Goal: Task Accomplishment & Management: Use online tool/utility

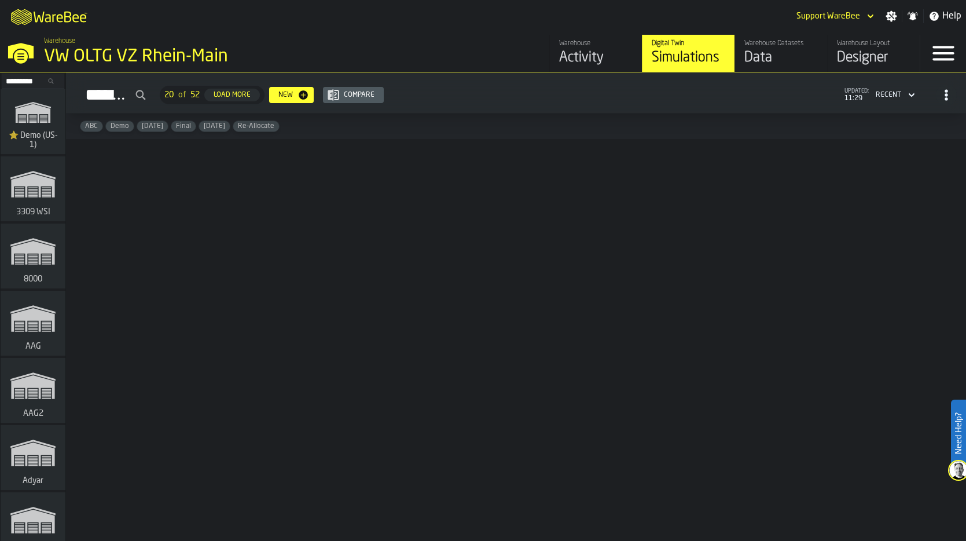
click at [30, 80] on input "Search..." at bounding box center [33, 81] width 60 height 13
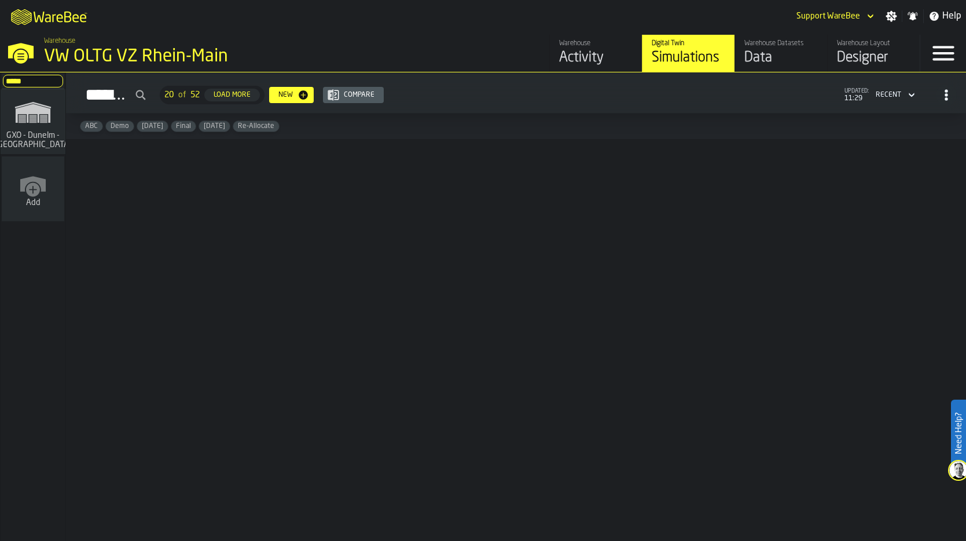
type input "*****"
click at [38, 124] on icon "link-to-/wh/i/428931f7-b35e-44dc-8588-f98def29fa6b/simulations" at bounding box center [33, 112] width 56 height 37
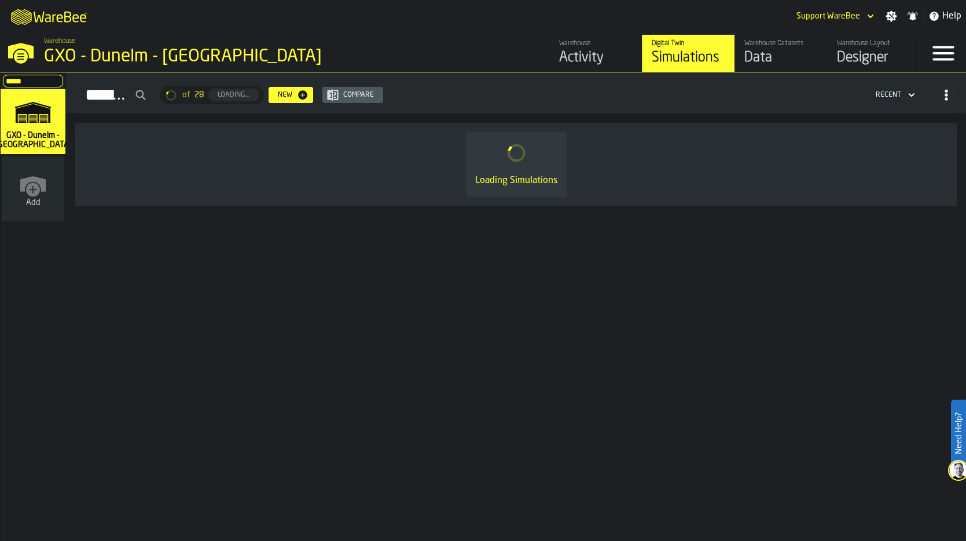
click at [786, 53] on div "Data" at bounding box center [782, 58] width 74 height 19
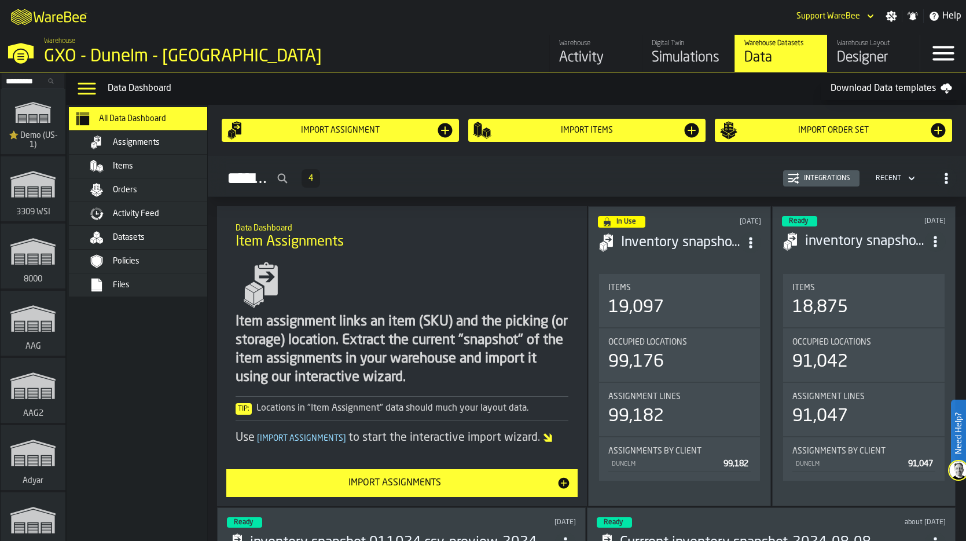
click at [138, 216] on span "Activity Feed" at bounding box center [136, 213] width 46 height 9
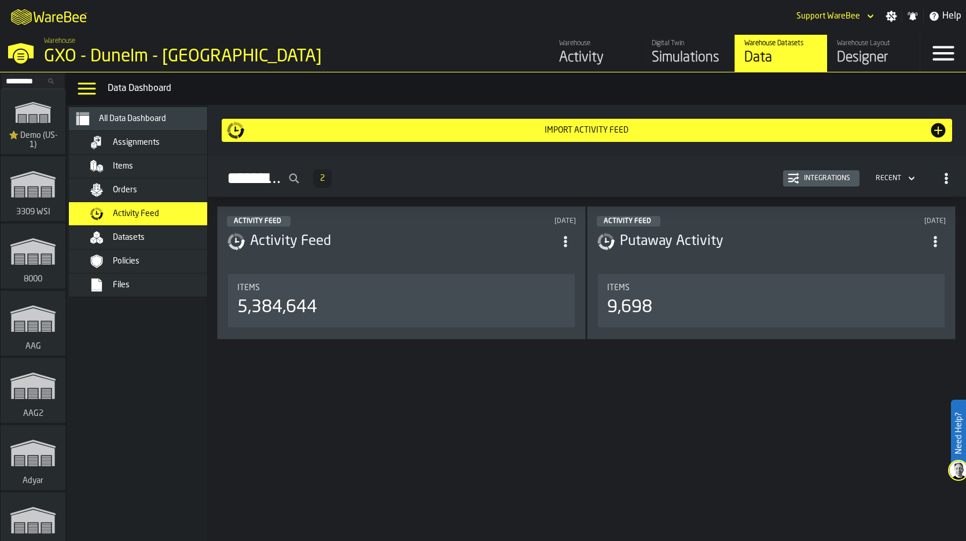
click at [827, 174] on div "Integrations" at bounding box center [828, 178] width 56 height 8
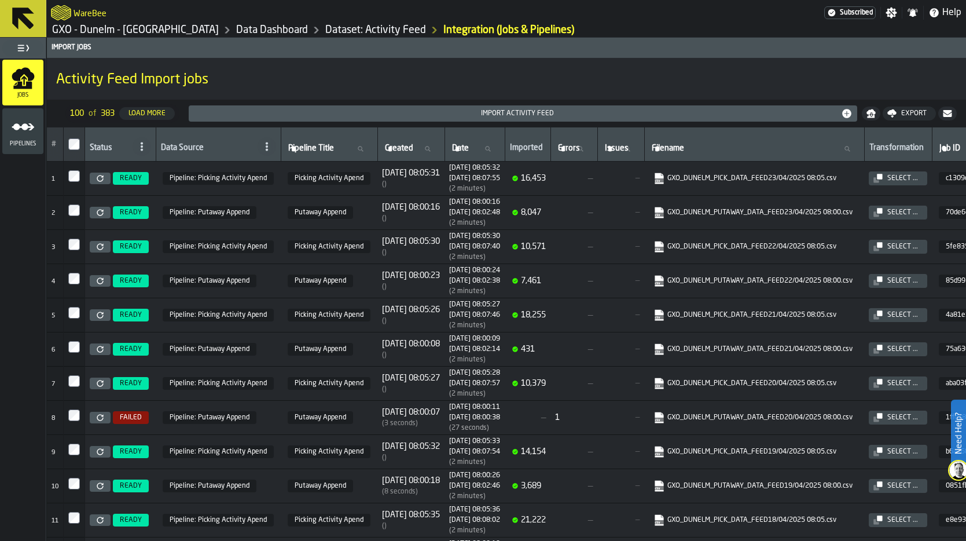
click at [116, 27] on link "GXO - Dunelm - [GEOGRAPHIC_DATA]" at bounding box center [135, 30] width 167 height 13
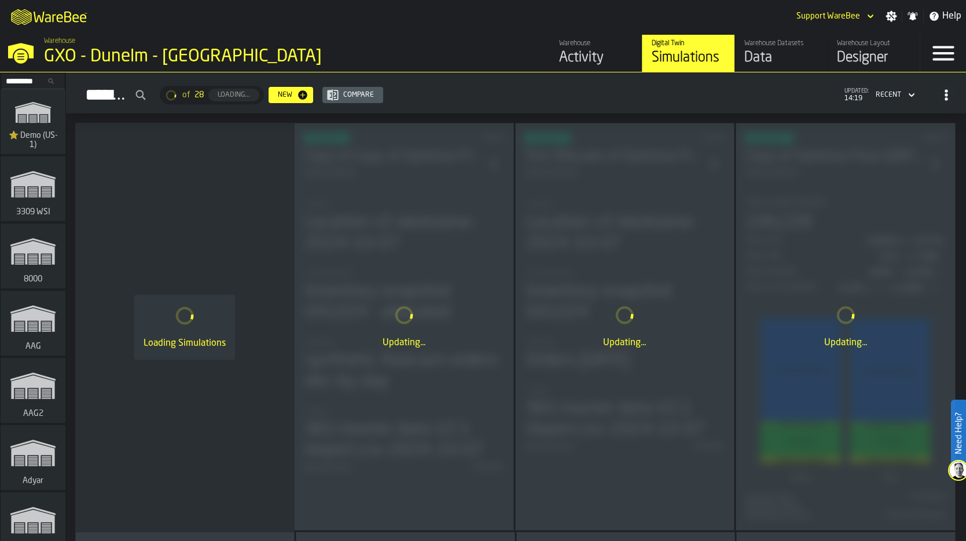
click at [21, 80] on input "Search..." at bounding box center [33, 81] width 60 height 13
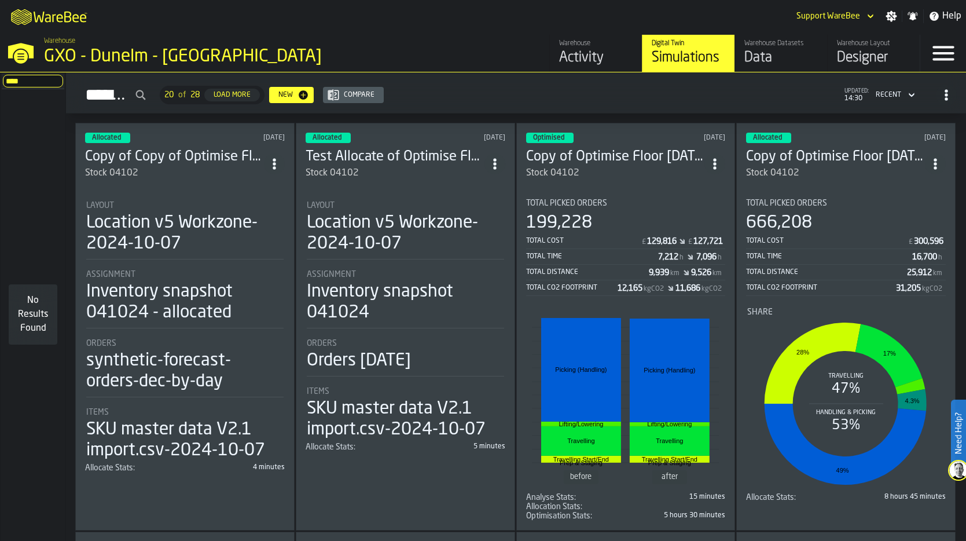
click at [33, 79] on input "****" at bounding box center [33, 81] width 60 height 13
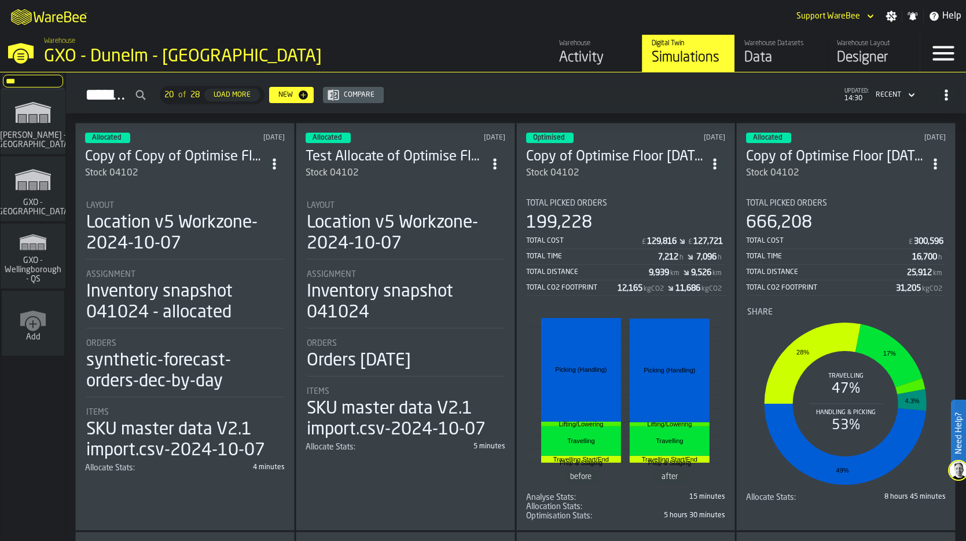
type input "***"
click at [39, 181] on polygon "link-to-/wh/i/a3c616c1-32a4-47e6-8ca0-af4465b04030/simulations" at bounding box center [33, 180] width 35 height 19
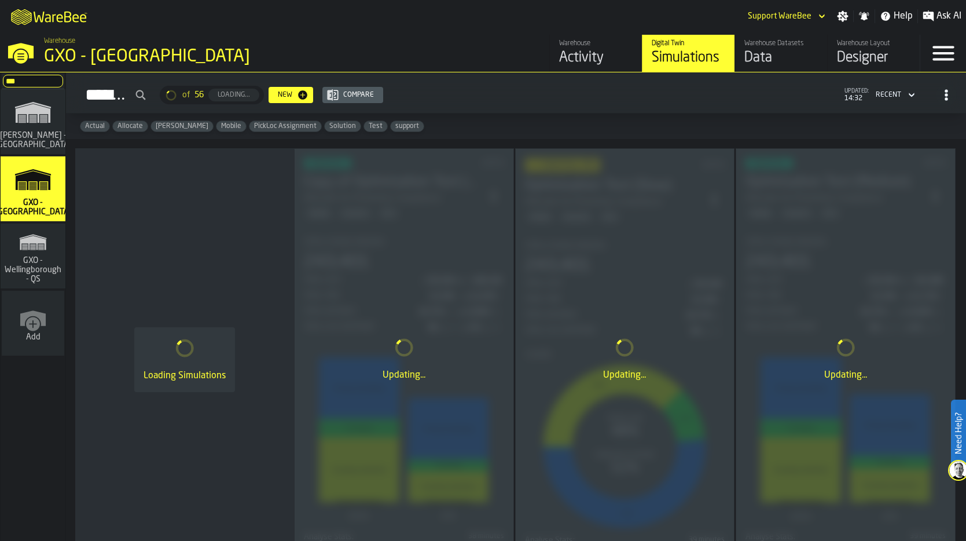
click at [541, 96] on div "Simulations of 56 Loading... New Compare updated: 14:32 Recent" at bounding box center [516, 95] width 882 height 27
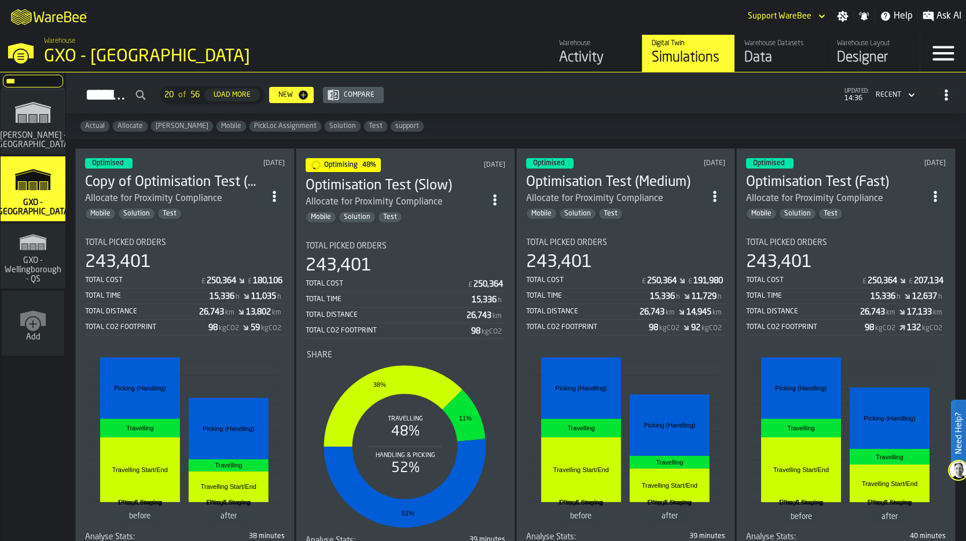
click at [435, 243] on div "Total Picked Orders" at bounding box center [406, 245] width 200 height 9
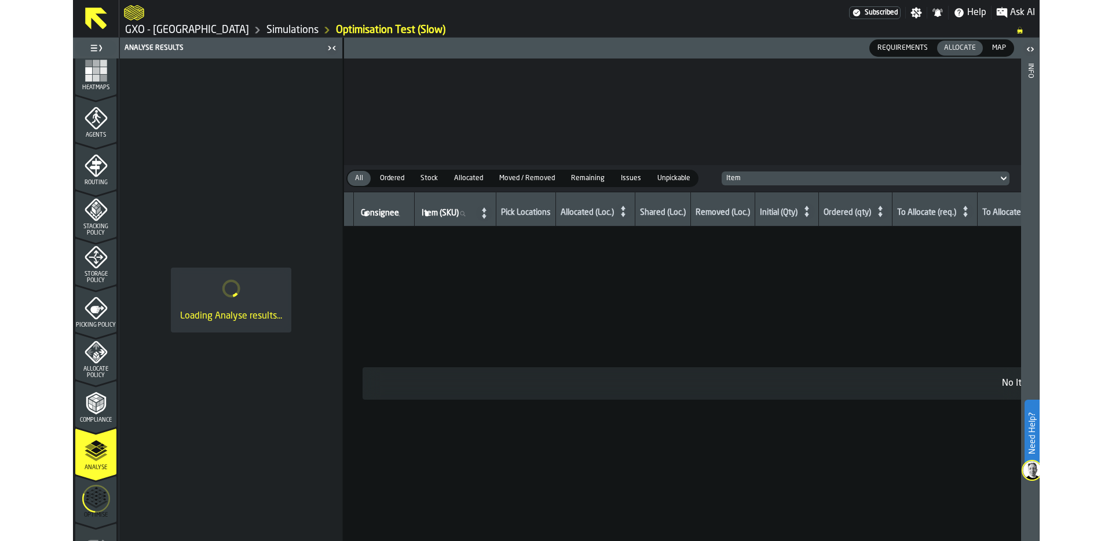
scroll to position [372, 0]
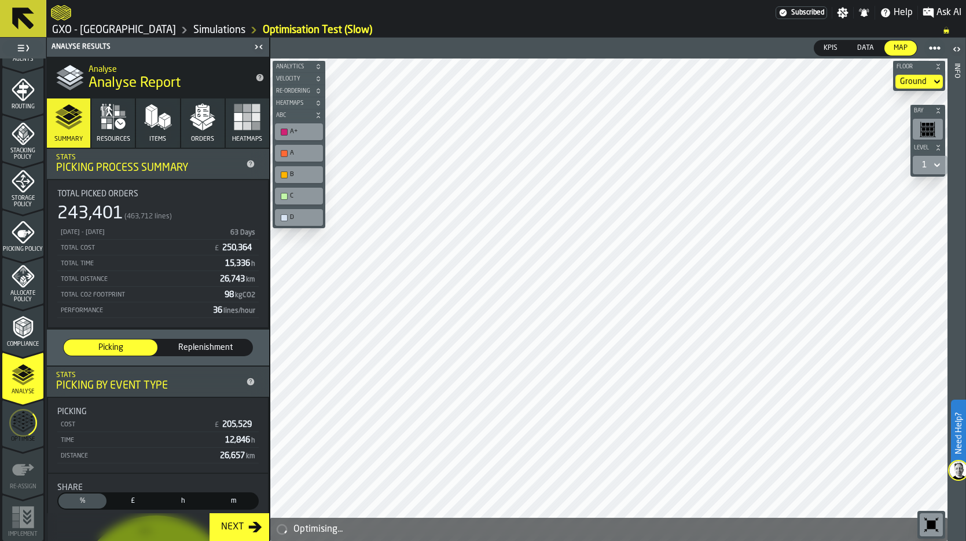
click at [22, 426] on icon "menu Optimise" at bounding box center [23, 422] width 28 height 46
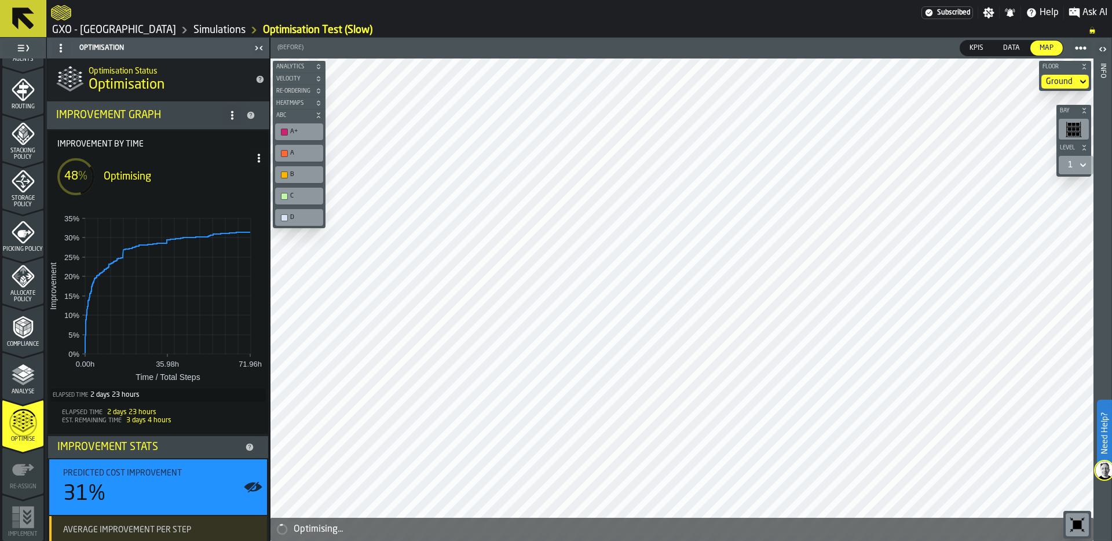
click at [254, 158] on icon at bounding box center [258, 157] width 9 height 9
click at [229, 179] on div "Show Run Options" at bounding box center [220, 181] width 76 height 14
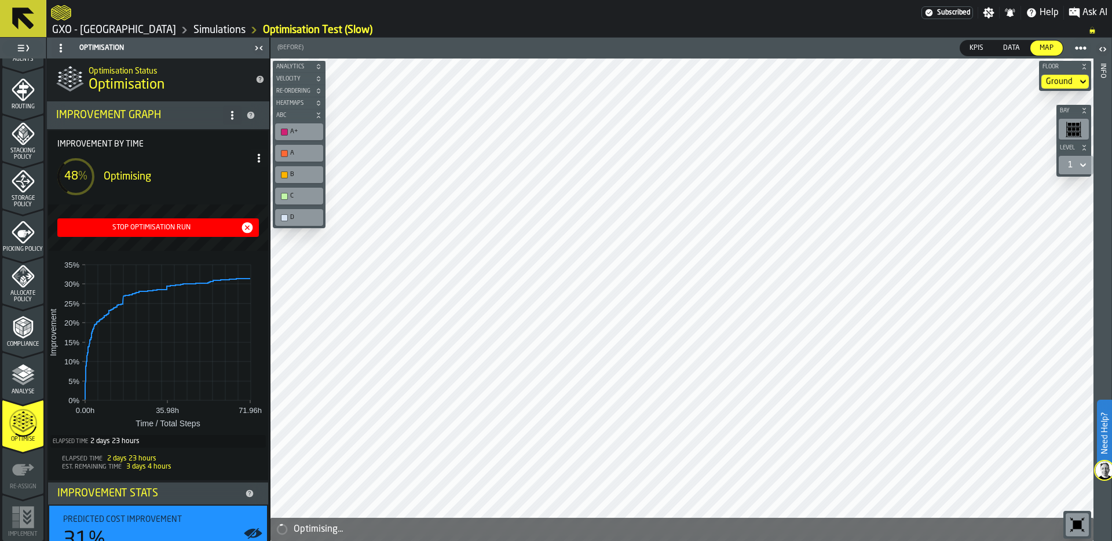
click at [257, 154] on icon at bounding box center [258, 157] width 9 height 9
click at [238, 175] on div "Hide Options..." at bounding box center [227, 181] width 60 height 14
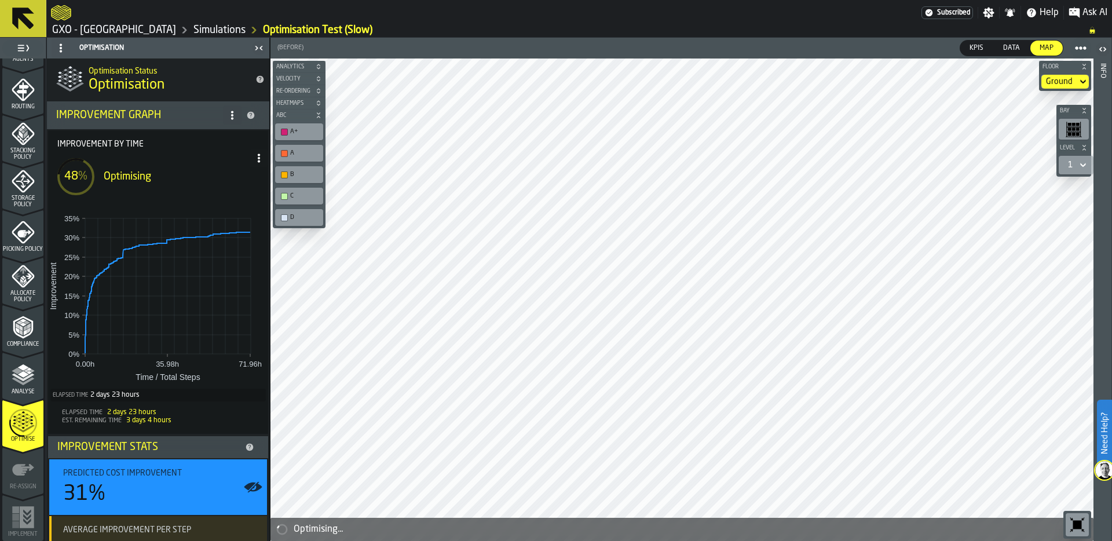
click at [258, 157] on circle at bounding box center [259, 158] width 2 height 2
click at [225, 181] on div "Show Run Options" at bounding box center [220, 181] width 76 height 14
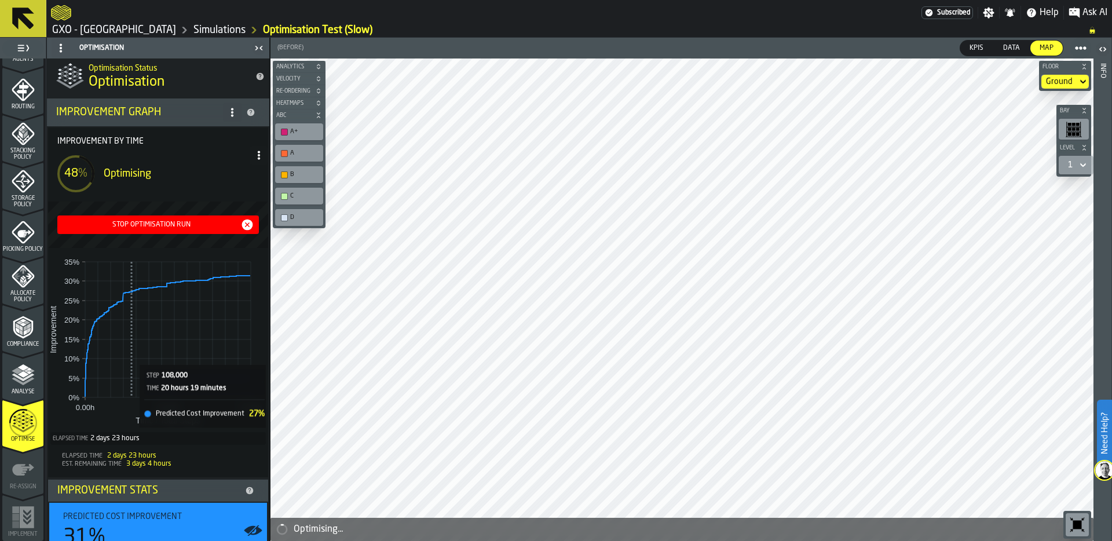
scroll to position [0, 0]
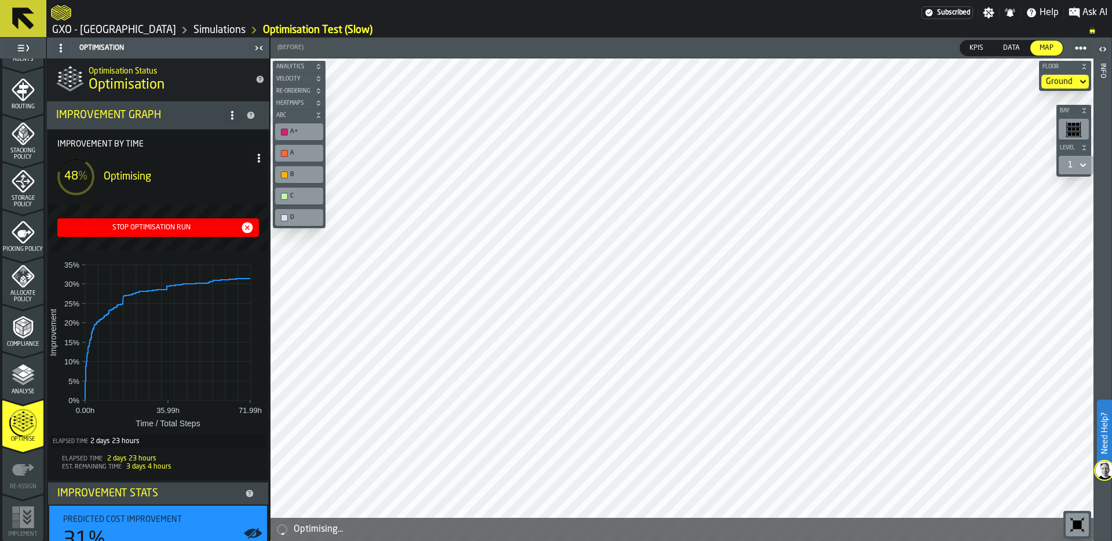
click at [254, 160] on icon at bounding box center [258, 157] width 9 height 9
click at [193, 27] on link "Simulations" at bounding box center [219, 30] width 52 height 13
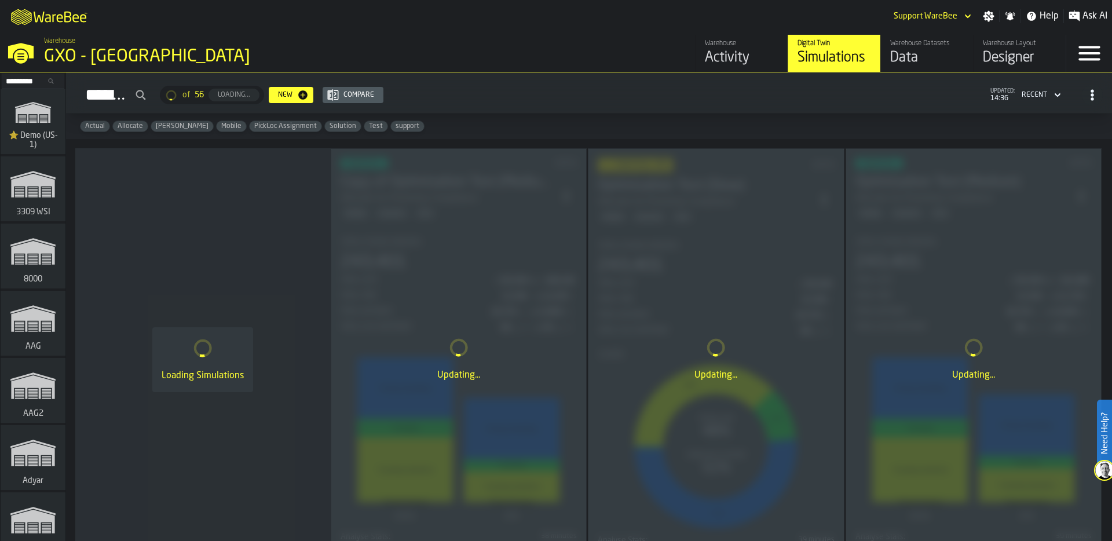
click at [921, 50] on div "Data" at bounding box center [927, 58] width 74 height 19
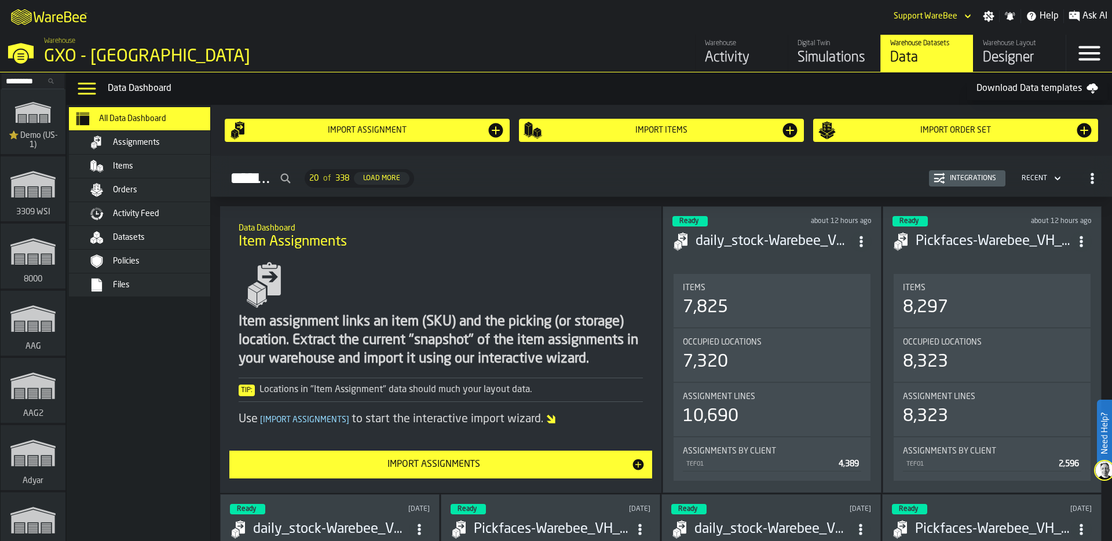
click at [146, 185] on div "Orders" at bounding box center [169, 189] width 113 height 9
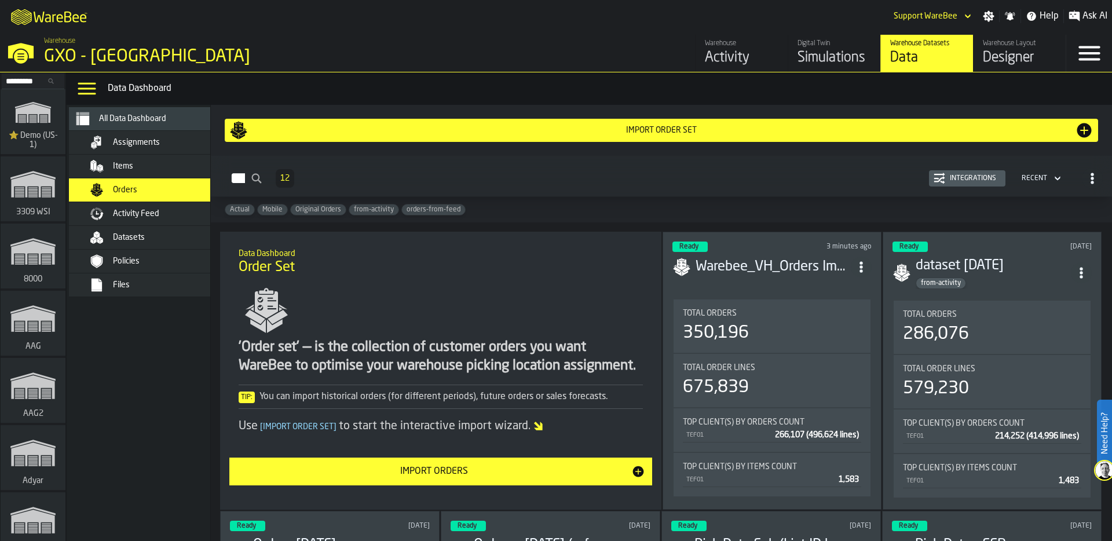
click at [171, 212] on div "Activity Feed" at bounding box center [169, 213] width 113 height 9
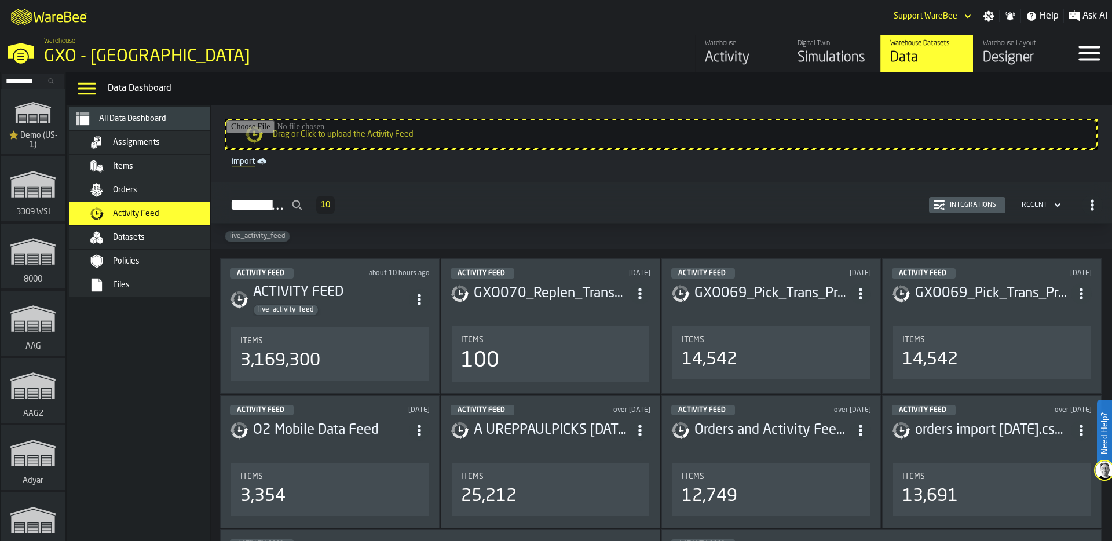
click at [824, 53] on div "Simulations" at bounding box center [834, 58] width 74 height 19
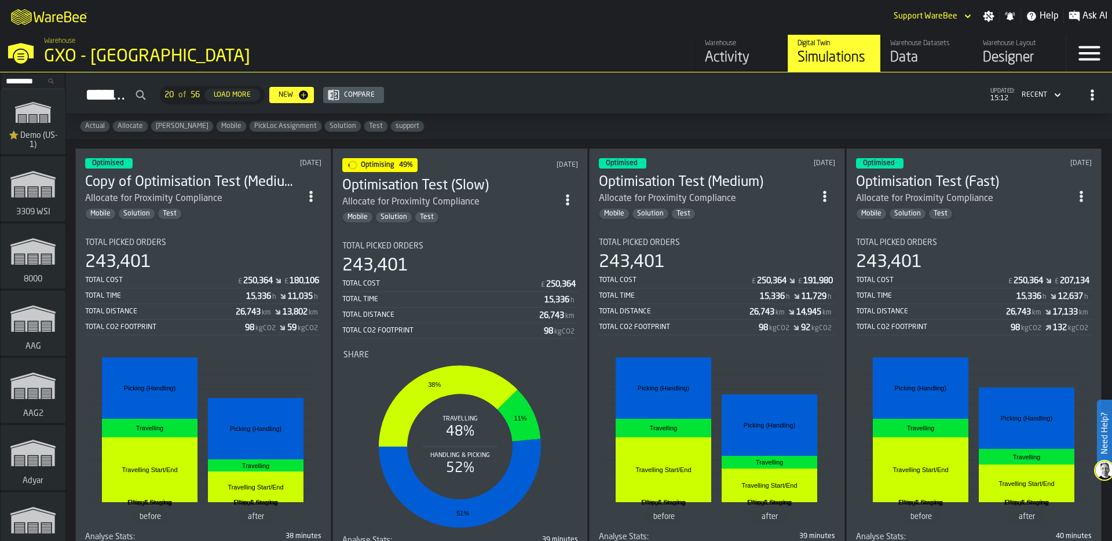
click at [250, 229] on section "Total Picked Orders 243,401 Total Cost £ 250,364 £ 180,106 Total Time 15,336 h …" at bounding box center [203, 394] width 236 height 331
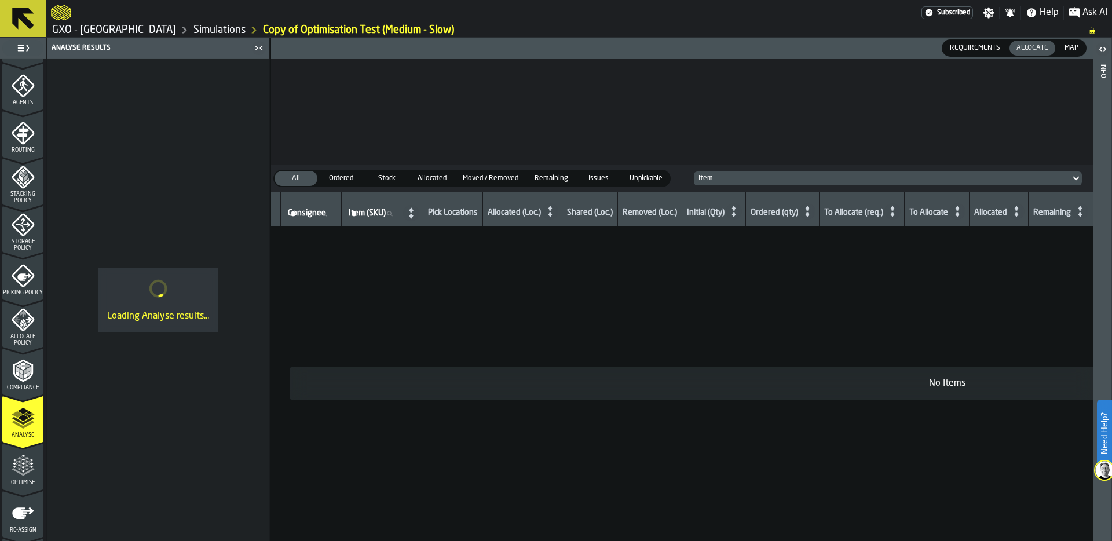
scroll to position [372, 0]
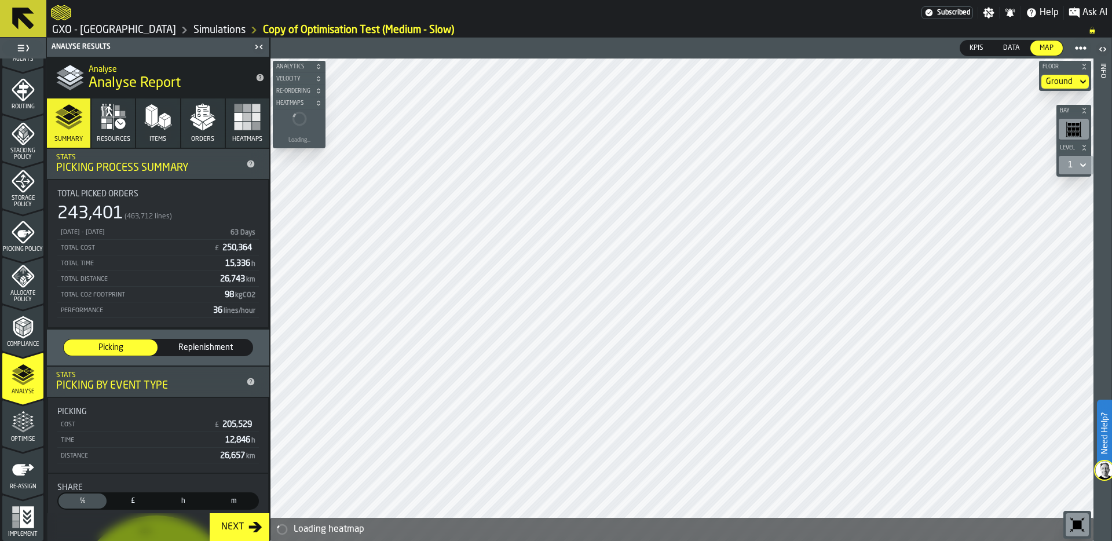
click at [21, 328] on icon "menu Compliance" at bounding box center [23, 327] width 23 height 23
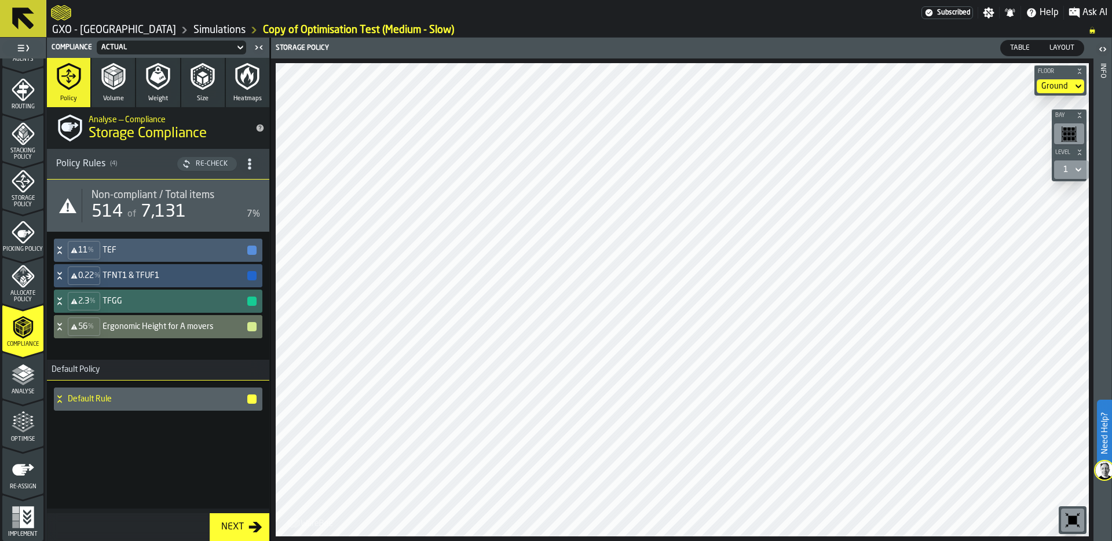
click at [112, 81] on icon "button" at bounding box center [114, 77] width 28 height 28
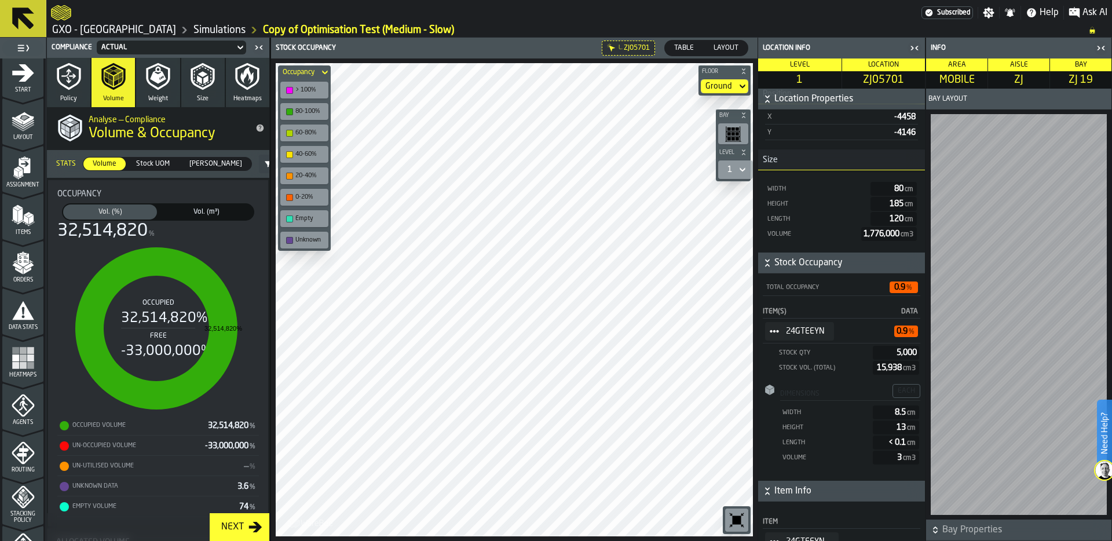
scroll to position [5, 0]
click at [20, 175] on polygon "menu Assignment" at bounding box center [21, 178] width 4 height 8
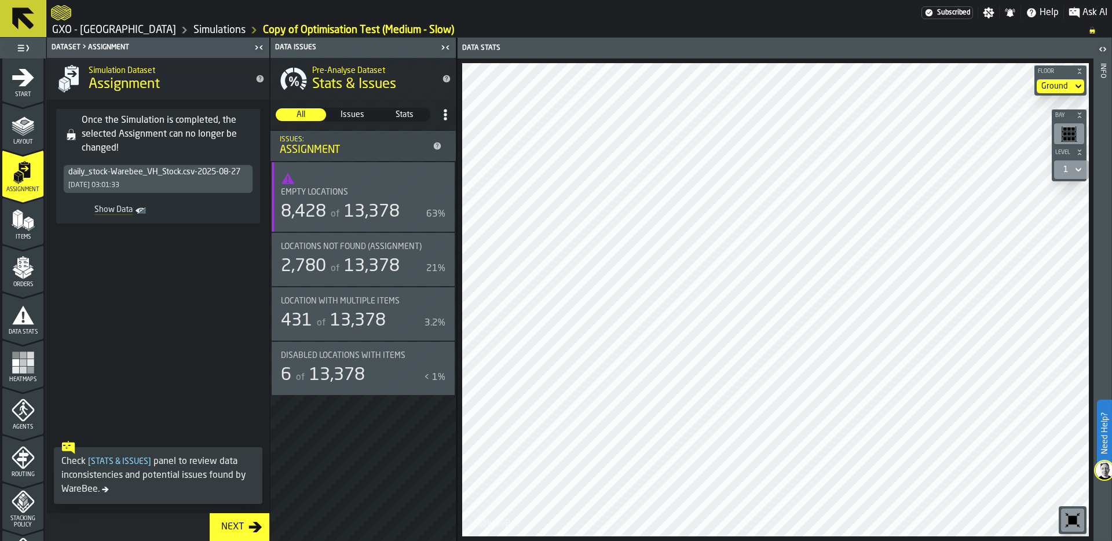
click at [0, 0] on icon "Show Data" at bounding box center [0, 0] width 0 height 0
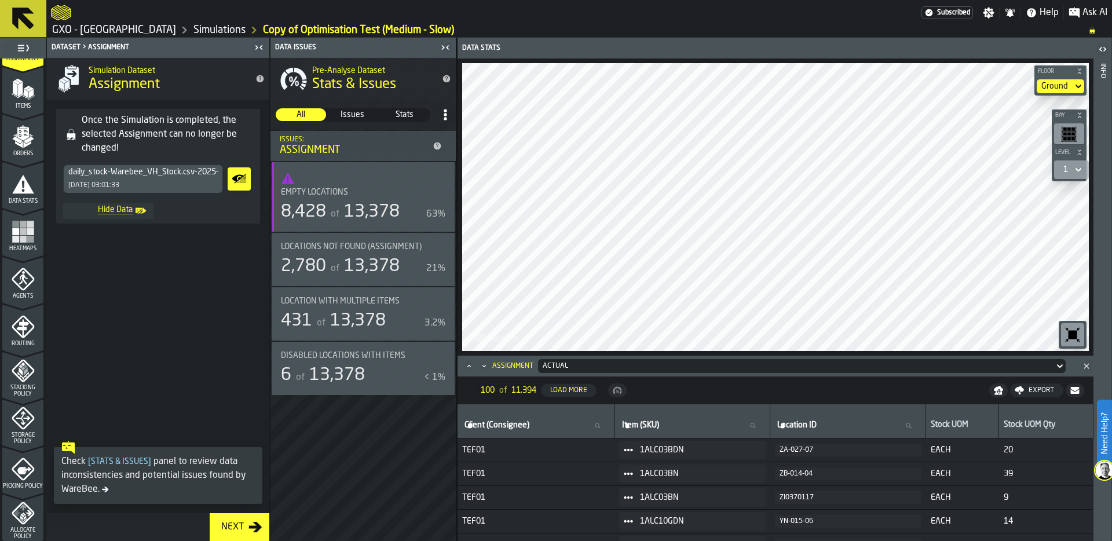
scroll to position [322, 0]
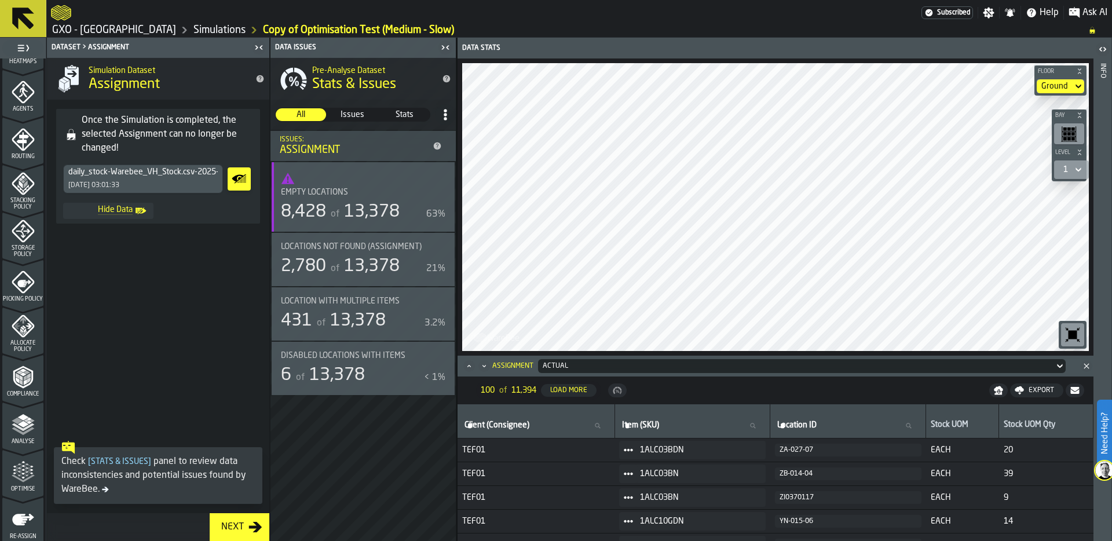
click at [23, 422] on polygon "menu Analyse" at bounding box center [22, 423] width 11 height 6
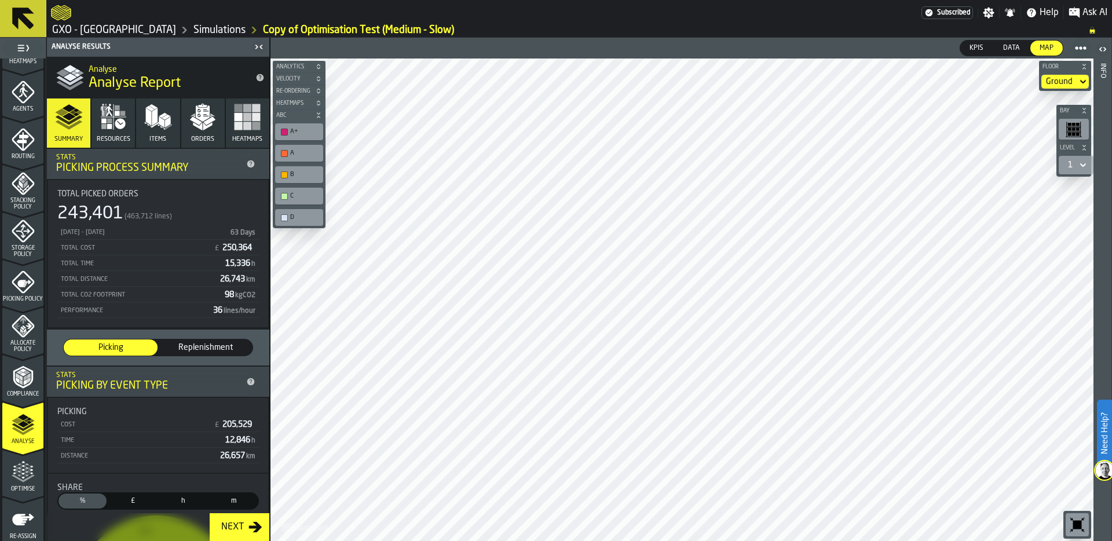
scroll to position [317, 0]
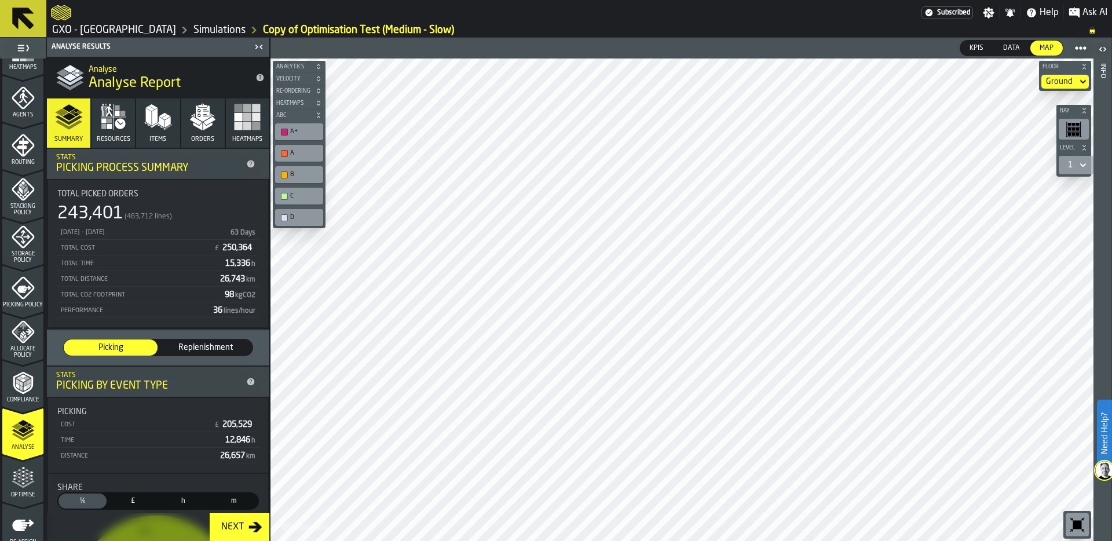
click at [23, 384] on polyline "menu Compliance" at bounding box center [24, 383] width 3 height 6
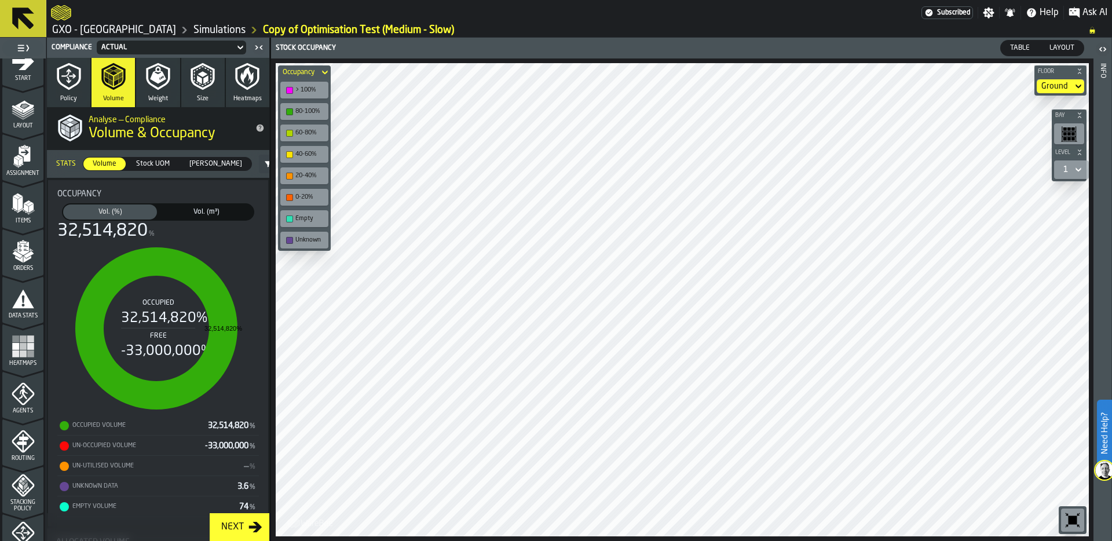
scroll to position [0, 0]
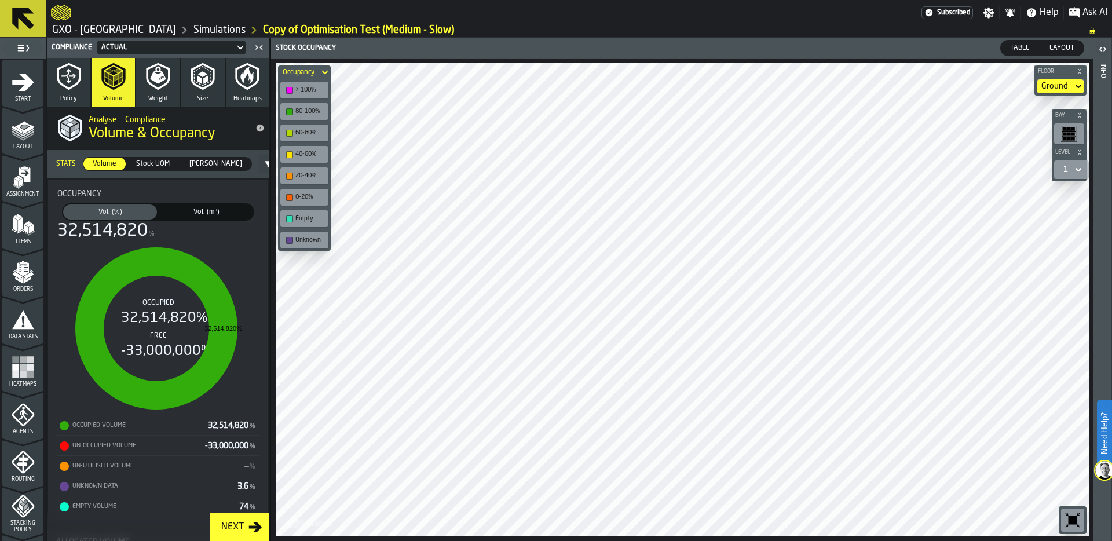
click at [209, 24] on link "Simulations" at bounding box center [219, 30] width 52 height 13
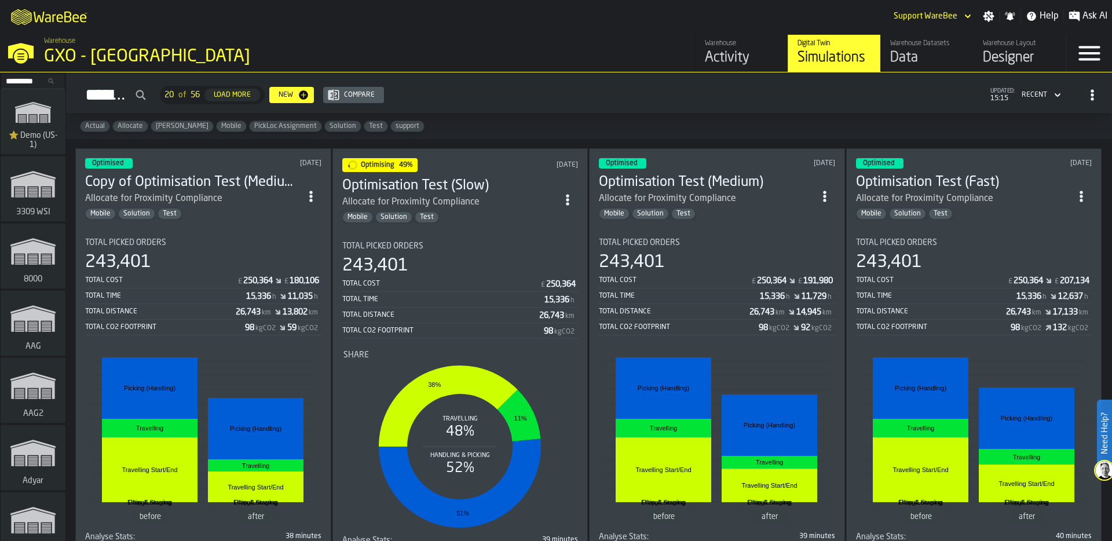
click at [307, 191] on icon "ItemListCard-DashboardItemContainer" at bounding box center [311, 196] width 12 height 12
click at [905, 53] on div "Data" at bounding box center [927, 58] width 74 height 19
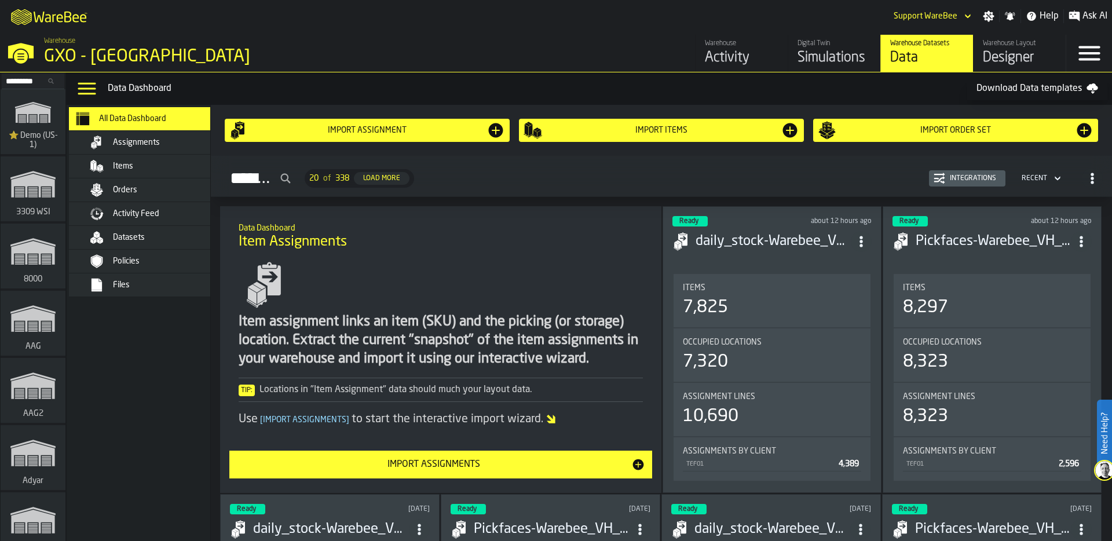
click at [164, 140] on div "Assignments" at bounding box center [169, 142] width 113 height 9
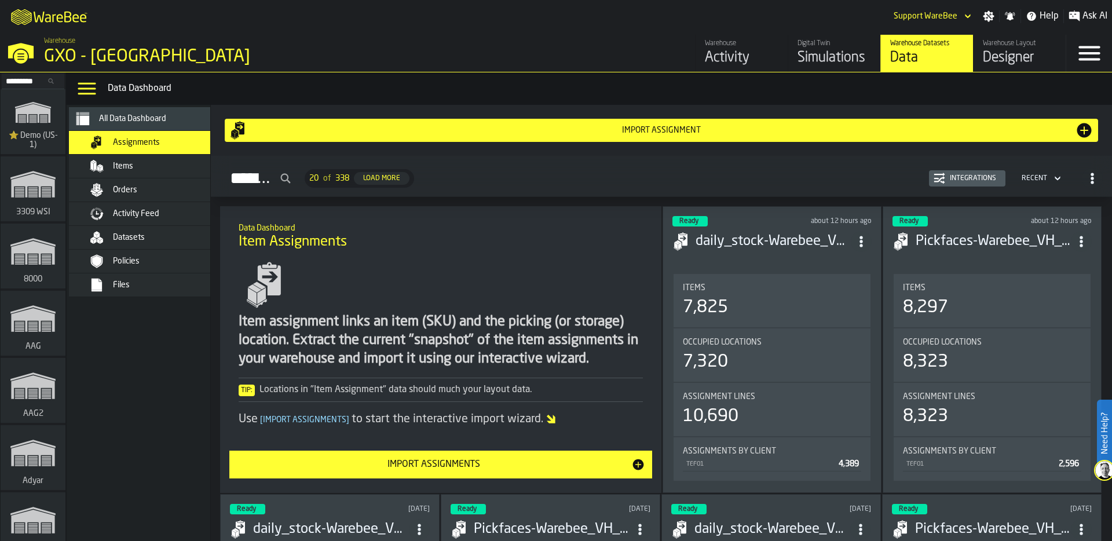
click at [681, 129] on div "Import assignment" at bounding box center [661, 130] width 827 height 9
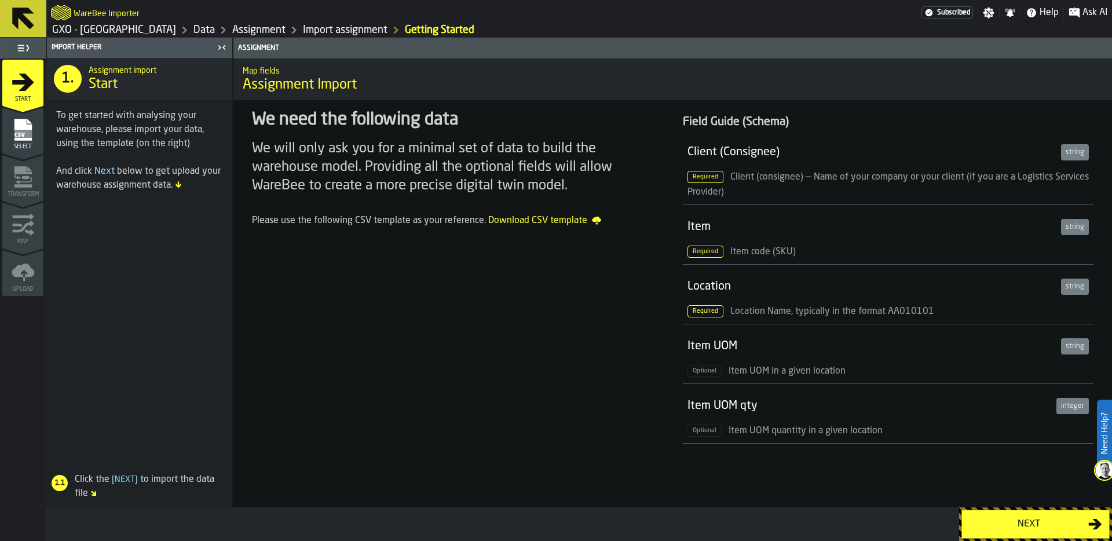
click at [193, 29] on link "Data" at bounding box center [203, 30] width 21 height 13
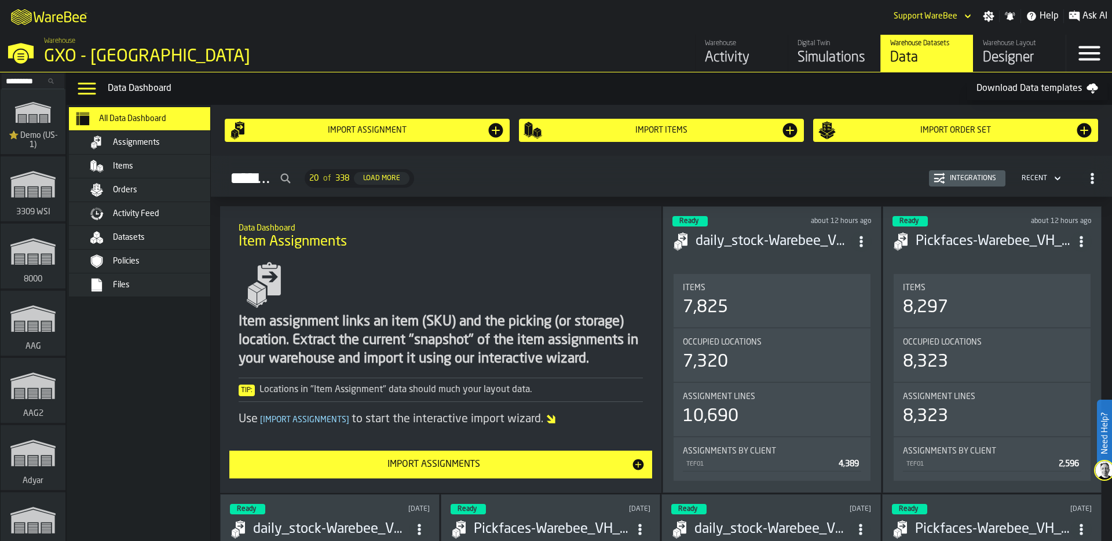
click at [959, 166] on div "Assignments 20 of 338 Load More Integrations Recent" at bounding box center [661, 178] width 882 height 27
click at [959, 171] on button "Integrations" at bounding box center [967, 178] width 76 height 16
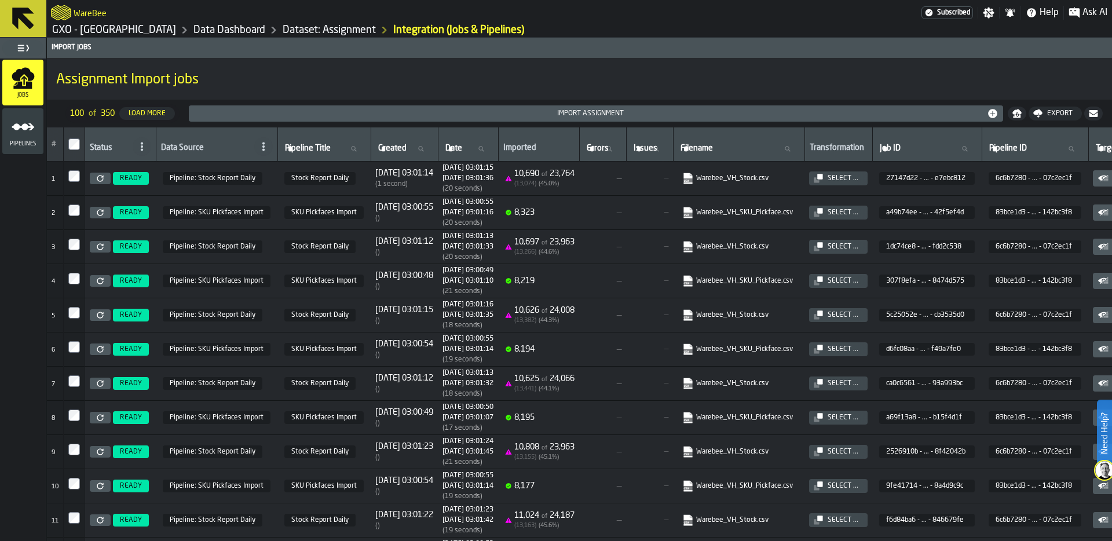
click at [100, 177] on icon at bounding box center [100, 178] width 7 height 7
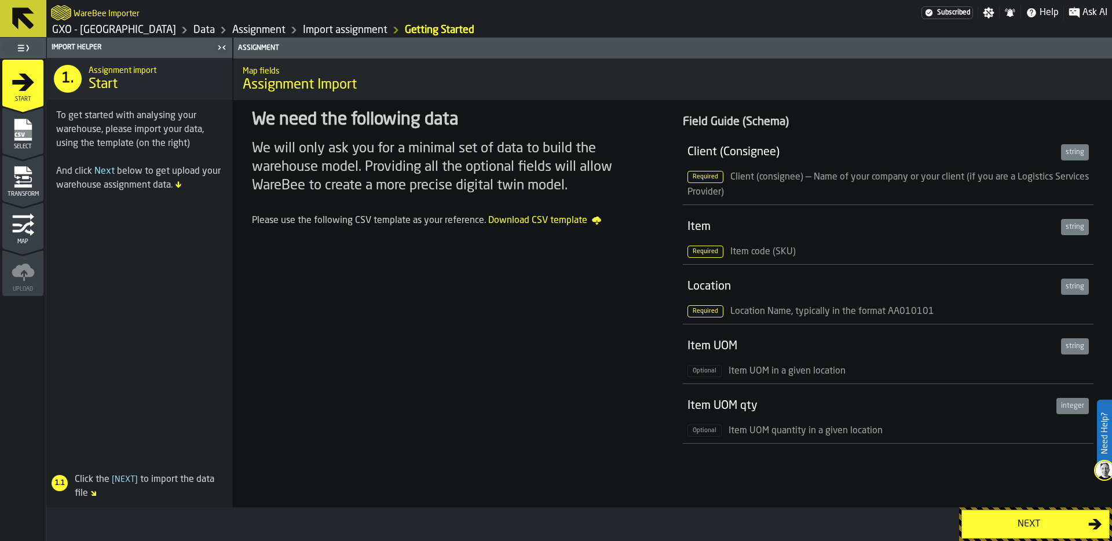
click at [1022, 526] on div "Next" at bounding box center [1028, 524] width 119 height 14
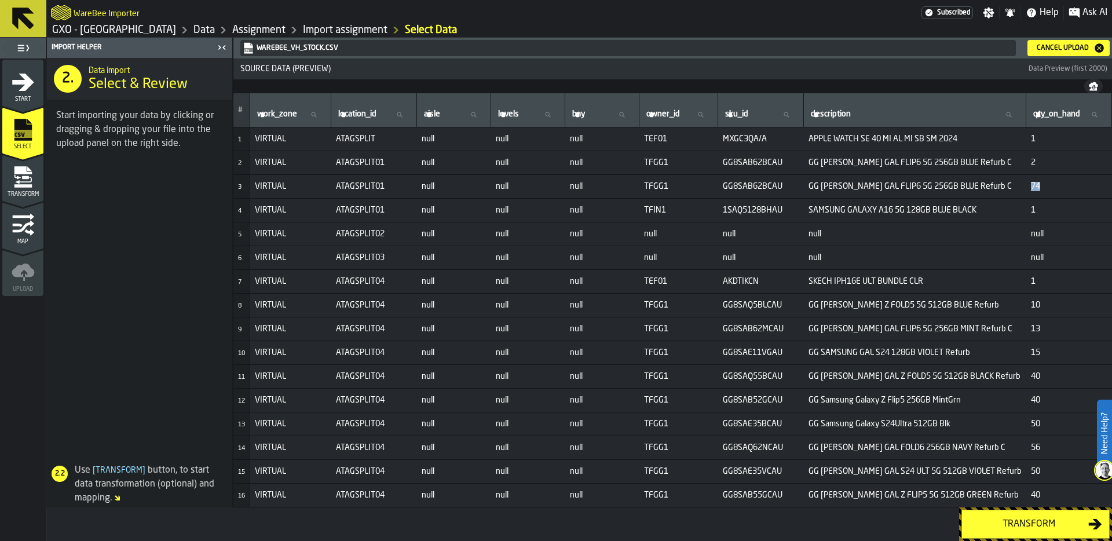
drag, startPoint x: 1022, startPoint y: 187, endPoint x: 1037, endPoint y: 187, distance: 15.1
click at [1037, 187] on span "74" at bounding box center [1069, 186] width 76 height 9
click at [1014, 518] on div "Transform" at bounding box center [1028, 524] width 119 height 14
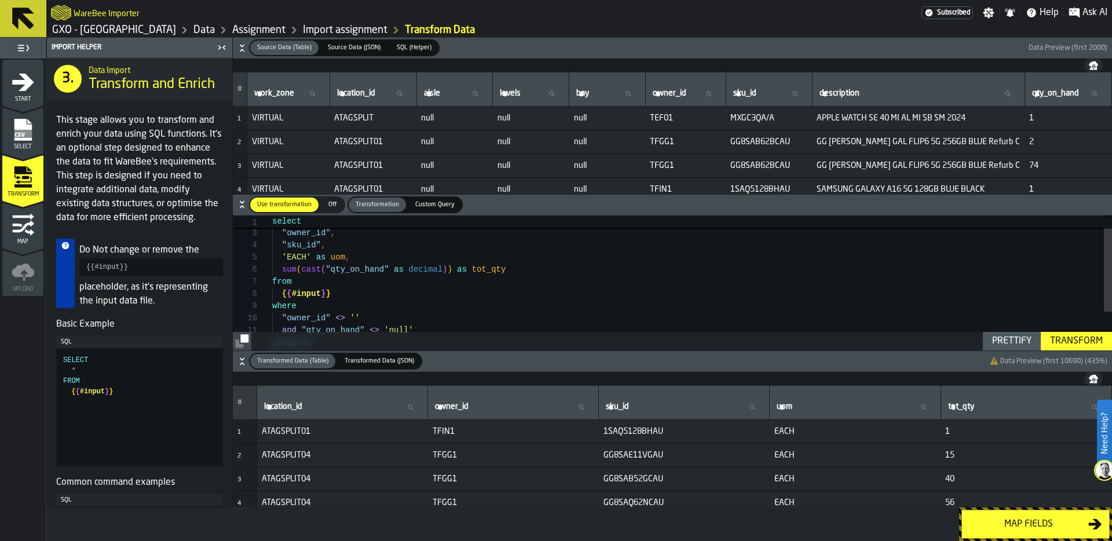
type textarea "**********"
drag, startPoint x: 284, startPoint y: 256, endPoint x: 366, endPoint y: 265, distance: 82.1
click at [366, 266] on div ""location_id" , "owner_id" , "sku_id" , 'EACH' as uom , sum ( cast ( "qty_on_ha…" at bounding box center [691, 302] width 839 height 219
click at [283, 257] on div ""location_id" , "owner_id" , "sku_id" , 'EACH' as uom , sum ( cast ( "qty_on_ha…" at bounding box center [691, 302] width 839 height 219
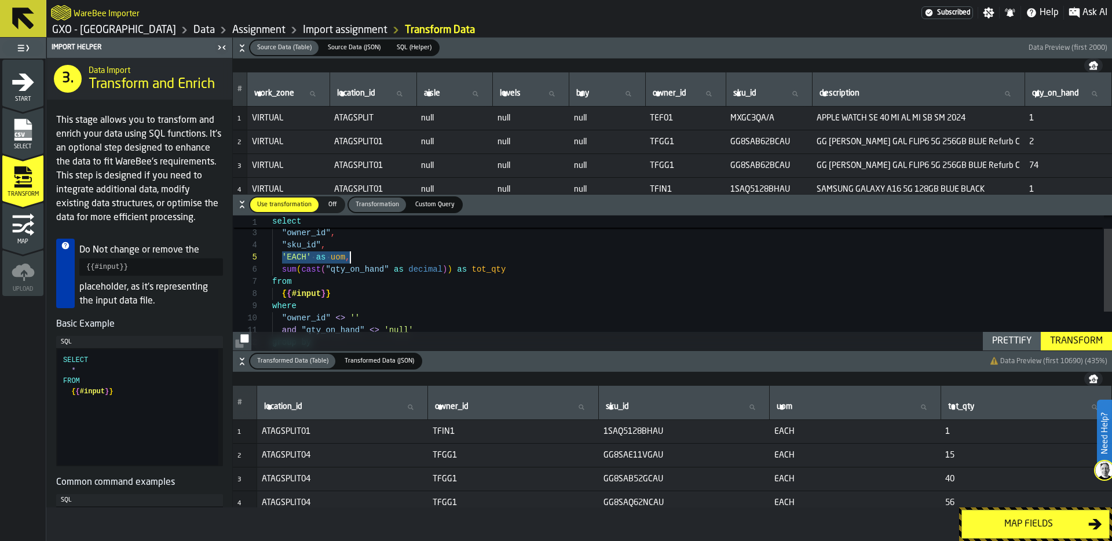
drag, startPoint x: 289, startPoint y: 257, endPoint x: 357, endPoint y: 253, distance: 67.9
click at [357, 255] on div ""location_id" , "owner_id" , "sku_id" , 'EACH' as uom , sum ( cast ( "qty_on_ha…" at bounding box center [691, 302] width 839 height 219
drag, startPoint x: 953, startPoint y: 456, endPoint x: 932, endPoint y: 457, distance: 21.5
click at [932, 457] on tr "2 ATAGSPLIT04 TFGG1 GG8SAE11VGAU EACH 15" at bounding box center [672, 455] width 879 height 24
click at [781, 456] on span "EACH" at bounding box center [855, 454] width 162 height 9
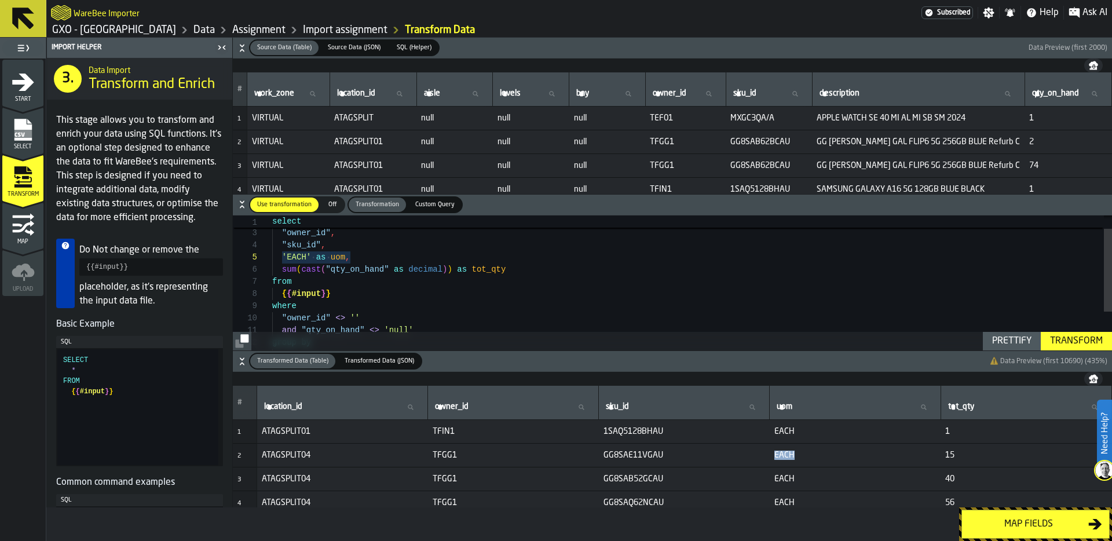
click at [781, 456] on span "EACH" at bounding box center [855, 454] width 162 height 9
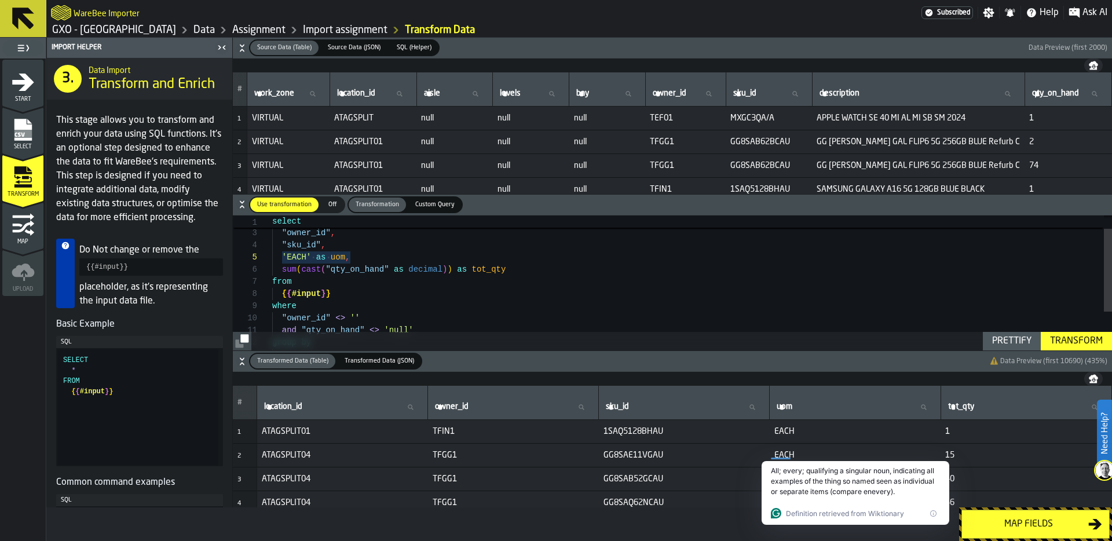
scroll to position [109, 0]
click at [860, 312] on div ""location_id" , "owner_id" , "sku_id" , 'EACH' as uom , sum ( cast ( "qty_on_ha…" at bounding box center [691, 302] width 839 height 219
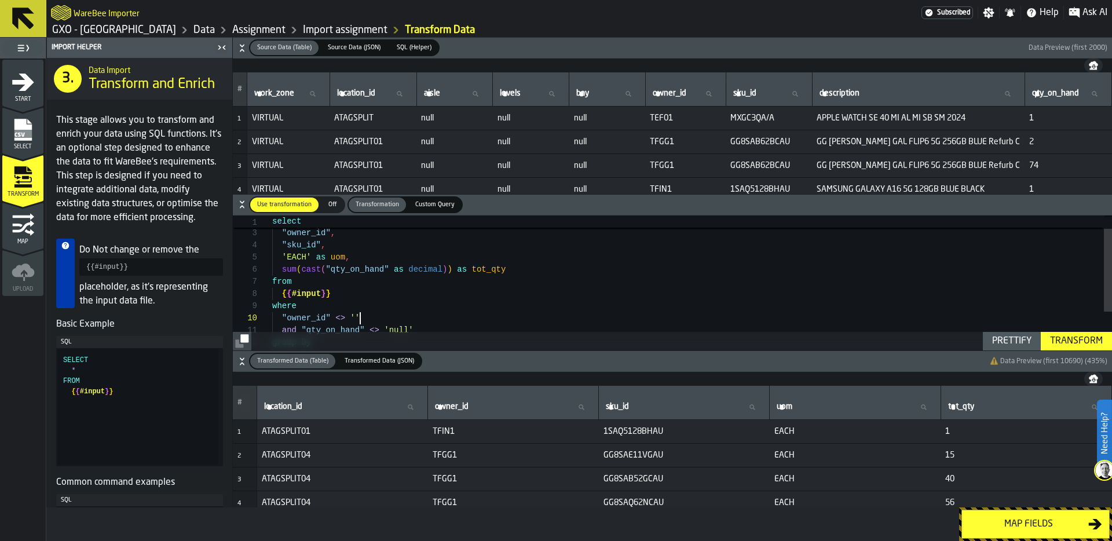
click at [193, 31] on link "Data" at bounding box center [203, 30] width 21 height 13
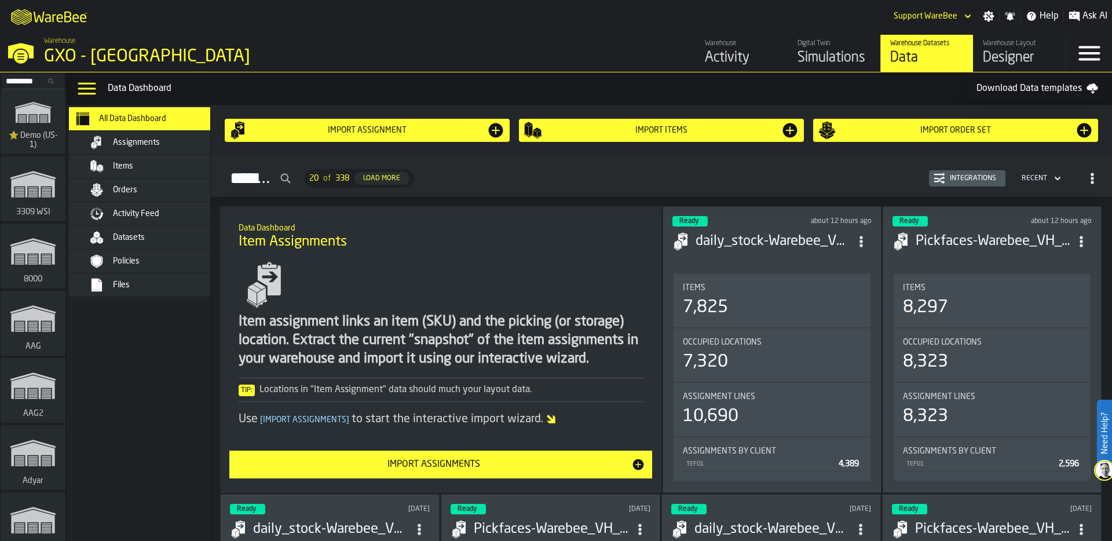
click at [831, 54] on div "Simulations" at bounding box center [834, 58] width 74 height 19
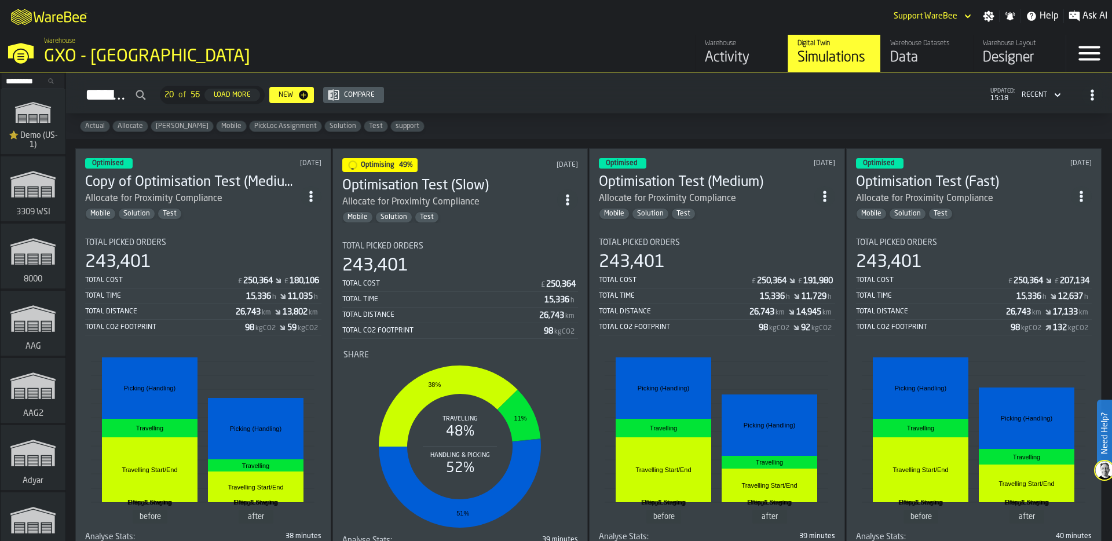
click at [179, 252] on div "243,401" at bounding box center [203, 262] width 236 height 21
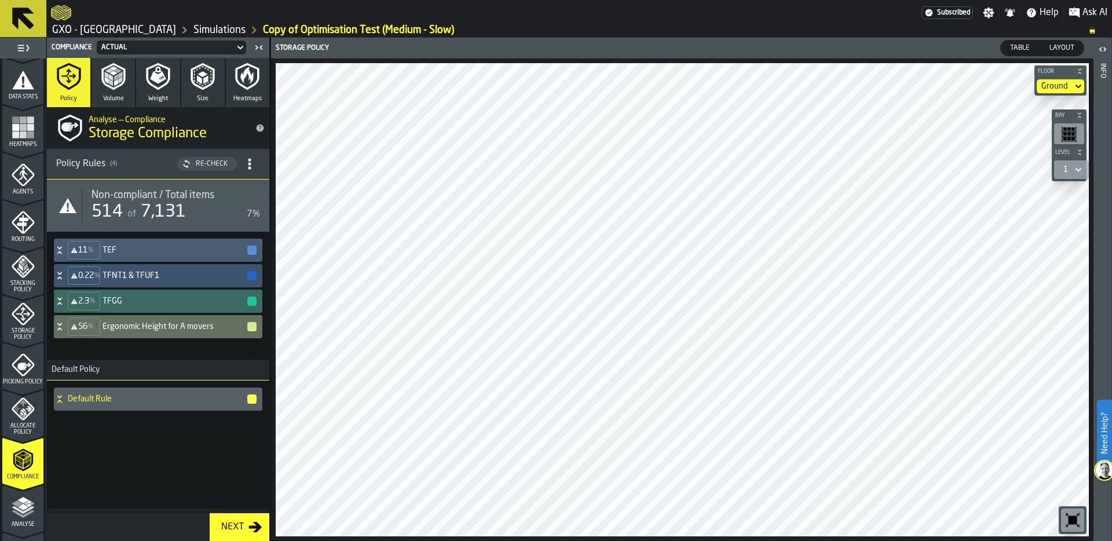
scroll to position [244, 0]
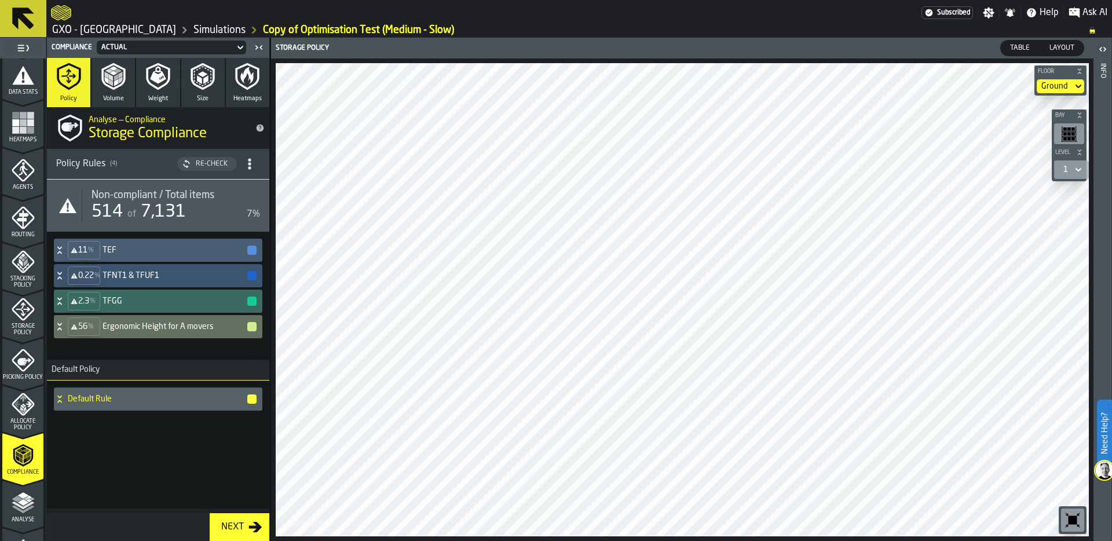
click at [118, 85] on icon "button" at bounding box center [114, 77] width 28 height 28
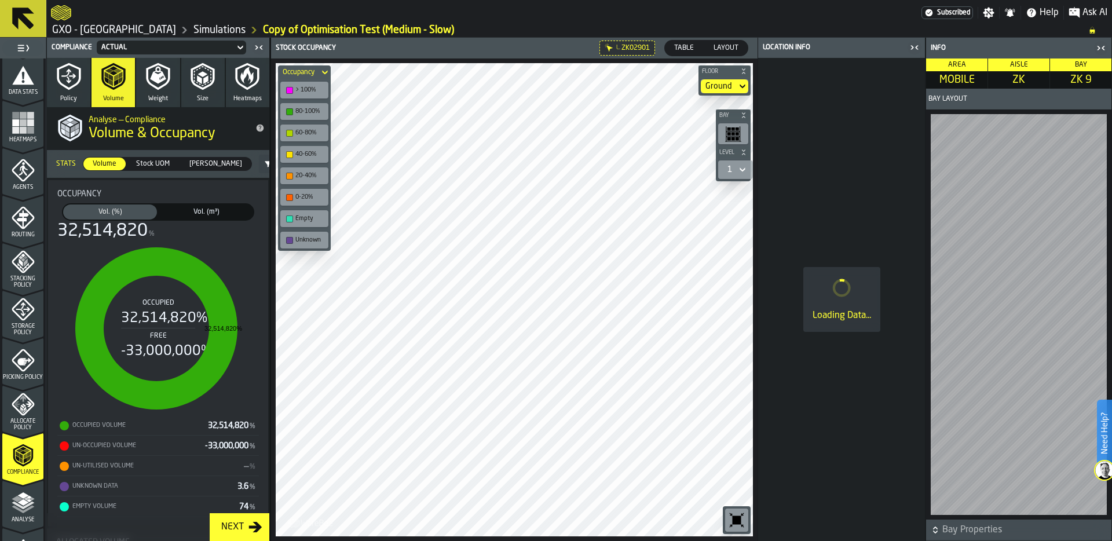
click at [915, 48] on icon "button-toggle-Close me" at bounding box center [914, 48] width 14 height 14
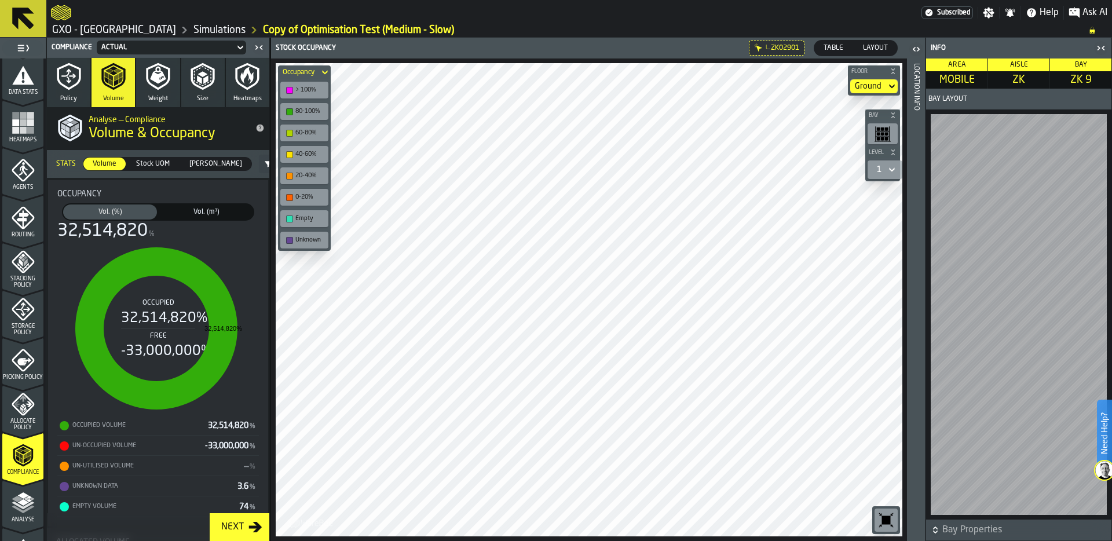
click at [830, 47] on span "Table" at bounding box center [833, 48] width 29 height 10
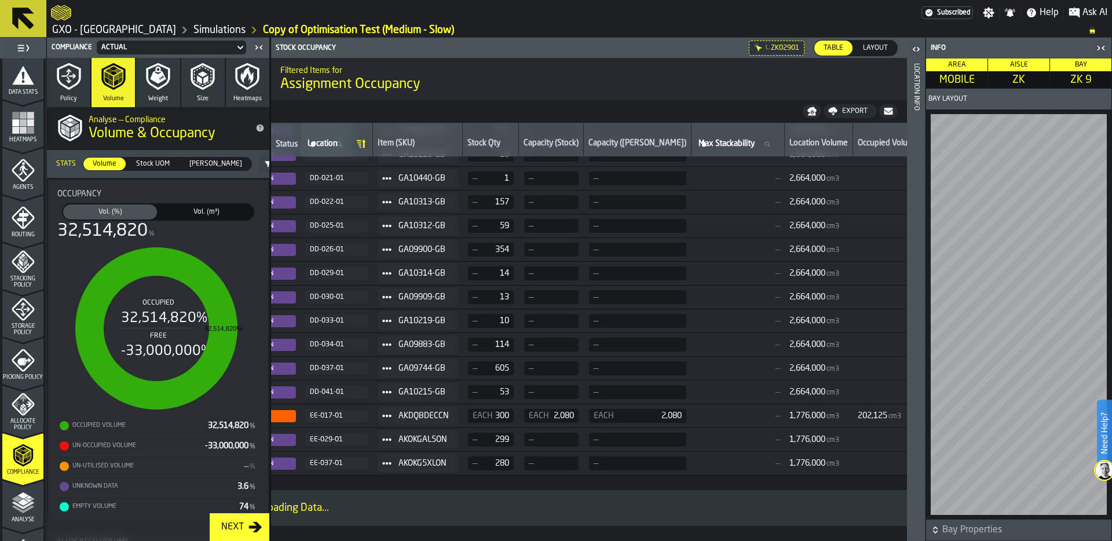
scroll to position [254, 0]
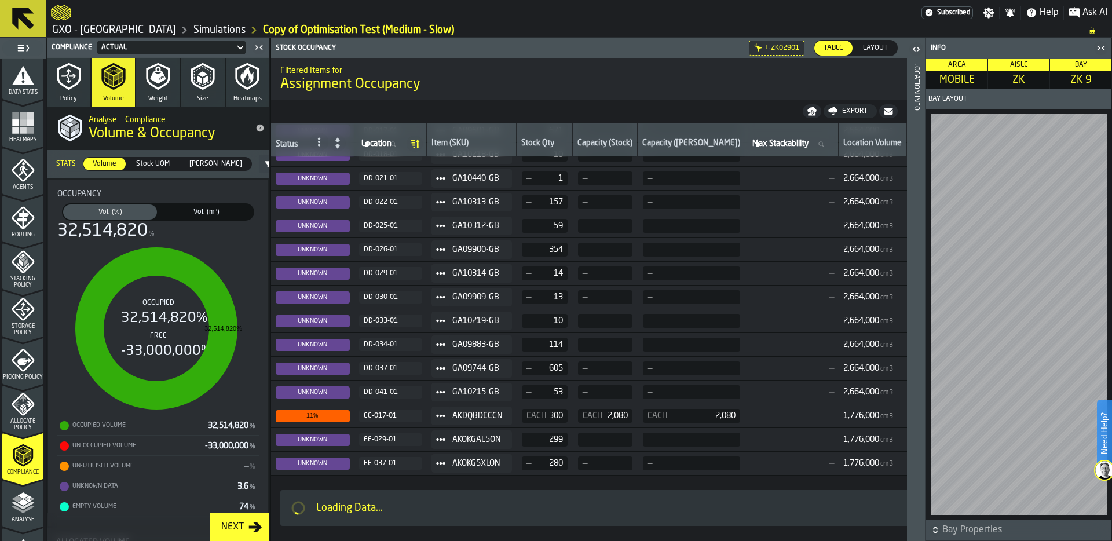
click at [346, 145] on div at bounding box center [337, 143] width 19 height 16
click at [317, 140] on icon at bounding box center [318, 141] width 9 height 9
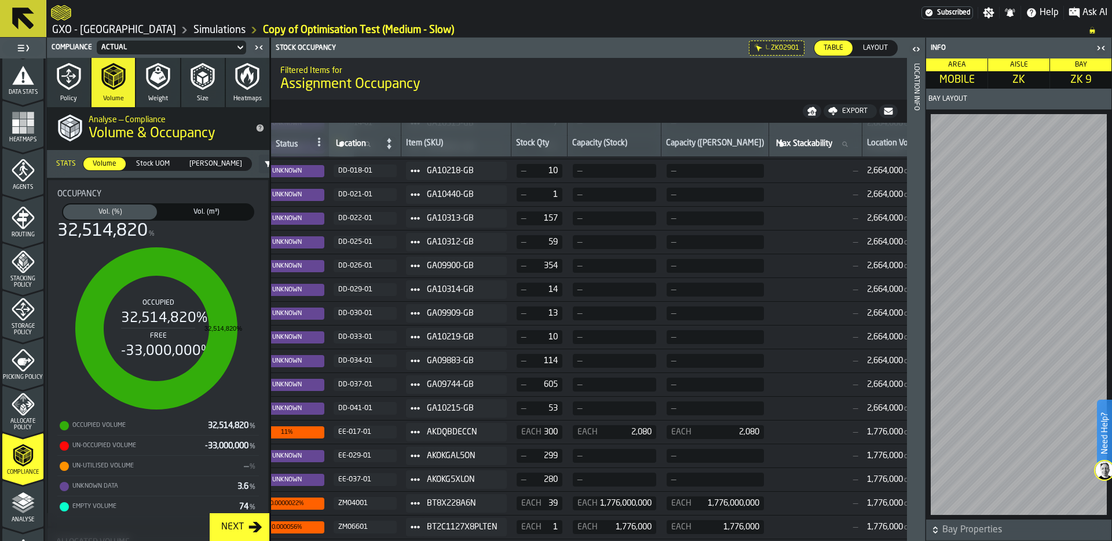
scroll to position [233, 25]
click at [420, 430] on icon at bounding box center [414, 432] width 9 height 9
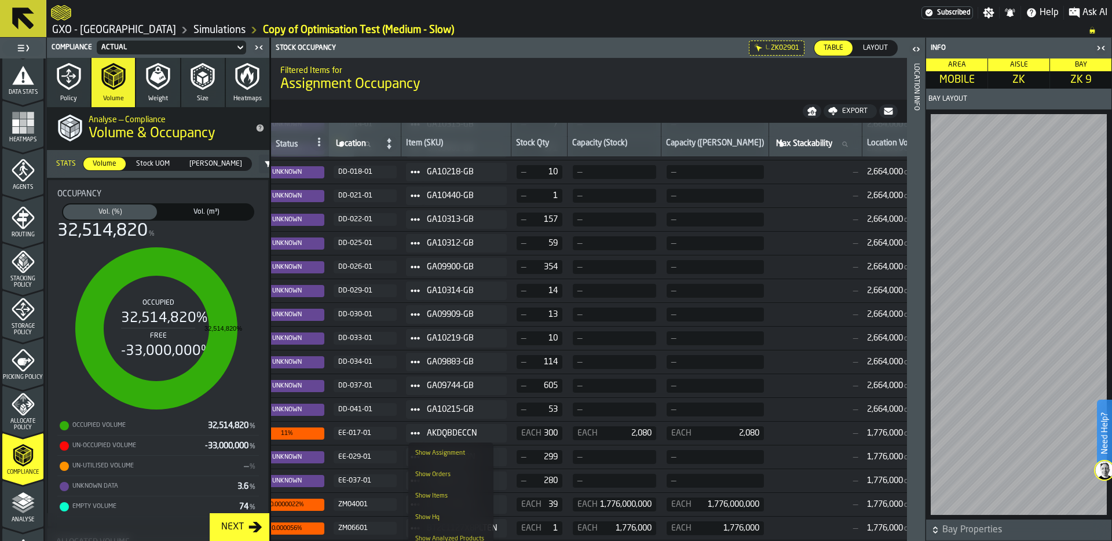
click at [466, 490] on li "Show Items" at bounding box center [450, 495] width 85 height 21
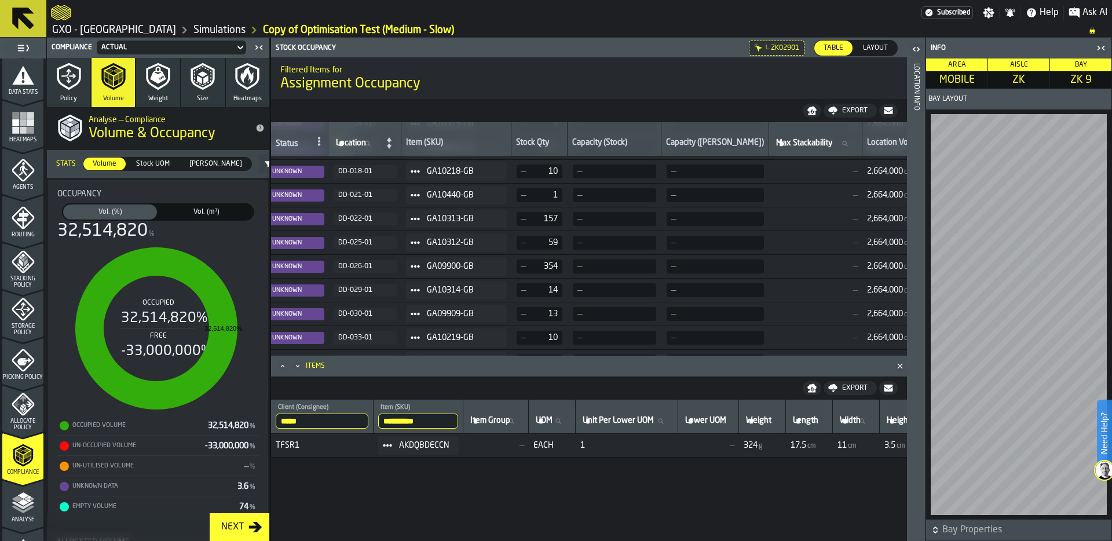
click at [1101, 47] on icon "button-toggle-Close me" at bounding box center [1101, 48] width 14 height 14
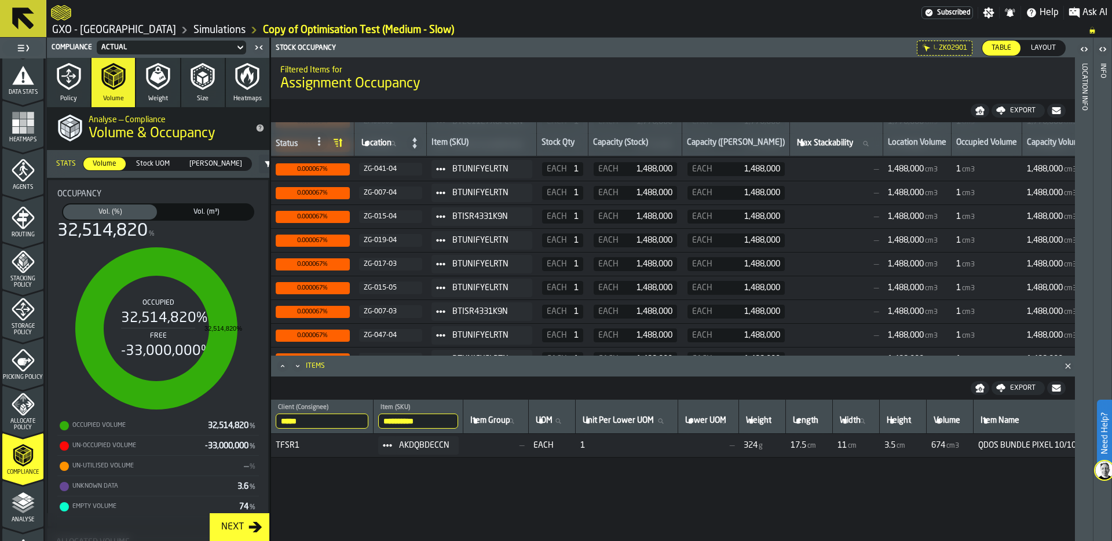
scroll to position [643, 0]
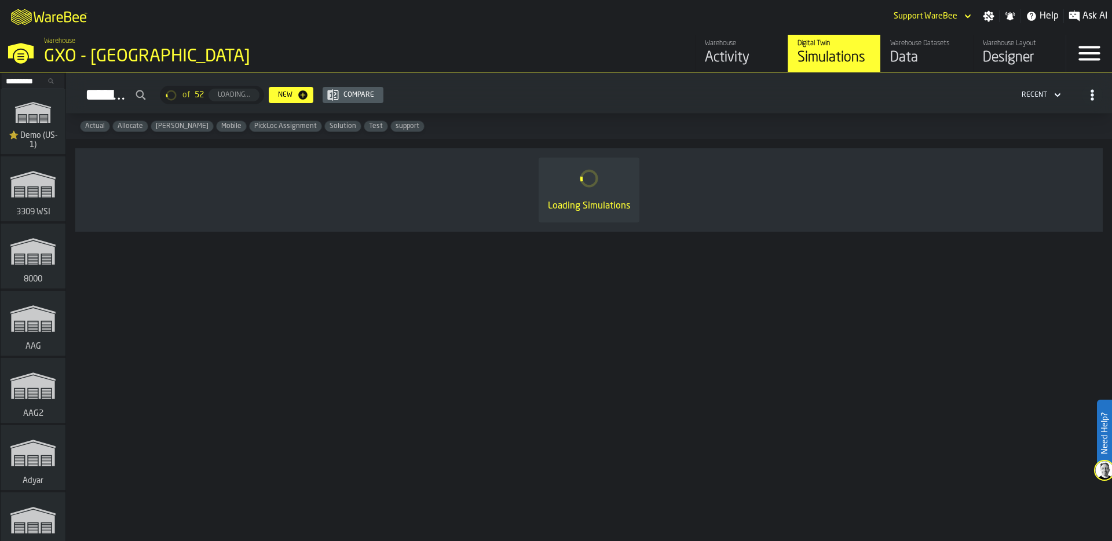
click at [26, 82] on input "Search..." at bounding box center [33, 81] width 60 height 13
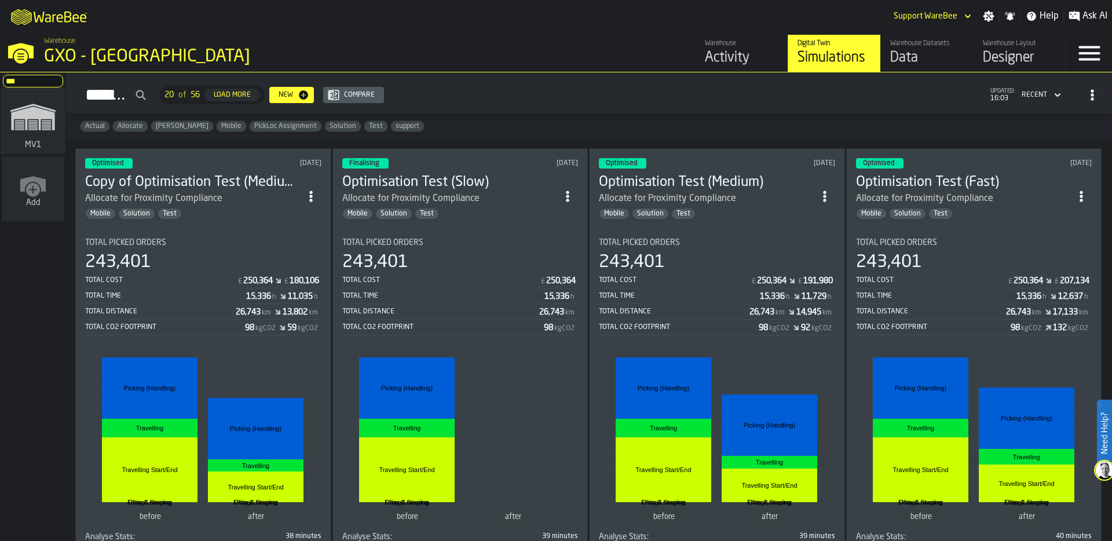
type input "***"
click at [32, 125] on icon "link-to-/wh/i/3ccf57d1-1e0c-4a81-a3bb-c2011c5f0d50/simulations" at bounding box center [33, 117] width 56 height 46
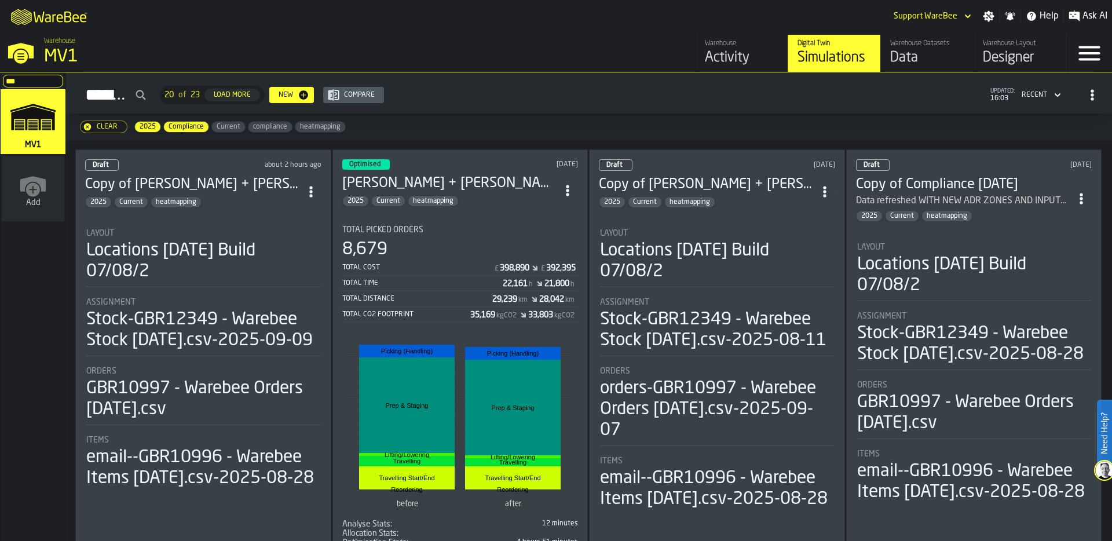
click at [248, 240] on div "Locations [DATE] Build 07/08/2" at bounding box center [203, 261] width 234 height 42
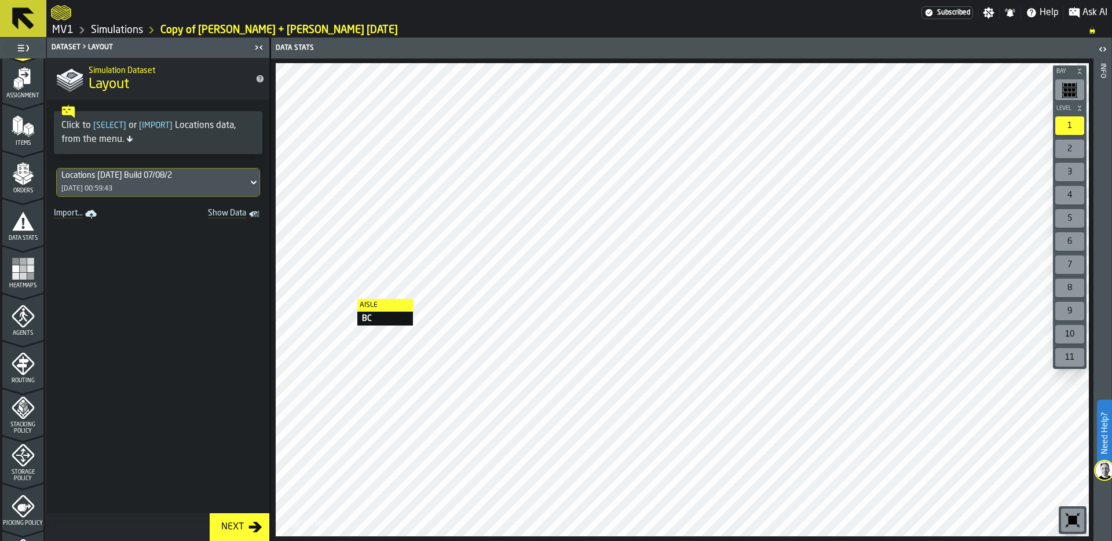
scroll to position [254, 0]
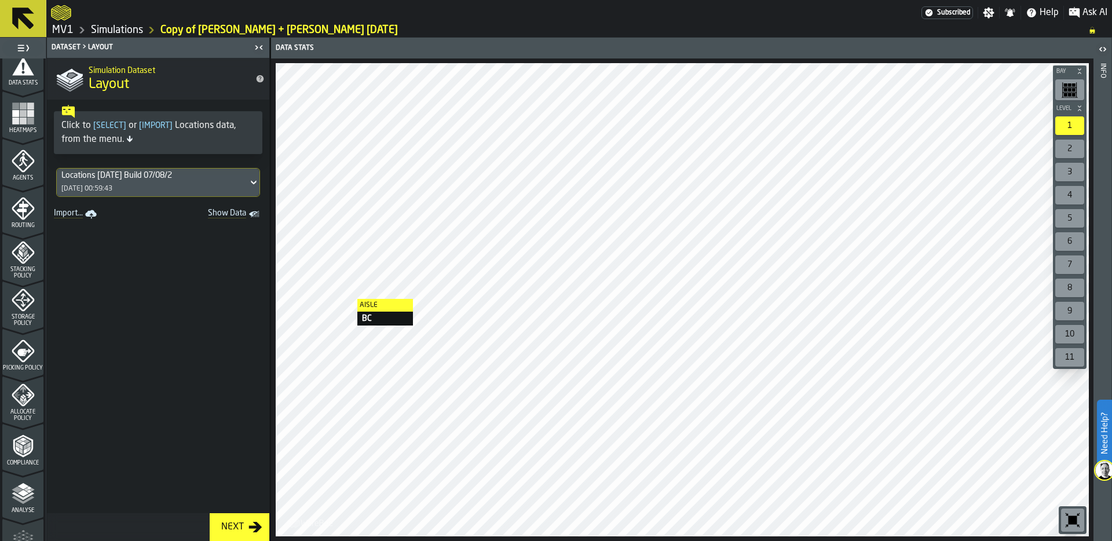
click at [24, 205] on icon "menu Routing" at bounding box center [22, 210] width 12 height 18
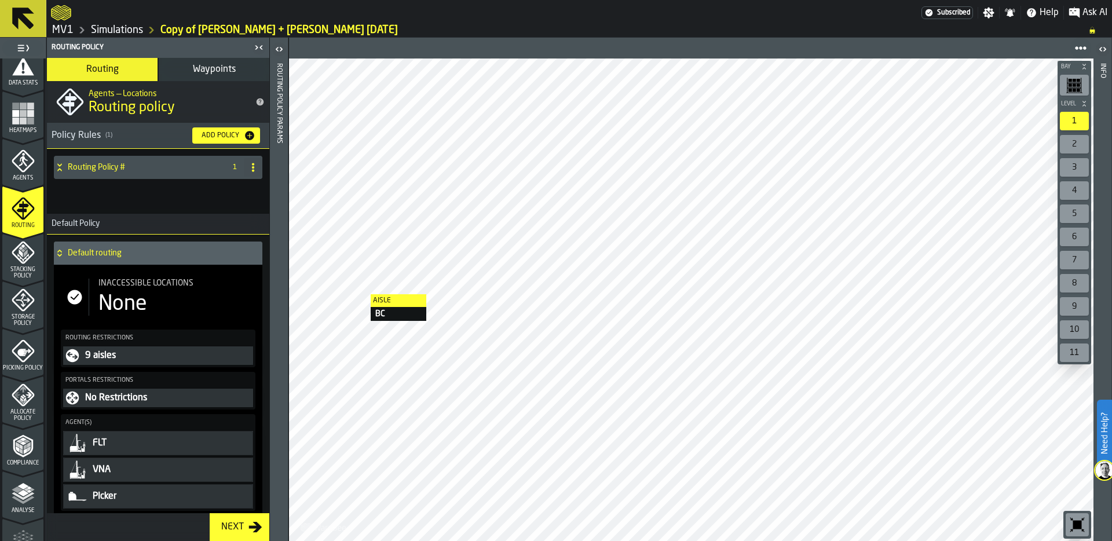
click at [151, 298] on div "None" at bounding box center [175, 303] width 155 height 23
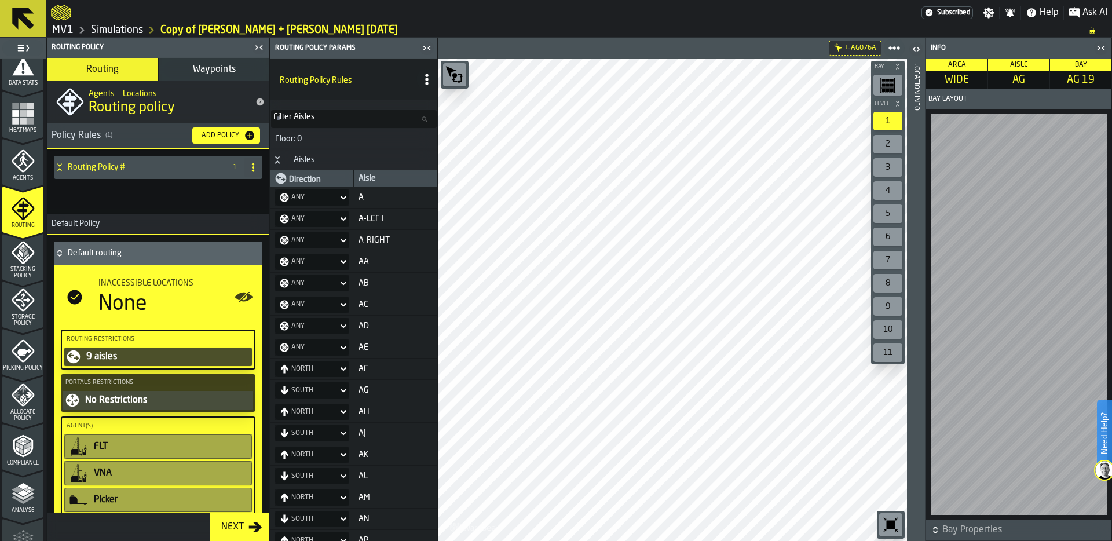
click at [920, 225] on header "Location Info" at bounding box center [916, 289] width 18 height 503
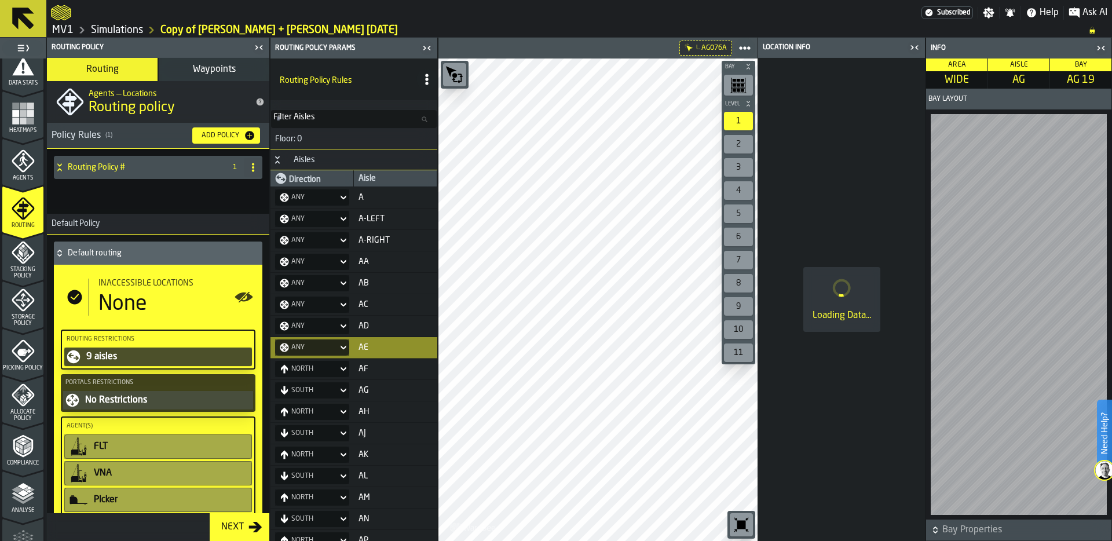
click at [402, 351] on main "1 Start 1.1 Layout 1.2 Assignment 1.3 Items 1.4 Orders 1.5 Data Stats 1.6 Heatm…" at bounding box center [556, 289] width 1112 height 503
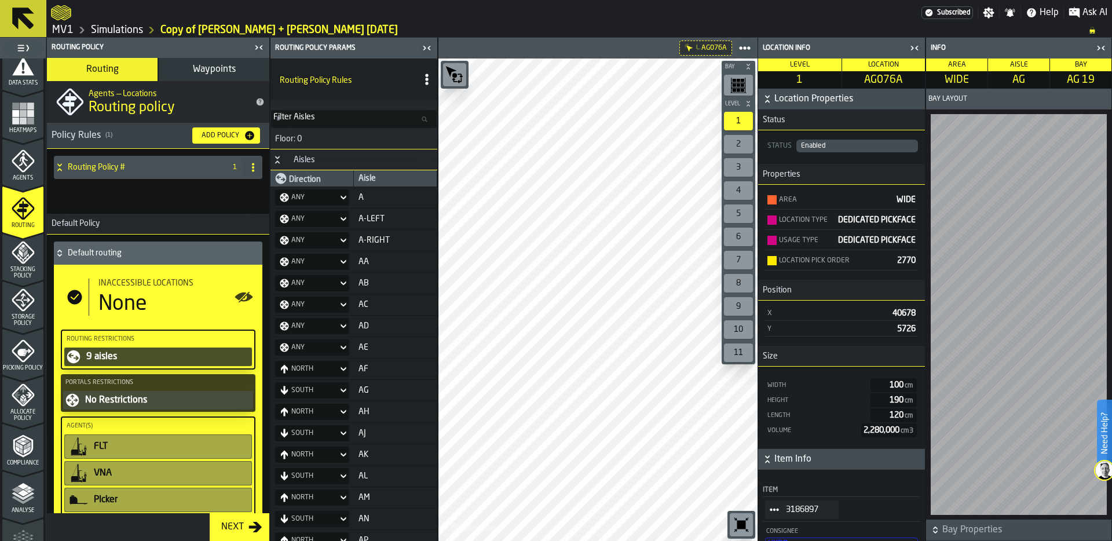
click at [58, 166] on icon at bounding box center [60, 167] width 12 height 9
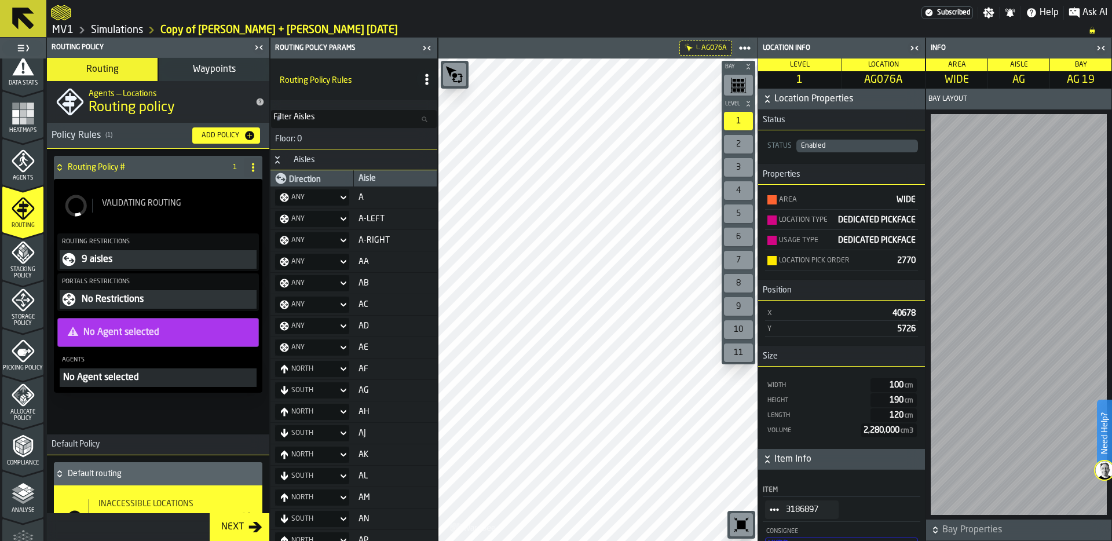
click at [152, 206] on span "Validating Routing" at bounding box center [141, 203] width 79 height 9
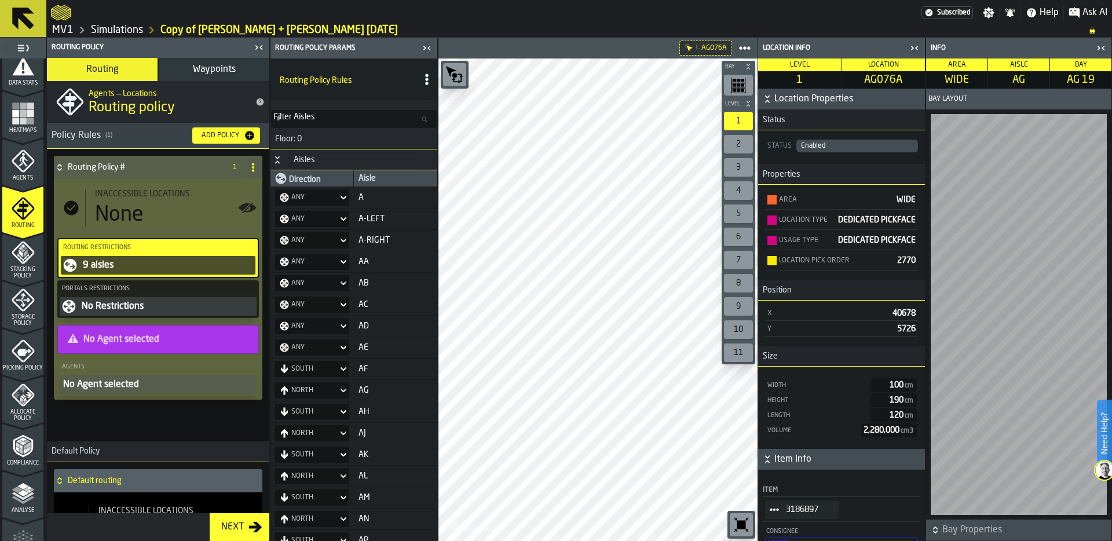
click at [914, 46] on icon "button-toggle-Close me" at bounding box center [914, 48] width 14 height 14
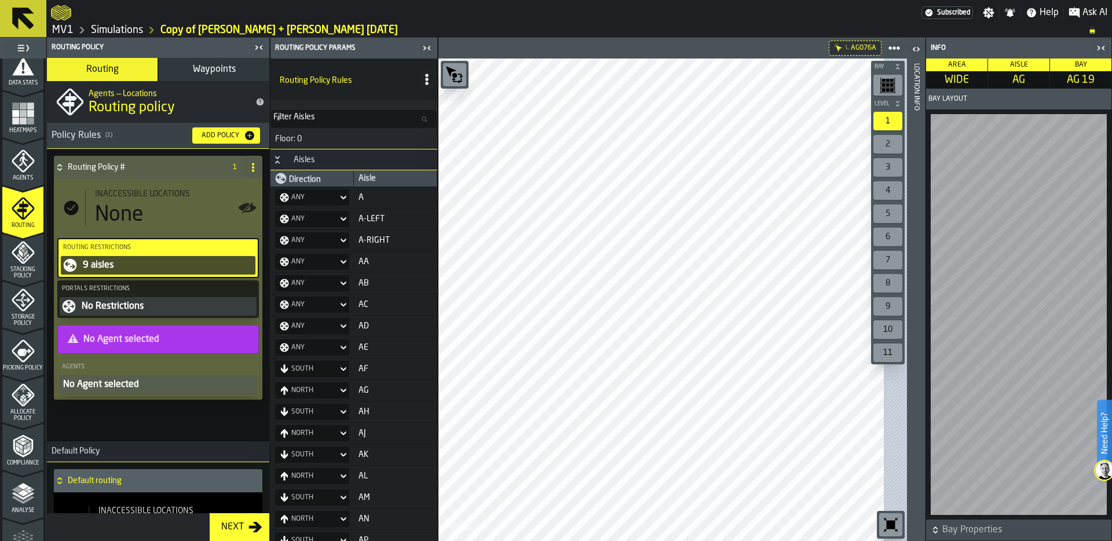
click at [1103, 48] on icon "button-toggle-Close me" at bounding box center [1101, 48] width 14 height 14
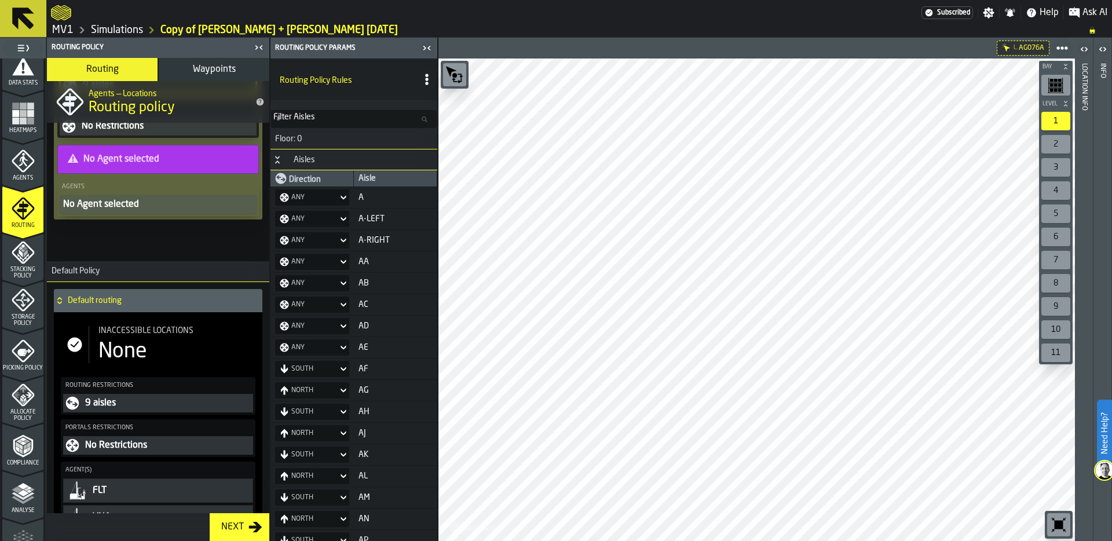
scroll to position [267, 0]
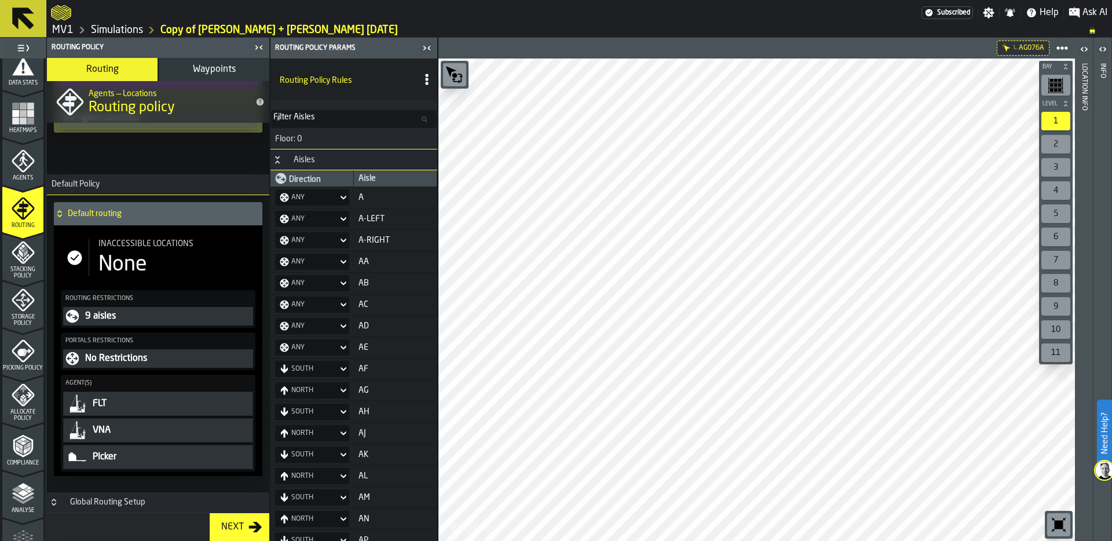
click at [60, 212] on icon at bounding box center [60, 213] width 12 height 9
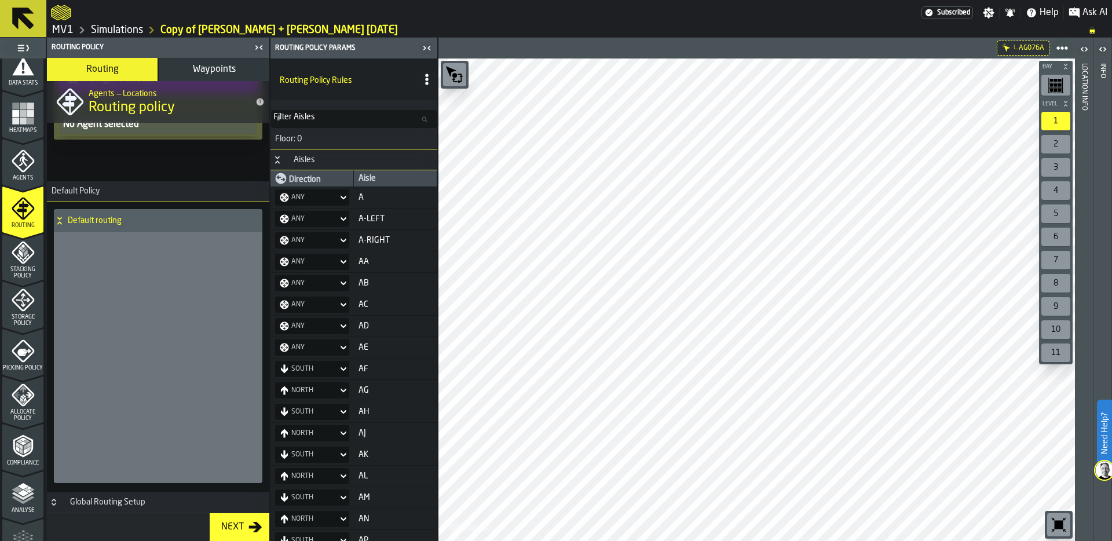
scroll to position [9, 0]
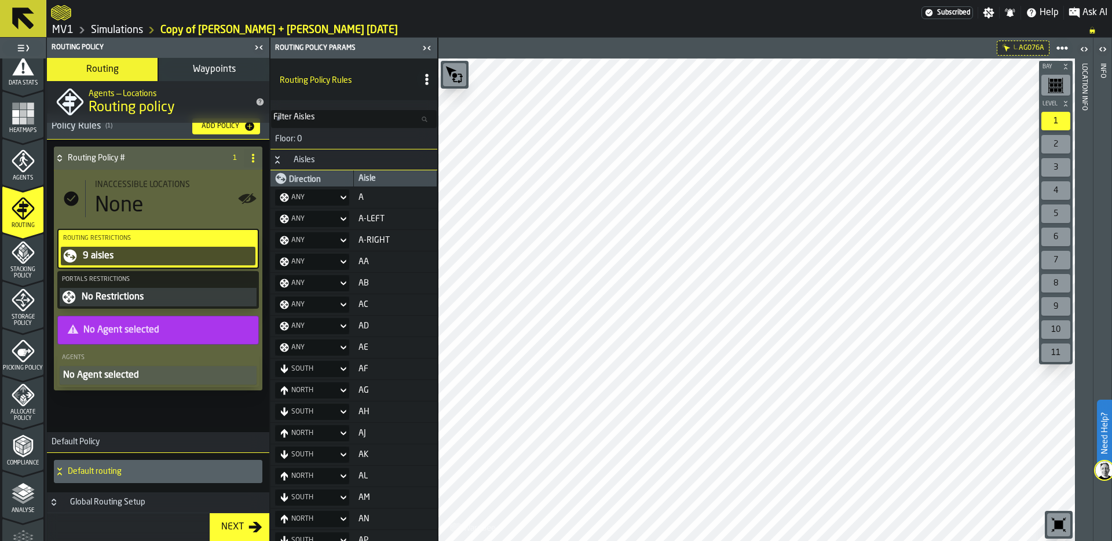
click at [59, 503] on button "Button-Global Routing Setup-closed" at bounding box center [54, 501] width 14 height 9
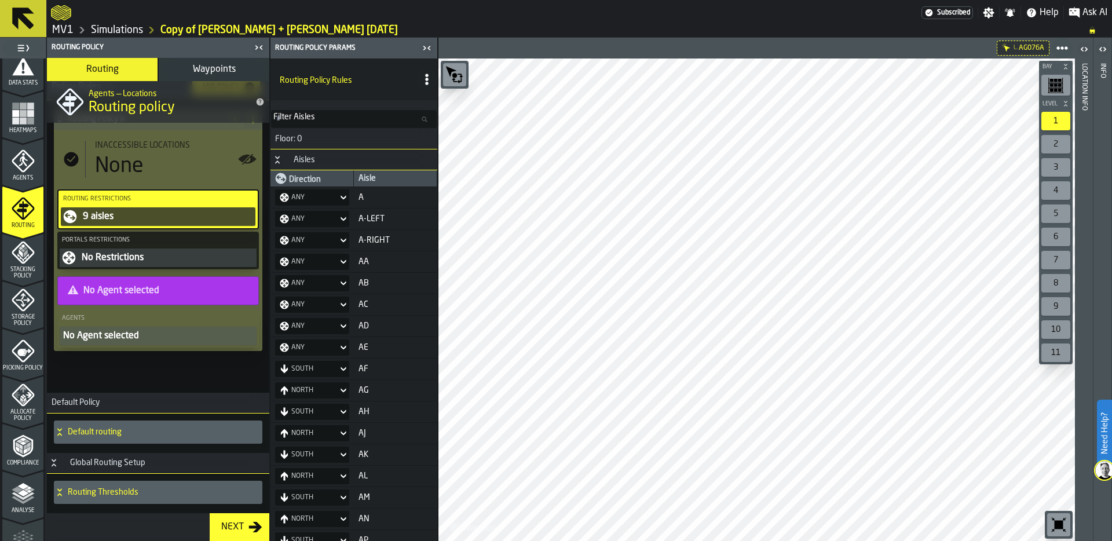
click at [60, 492] on icon at bounding box center [60, 491] width 12 height 9
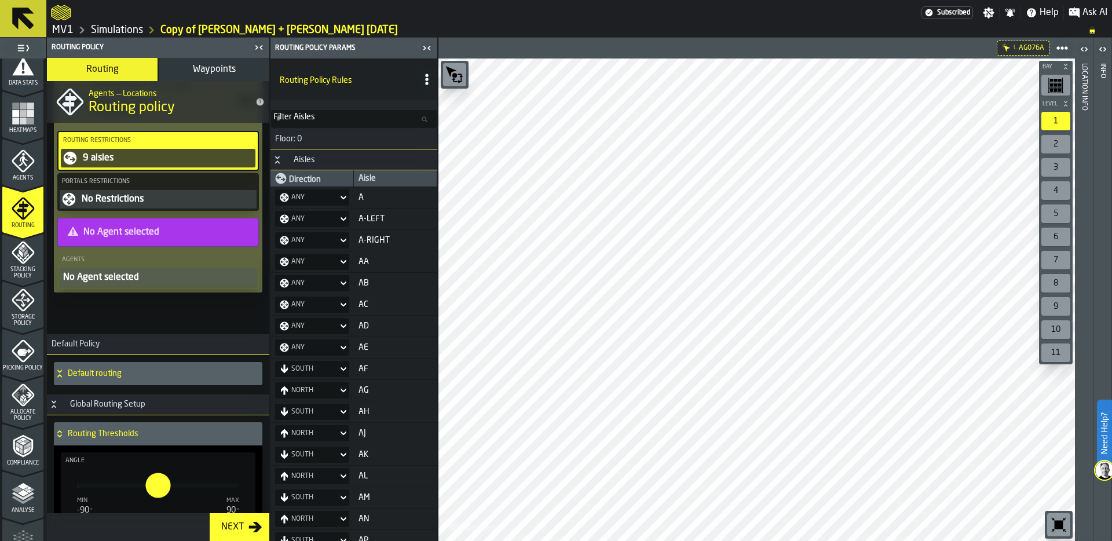
scroll to position [212, 0]
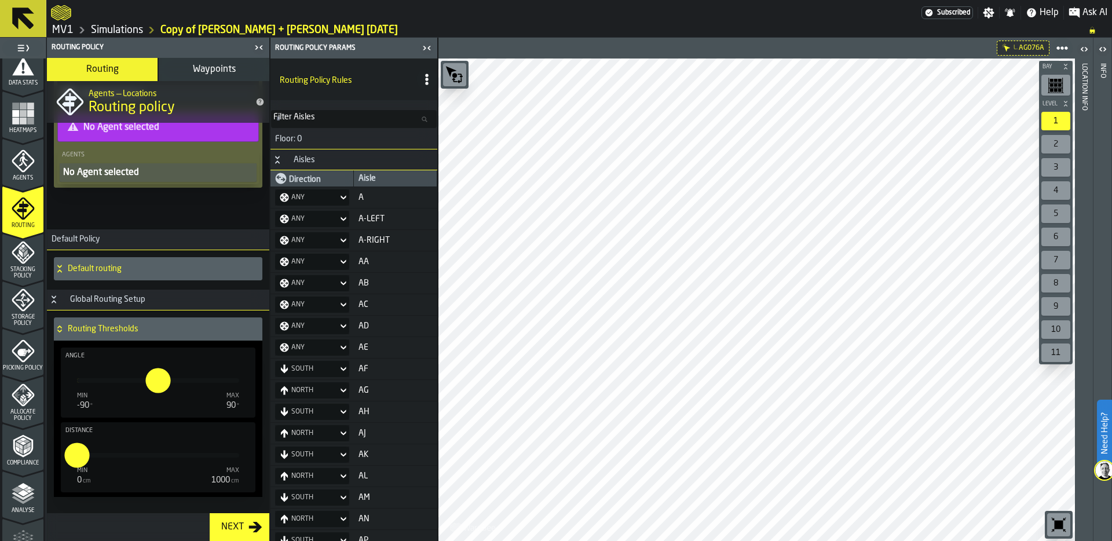
click at [61, 325] on icon at bounding box center [60, 328] width 12 height 9
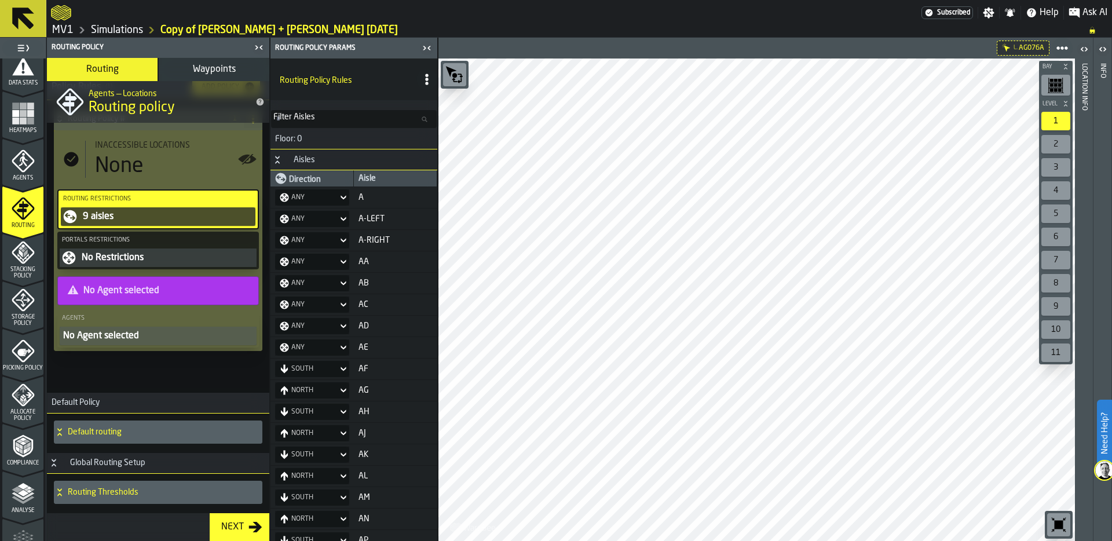
click at [121, 155] on div "None" at bounding box center [119, 166] width 49 height 23
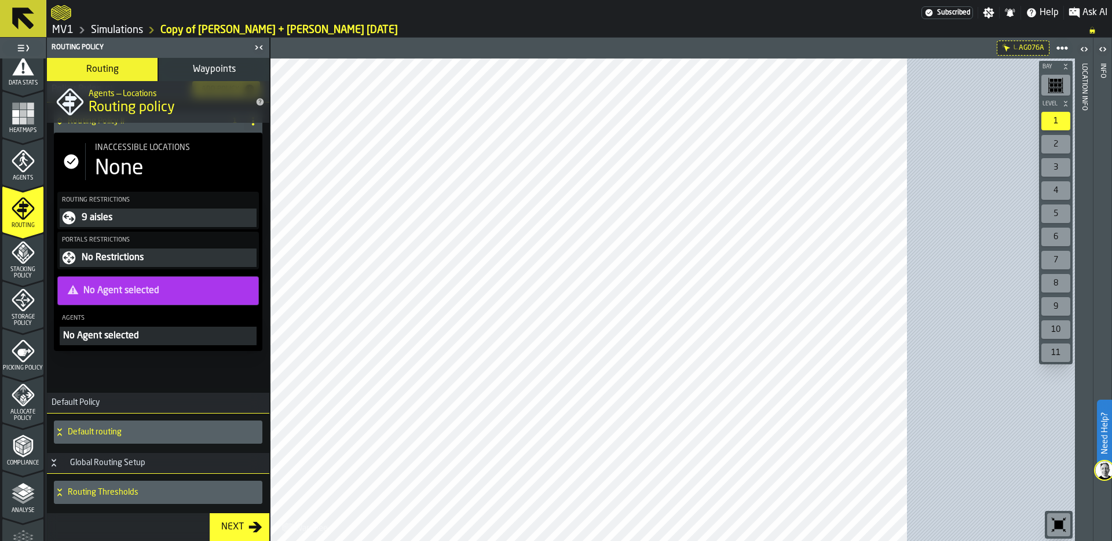
scroll to position [0, 0]
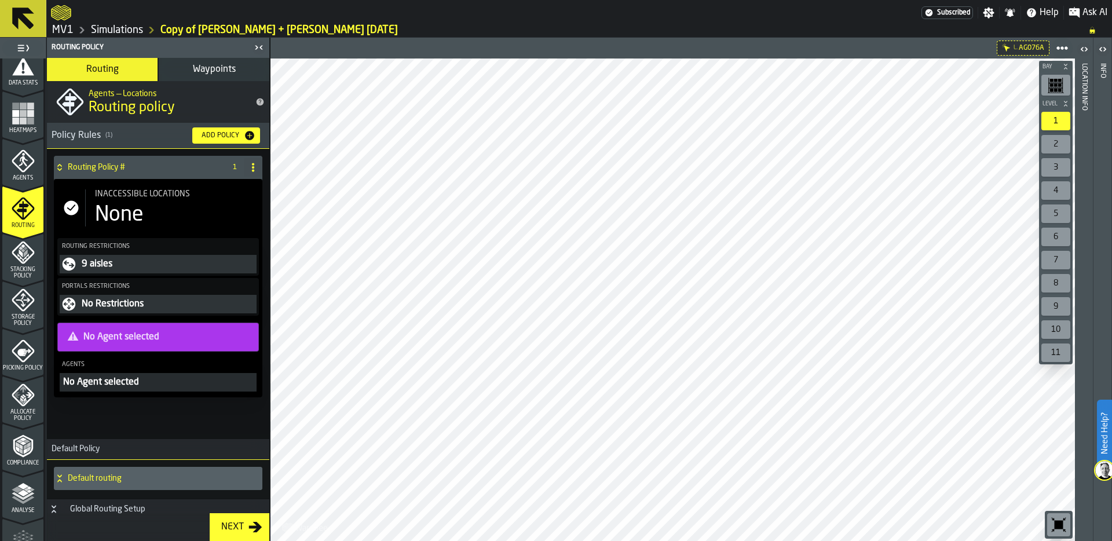
click at [120, 206] on div "None" at bounding box center [119, 214] width 49 height 23
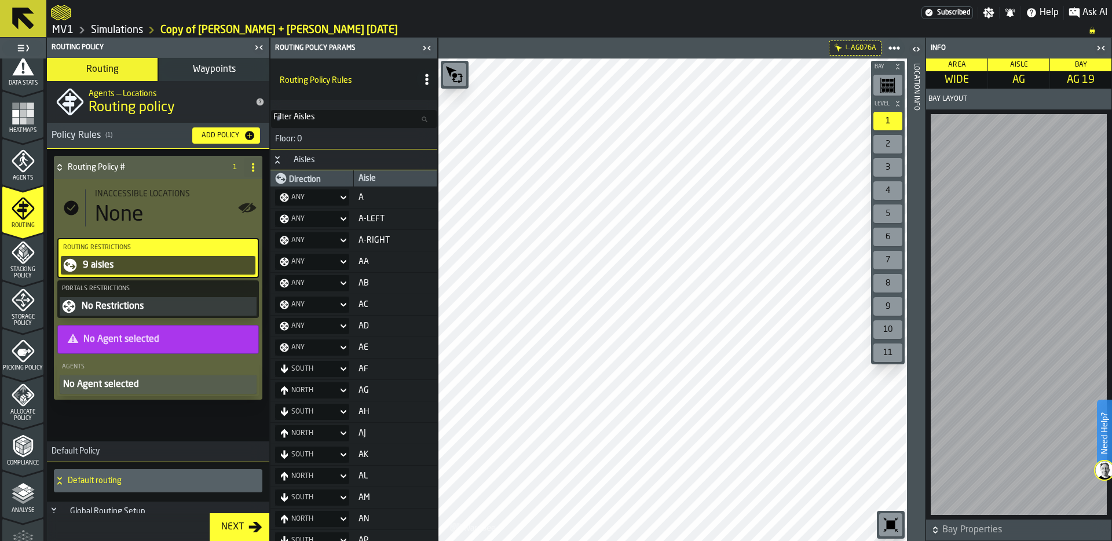
click at [912, 340] on div "Location Info" at bounding box center [916, 299] width 8 height 477
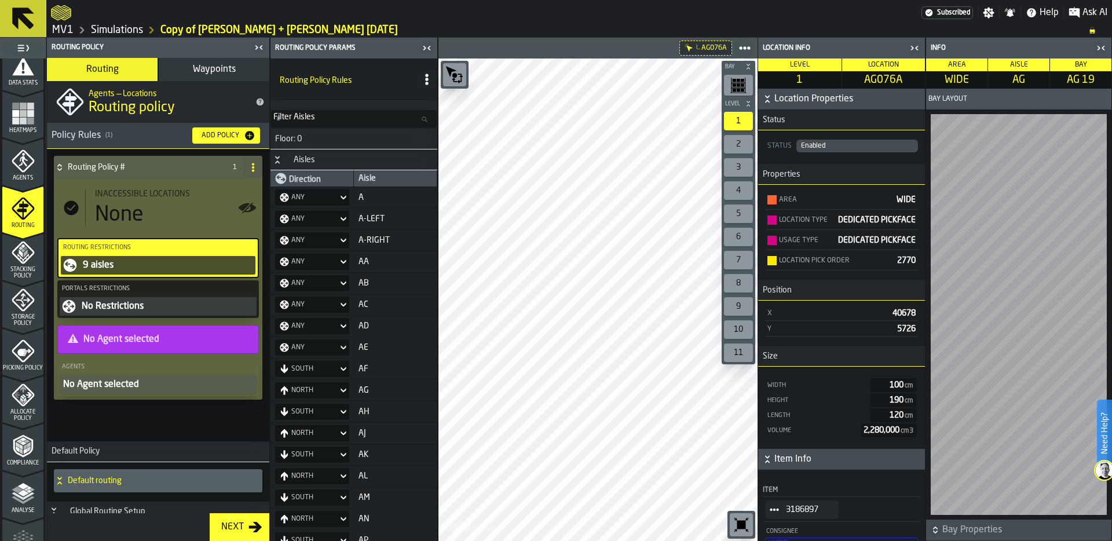
click at [424, 47] on icon "button-toggle-Close me" at bounding box center [424, 48] width 3 height 4
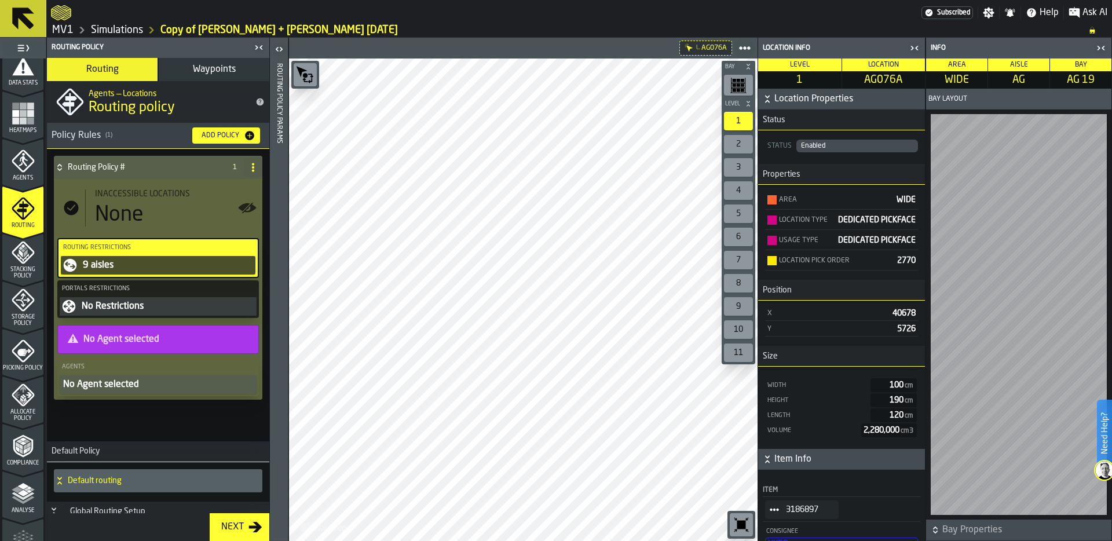
click at [915, 47] on icon "button-toggle-Close me" at bounding box center [914, 48] width 14 height 14
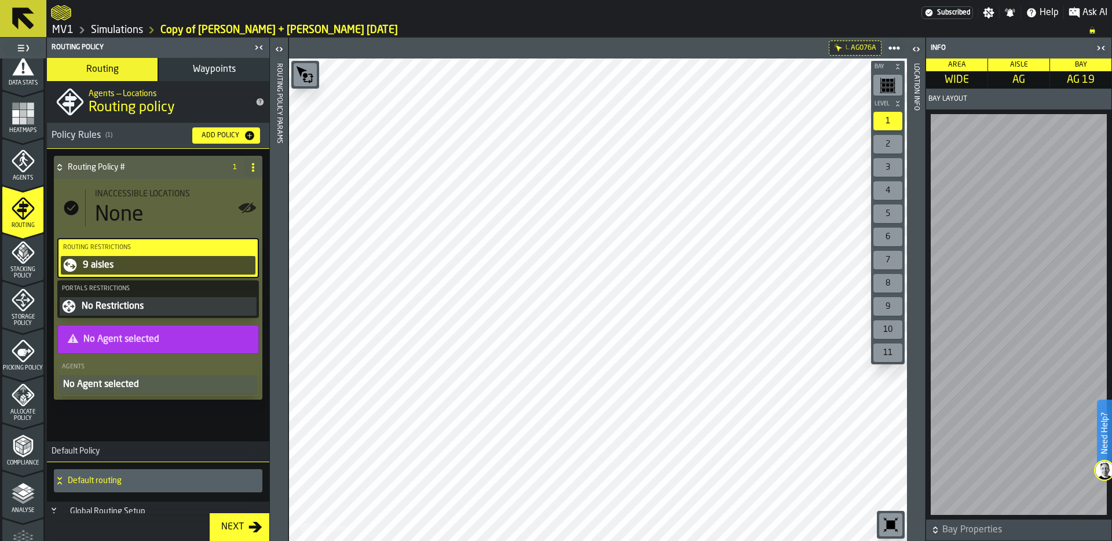
click at [1101, 45] on icon "button-toggle-Close me" at bounding box center [1101, 48] width 14 height 14
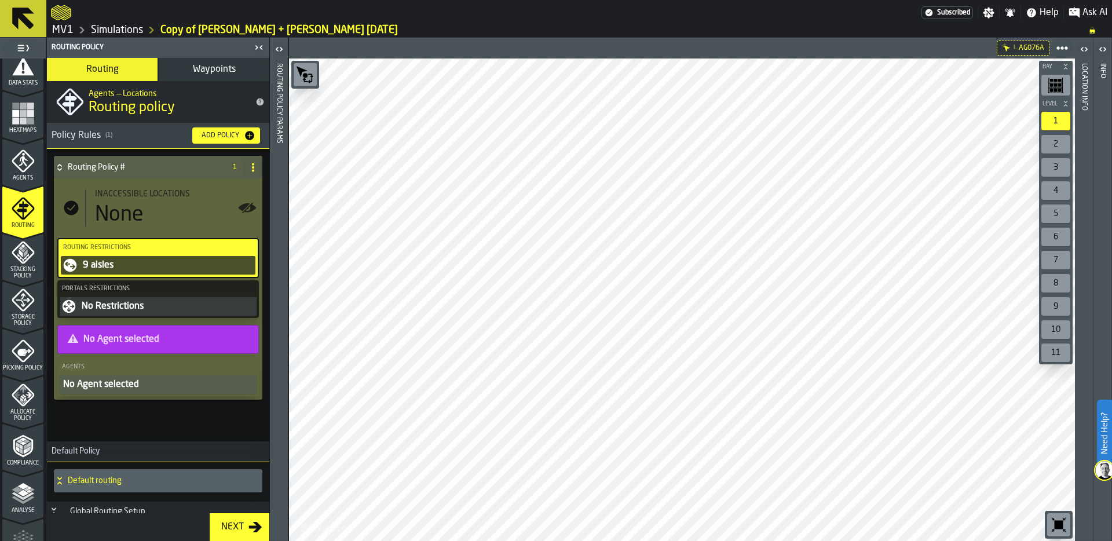
click at [1104, 44] on icon "button-toggle-Open" at bounding box center [1102, 49] width 14 height 14
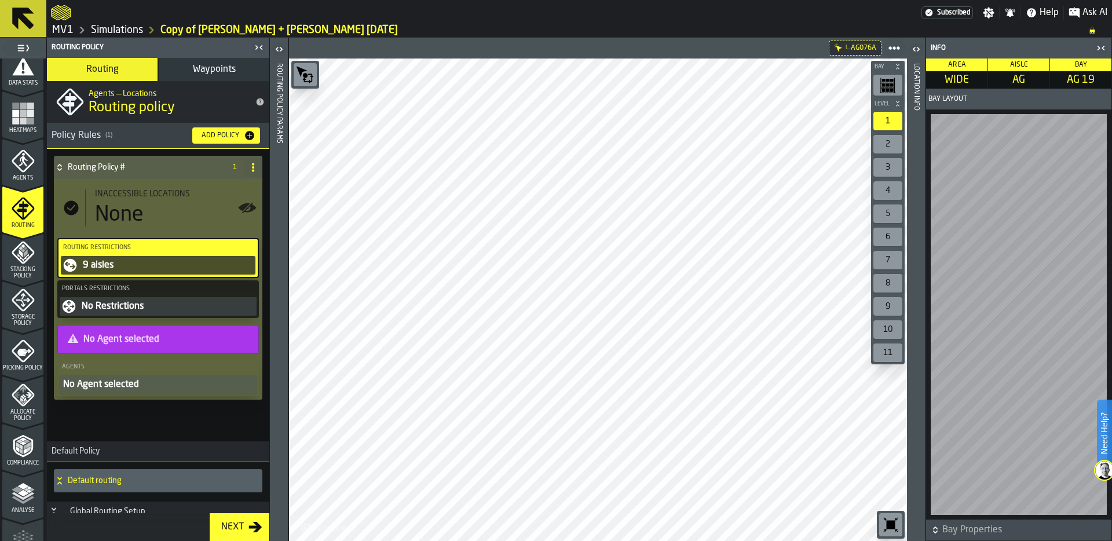
click at [916, 49] on icon "button-toggle-Open" at bounding box center [916, 49] width 14 height 14
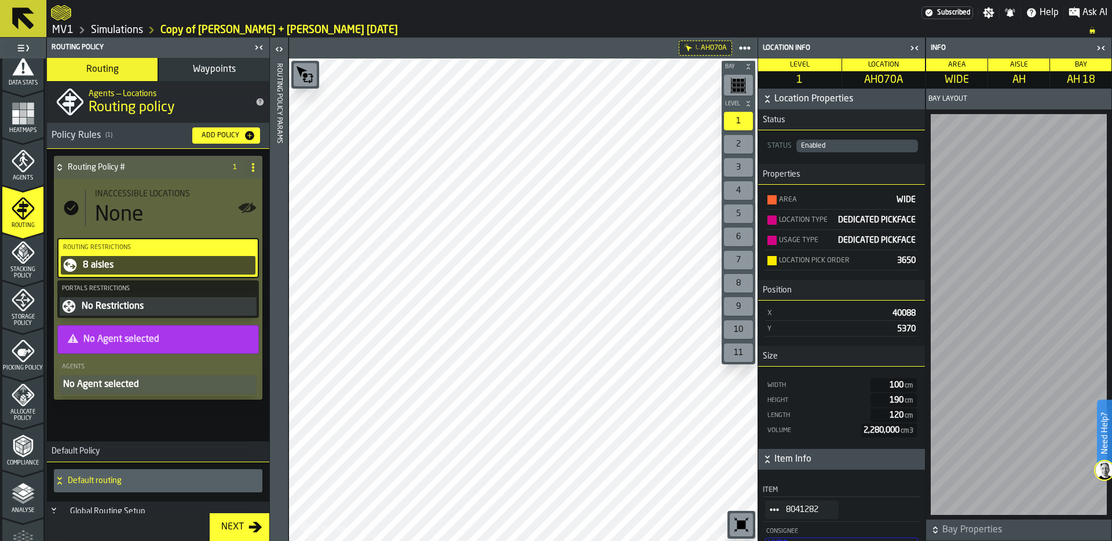
click at [27, 116] on rect "menu Heatmaps" at bounding box center [30, 113] width 7 height 7
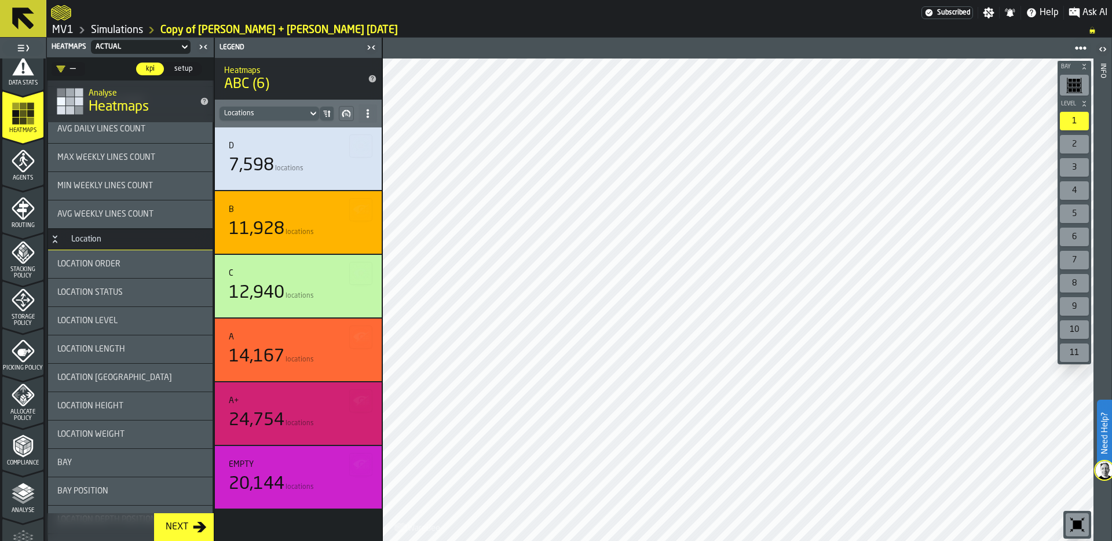
scroll to position [1238, 0]
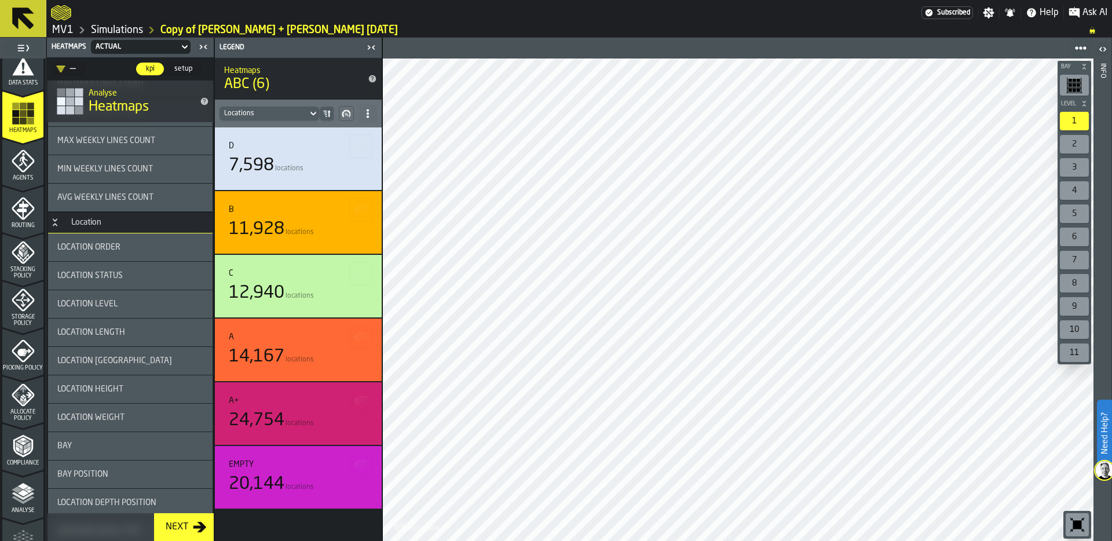
click at [126, 243] on div "Location Order" at bounding box center [130, 247] width 146 height 9
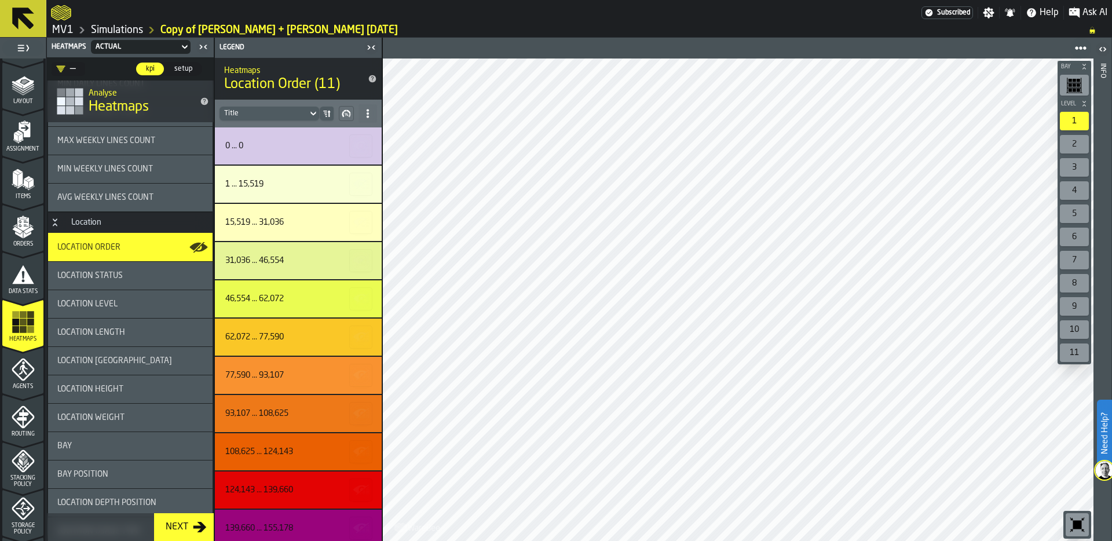
scroll to position [0, 0]
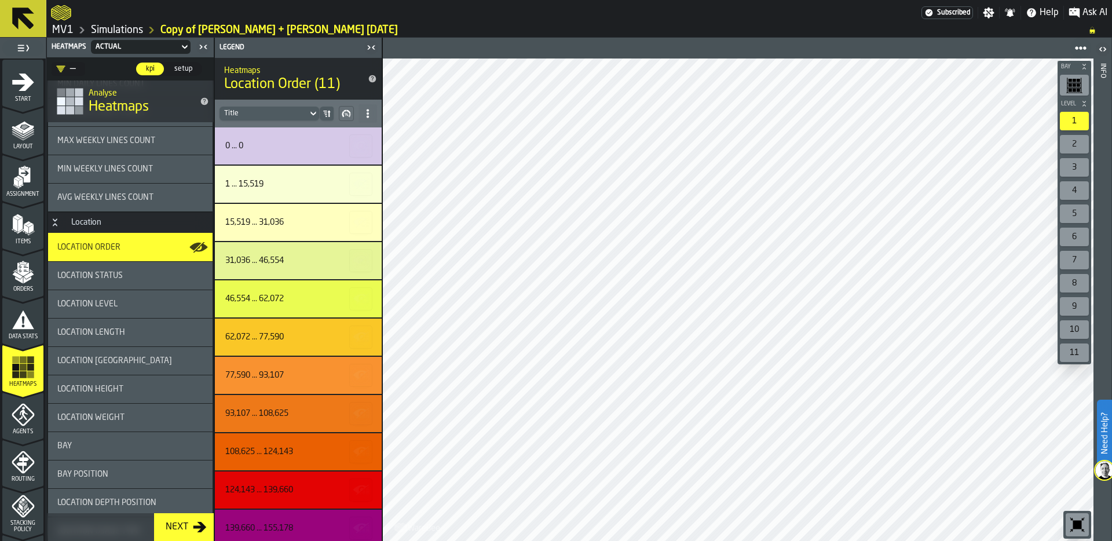
click at [31, 132] on icon "menu Layout" at bounding box center [23, 129] width 23 height 23
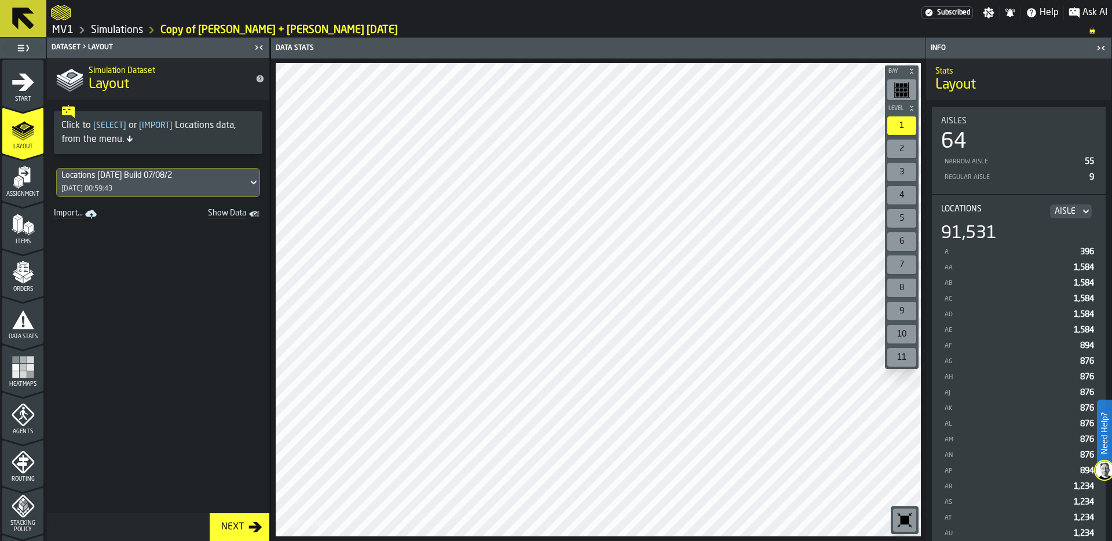
click at [233, 212] on span "Show Data" at bounding box center [206, 214] width 79 height 12
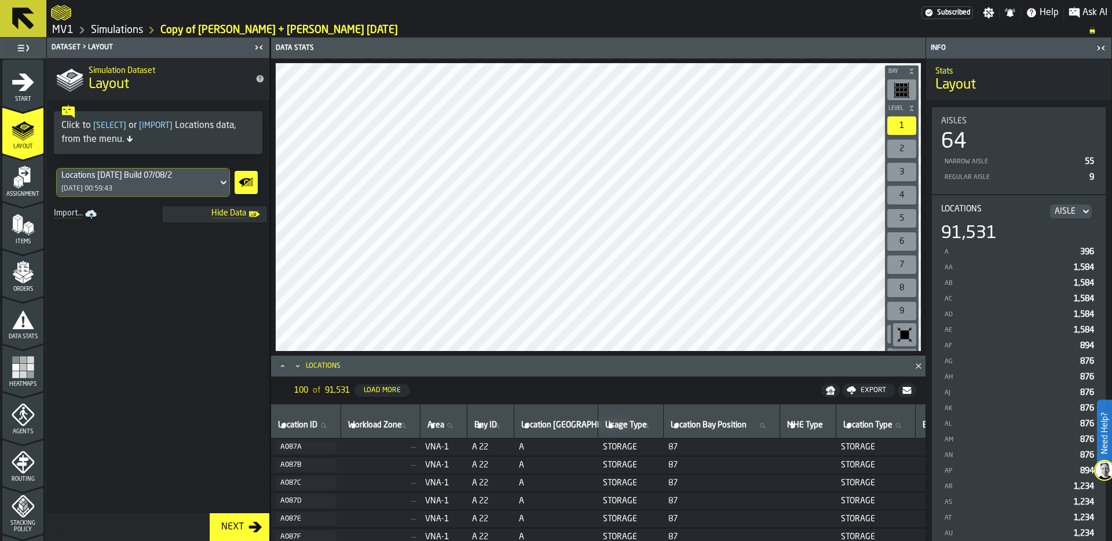
click at [285, 365] on icon "Maximize" at bounding box center [283, 366] width 12 height 12
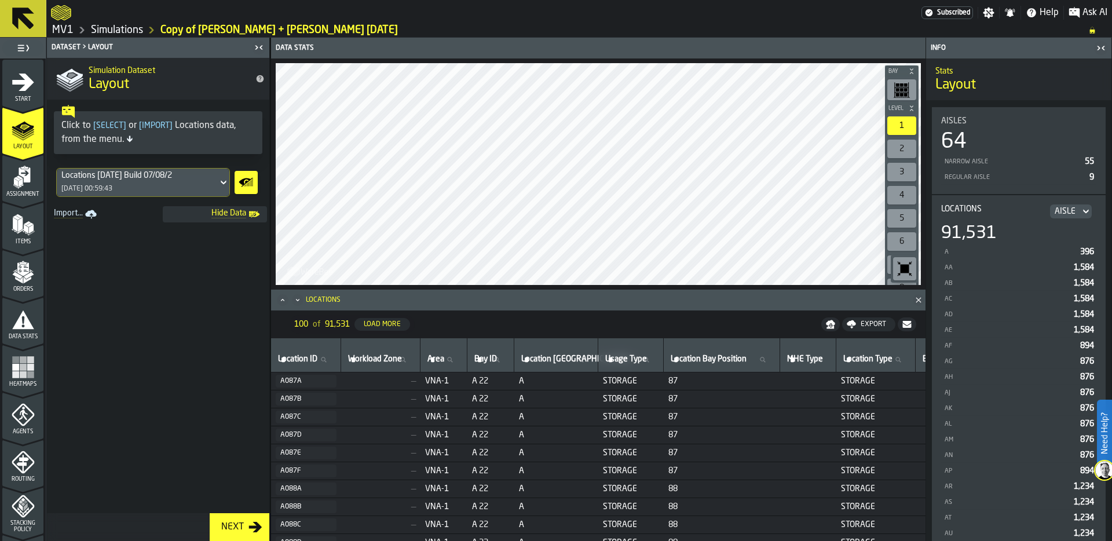
click at [281, 299] on icon "Maximize" at bounding box center [282, 299] width 3 height 2
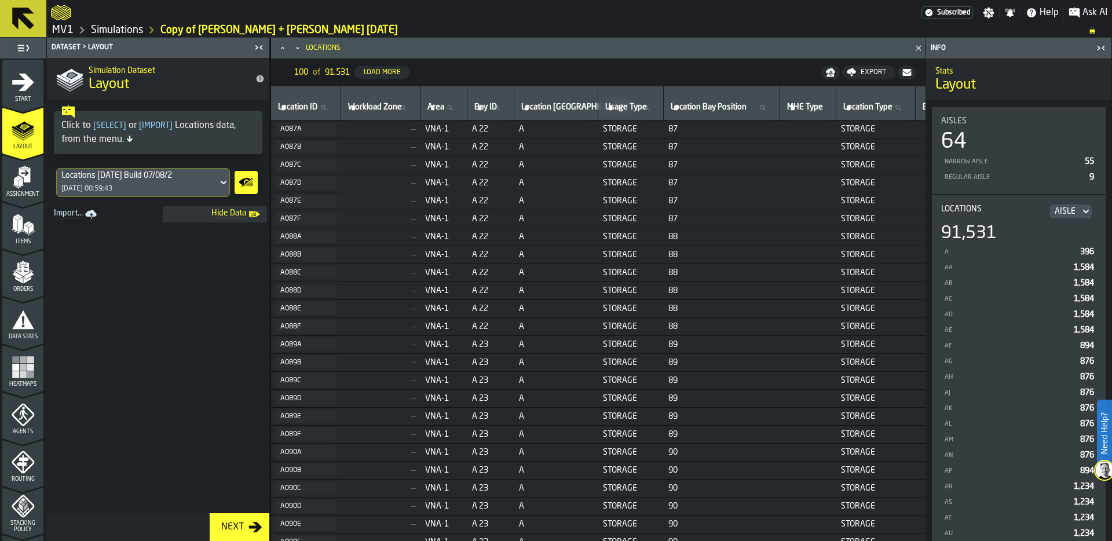
click at [302, 42] on h6 "Locations" at bounding box center [589, 48] width 626 height 21
click at [296, 47] on icon "Minimize" at bounding box center [297, 48] width 3 height 2
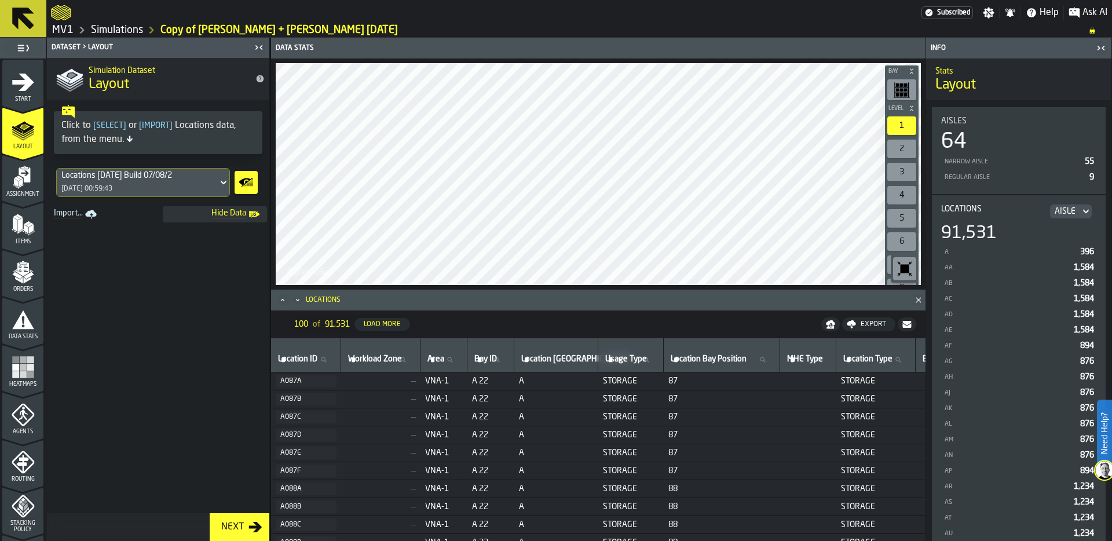
click at [296, 301] on icon "Minimize" at bounding box center [298, 300] width 12 height 12
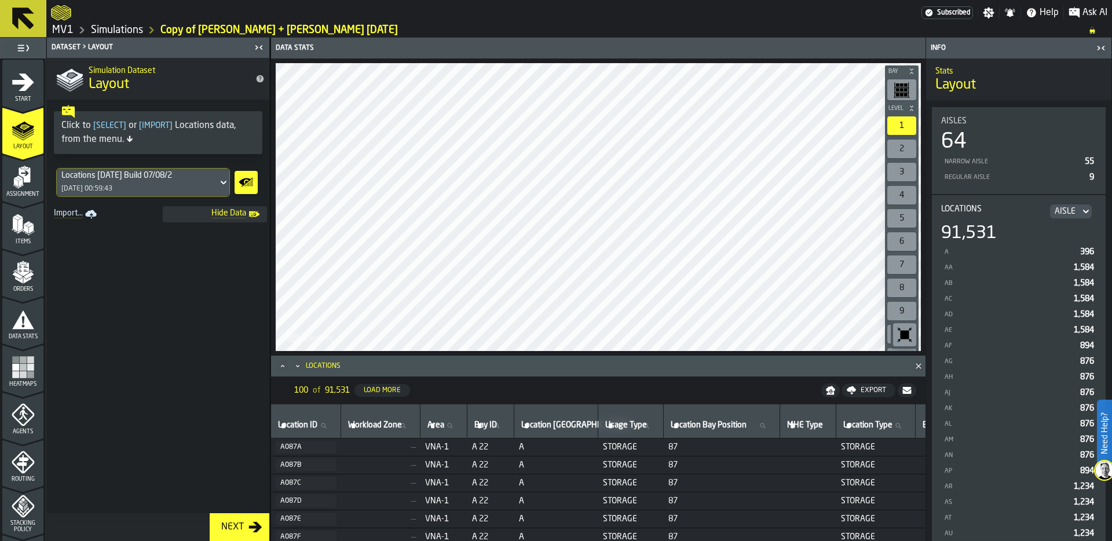
click at [283, 364] on icon "Maximize" at bounding box center [283, 366] width 12 height 12
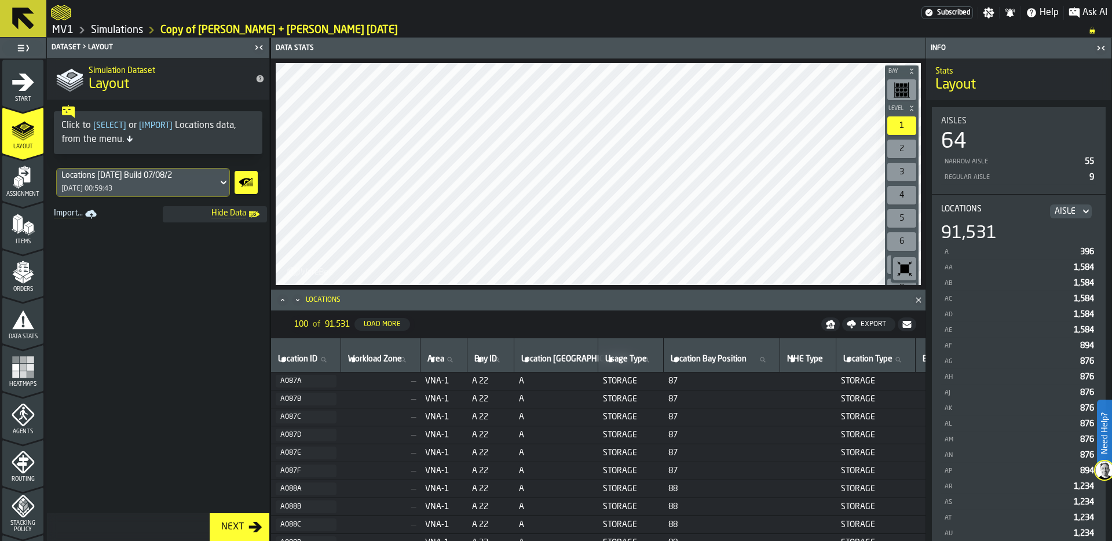
click at [280, 299] on icon "Maximize" at bounding box center [283, 300] width 12 height 12
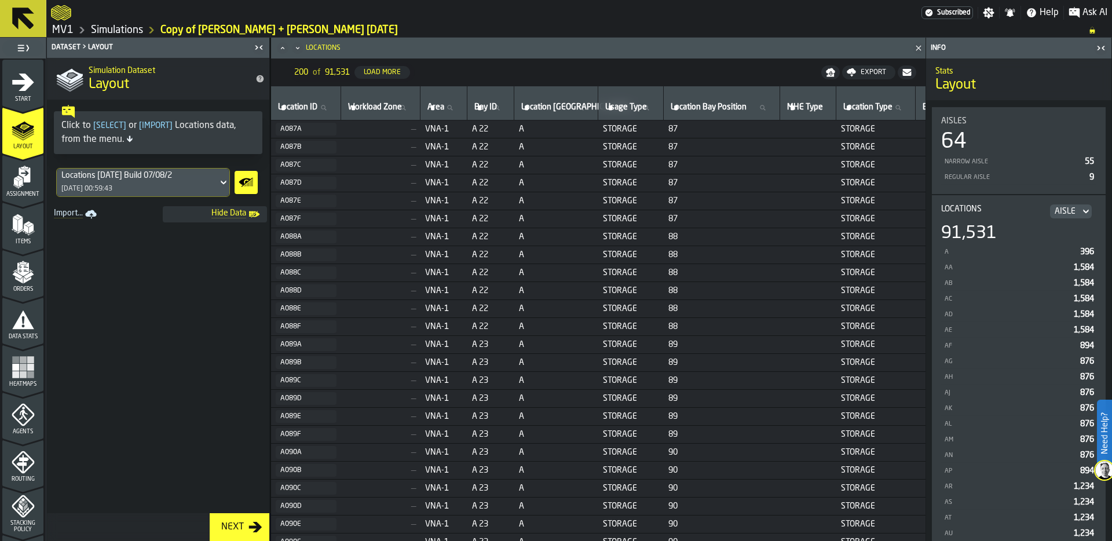
click at [452, 109] on icon at bounding box center [449, 107] width 5 height 5
click at [461, 109] on input "Area Area" at bounding box center [443, 107] width 37 height 15
type input "****"
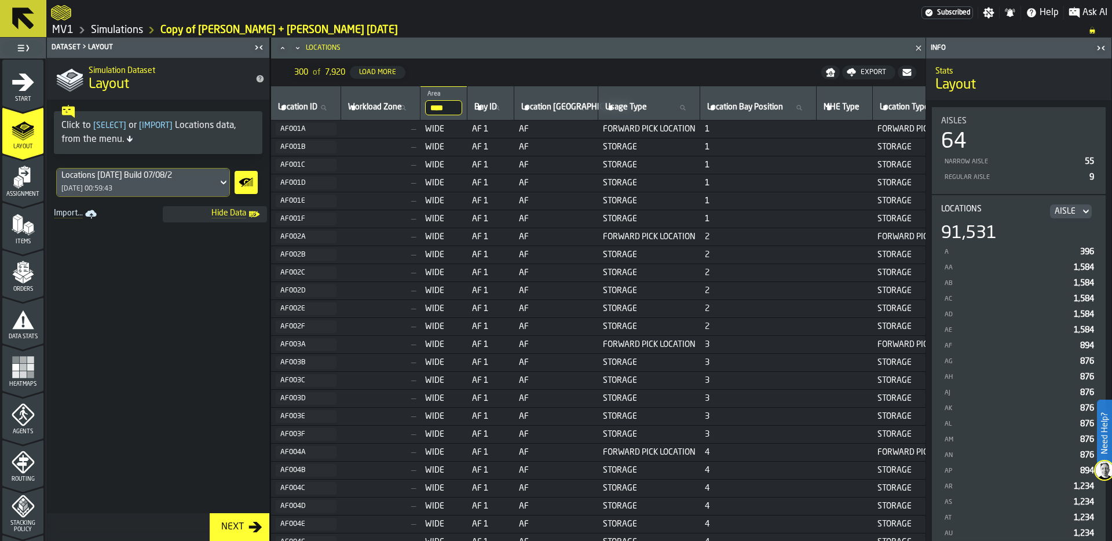
click at [130, 30] on link "Simulations" at bounding box center [117, 30] width 52 height 13
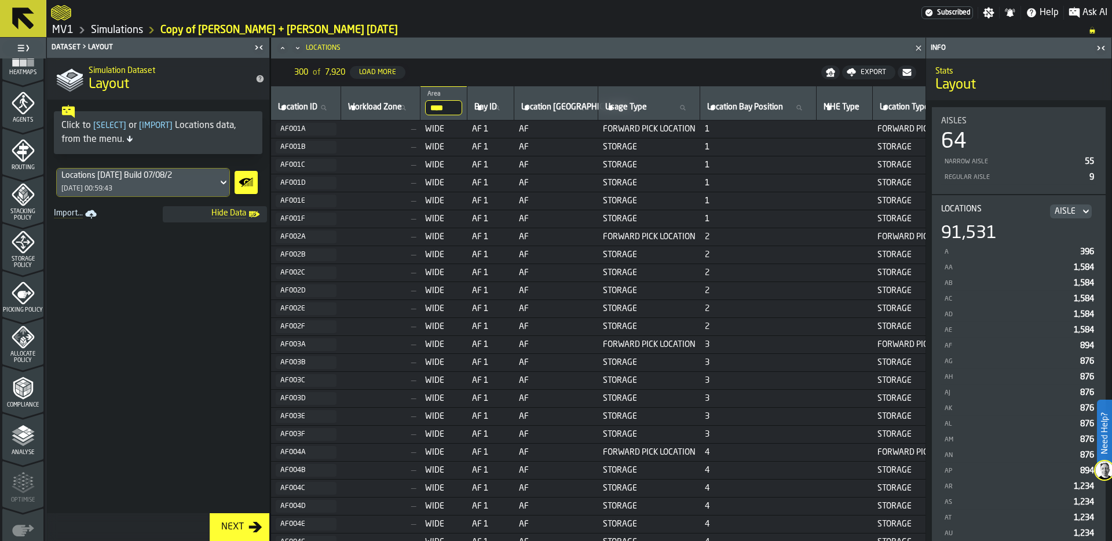
scroll to position [296, 0]
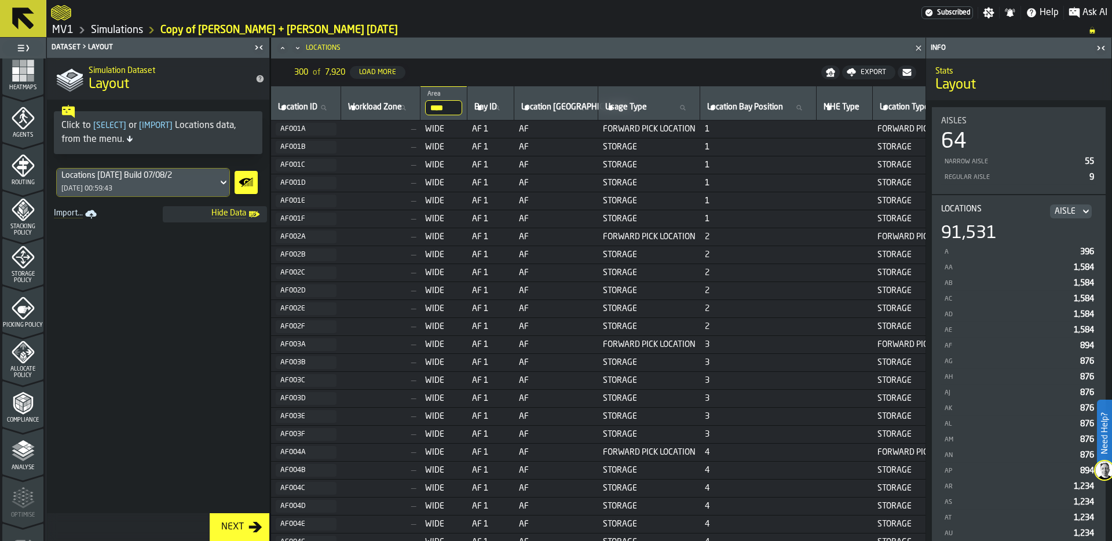
click at [22, 179] on span "Routing" at bounding box center [22, 182] width 41 height 6
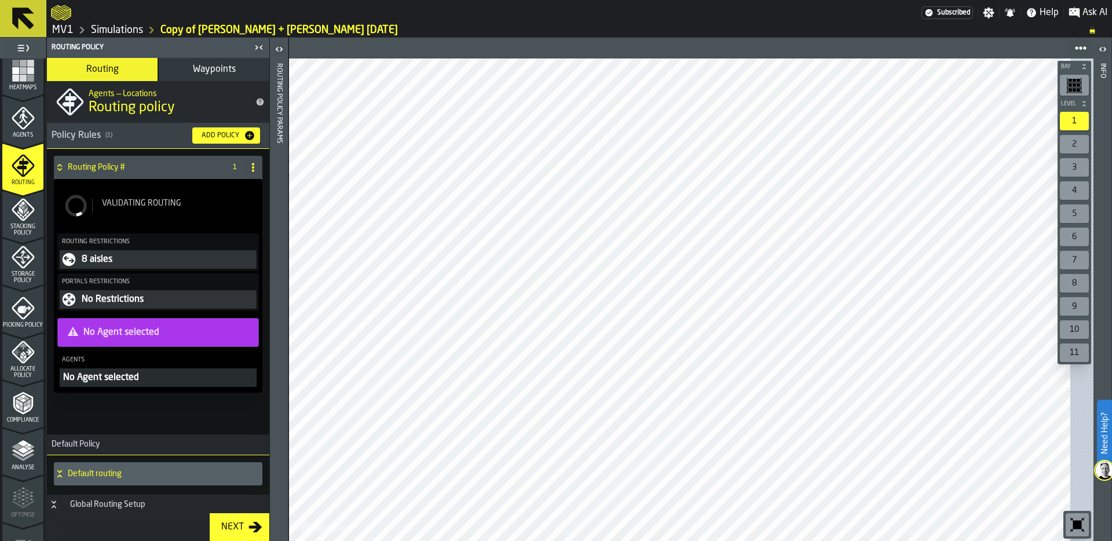
click at [162, 335] on div "No Agent selected" at bounding box center [158, 332] width 186 height 14
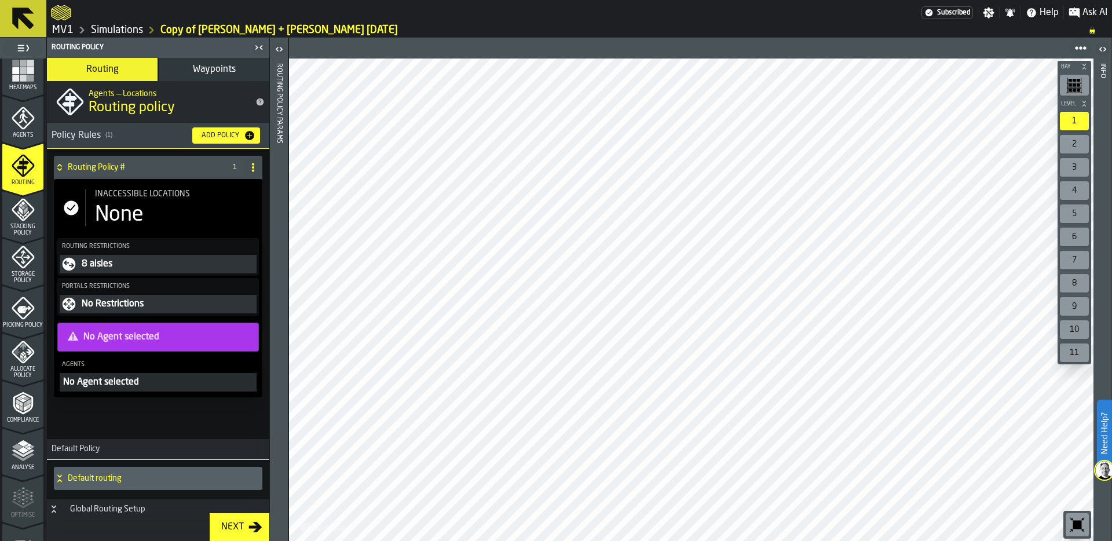
click at [139, 338] on div "No Agent selected" at bounding box center [158, 337] width 186 height 14
click at [164, 220] on div "None" at bounding box center [176, 214] width 162 height 23
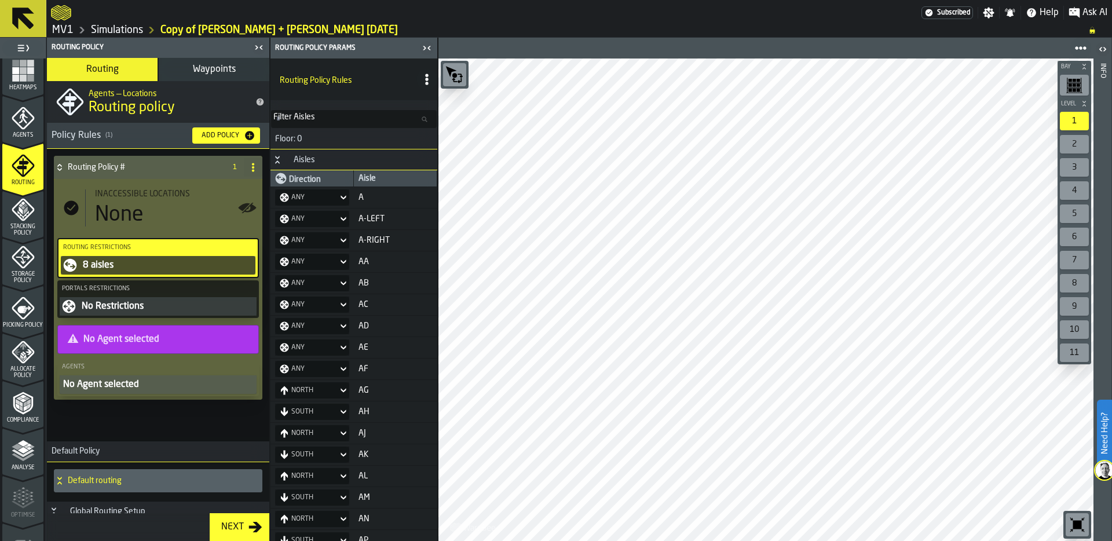
click at [157, 343] on div "No Agent selected" at bounding box center [158, 339] width 186 height 14
click at [127, 343] on div "No Agent selected" at bounding box center [158, 339] width 186 height 14
click at [127, 386] on div "No Agent selected" at bounding box center [158, 384] width 192 height 14
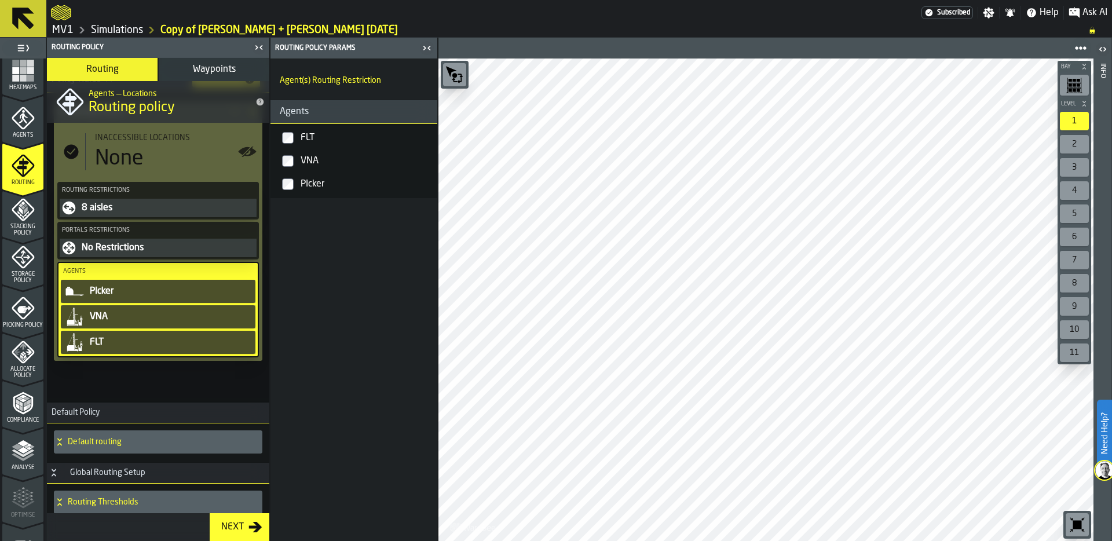
scroll to position [66, 0]
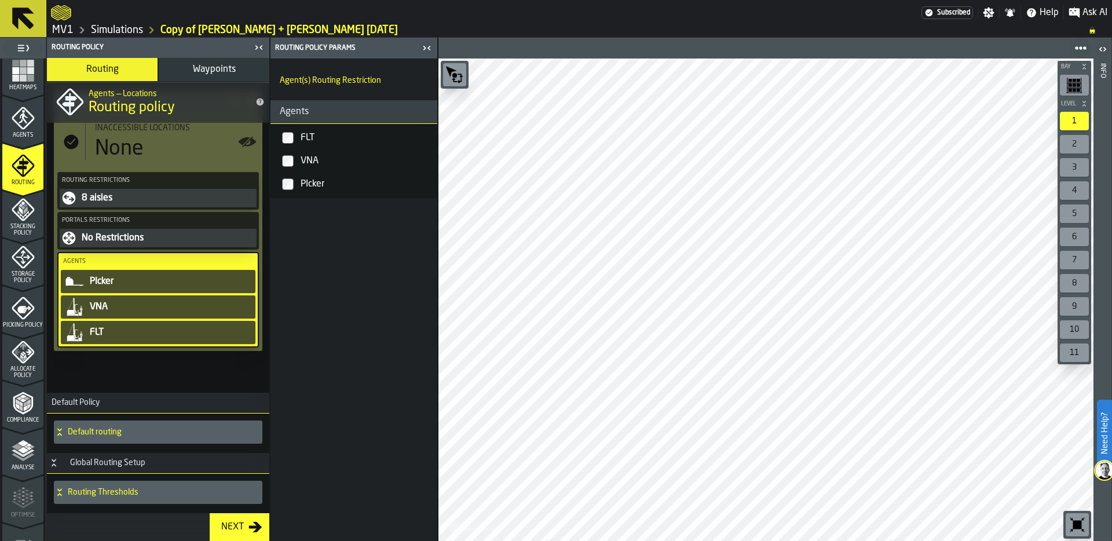
click at [73, 431] on h4 "Default routing" at bounding box center [163, 431] width 190 height 9
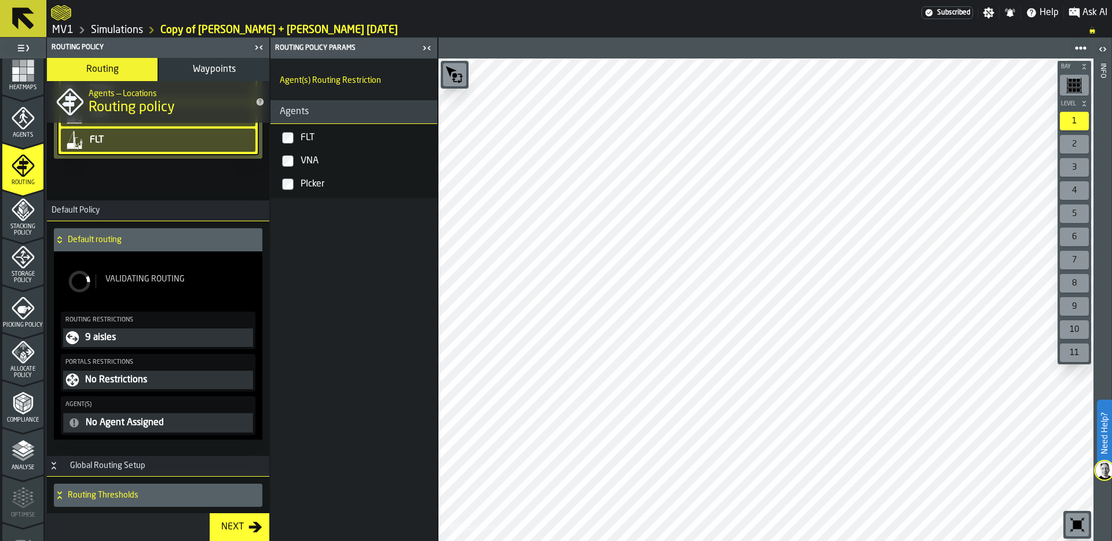
scroll to position [257, 0]
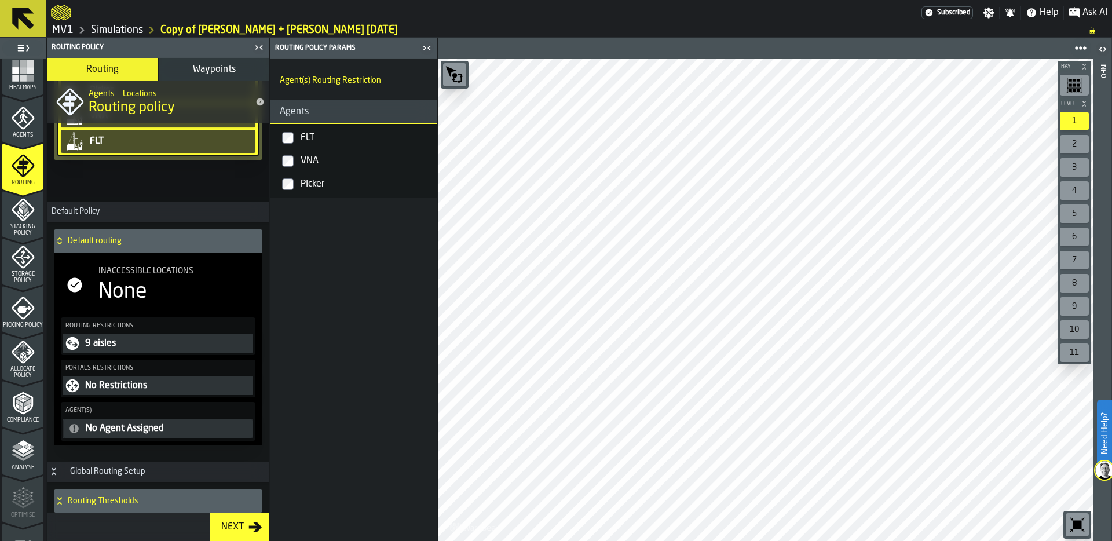
click at [142, 299] on div "None" at bounding box center [122, 291] width 49 height 23
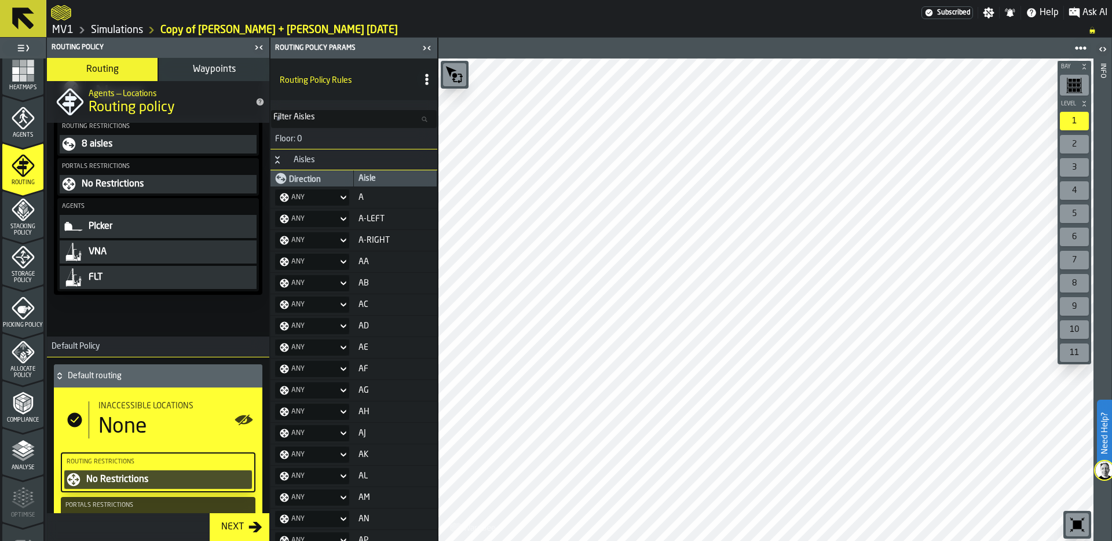
scroll to position [0, 0]
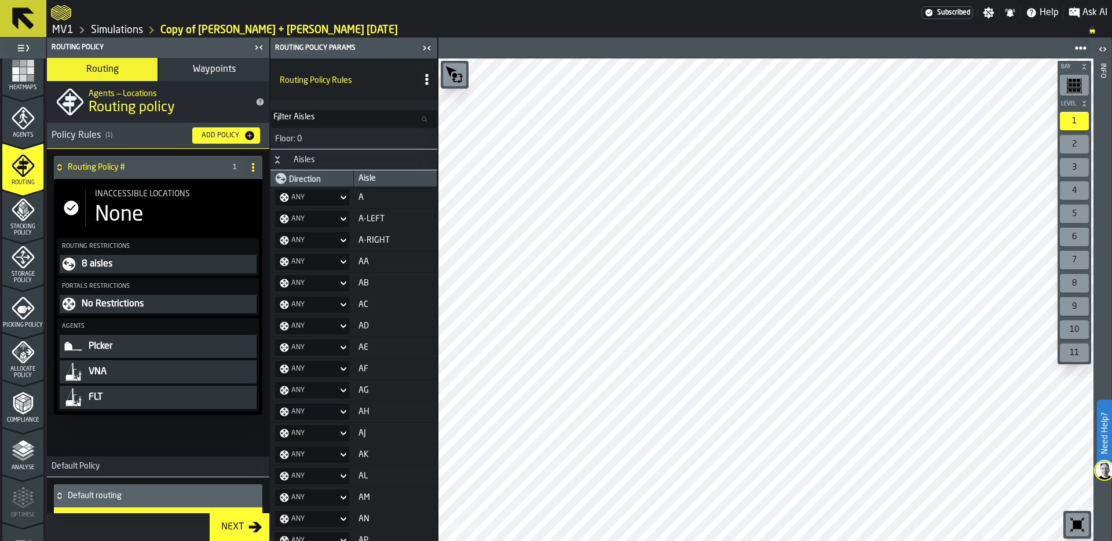
click at [113, 201] on div "Inaccessible locations None" at bounding box center [170, 207] width 171 height 37
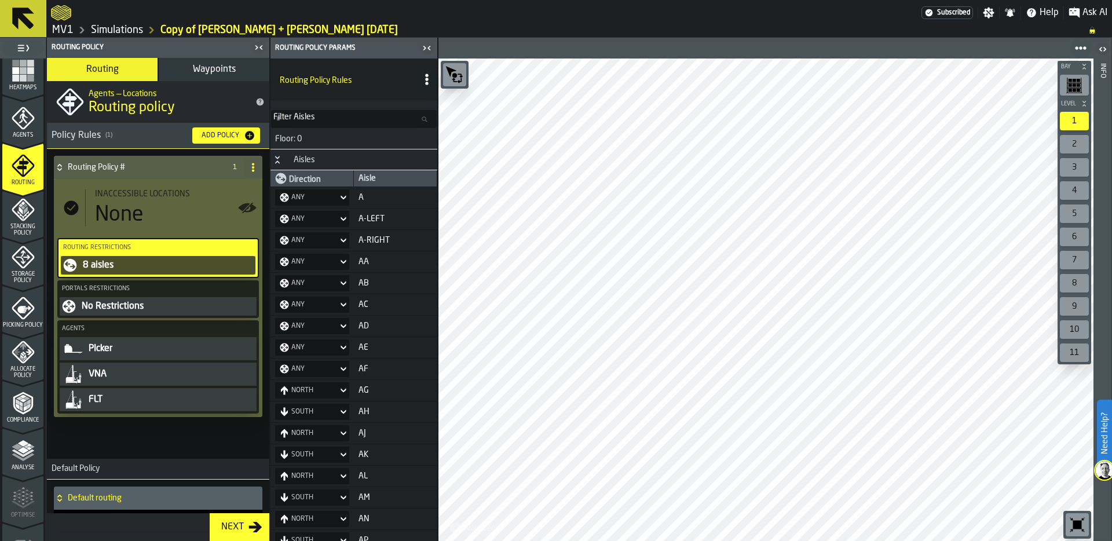
click at [23, 456] on icon "menu Analyse" at bounding box center [23, 450] width 23 height 23
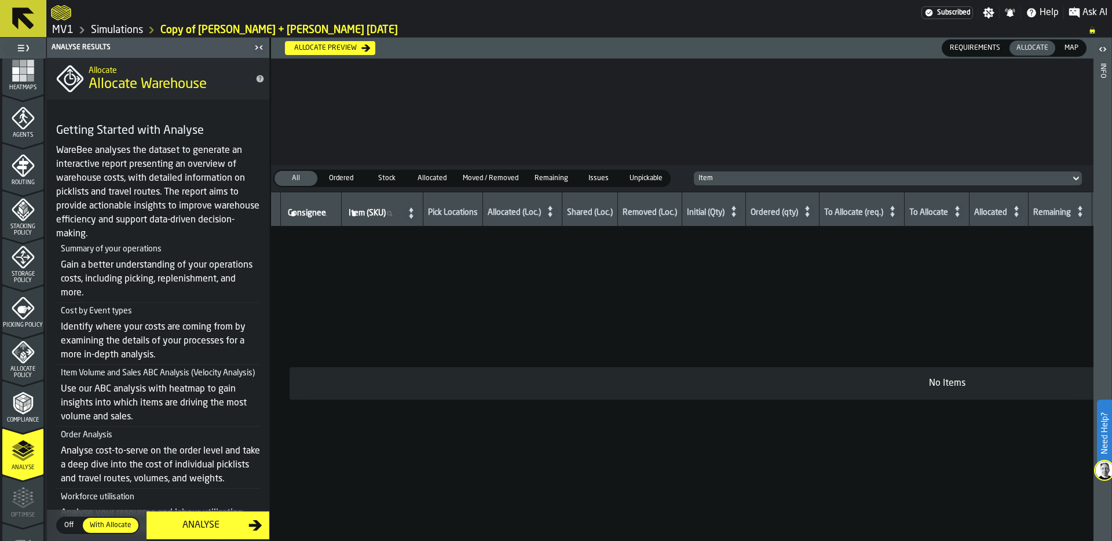
click at [67, 528] on span "Off" at bounding box center [69, 525] width 19 height 10
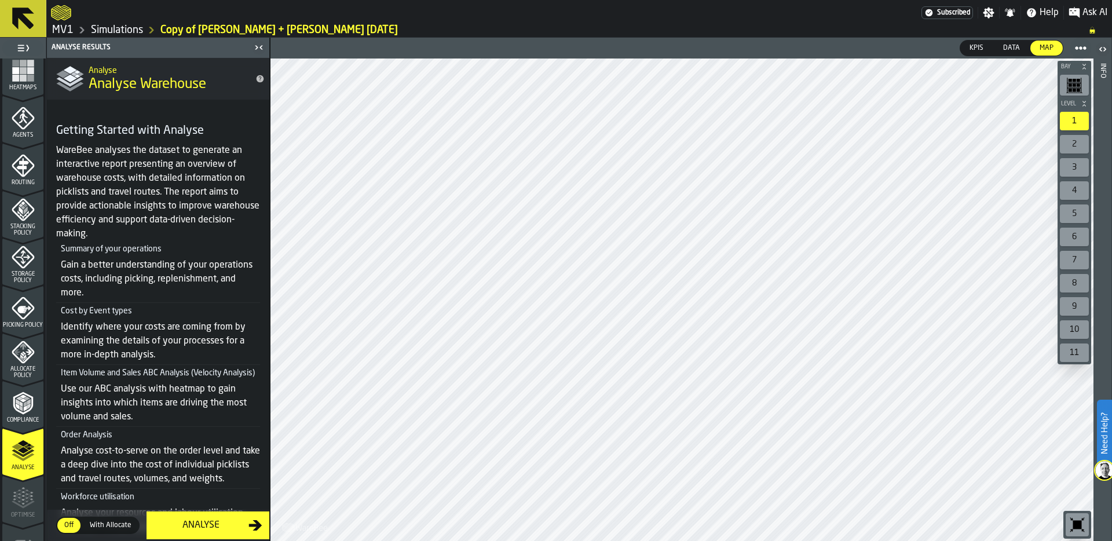
click at [19, 155] on icon "menu Routing" at bounding box center [23, 165] width 23 height 23
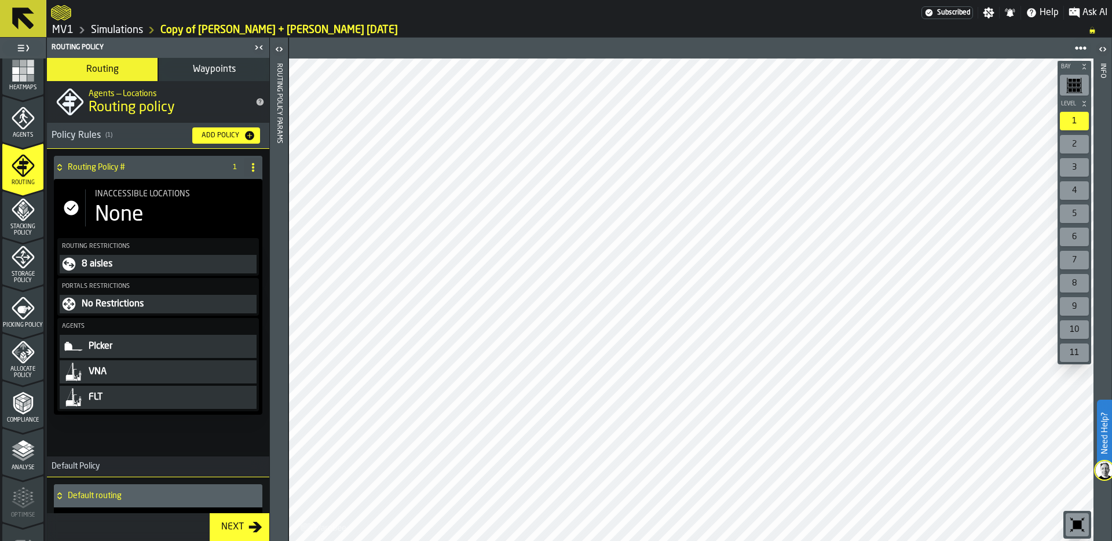
click at [20, 457] on polyline "menu Analyse" at bounding box center [23, 457] width 23 height 8
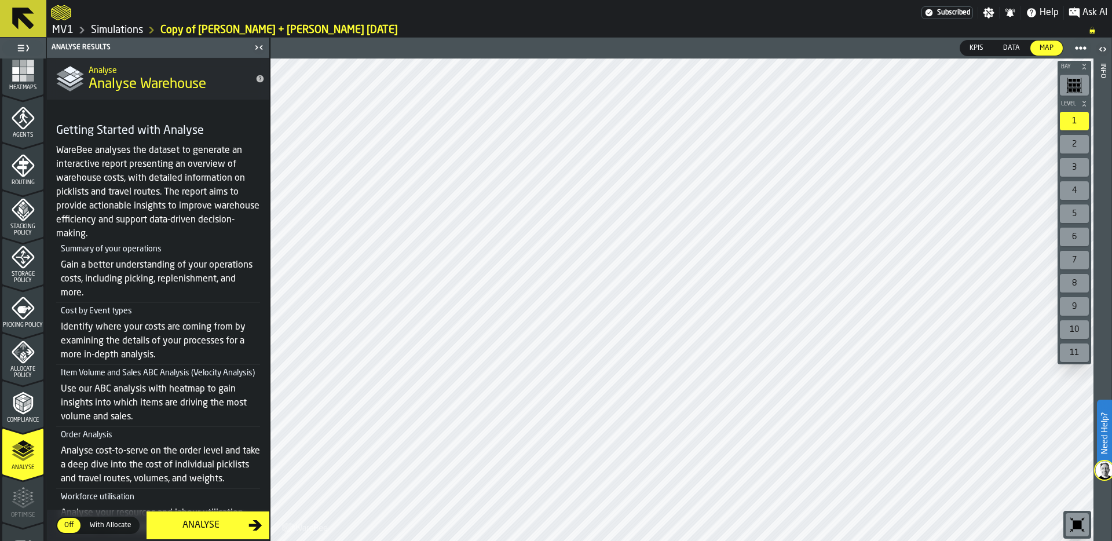
click at [206, 521] on div "Analyse" at bounding box center [200, 525] width 95 height 14
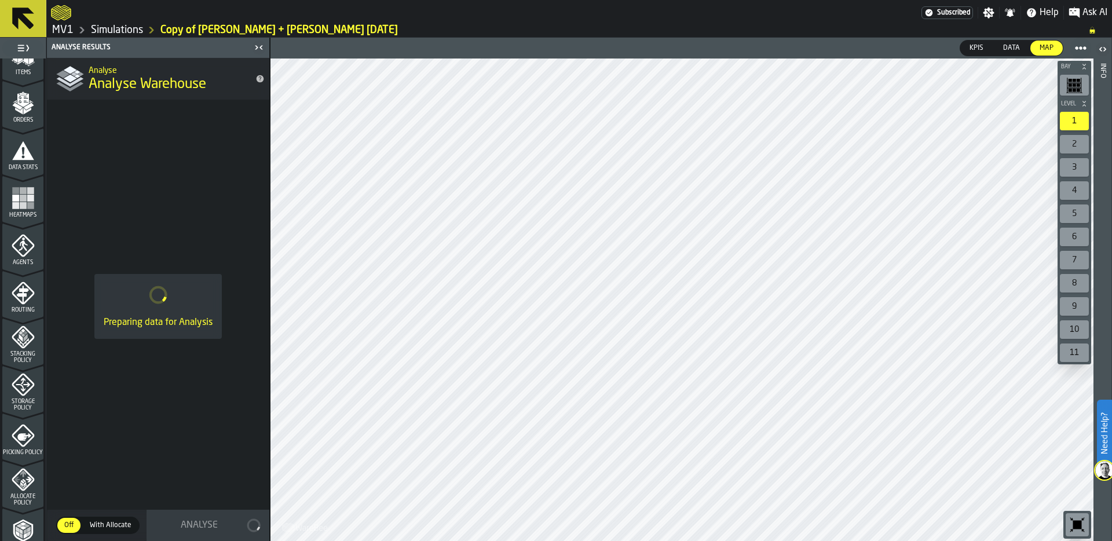
scroll to position [153, 0]
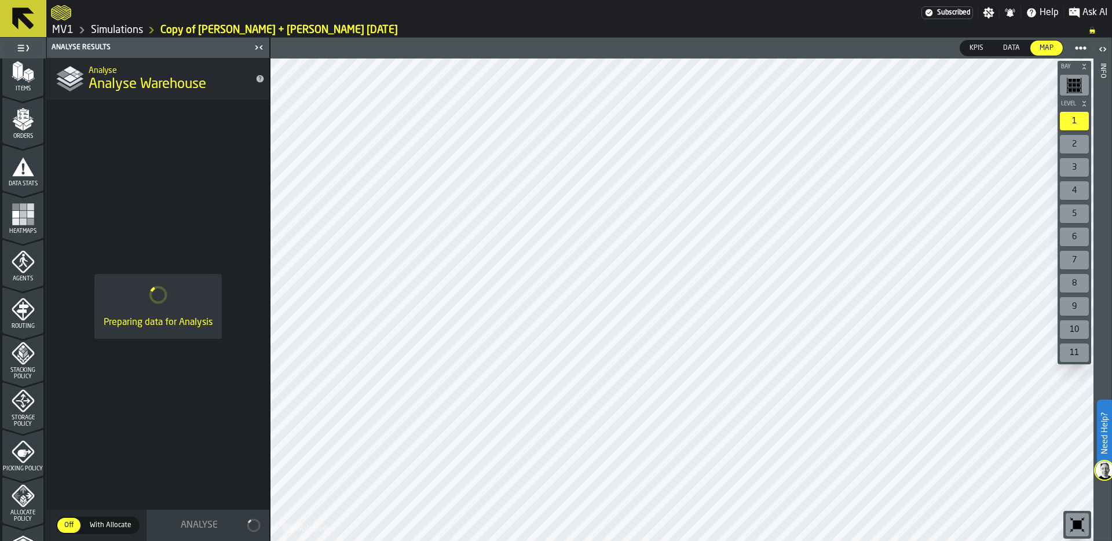
click at [111, 30] on link "Simulations" at bounding box center [117, 30] width 52 height 13
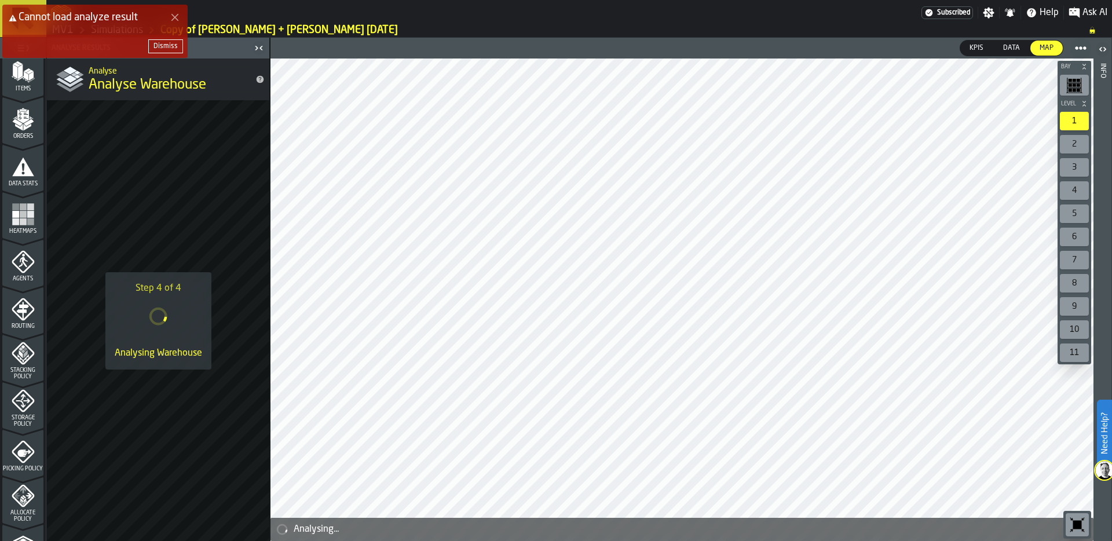
click at [173, 14] on icon "Close Error" at bounding box center [174, 17] width 9 height 9
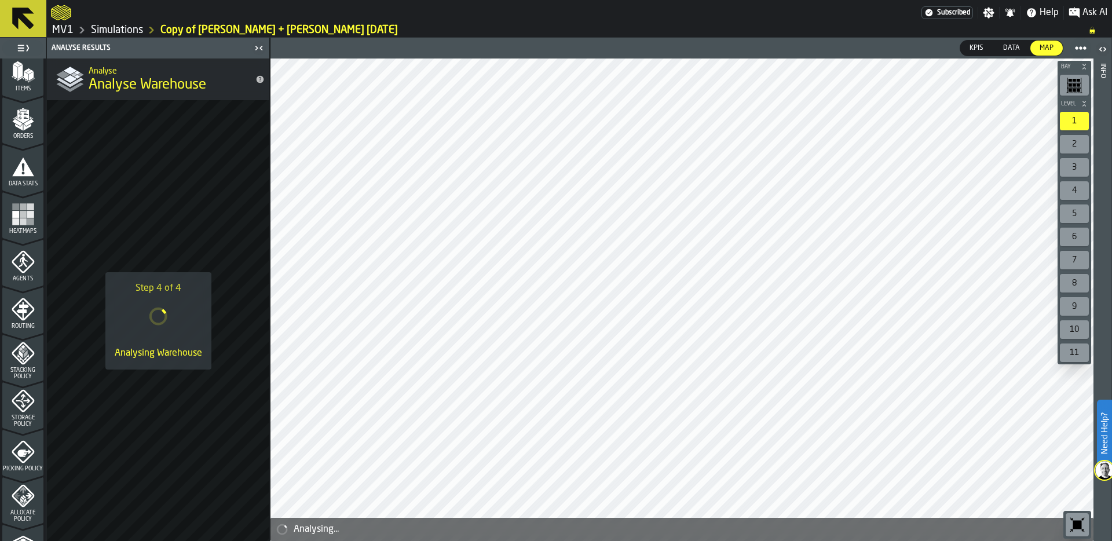
click at [125, 33] on link "Simulations" at bounding box center [117, 30] width 52 height 13
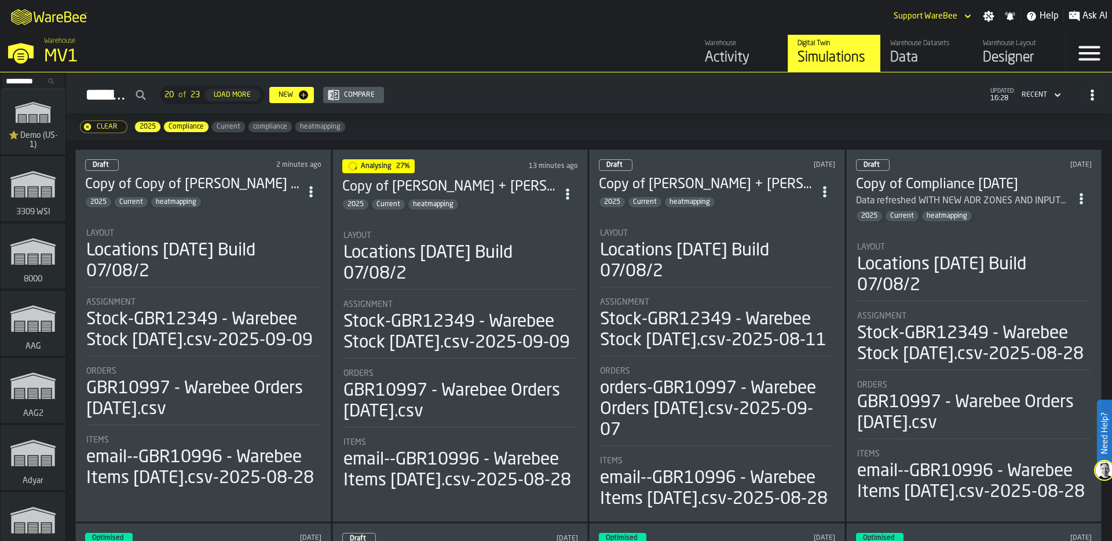
click at [443, 232] on div "Layout" at bounding box center [460, 235] width 234 height 9
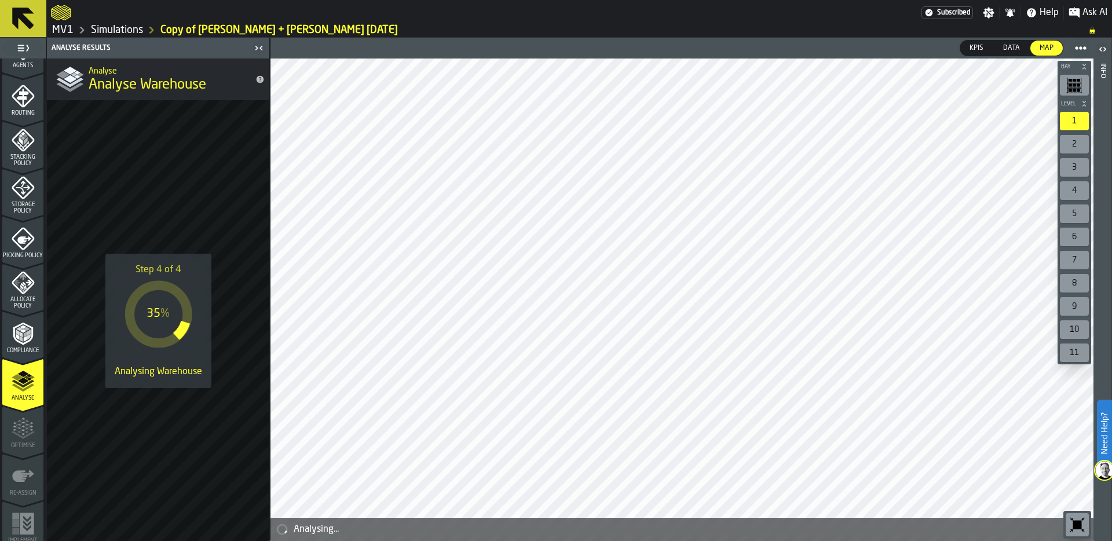
scroll to position [372, 0]
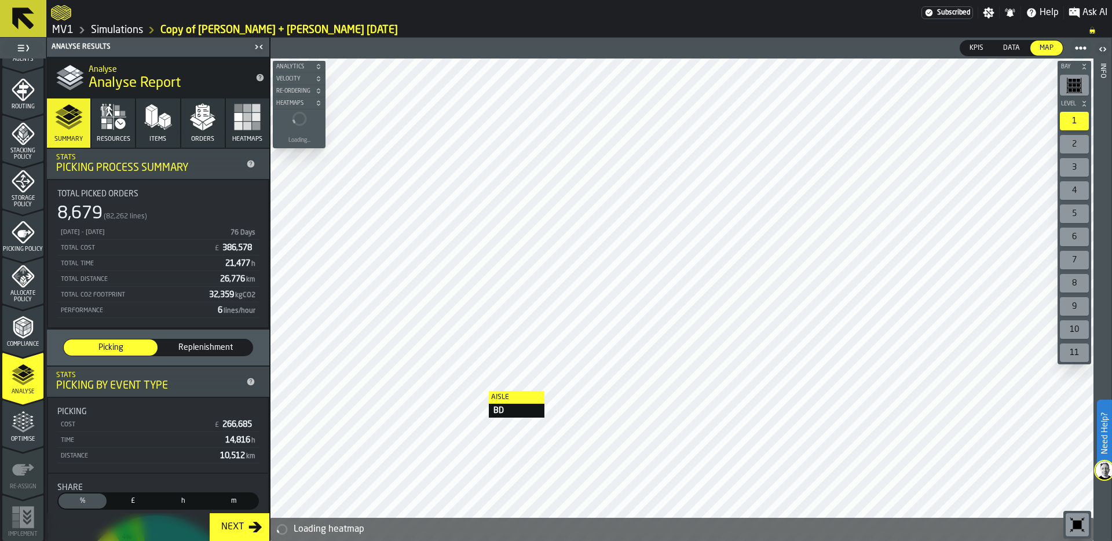
click at [205, 124] on polygon "button" at bounding box center [209, 120] width 12 height 9
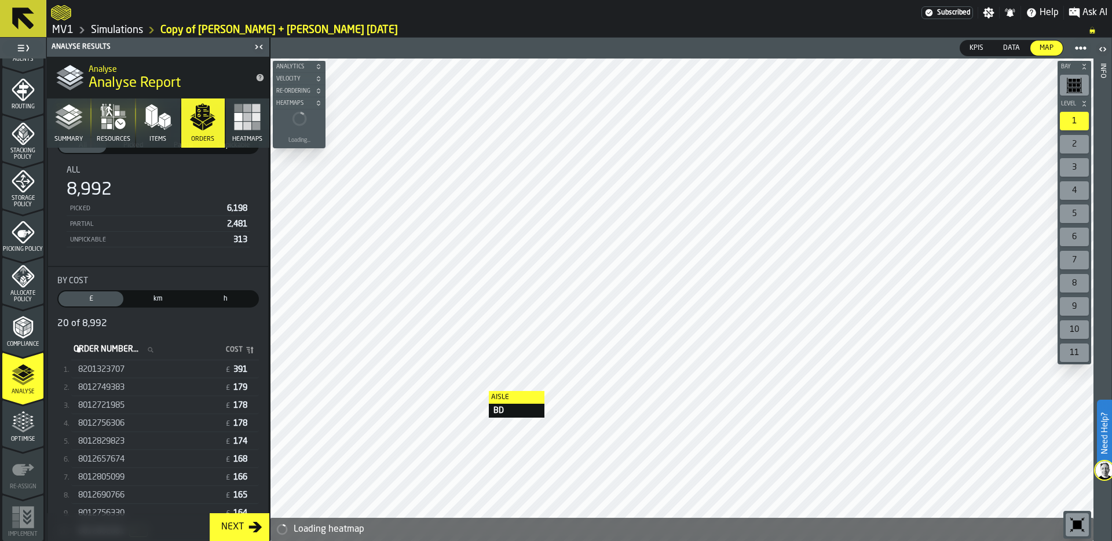
scroll to position [105, 0]
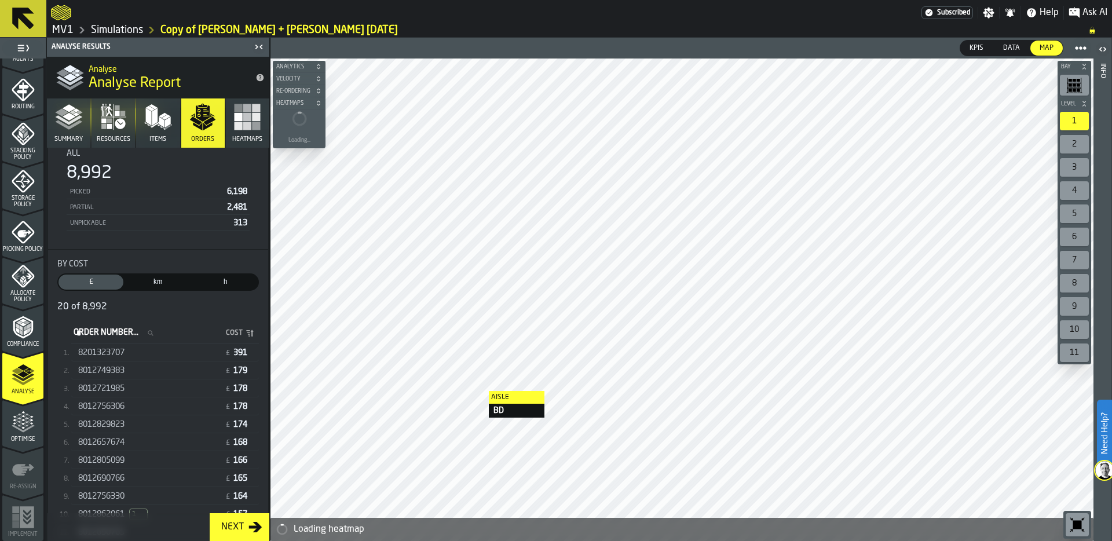
click at [174, 351] on div "8201323707" at bounding box center [149, 352] width 142 height 9
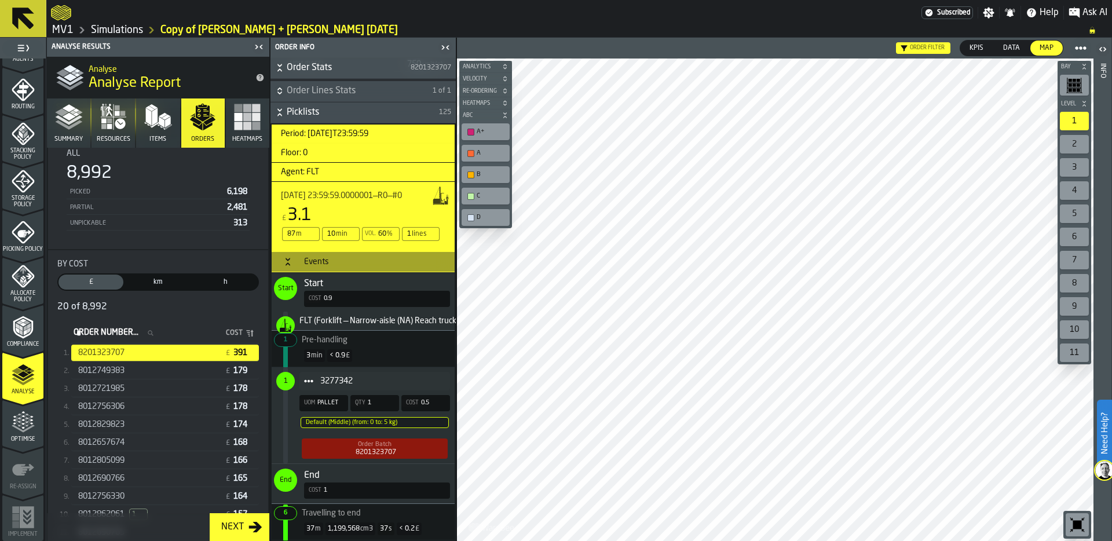
scroll to position [190, 0]
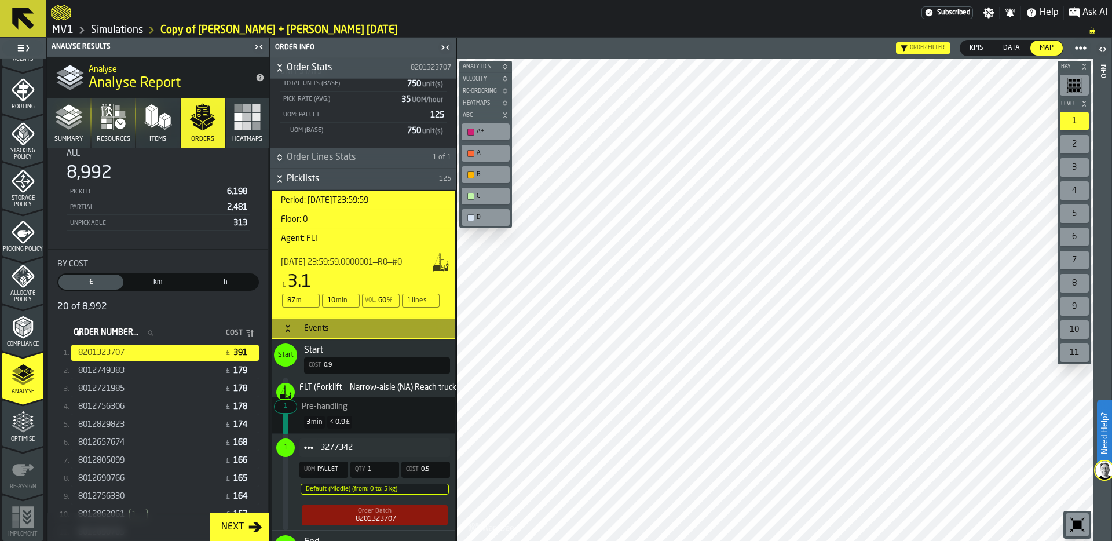
click at [284, 327] on icon "Button-Events-open" at bounding box center [287, 328] width 9 height 9
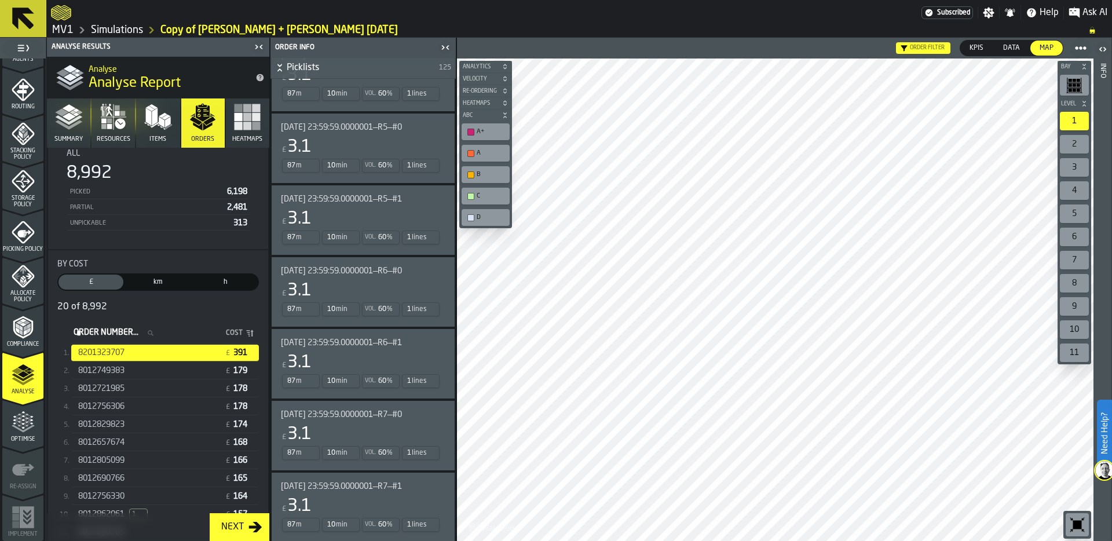
scroll to position [1121, 0]
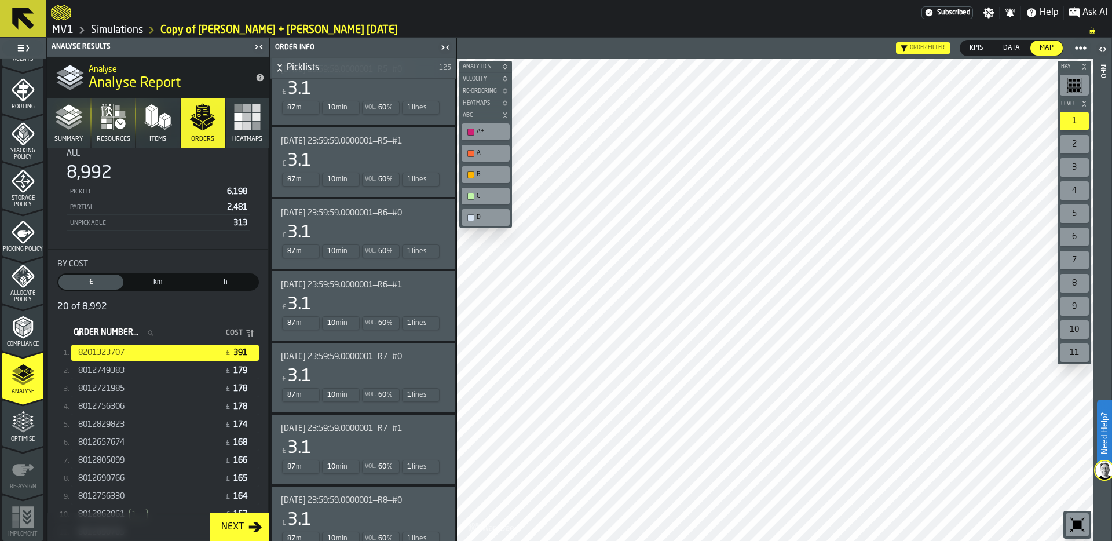
click at [118, 423] on span "8012829823" at bounding box center [101, 424] width 46 height 9
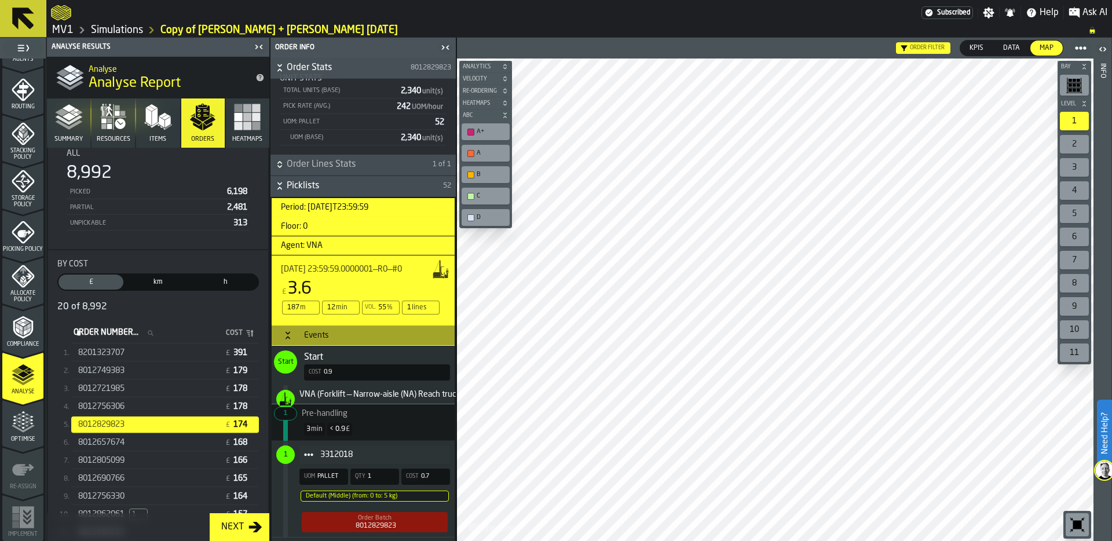
scroll to position [203, 0]
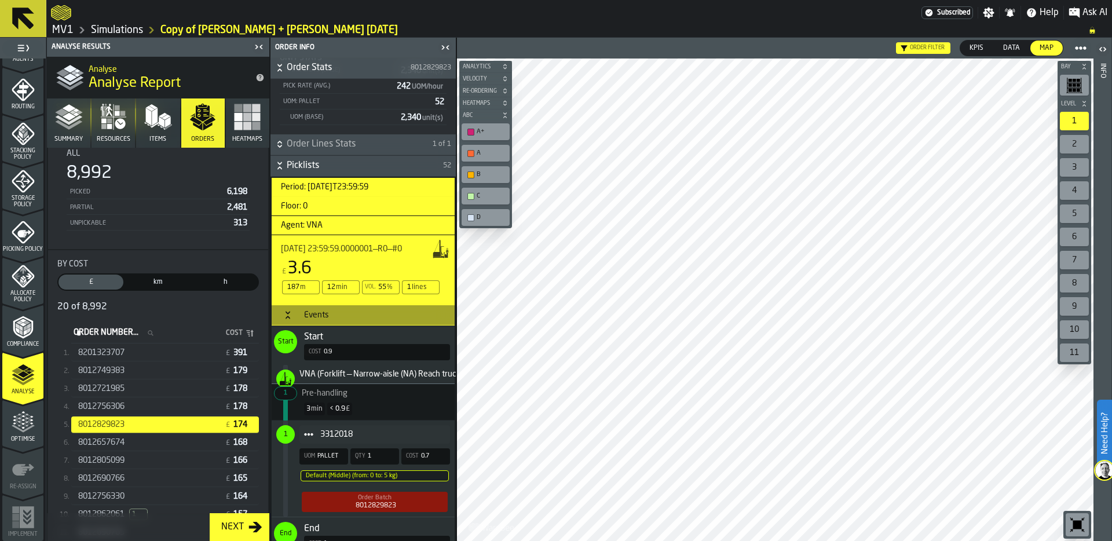
click at [286, 312] on icon "Button-Events-open" at bounding box center [287, 312] width 4 height 3
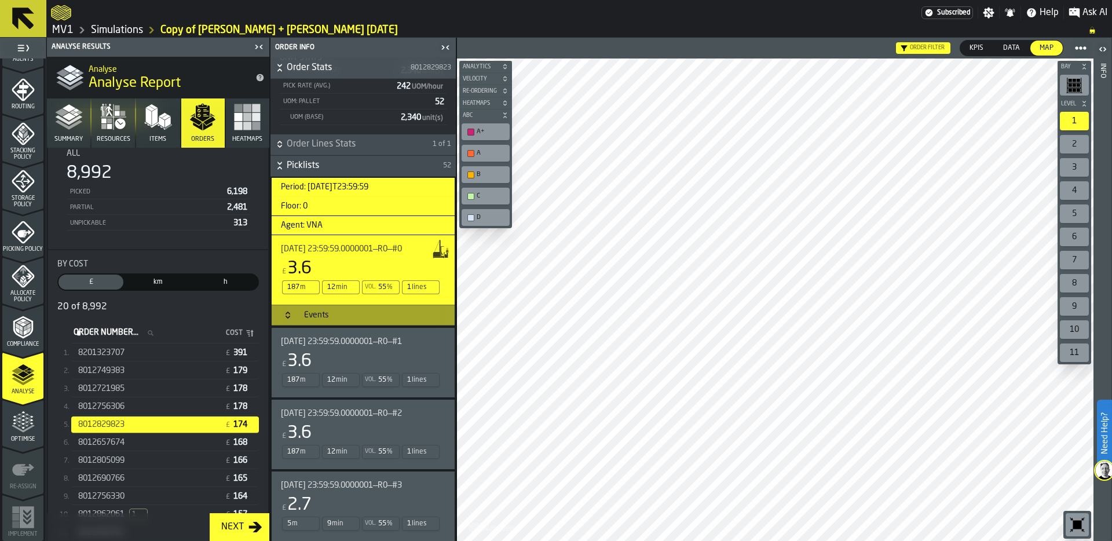
click at [283, 167] on icon "button-" at bounding box center [280, 166] width 12 height 12
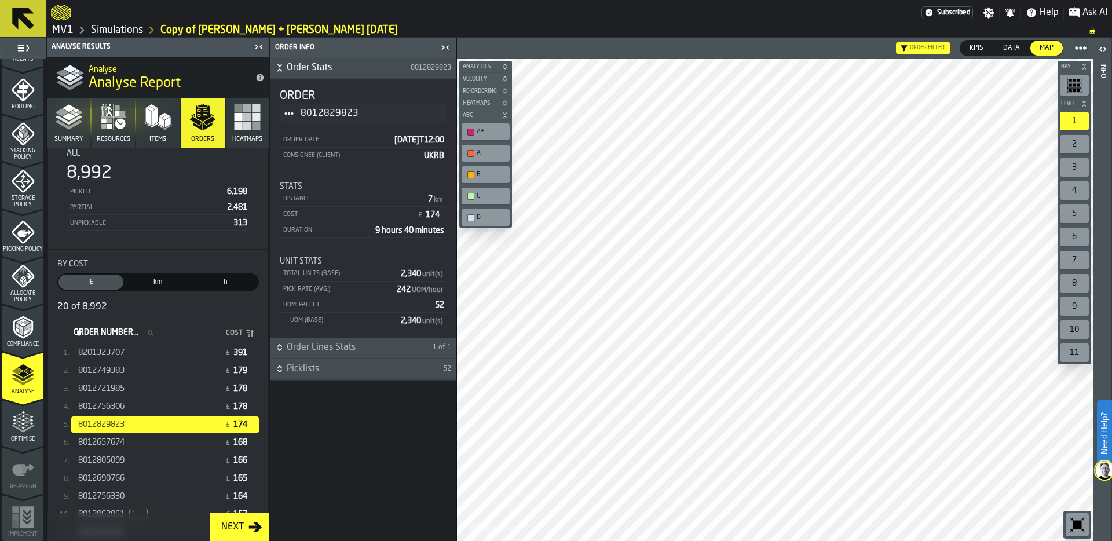
scroll to position [0, 0]
click at [285, 367] on h6 "Picklists 52" at bounding box center [363, 369] width 181 height 14
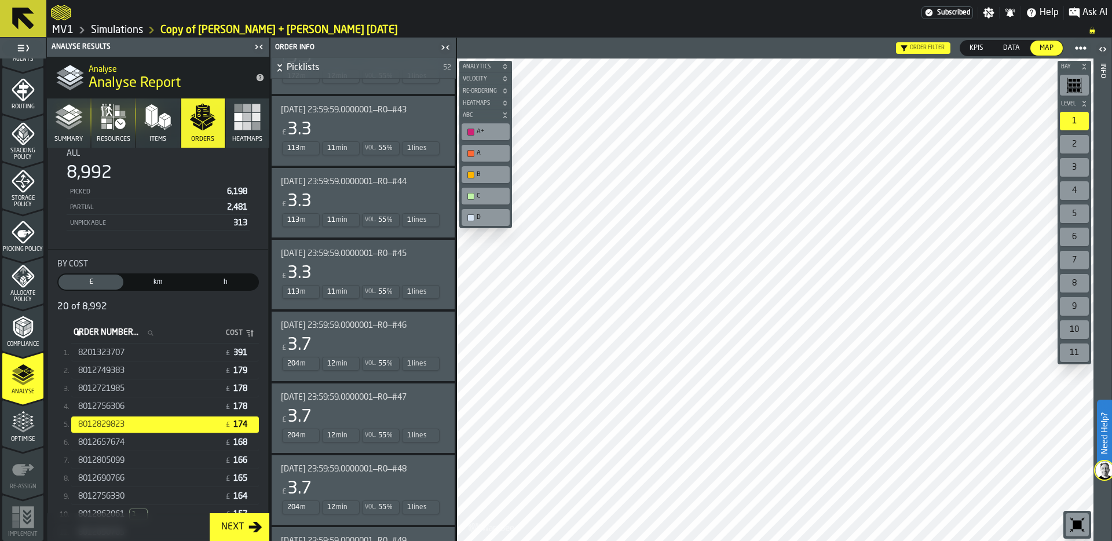
scroll to position [3650, 0]
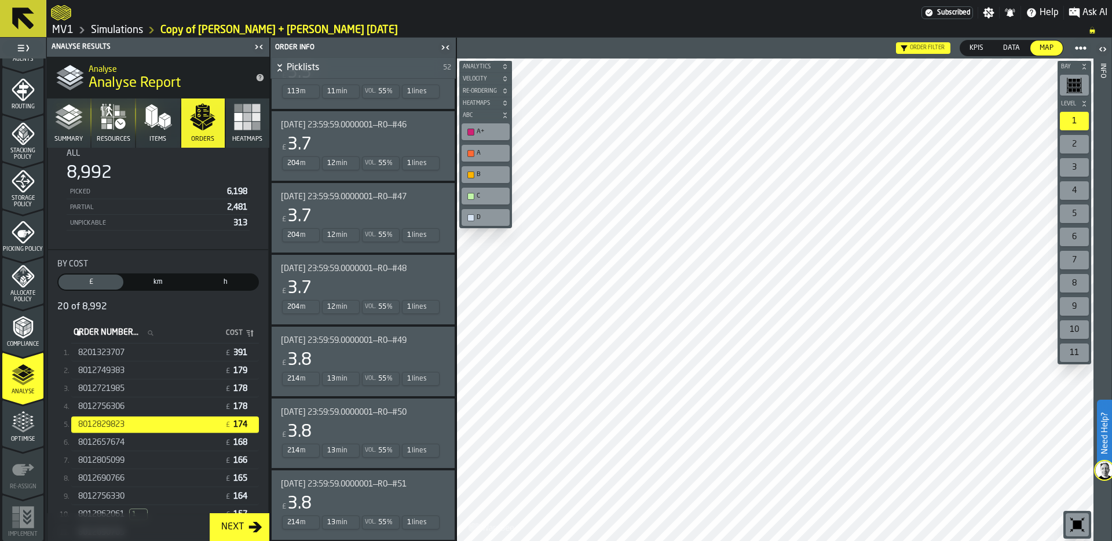
click at [171, 459] on div "8012805099" at bounding box center [149, 460] width 142 height 9
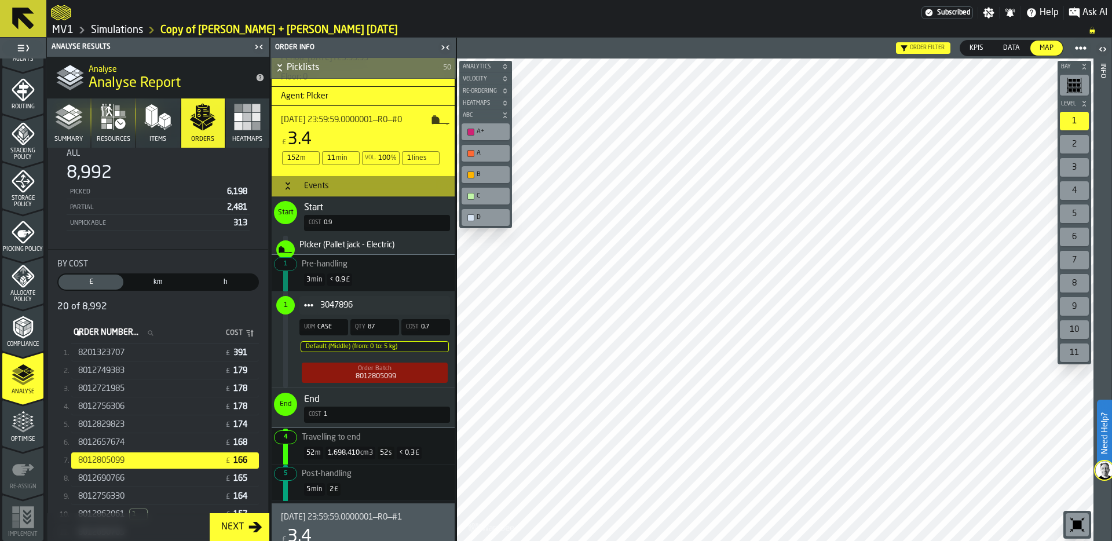
scroll to position [3761, 0]
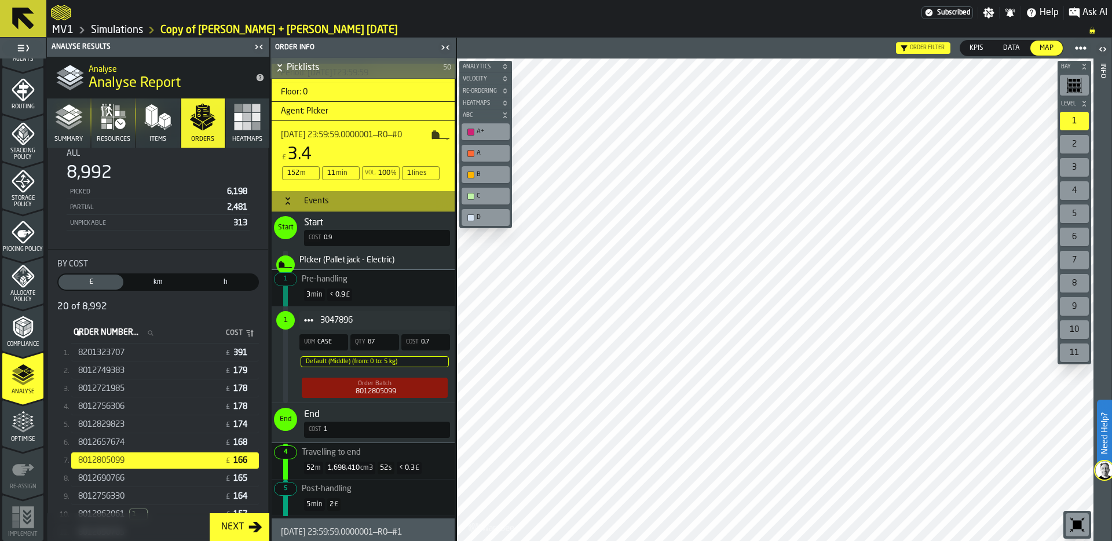
click at [375, 134] on span "2025-08-04 23:59:59.0000001—R0—#0" at bounding box center [341, 134] width 121 height 9
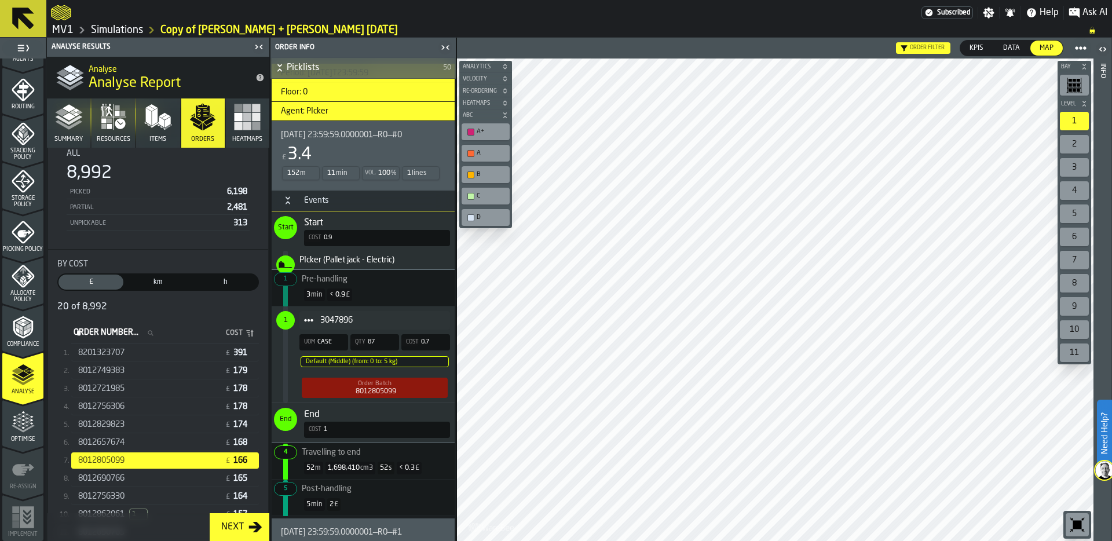
click at [375, 134] on span "2025-08-04 23:59:59.0000001—R0—#0" at bounding box center [341, 134] width 121 height 9
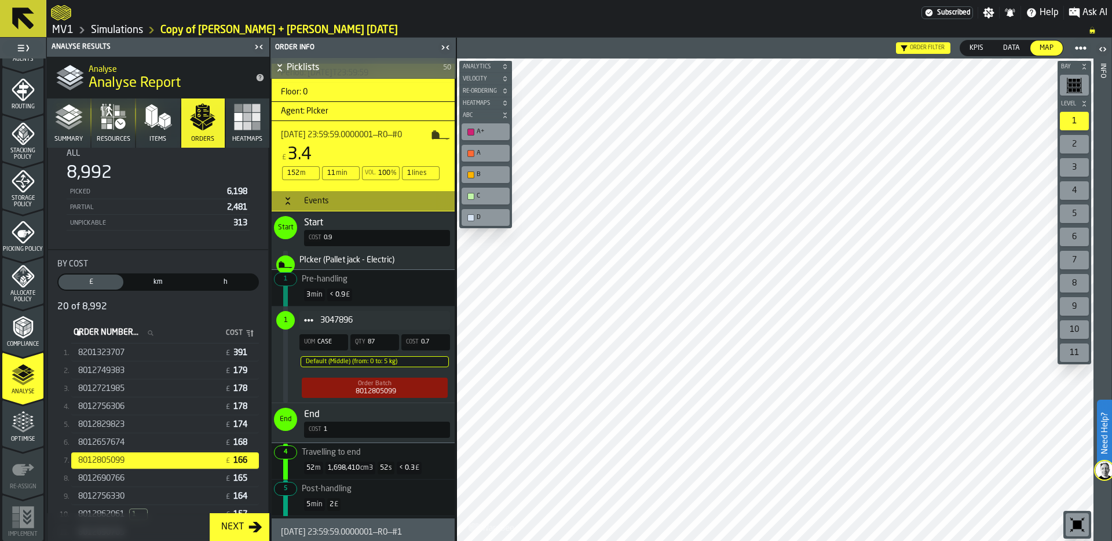
click at [288, 199] on icon "Button-Events-open" at bounding box center [287, 198] width 4 height 3
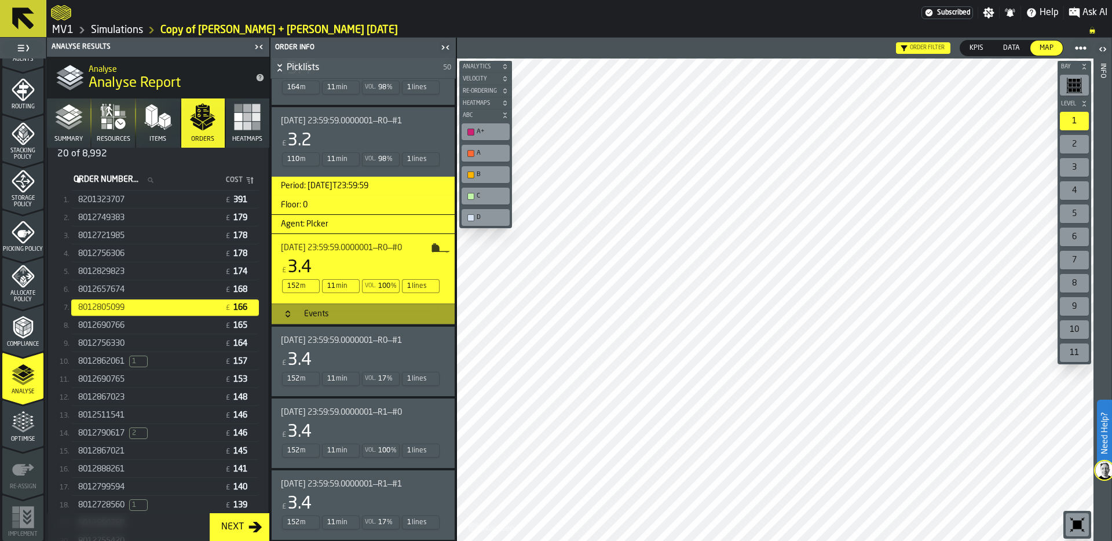
scroll to position [262, 0]
click at [159, 361] on div "8012862061 1" at bounding box center [149, 358] width 142 height 12
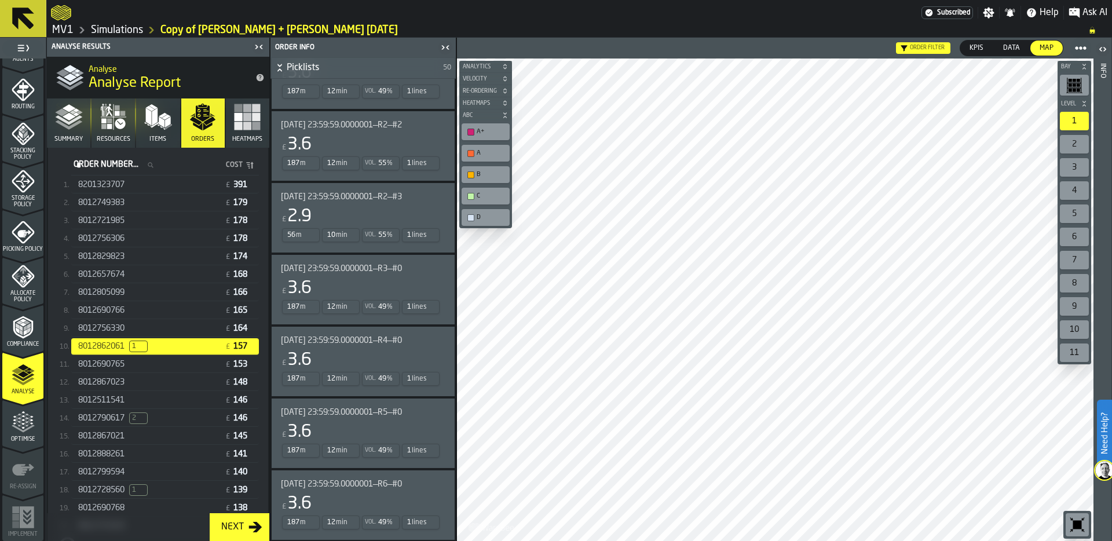
scroll to position [293, 0]
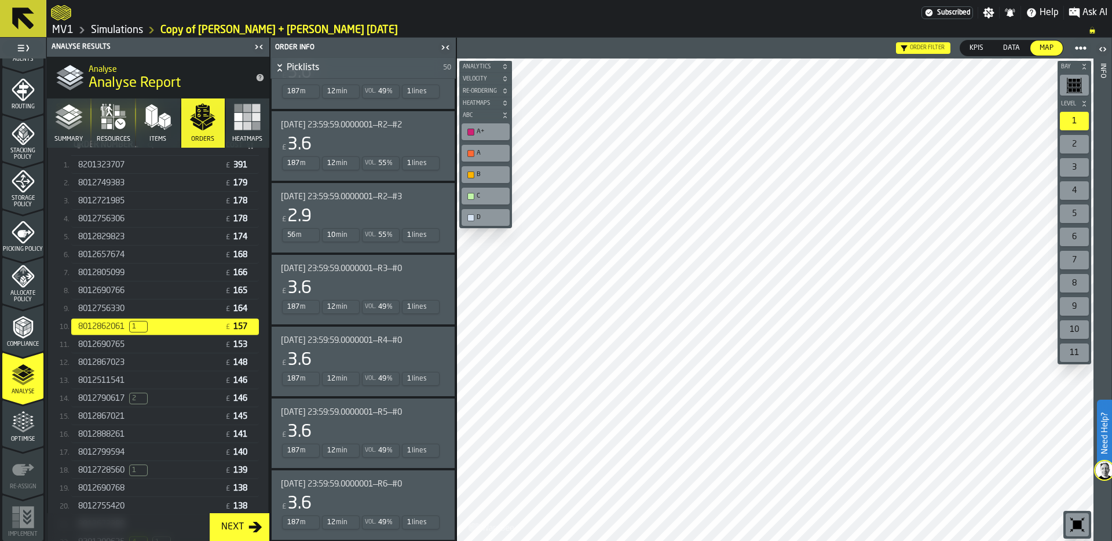
click at [131, 463] on div "8012728560 1 £ 139" at bounding box center [165, 470] width 188 height 17
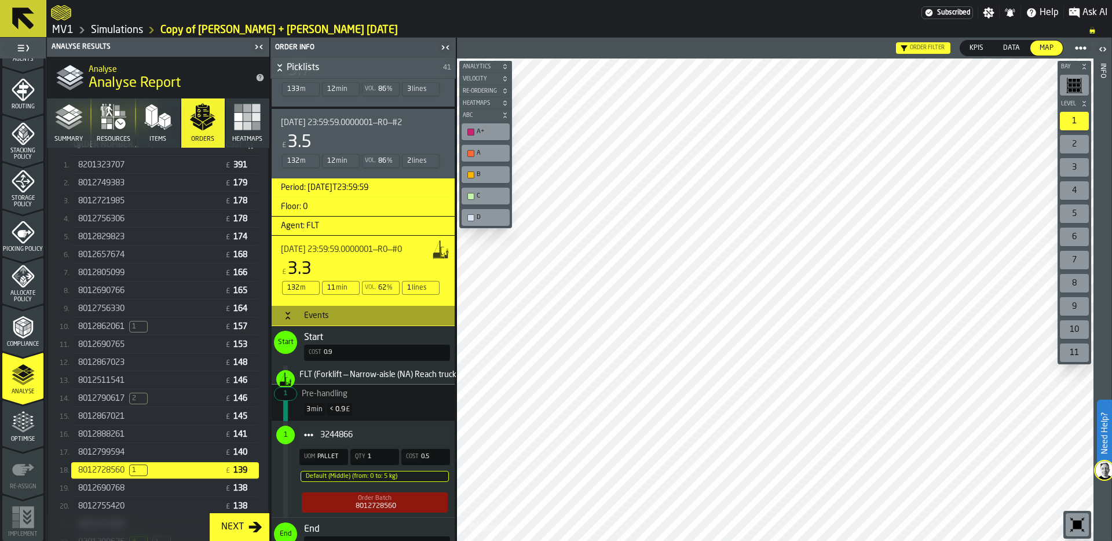
scroll to position [3155, 0]
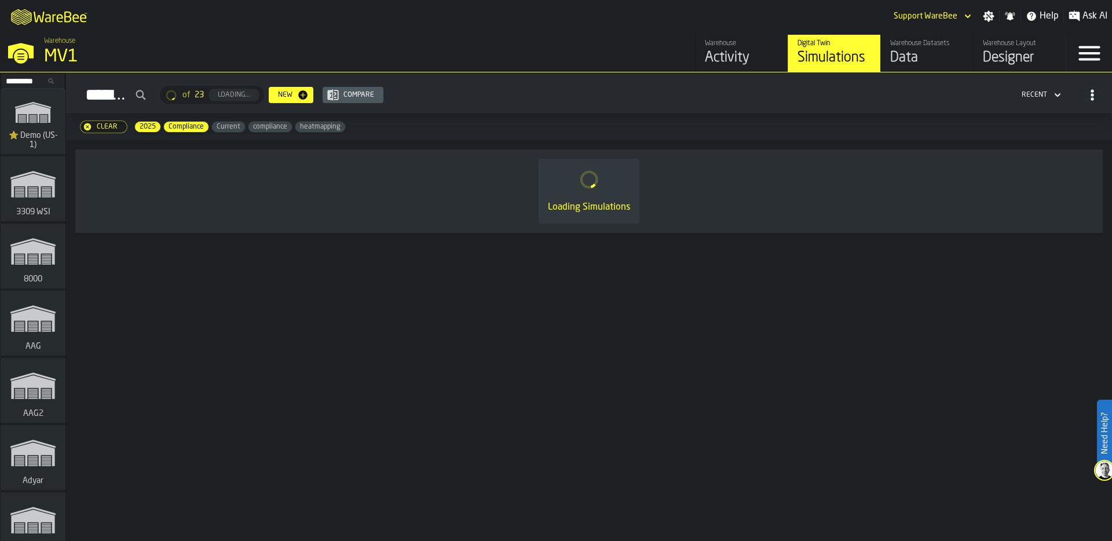
click at [1022, 49] on div "Designer" at bounding box center [1019, 58] width 74 height 19
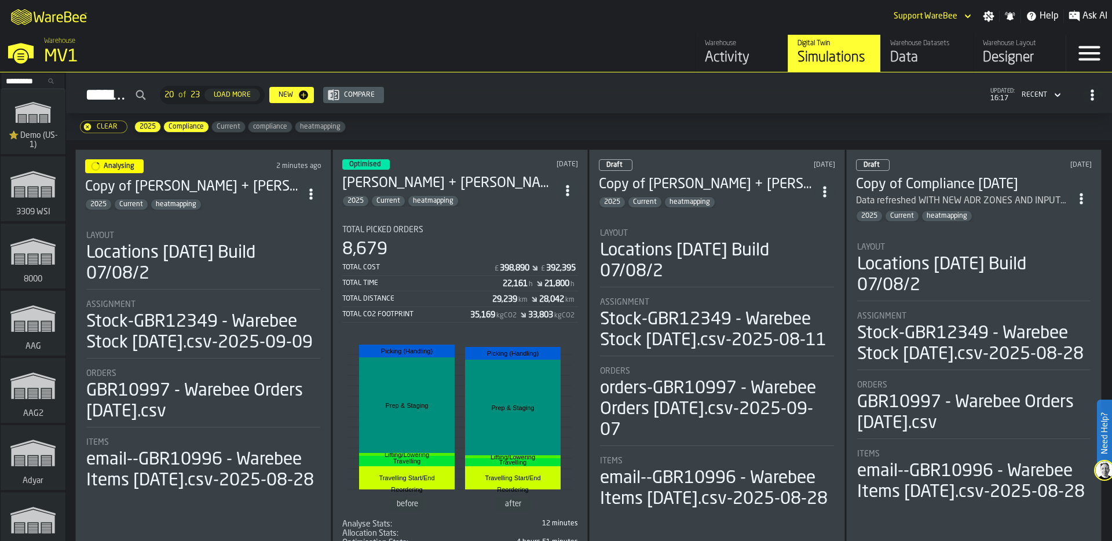
click at [463, 245] on div "8,679" at bounding box center [460, 249] width 236 height 21
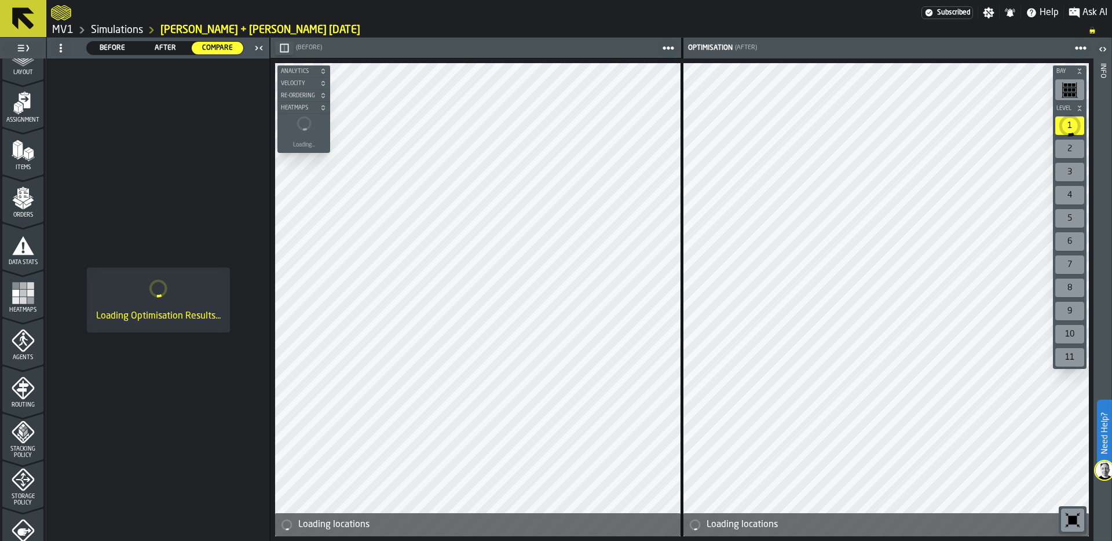
scroll to position [67, 0]
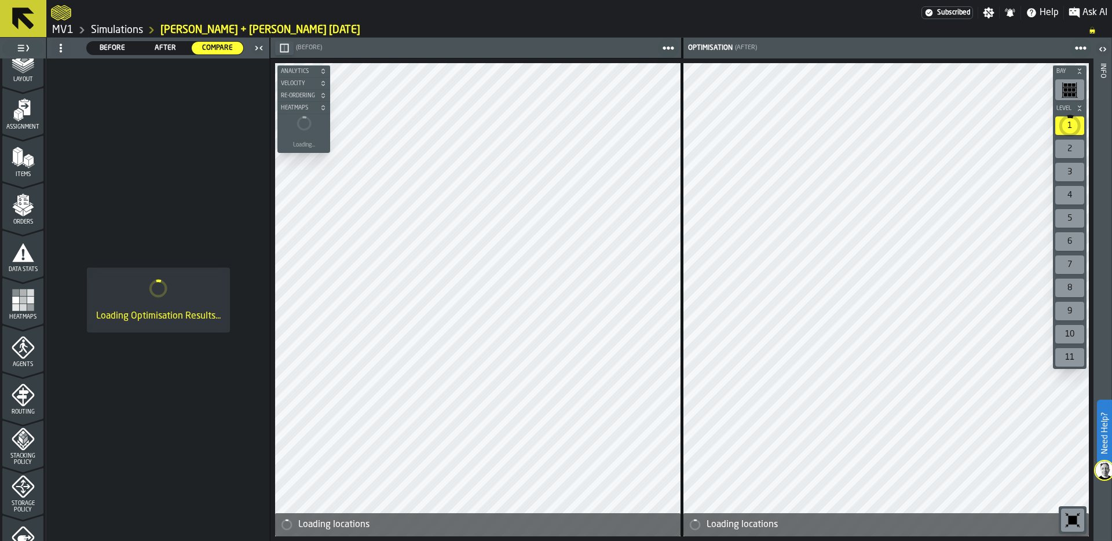
click at [23, 397] on icon "menu Routing" at bounding box center [22, 396] width 12 height 18
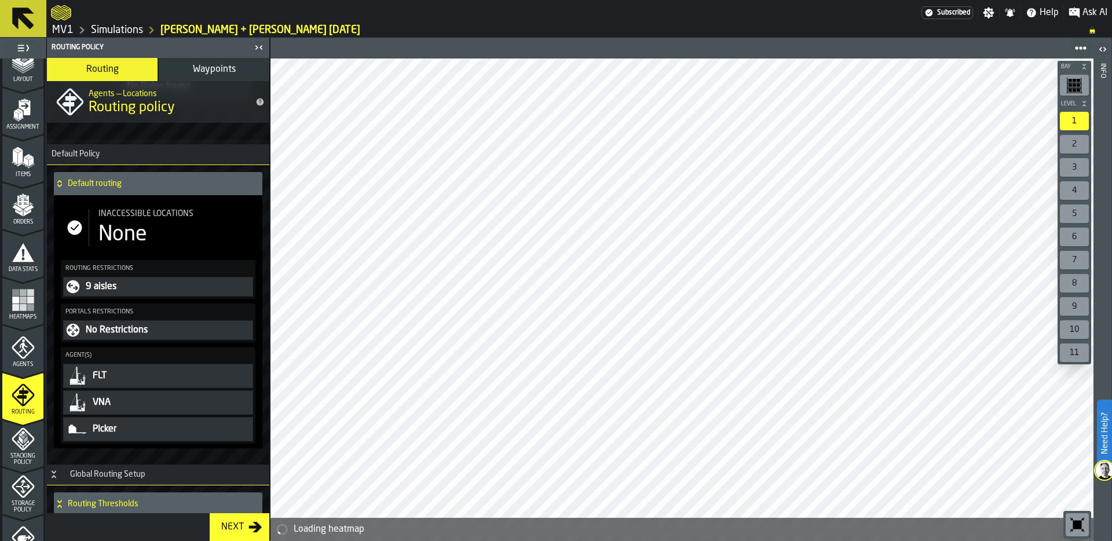
scroll to position [90, 0]
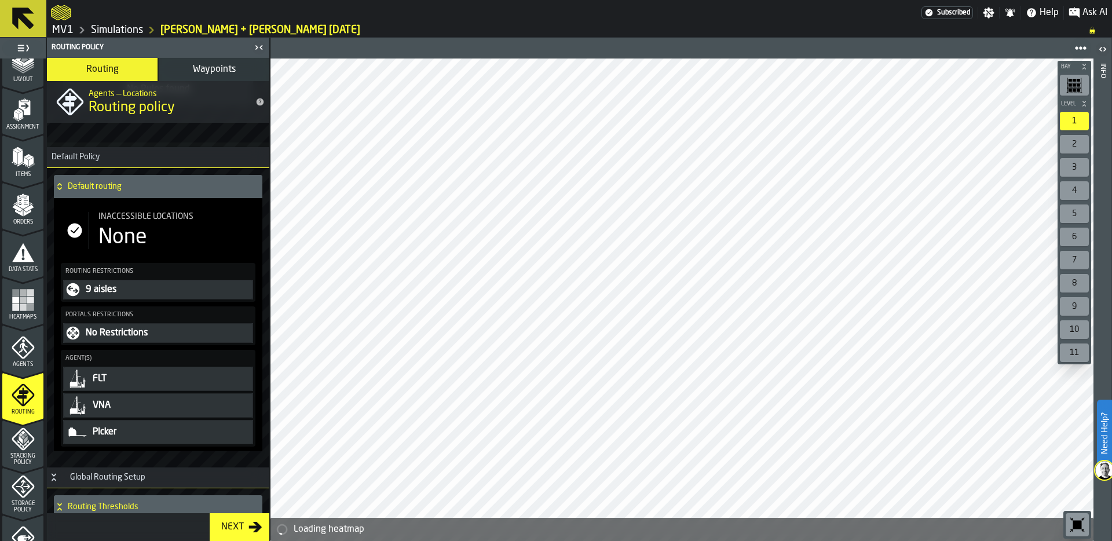
click at [144, 235] on div "None" at bounding box center [122, 237] width 49 height 23
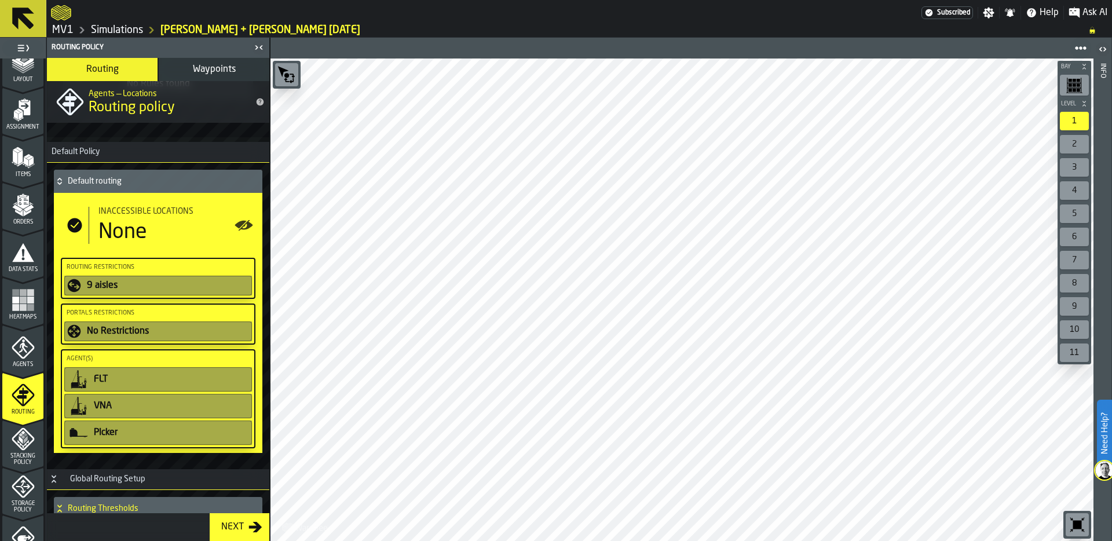
scroll to position [111, 0]
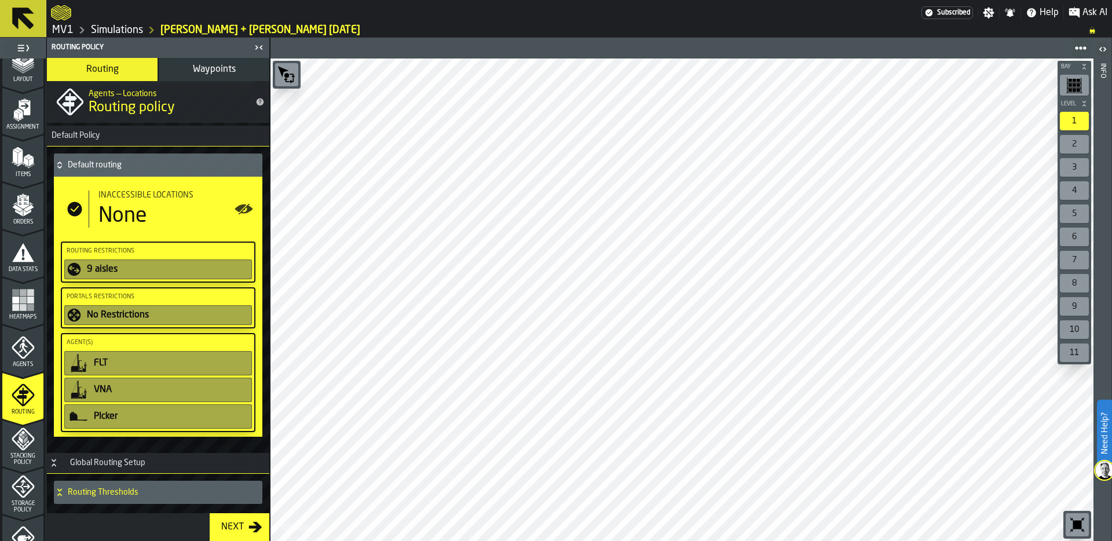
click at [59, 166] on icon at bounding box center [60, 164] width 12 height 9
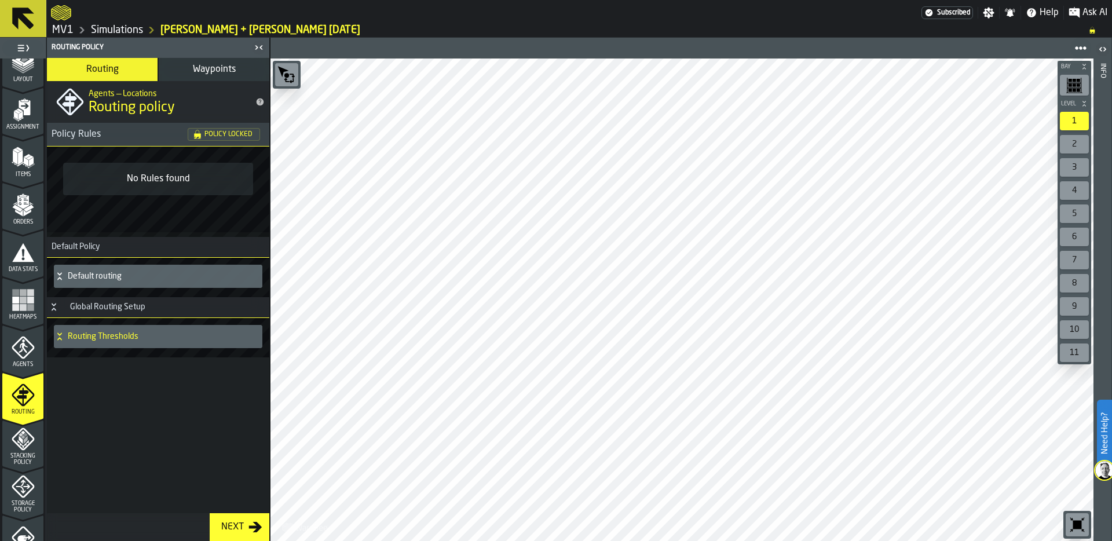
click at [59, 273] on icon at bounding box center [60, 276] width 12 height 9
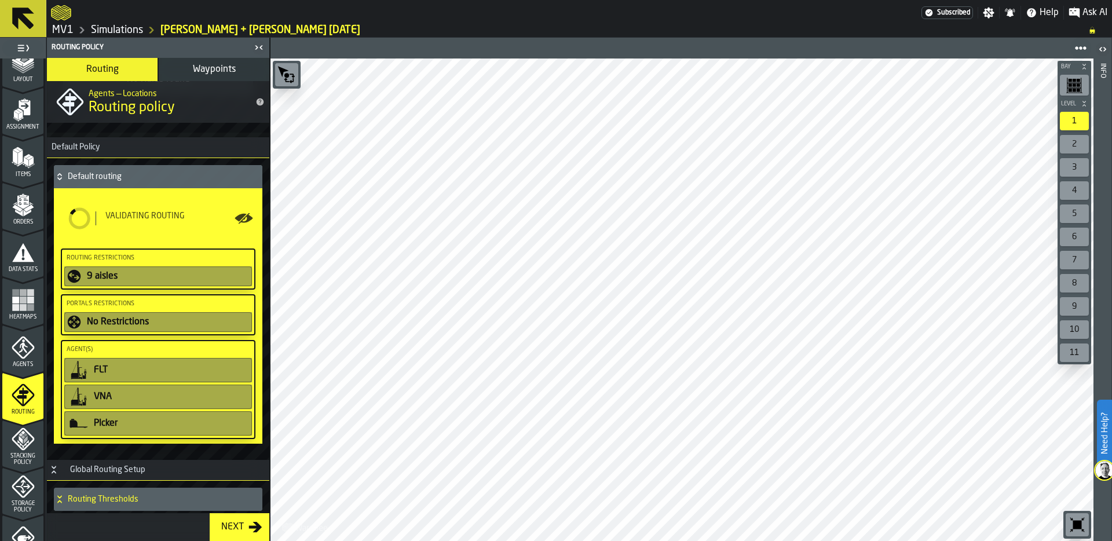
scroll to position [98, 0]
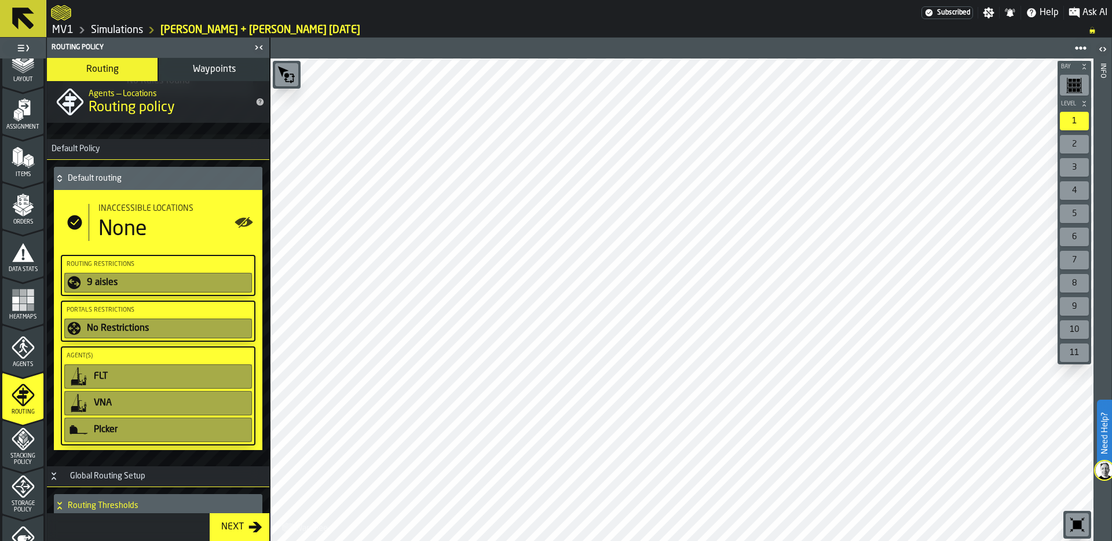
click at [118, 30] on link "Simulations" at bounding box center [117, 30] width 52 height 13
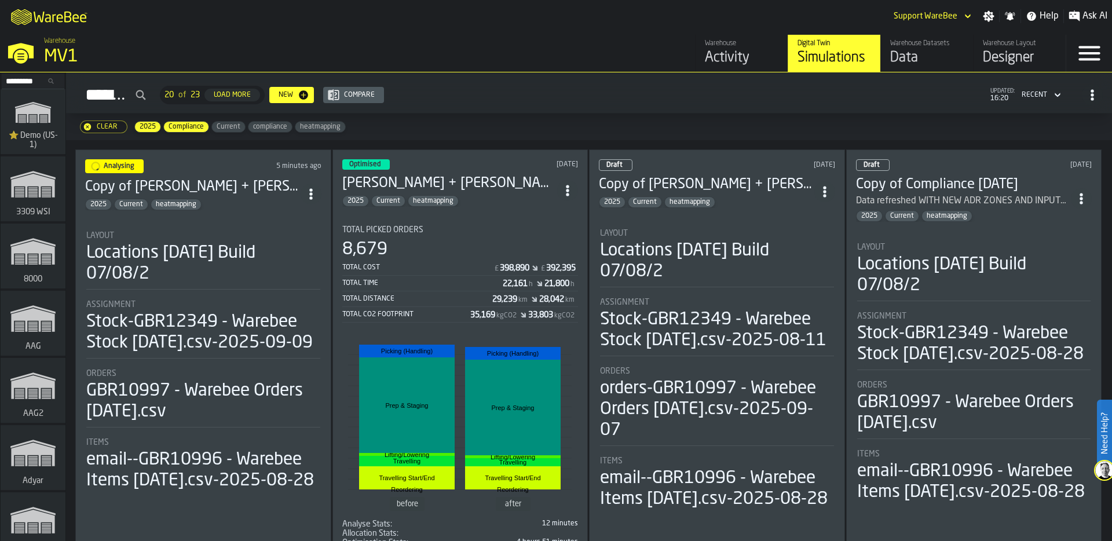
click at [565, 185] on icon "ItemListCard-DashboardItemContainer" at bounding box center [568, 191] width 12 height 12
click at [542, 234] on div "Delete" at bounding box center [542, 238] width 60 height 14
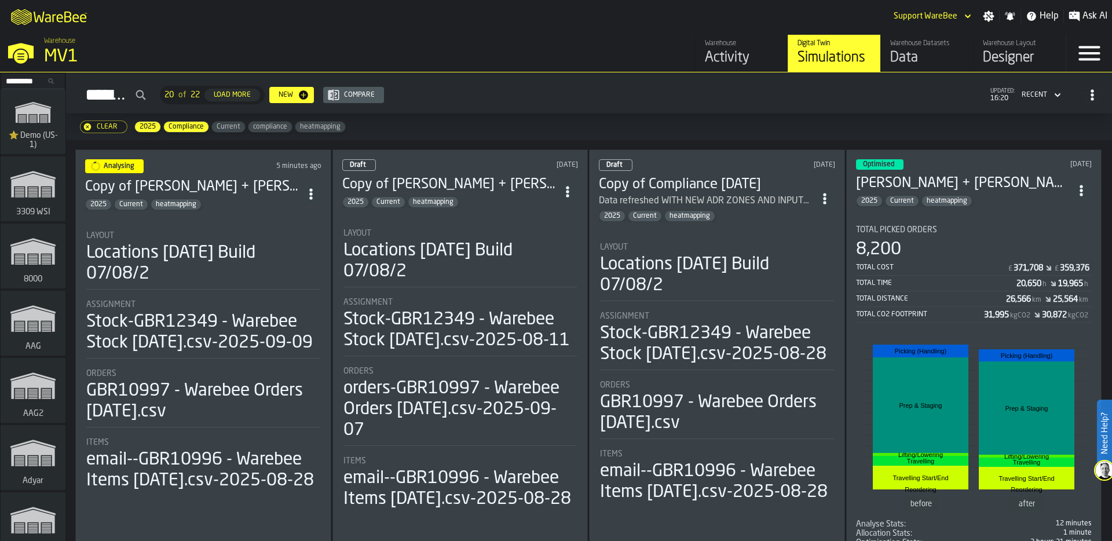
click at [69, 54] on div "MV1" at bounding box center [200, 56] width 313 height 21
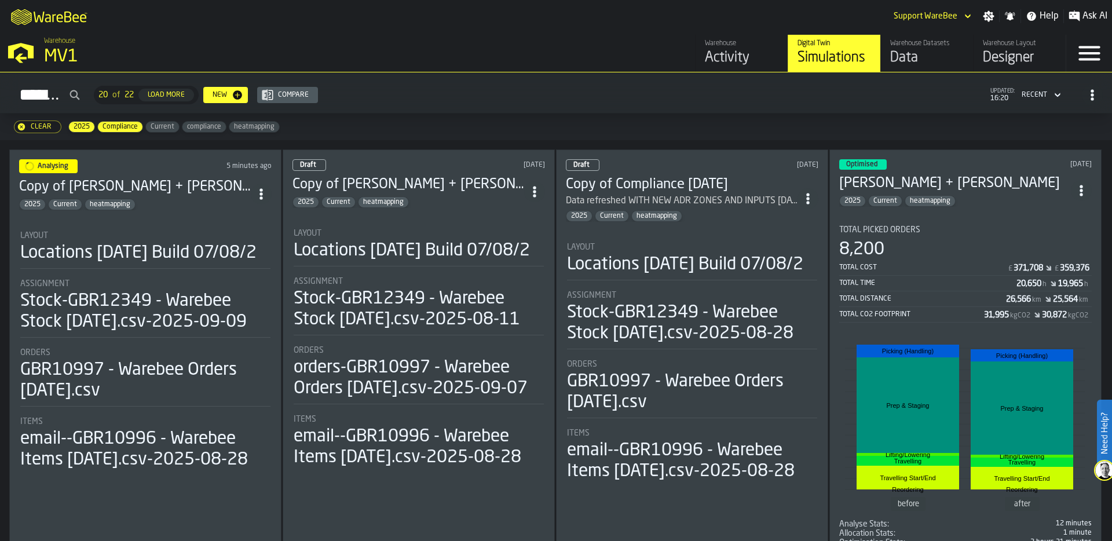
click at [156, 214] on div "Analysing 5 minutes ago Copy of [PERSON_NAME] + [PERSON_NAME] [DATE] 2025 Curre…" at bounding box center [145, 353] width 272 height 408
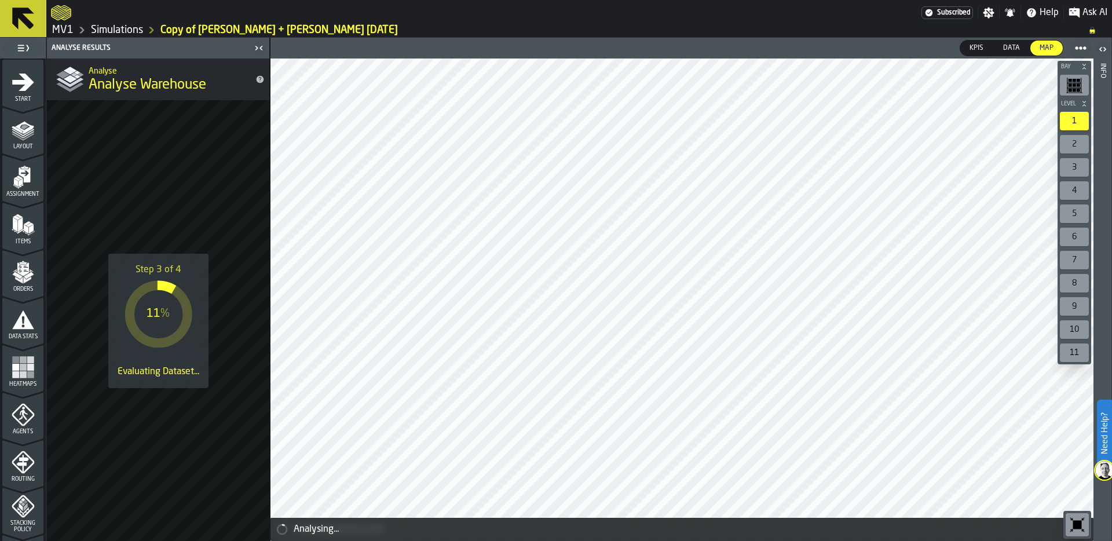
drag, startPoint x: 19, startPoint y: 321, endPoint x: 22, endPoint y: 301, distance: 19.9
click at [19, 321] on icon "menu Data Stats" at bounding box center [23, 319] width 22 height 19
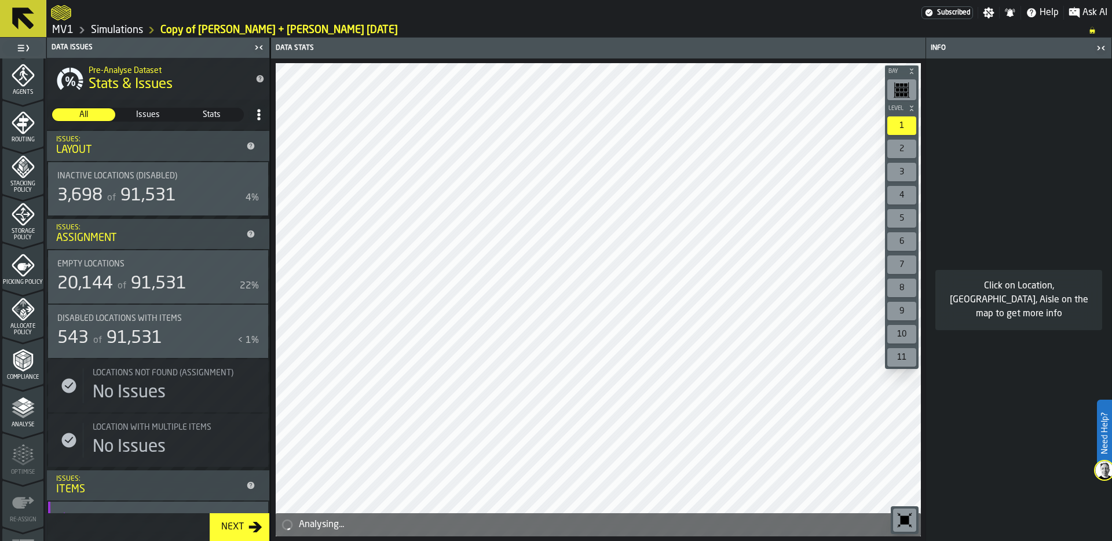
scroll to position [372, 0]
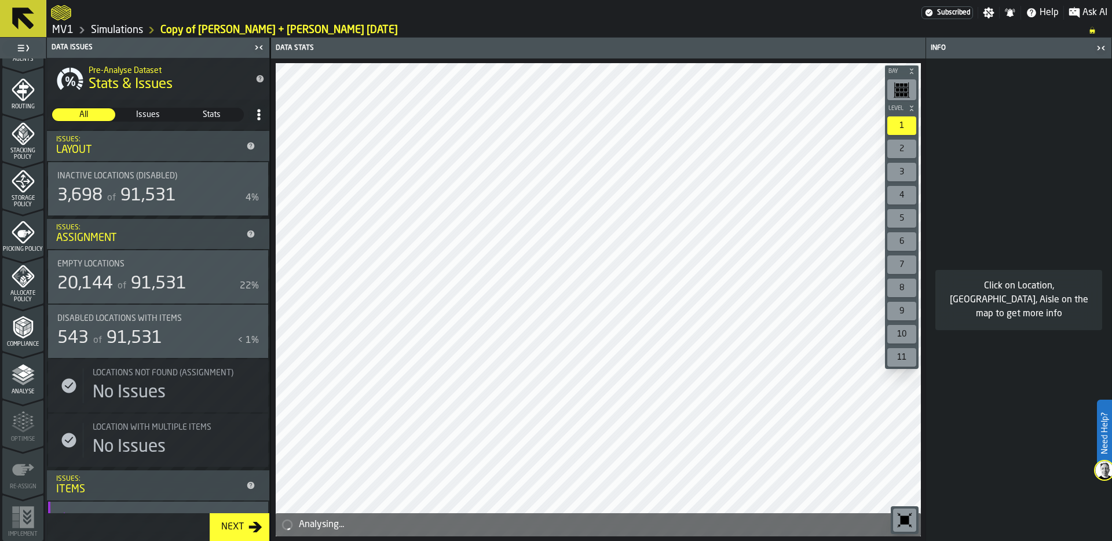
click at [24, 373] on polygon "menu Analyse" at bounding box center [22, 374] width 11 height 6
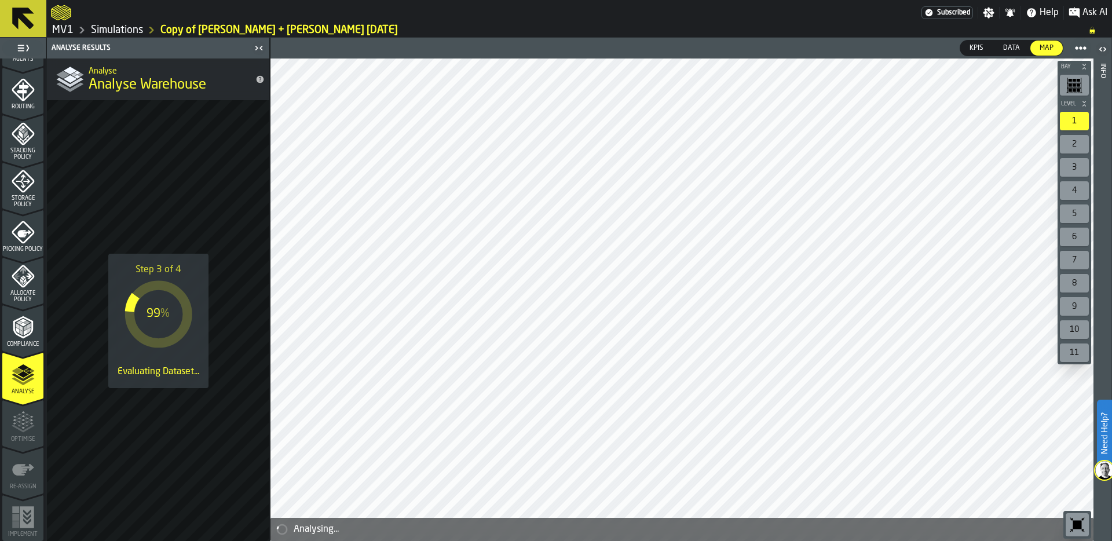
scroll to position [0, 0]
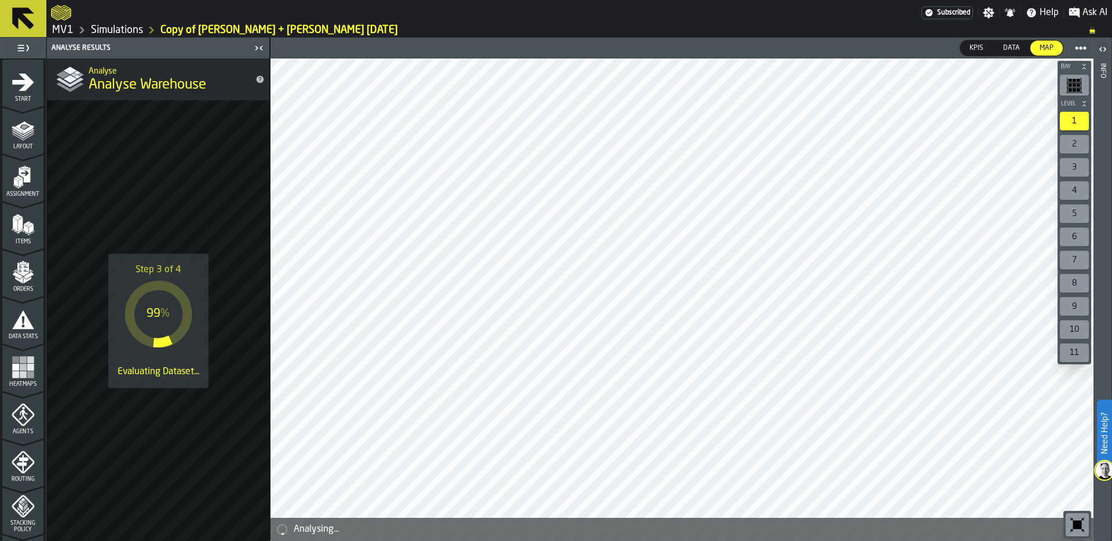
click at [24, 277] on polygon "menu Orders" at bounding box center [29, 275] width 10 height 7
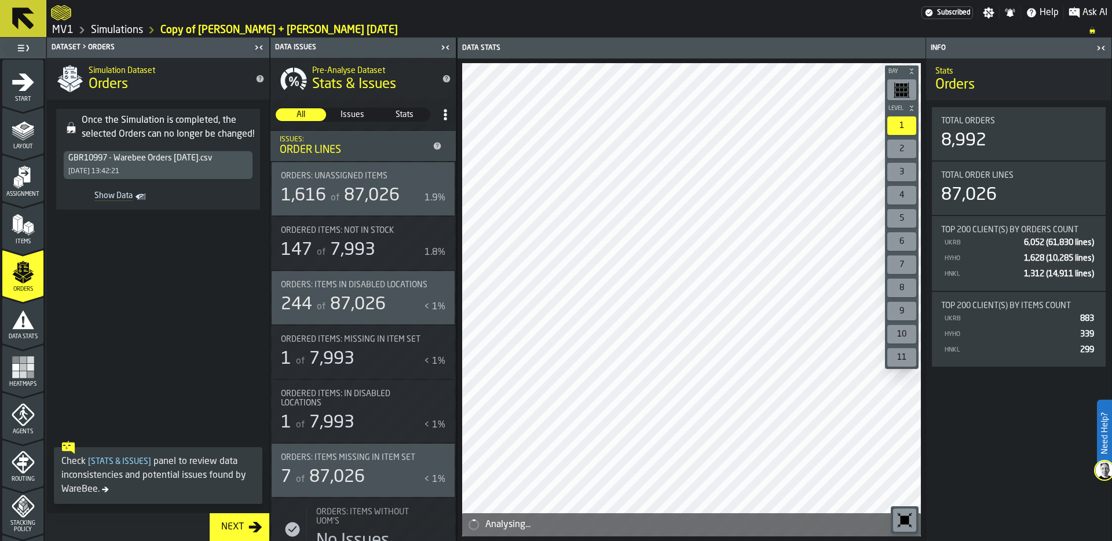
click at [28, 144] on span "Layout" at bounding box center [22, 147] width 41 height 6
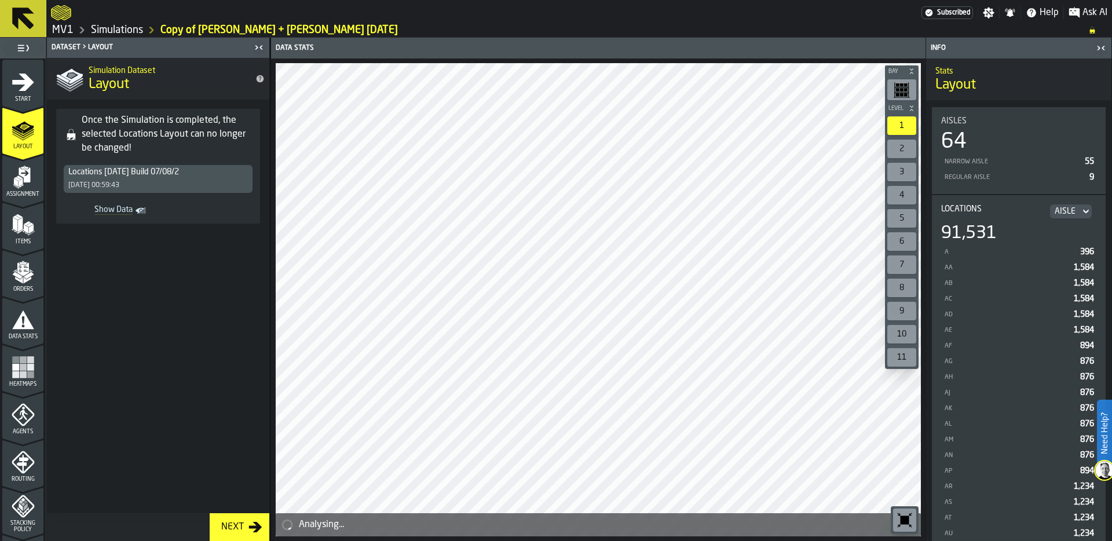
click at [19, 187] on icon "menu Assignment" at bounding box center [23, 177] width 23 height 23
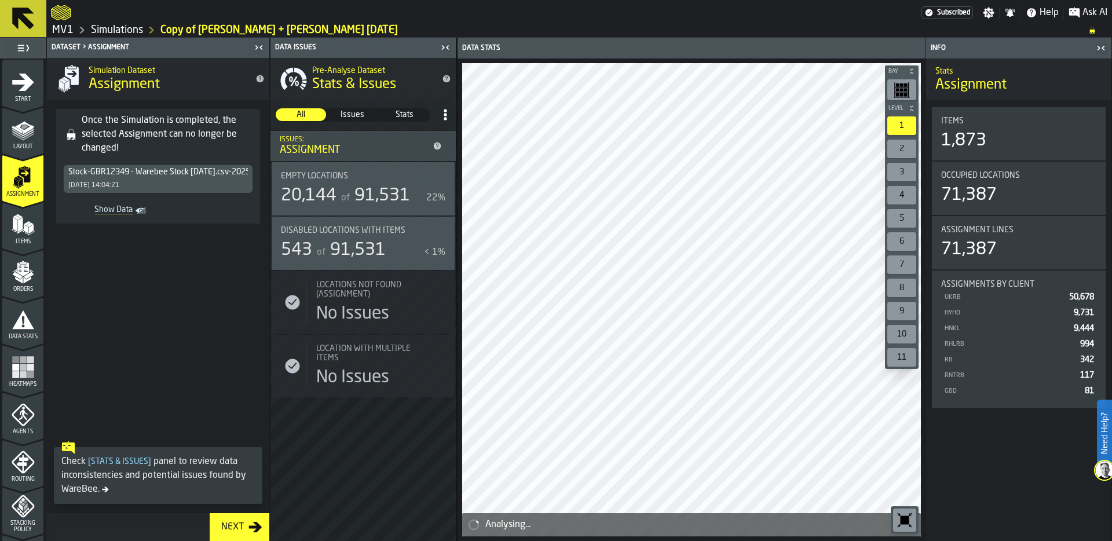
click at [8, 237] on div "Items" at bounding box center [22, 229] width 41 height 32
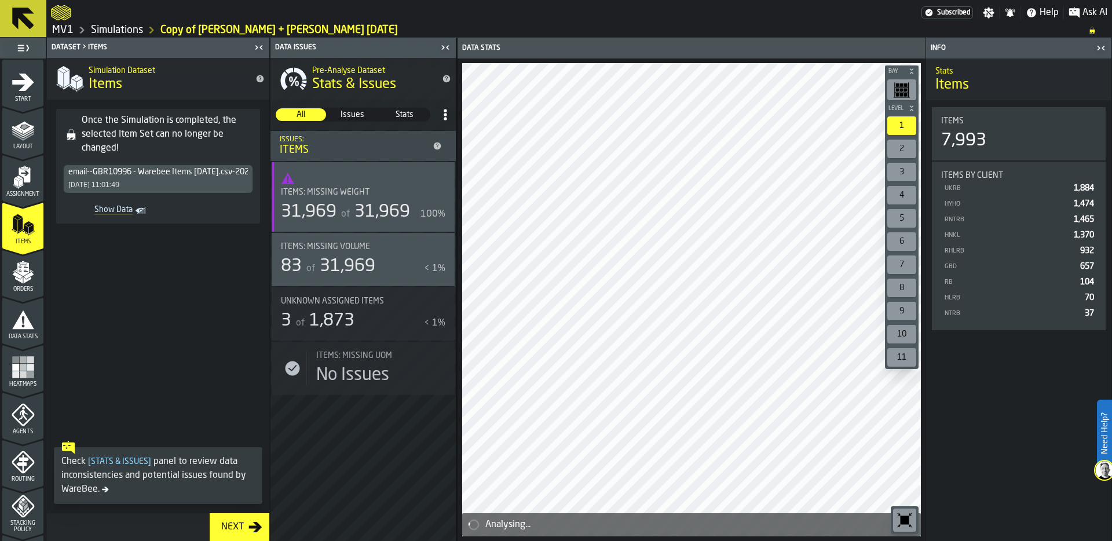
click at [0, 0] on icon "Show Data" at bounding box center [0, 0] width 0 height 0
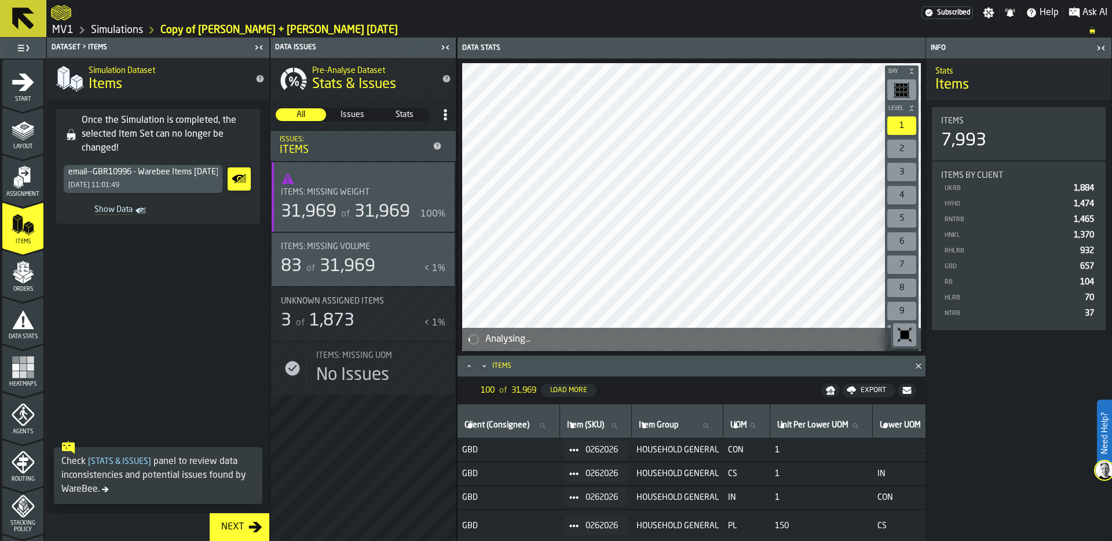
click at [19, 283] on div "Orders" at bounding box center [22, 277] width 41 height 32
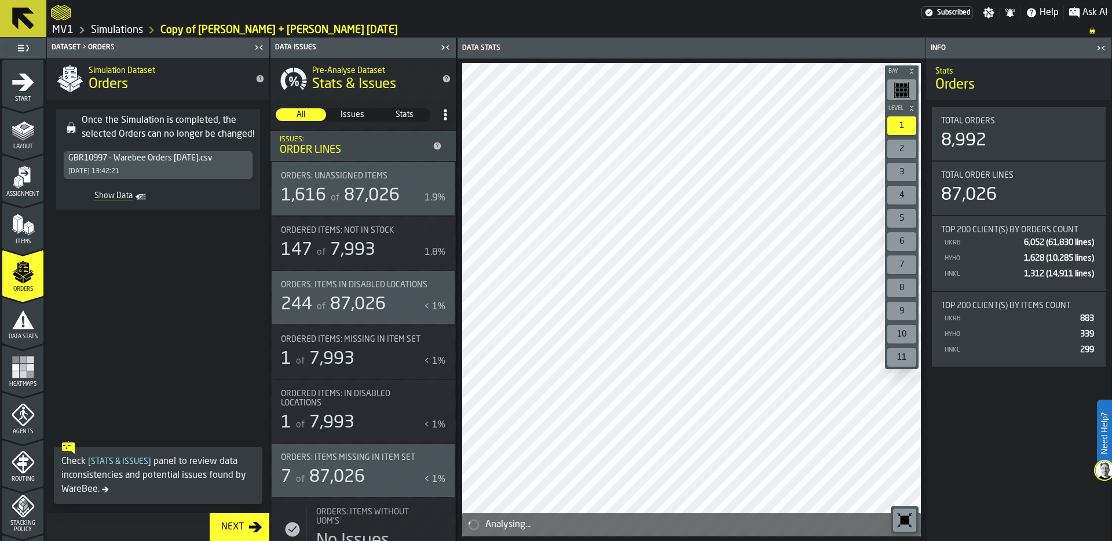
click at [20, 320] on icon "menu Data Stats" at bounding box center [23, 319] width 23 height 23
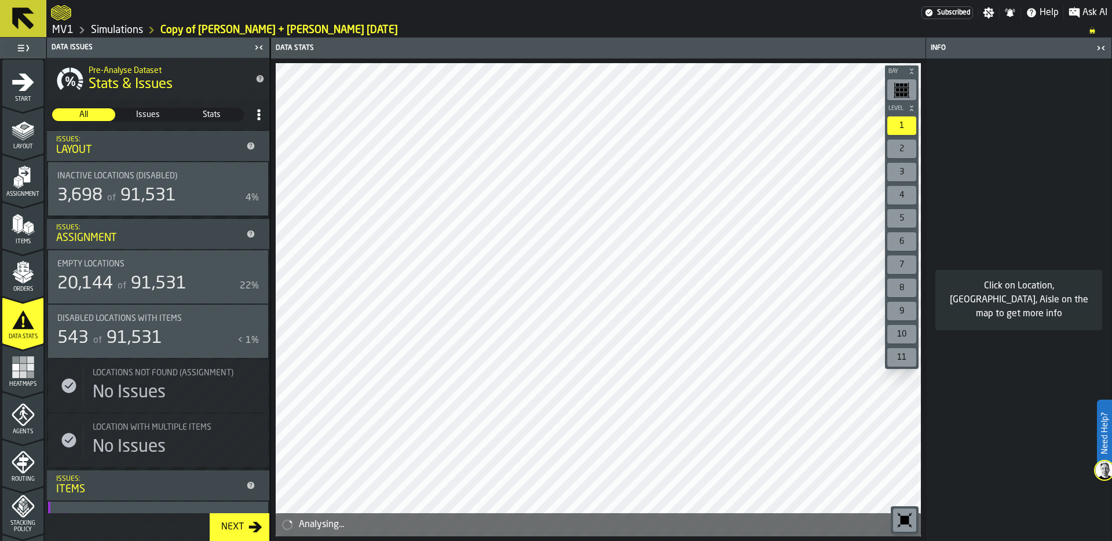
click at [24, 460] on icon "menu Routing" at bounding box center [23, 461] width 23 height 23
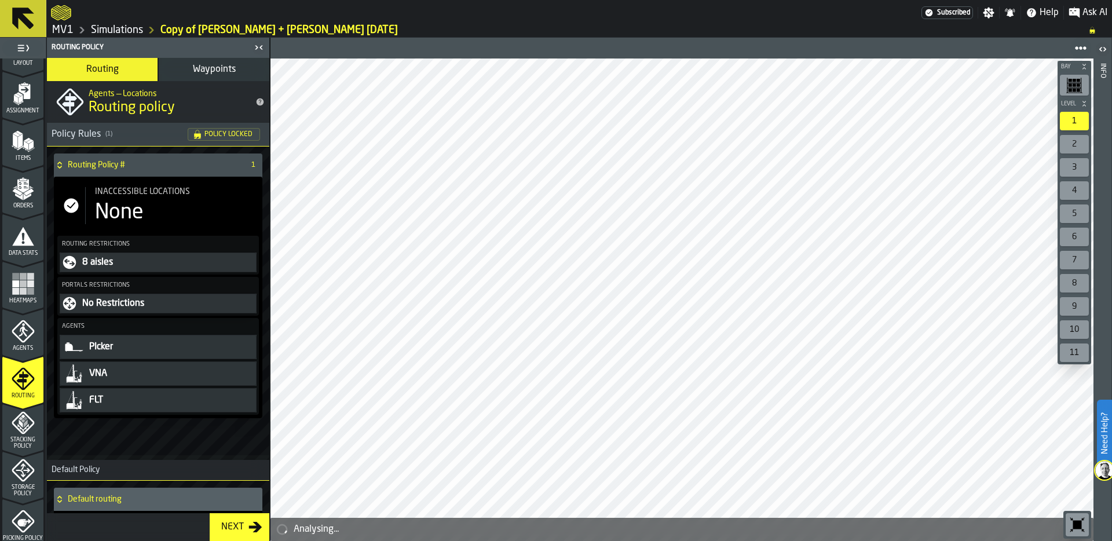
scroll to position [50, 0]
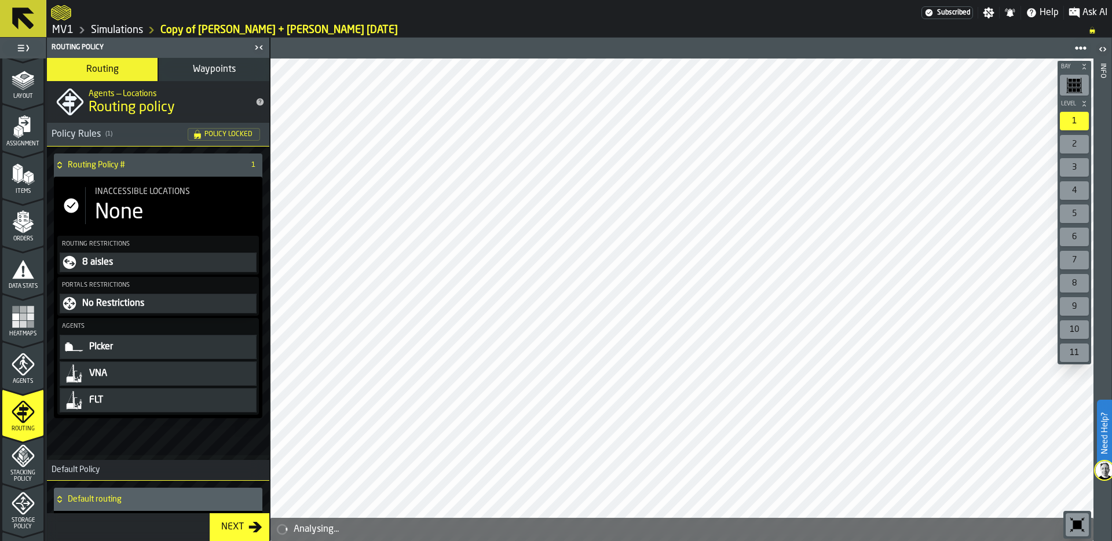
click at [165, 197] on div "Inaccessible locations None" at bounding box center [170, 205] width 171 height 37
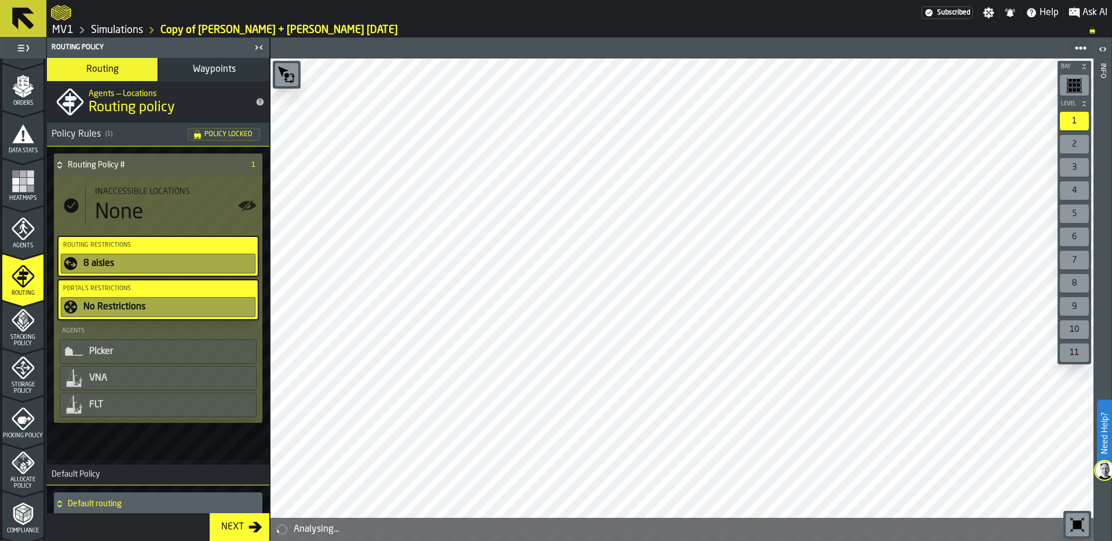
scroll to position [236, 0]
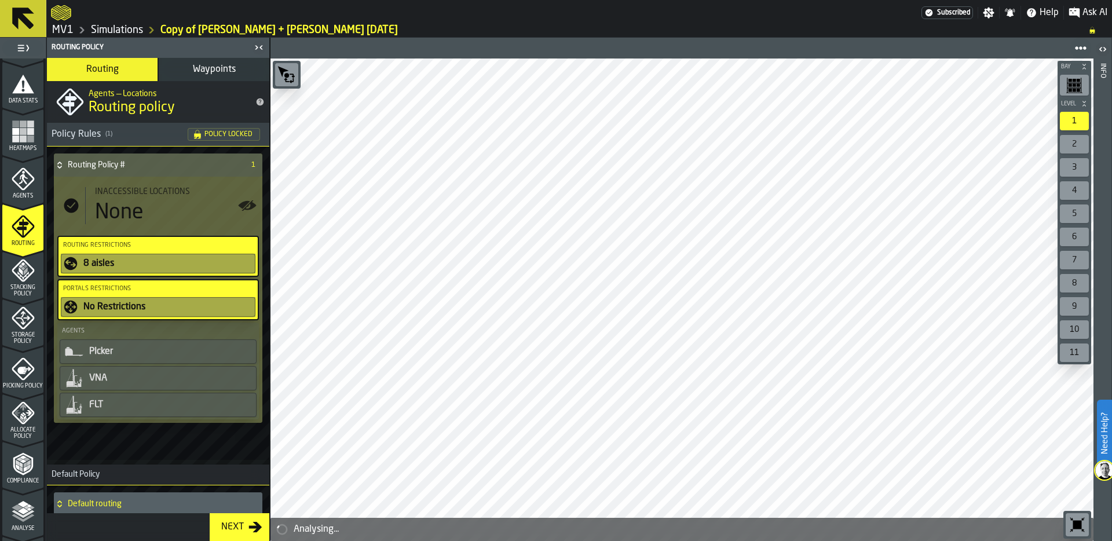
click at [21, 287] on span "Stacking Policy" at bounding box center [22, 290] width 41 height 13
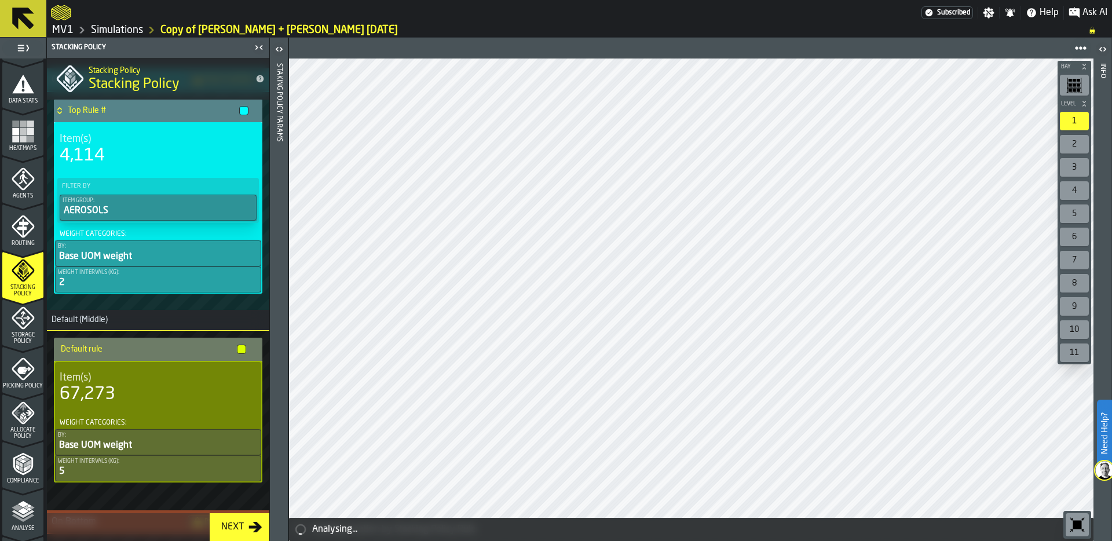
scroll to position [0, 0]
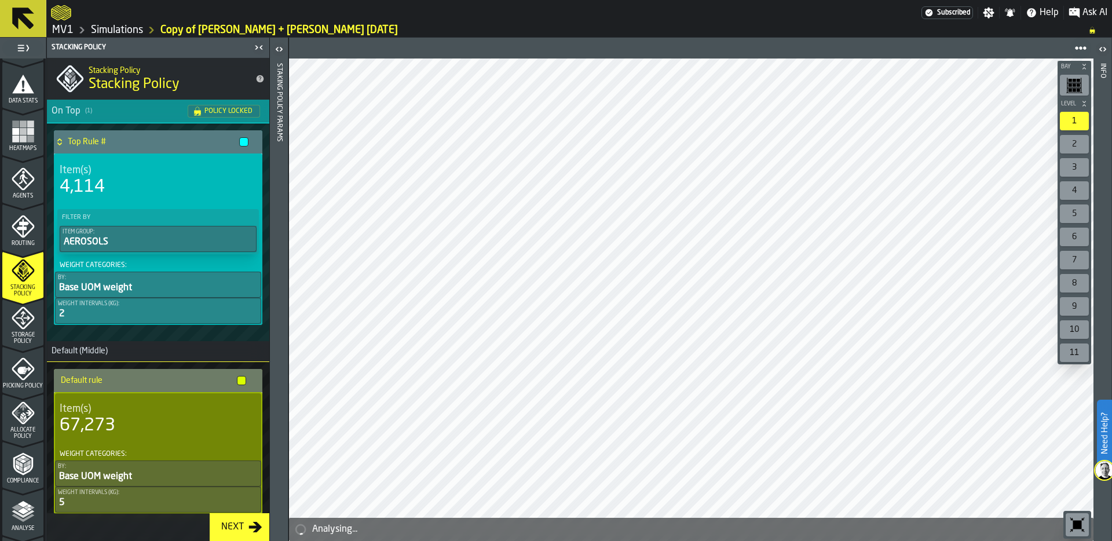
click at [28, 326] on icon "menu Storage Policy" at bounding box center [23, 317] width 23 height 23
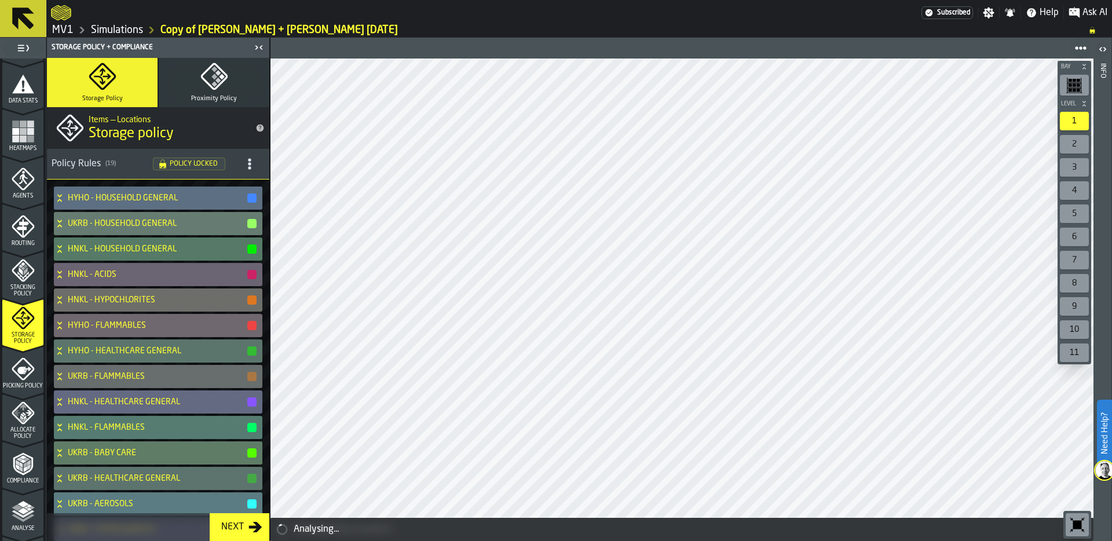
click at [239, 164] on span "title-section-[object Object]" at bounding box center [249, 163] width 21 height 21
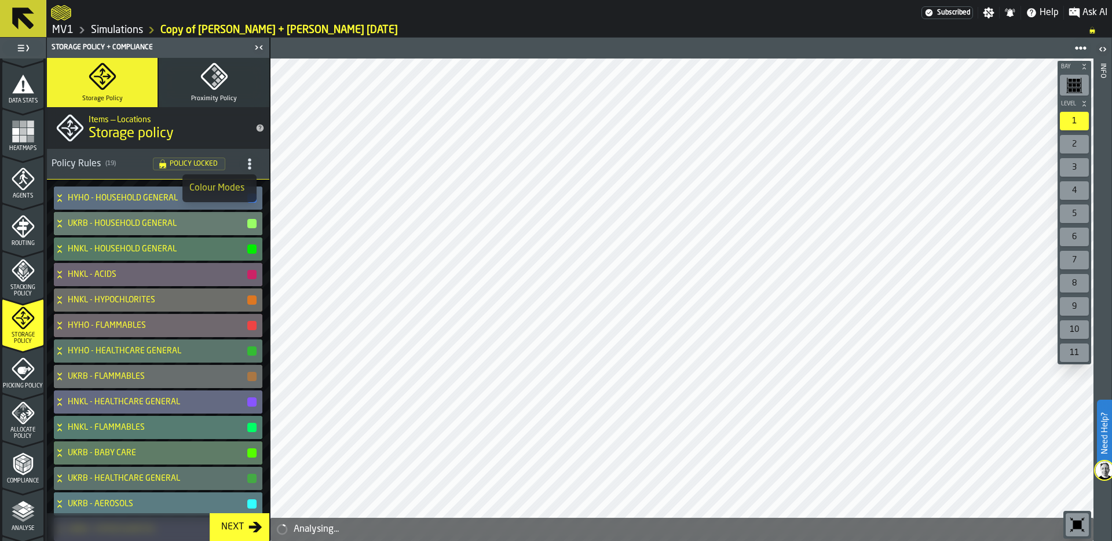
click at [124, 25] on link "Simulations" at bounding box center [117, 30] width 52 height 13
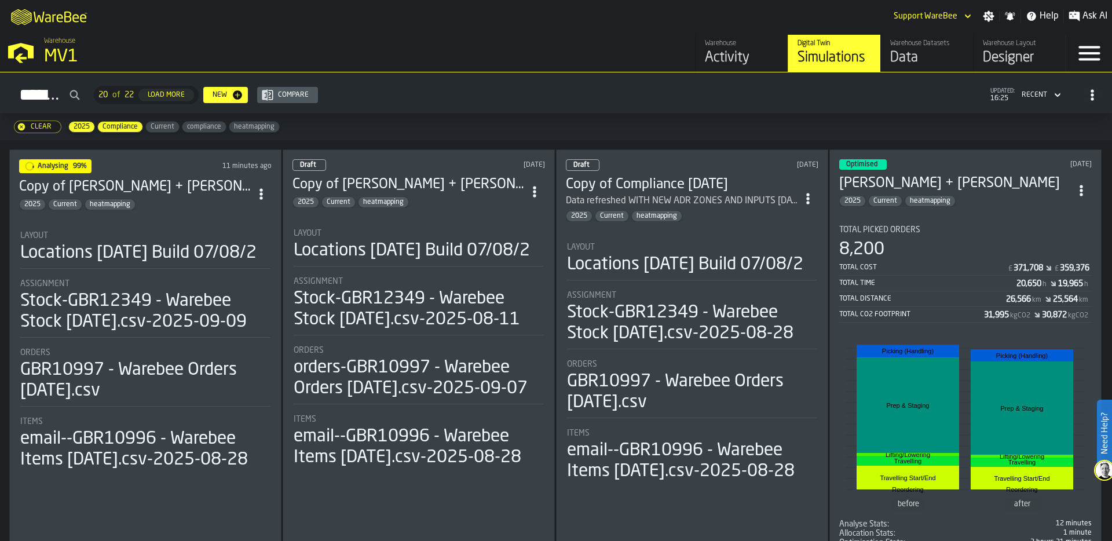
click at [260, 189] on icon "ItemListCard-DashboardItemContainer" at bounding box center [261, 194] width 12 height 12
click at [247, 264] on div "Duplicate" at bounding box center [237, 269] width 60 height 14
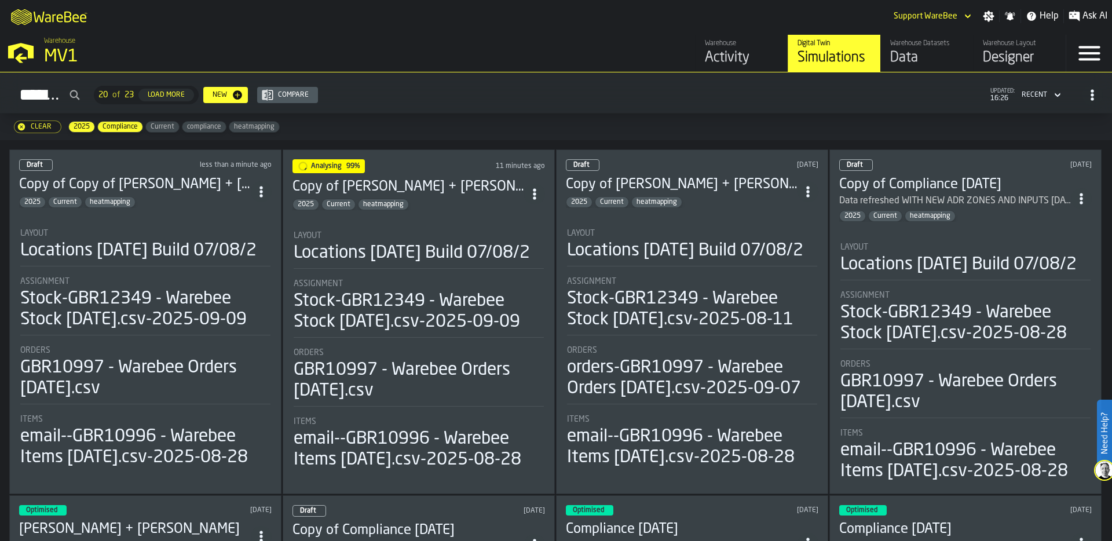
click at [388, 237] on div "Layout Locations [DATE] Build 07/08/2" at bounding box center [419, 247] width 250 height 32
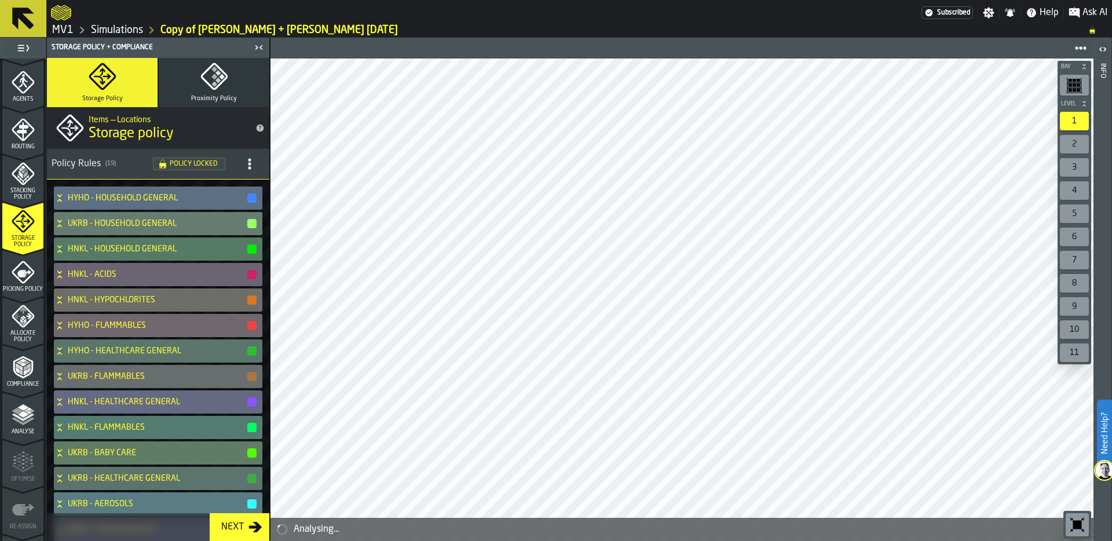
scroll to position [372, 0]
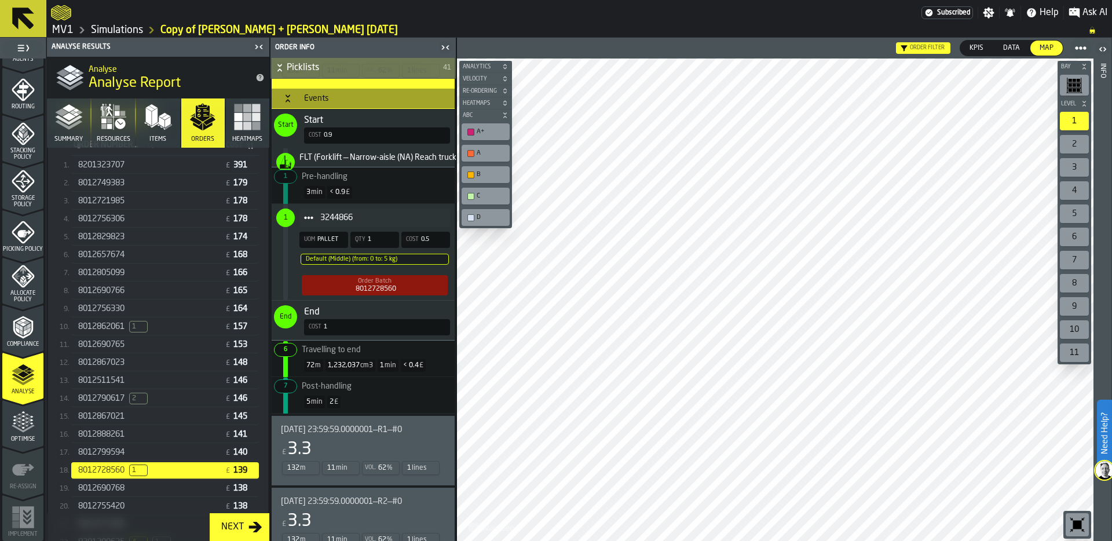
scroll to position [3306, 0]
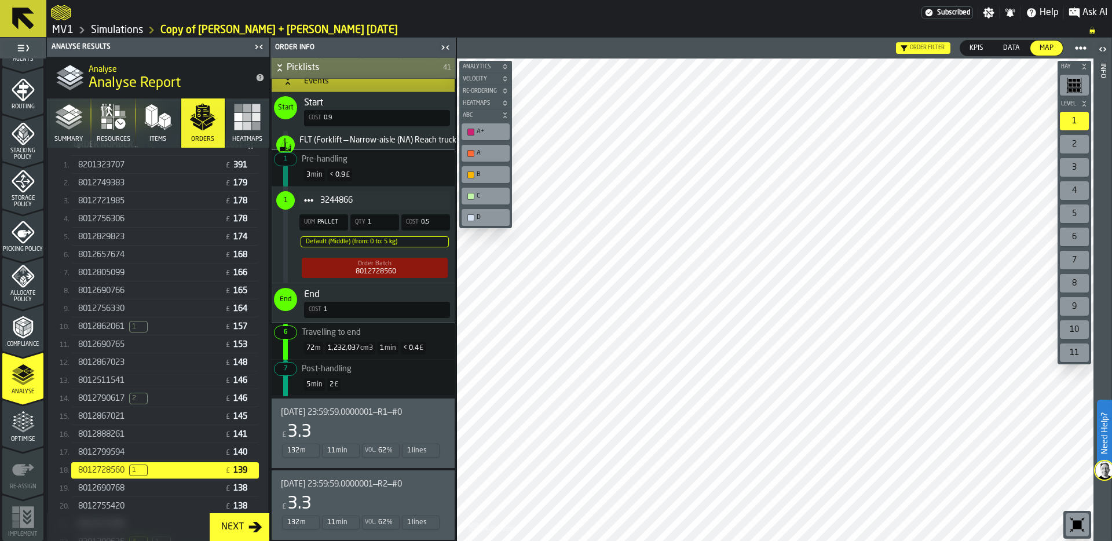
click at [168, 398] on div "8012790617 2" at bounding box center [149, 399] width 142 height 12
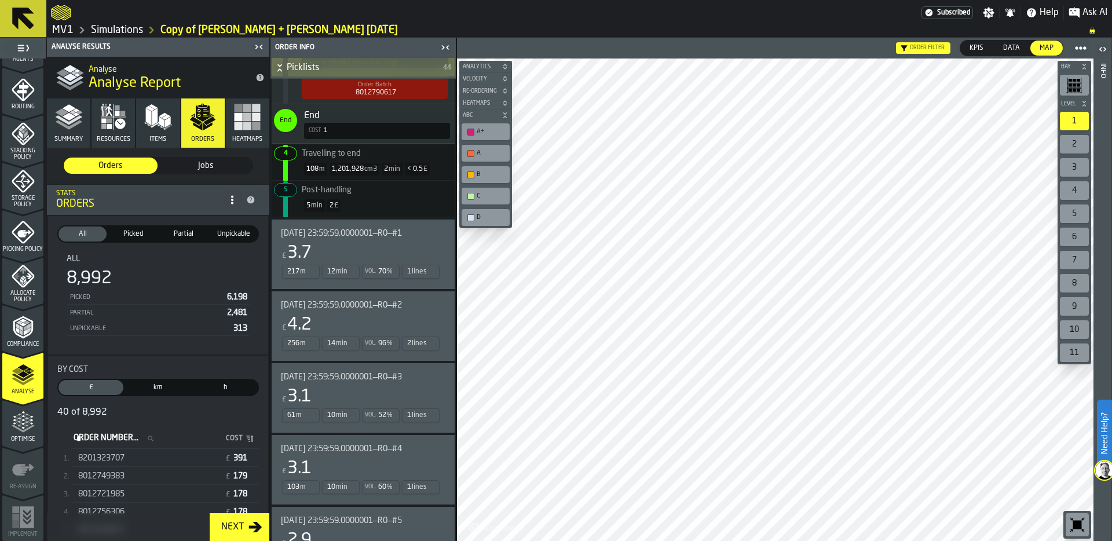
scroll to position [7, 0]
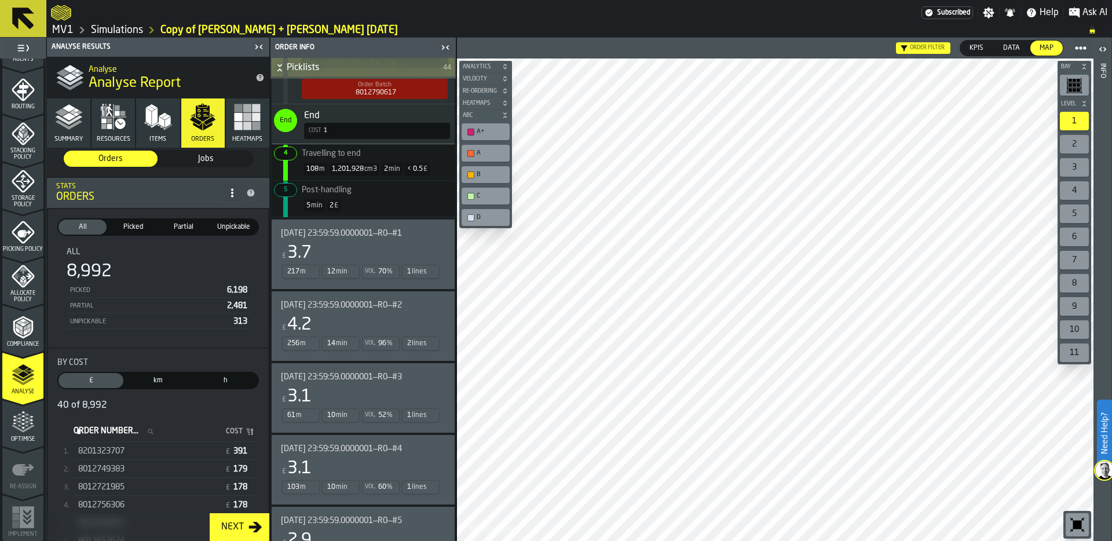
click at [72, 122] on icon "button" at bounding box center [69, 117] width 28 height 28
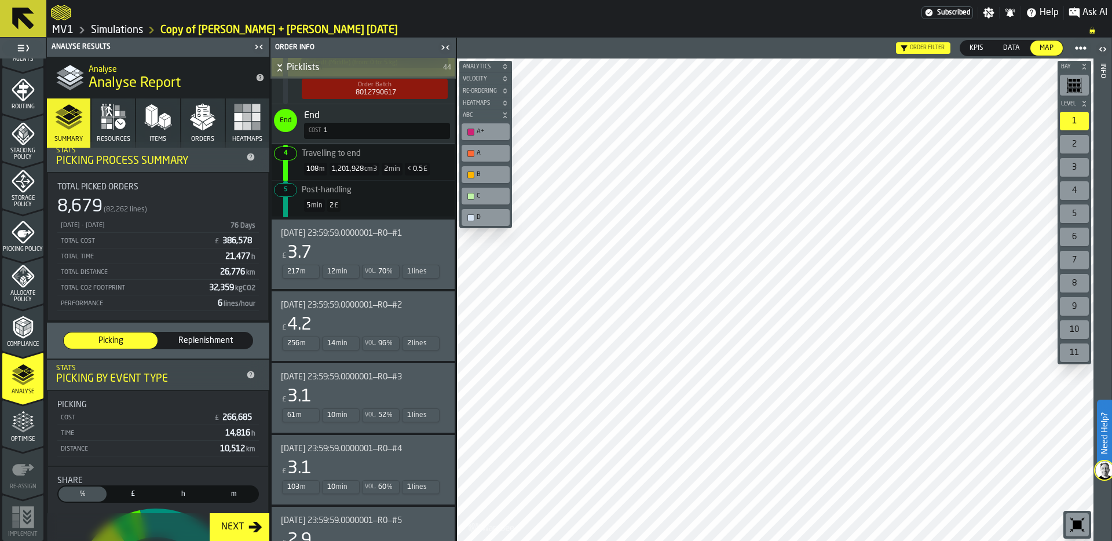
drag, startPoint x: 217, startPoint y: 237, endPoint x: 247, endPoint y: 234, distance: 30.3
click at [247, 236] on div "386,578" at bounding box center [238, 240] width 36 height 9
click at [197, 130] on icon "button" at bounding box center [203, 117] width 28 height 28
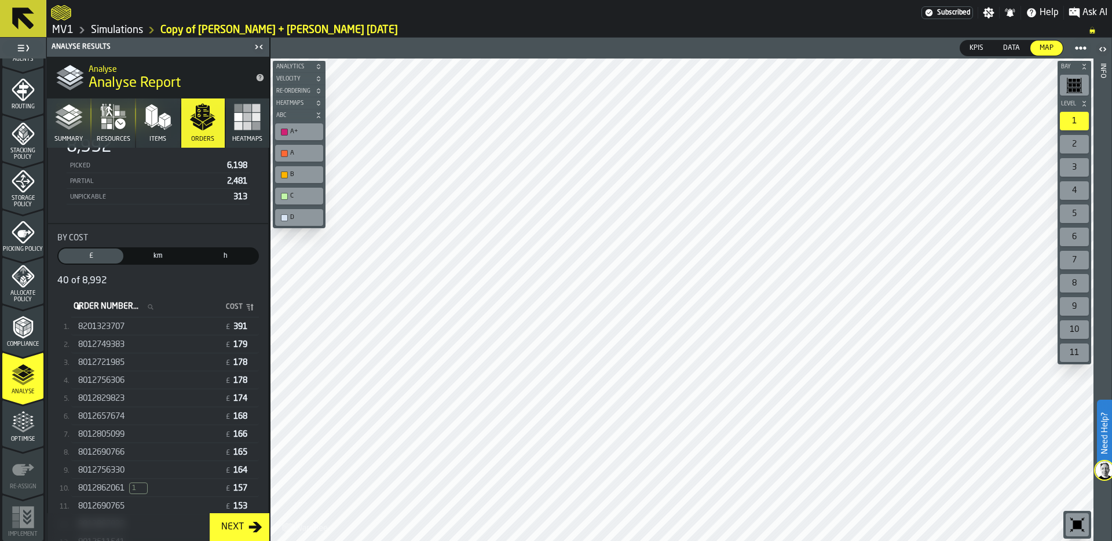
scroll to position [0, 0]
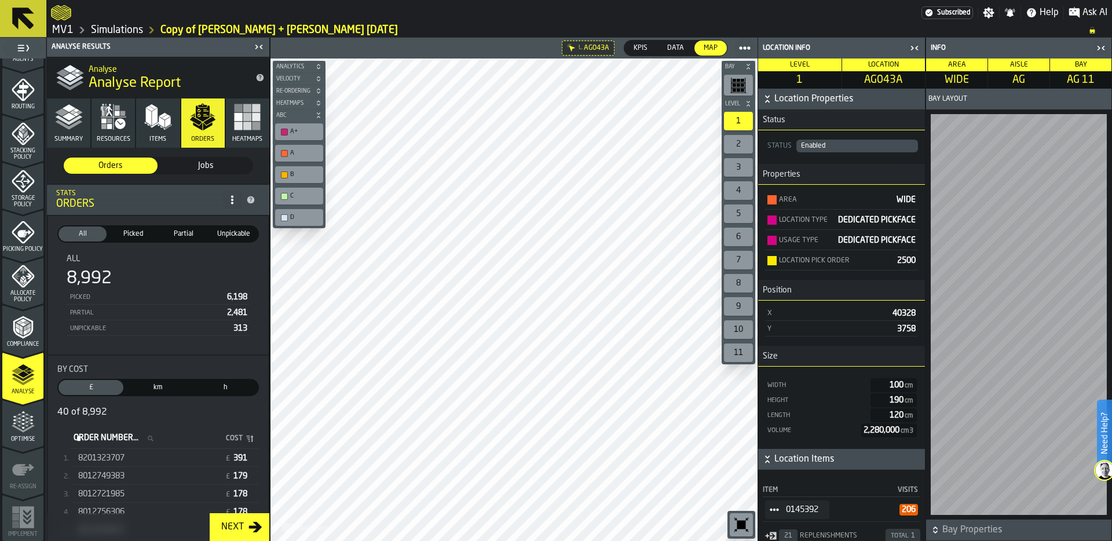
click at [232, 194] on span at bounding box center [232, 199] width 19 height 19
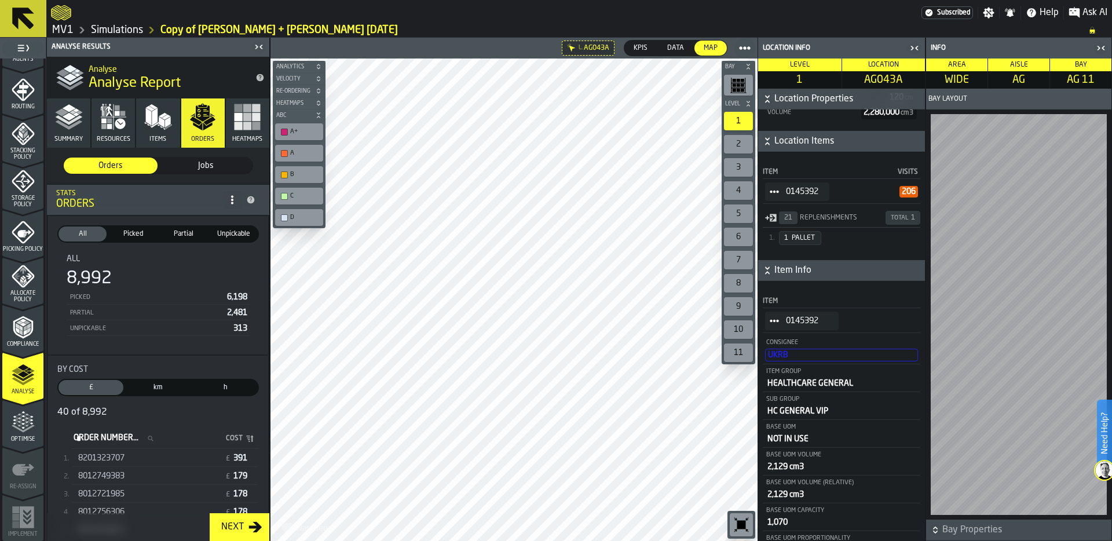
scroll to position [328, 0]
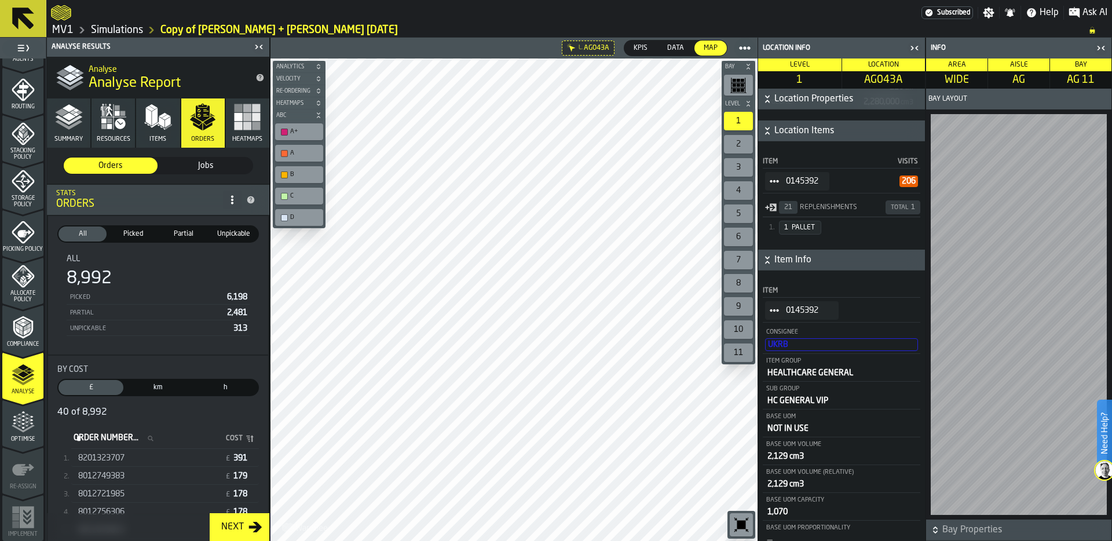
click at [775, 308] on icon "StatList-item-0145392" at bounding box center [773, 310] width 9 height 9
click at [874, 284] on div "Item" at bounding box center [840, 290] width 157 height 13
click at [922, 53] on div "button-toggle-Close me" at bounding box center [914, 48] width 16 height 14
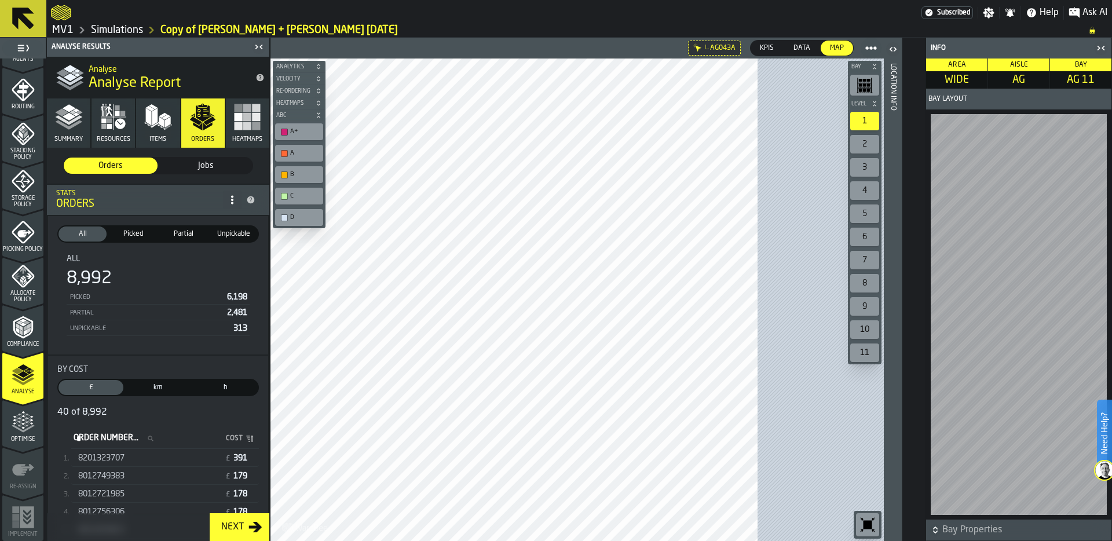
click at [922, 53] on header "Location Info" at bounding box center [986, 48] width 167 height 21
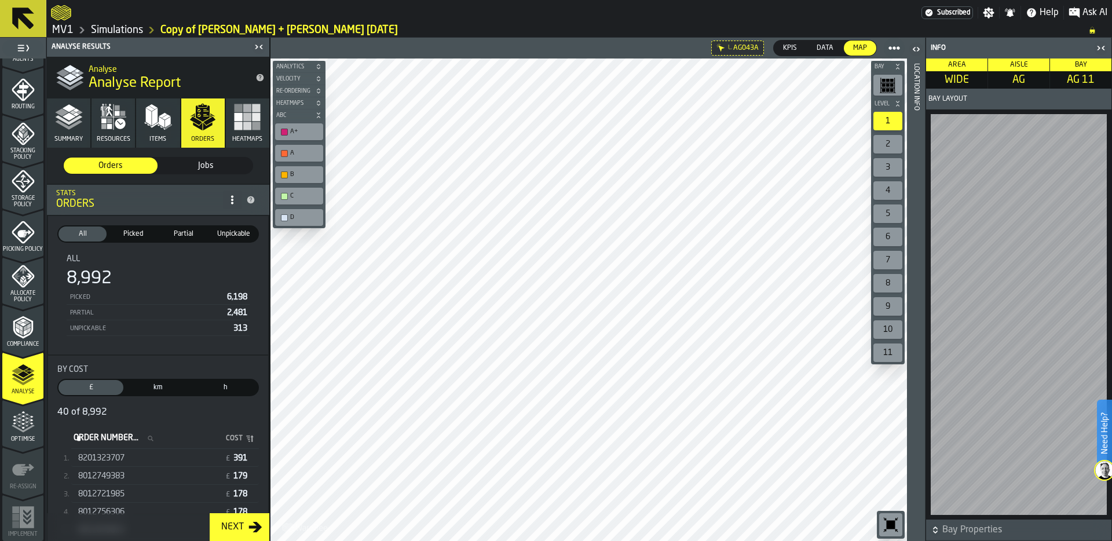
click at [916, 53] on icon "button-toggle-Open" at bounding box center [916, 49] width 14 height 14
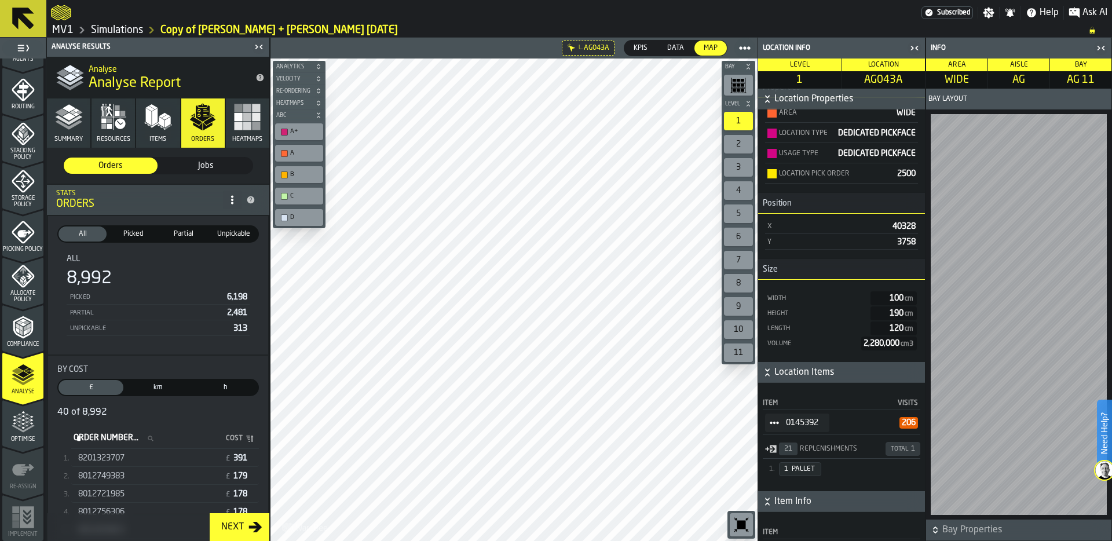
scroll to position [147, 0]
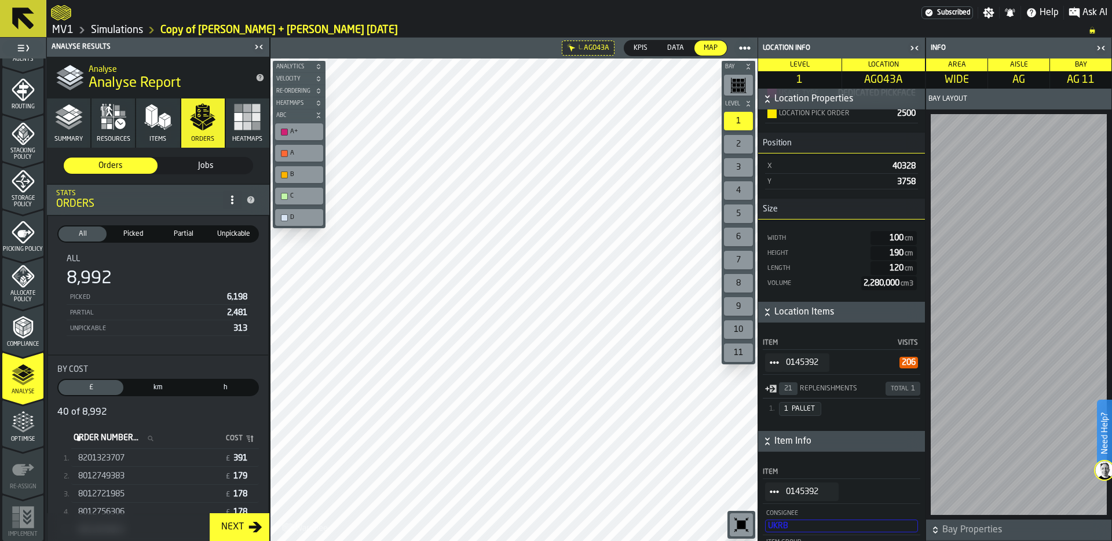
click at [771, 365] on icon "StatList-item-0145392" at bounding box center [773, 362] width 9 height 9
click at [801, 404] on div "Show Orders" at bounding box center [806, 404] width 69 height 8
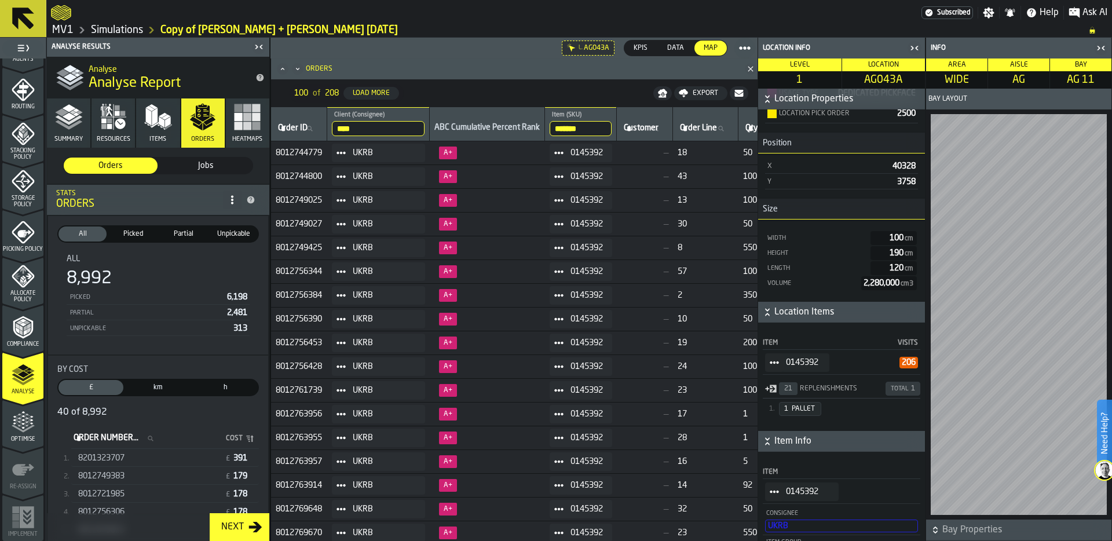
click at [303, 151] on span "8012744779" at bounding box center [299, 152] width 47 height 9
copy span "8012744779"
click at [98, 435] on label "Order Number... Order Number..." at bounding box center [116, 438] width 91 height 15
click at [98, 435] on input "Order Number... Order Number..." at bounding box center [116, 438] width 91 height 15
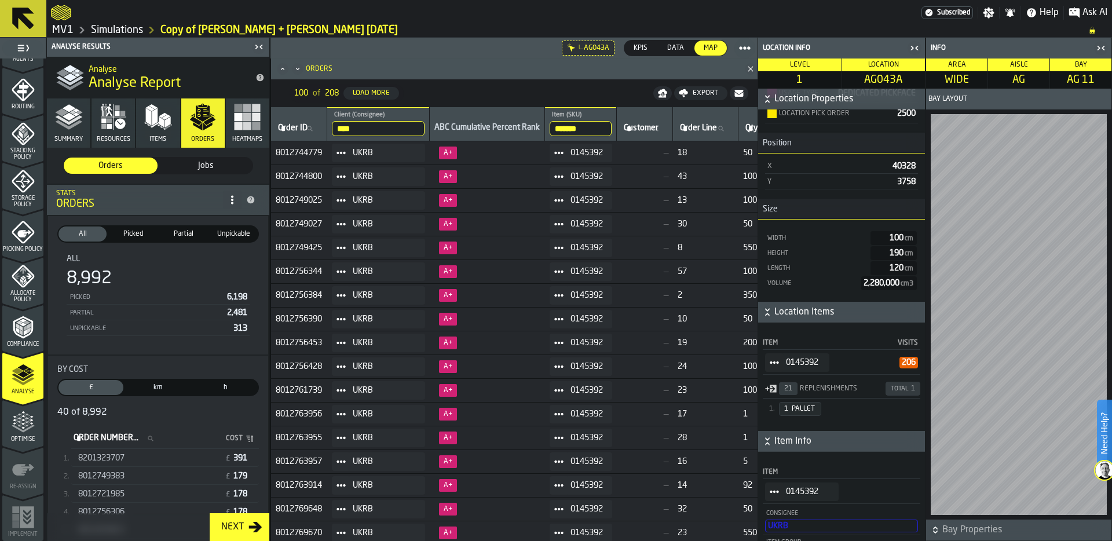
paste input "**********"
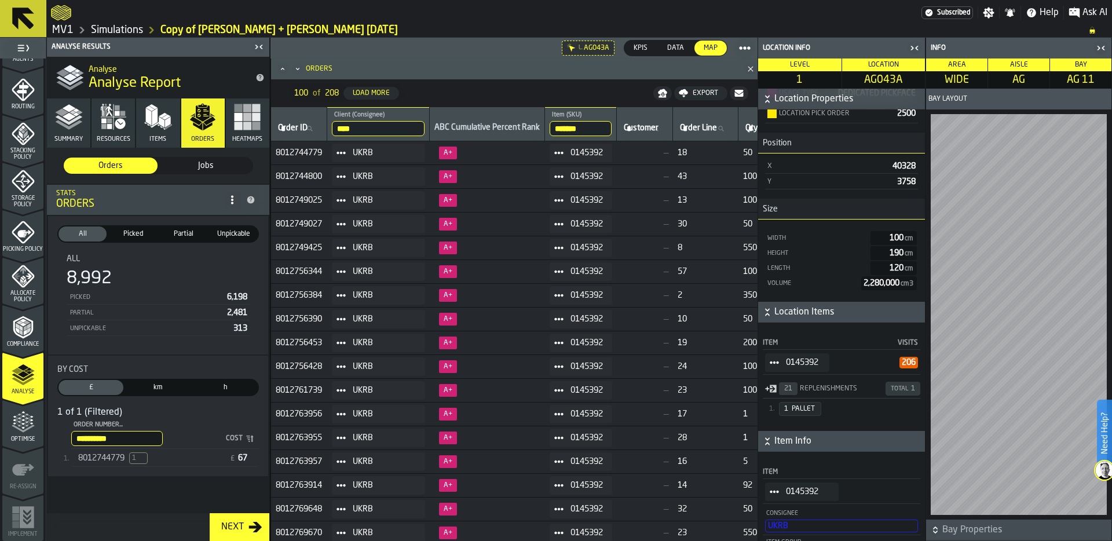
click at [96, 454] on span "8012744779" at bounding box center [101, 457] width 46 height 9
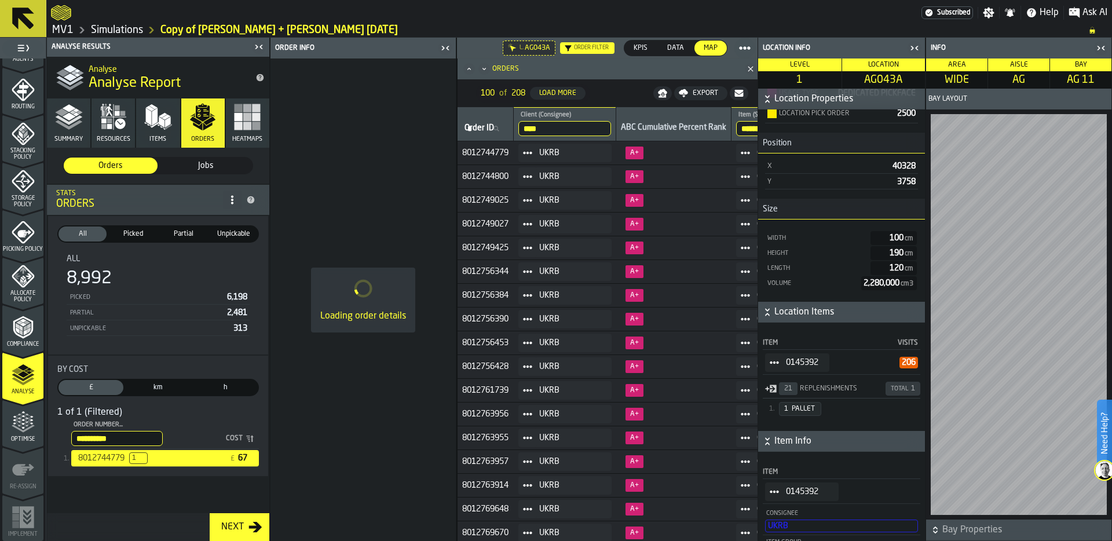
click at [1097, 47] on icon "button-toggle-Close me" at bounding box center [1101, 48] width 14 height 14
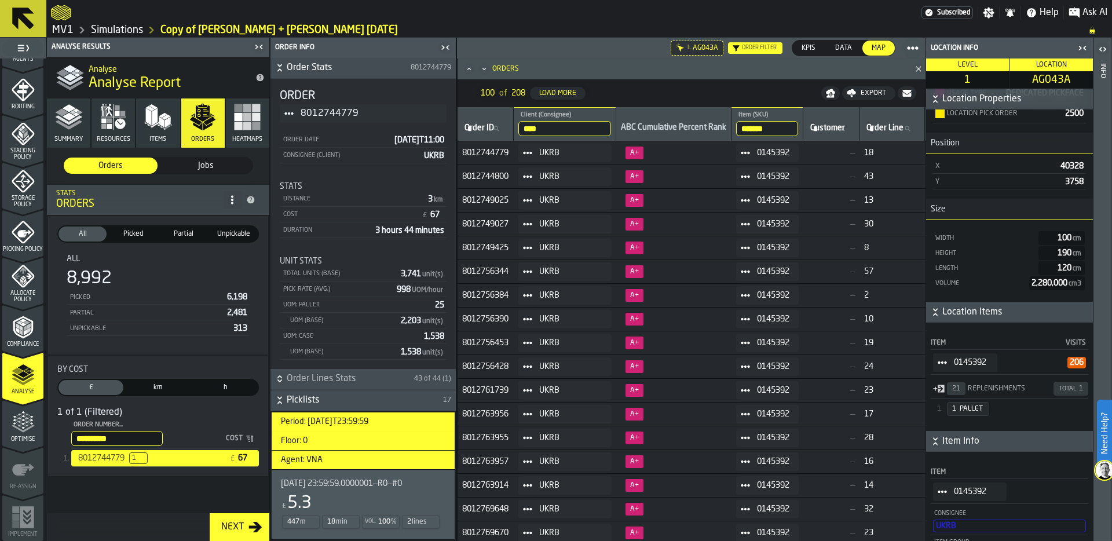
click at [1084, 46] on icon "button-toggle-Close me" at bounding box center [1082, 48] width 14 height 14
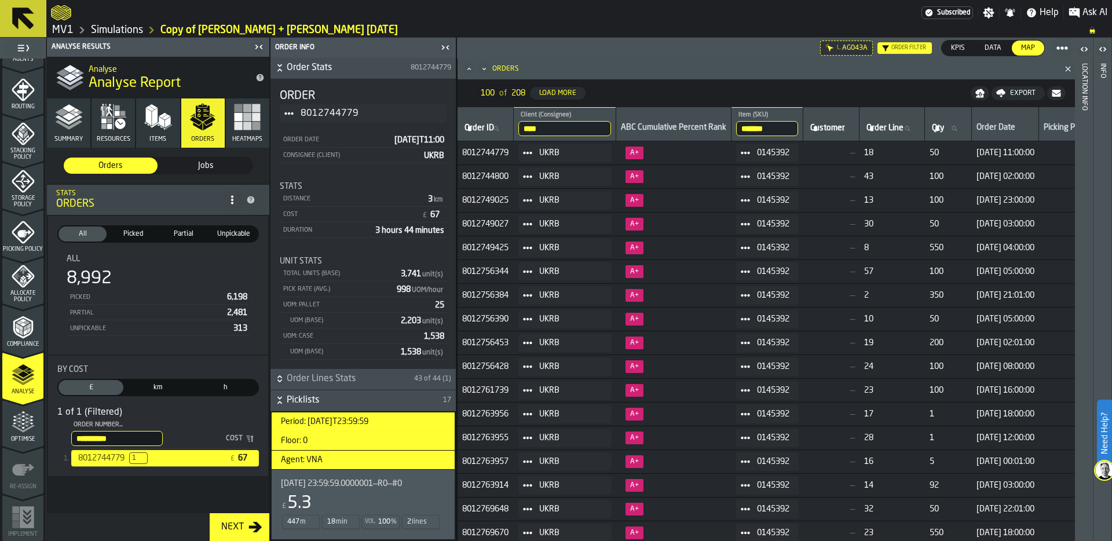
click at [483, 73] on icon "Minimize" at bounding box center [484, 69] width 12 height 12
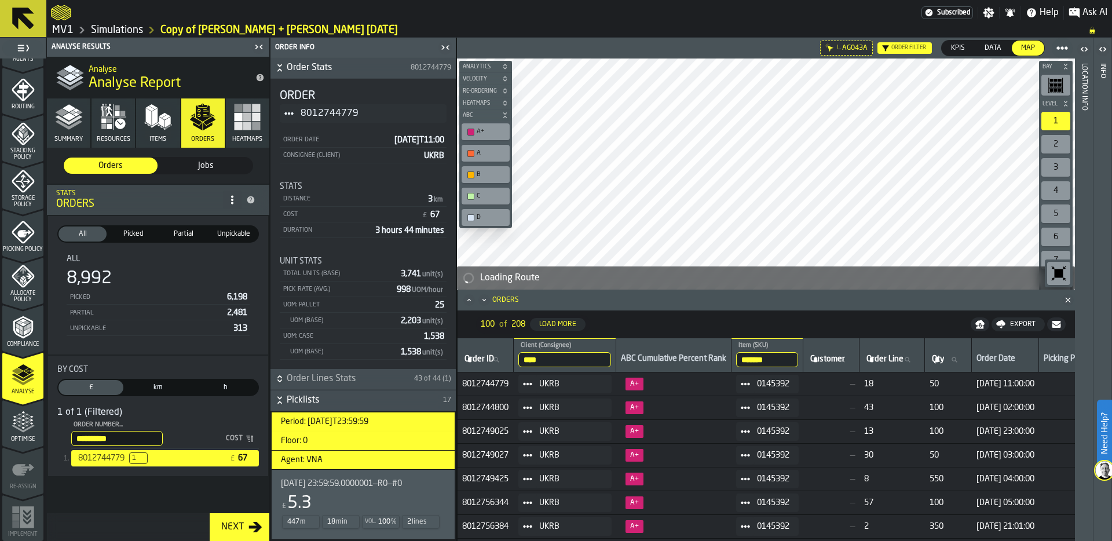
click at [484, 299] on icon "Minimize" at bounding box center [484, 300] width 12 height 12
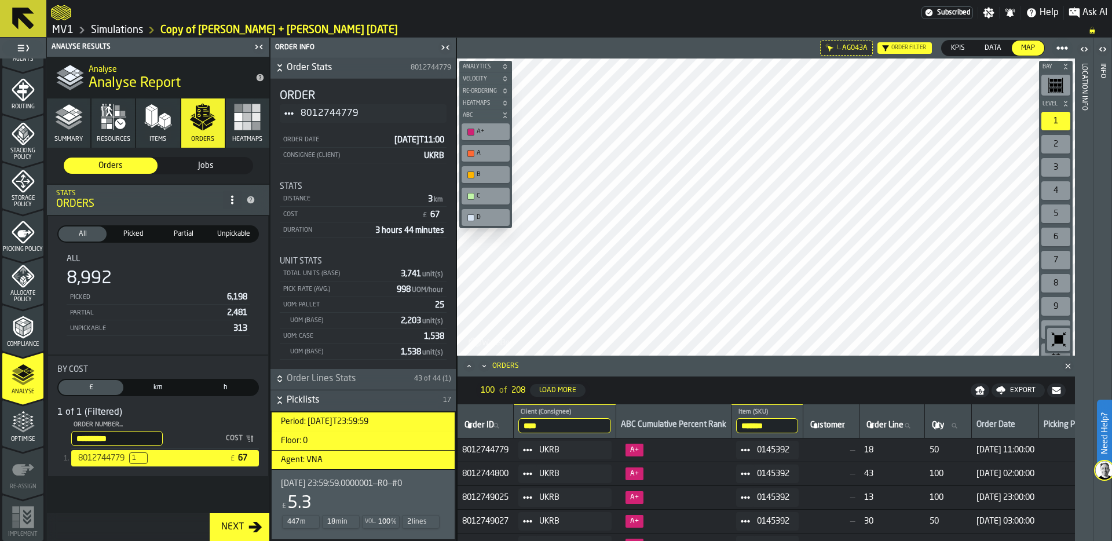
click at [485, 367] on icon "Minimize" at bounding box center [484, 366] width 12 height 12
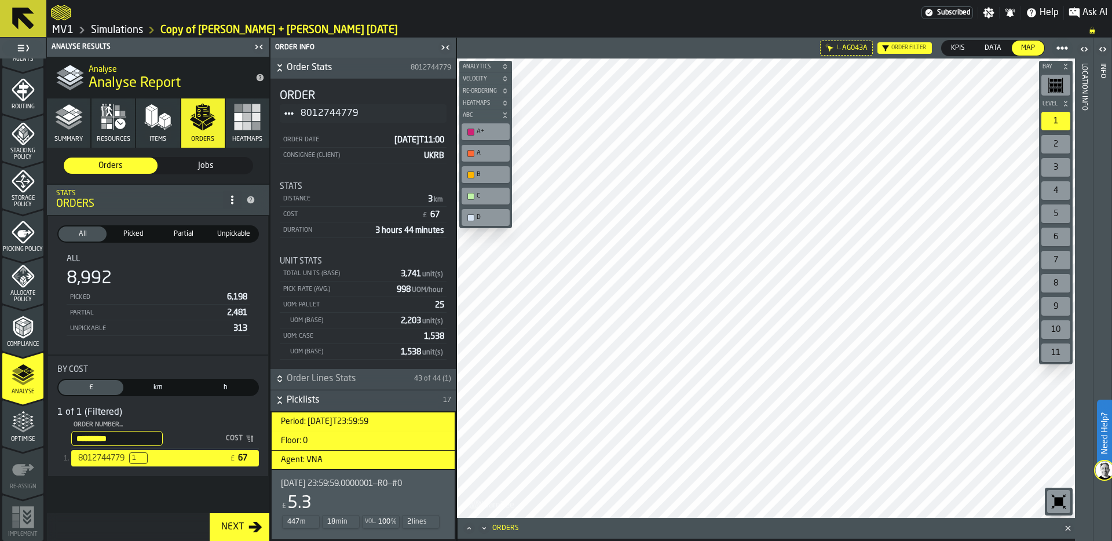
click at [468, 530] on icon "Maximize" at bounding box center [469, 528] width 12 height 12
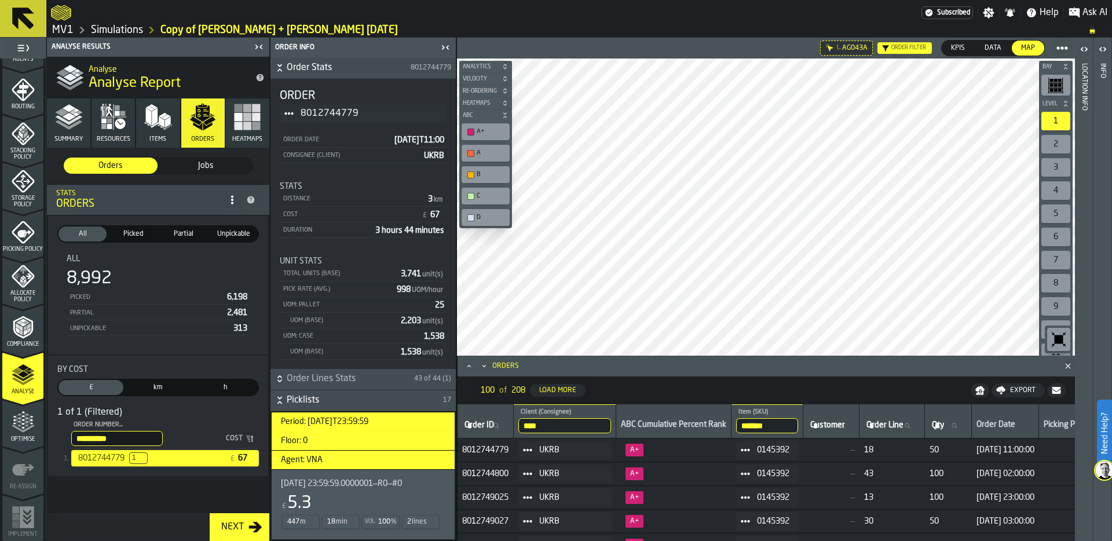
click at [486, 472] on span "8012744800" at bounding box center [485, 473] width 47 height 9
copy span "8012744800"
drag, startPoint x: 133, startPoint y: 435, endPoint x: 53, endPoint y: 437, distance: 80.5
click at [53, 437] on div "**********" at bounding box center [158, 415] width 220 height 120
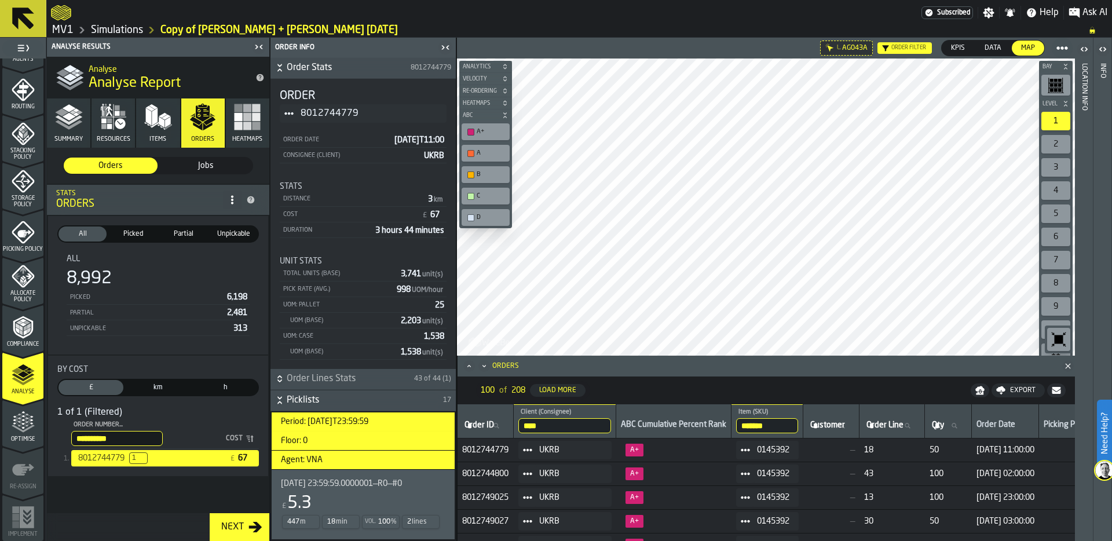
paste input "stat-By Cost"
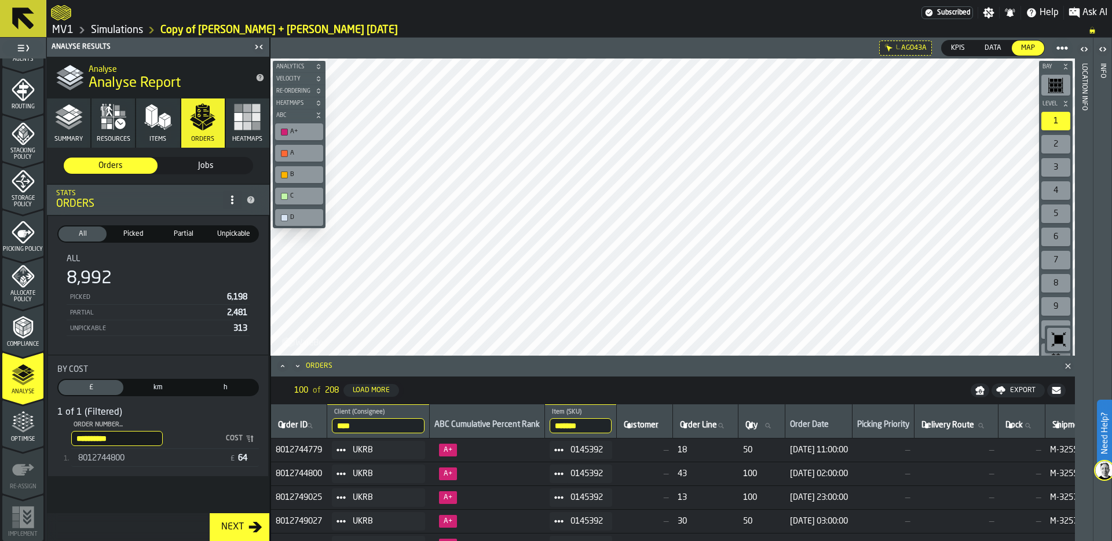
type input "**********"
click at [106, 456] on span "8012744800" at bounding box center [101, 457] width 46 height 9
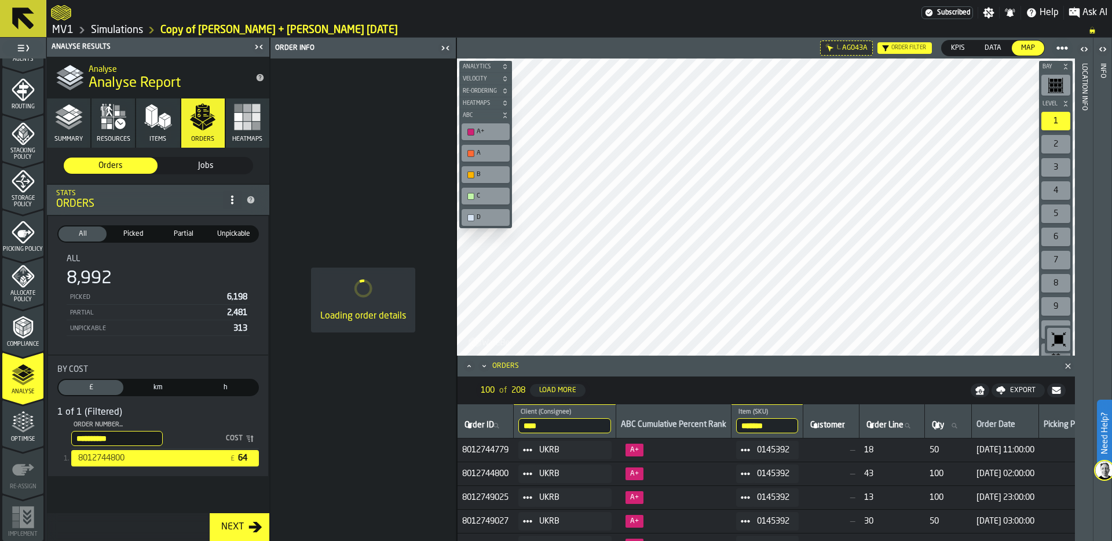
click at [485, 364] on icon "Minimize" at bounding box center [484, 366] width 12 height 12
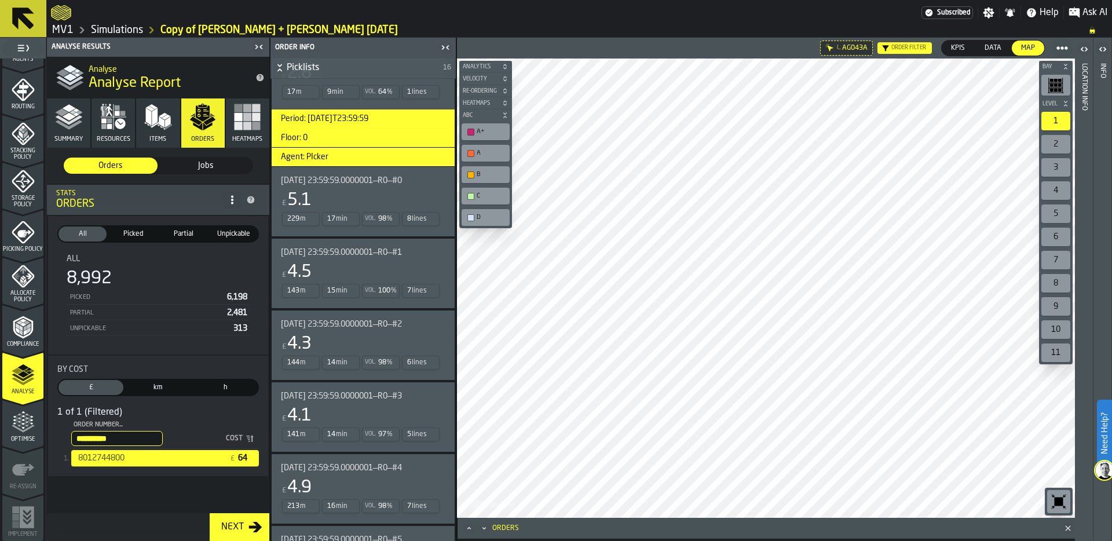
scroll to position [1457, 0]
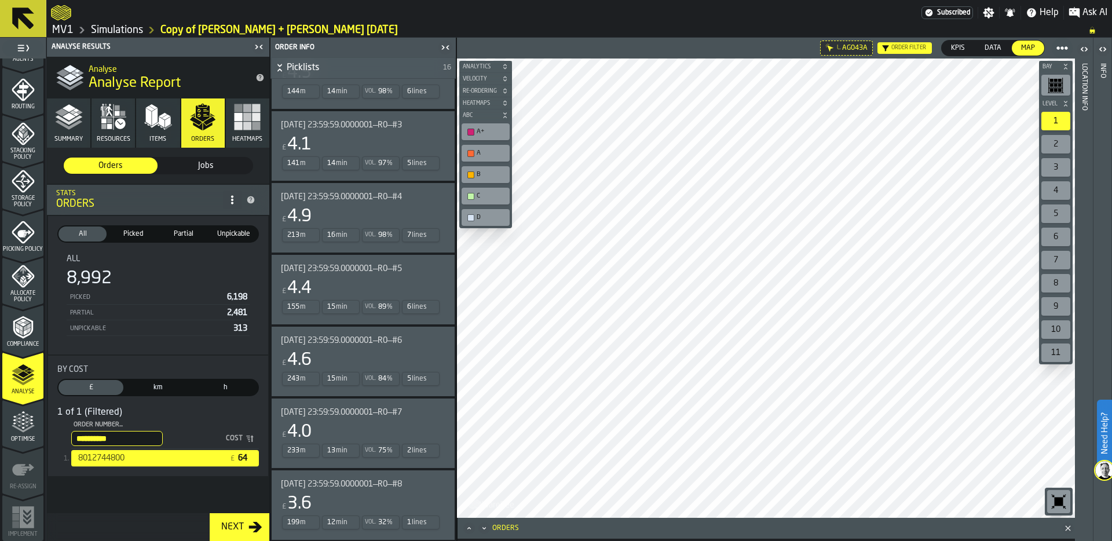
click at [395, 212] on div "£ 4.9" at bounding box center [361, 216] width 160 height 21
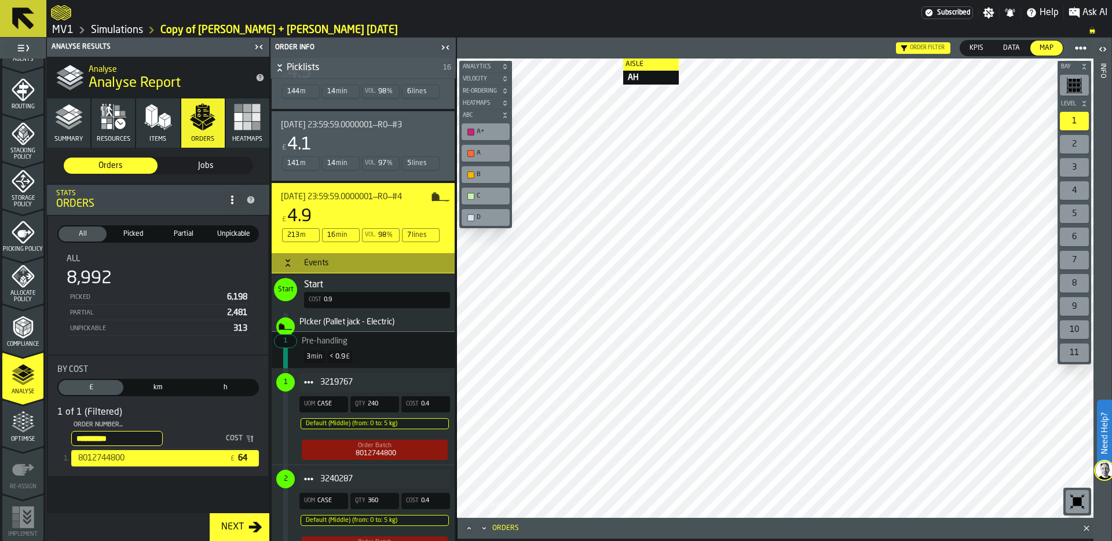
click at [608, 52] on div "Order filter KPIs KPIs Data Data Map Map Bay Level 1 2 3 4 5 6 7 8 9 10 11 M A …" at bounding box center [774, 289] width 637 height 503
click at [289, 261] on icon "Button-Events-open" at bounding box center [287, 262] width 9 height 9
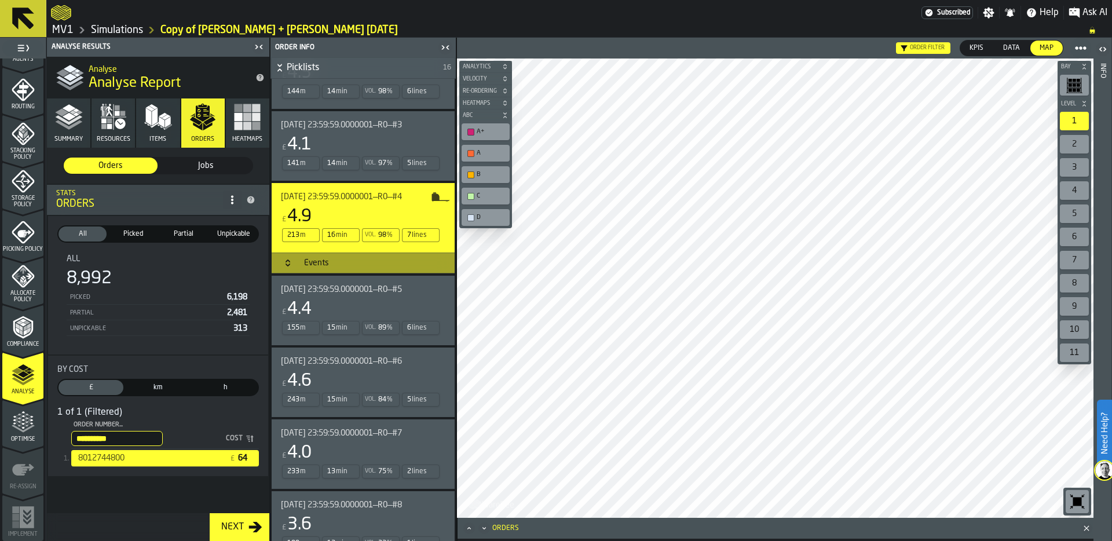
scroll to position [1459, 0]
click at [21, 429] on icon "menu Optimise" at bounding box center [23, 421] width 23 height 23
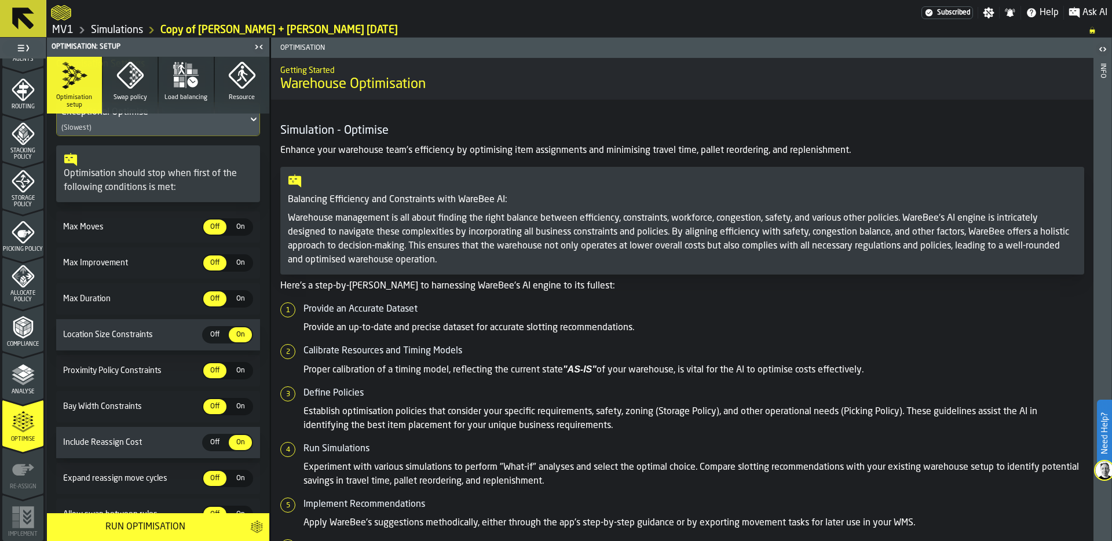
scroll to position [107, 0]
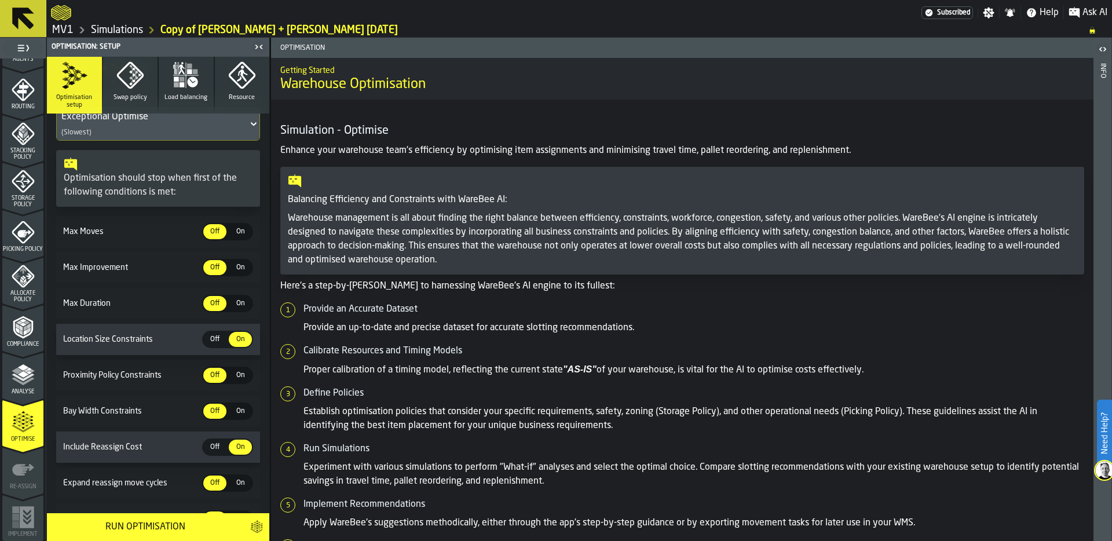
click at [237, 229] on span "On" at bounding box center [240, 231] width 19 height 10
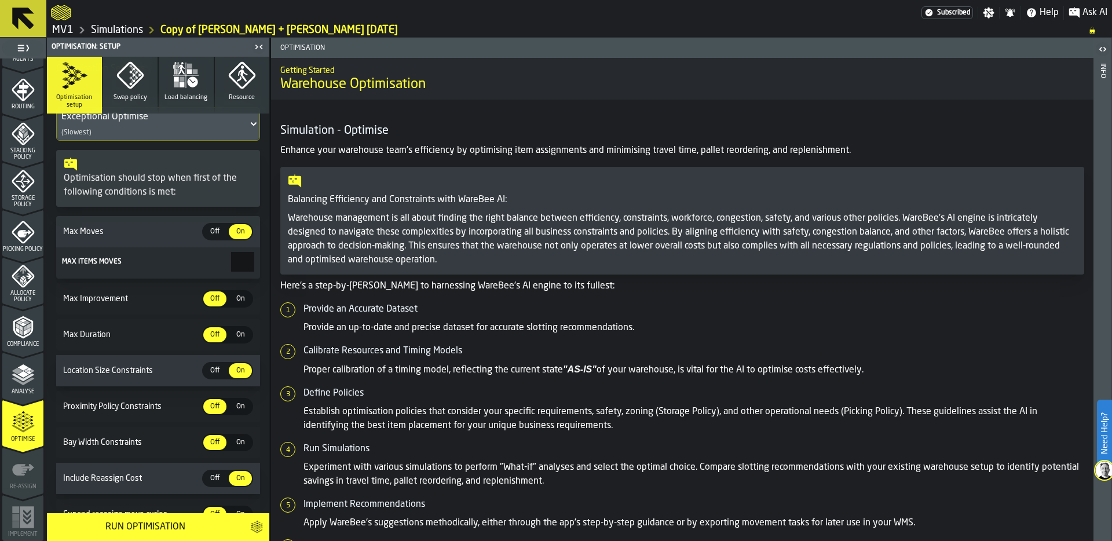
drag, startPoint x: 228, startPoint y: 259, endPoint x: 303, endPoint y: 259, distance: 75.8
click at [303, 259] on main "1 Start 1.1 Layout 1.2 Assignment 1.3 Items 1.4 Orders 1.5 Data Stats 1.6 Heatm…" at bounding box center [556, 289] width 1112 height 503
click at [208, 228] on span "Off" at bounding box center [215, 231] width 19 height 10
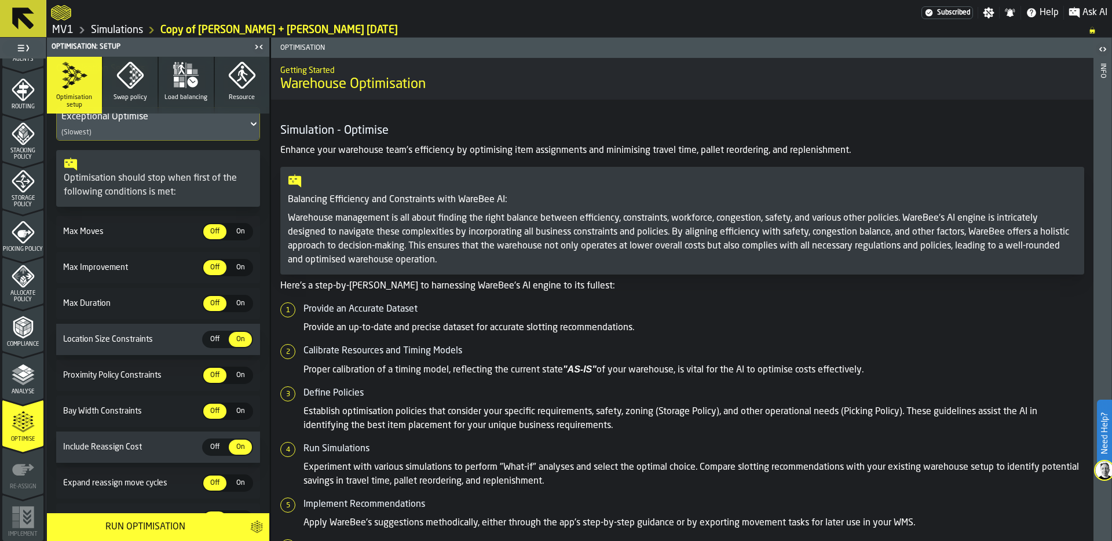
click at [208, 228] on span "Off" at bounding box center [215, 231] width 19 height 10
click at [236, 267] on span "On" at bounding box center [240, 267] width 19 height 10
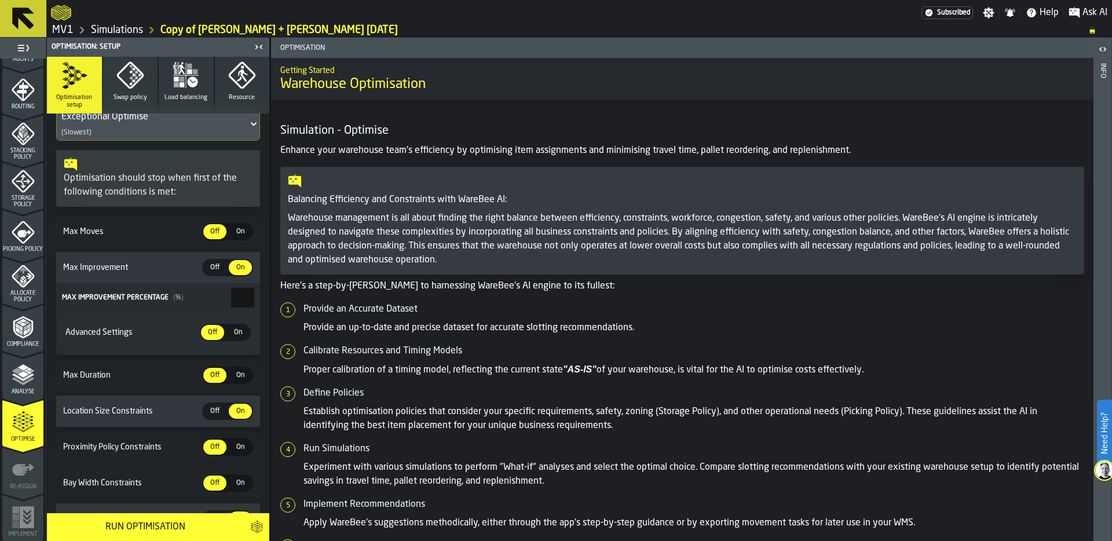
click at [209, 266] on span "Off" at bounding box center [215, 267] width 19 height 10
type input "*"
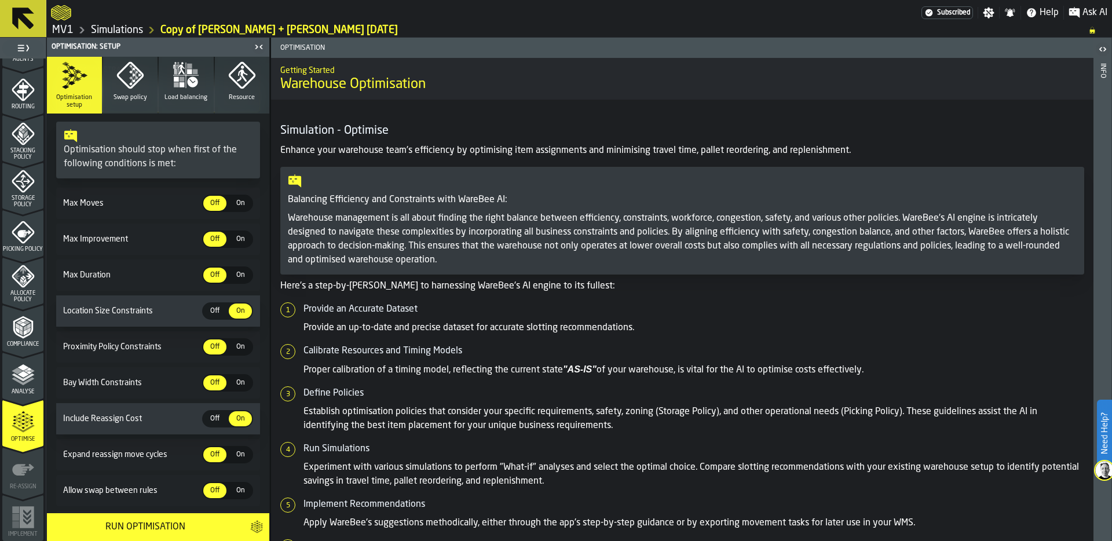
scroll to position [140, 0]
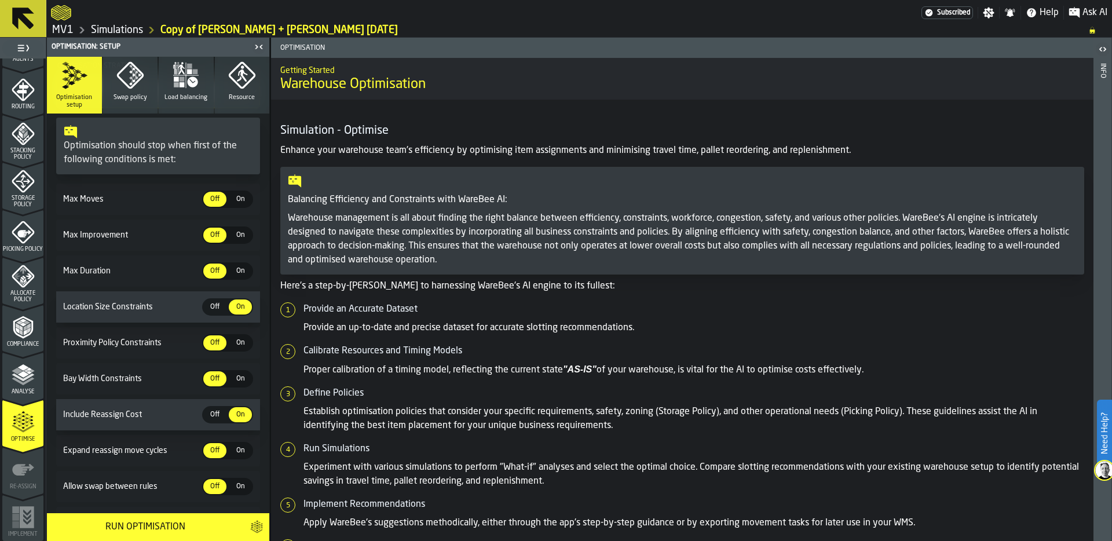
click at [211, 305] on span "Off" at bounding box center [215, 307] width 19 height 10
click at [64, 340] on span "Proximity Policy Constraints" at bounding box center [131, 342] width 141 height 9
drag, startPoint x: 63, startPoint y: 342, endPoint x: 169, endPoint y: 340, distance: 106.5
click at [169, 340] on span "Proximity Policy Constraints" at bounding box center [131, 342] width 141 height 9
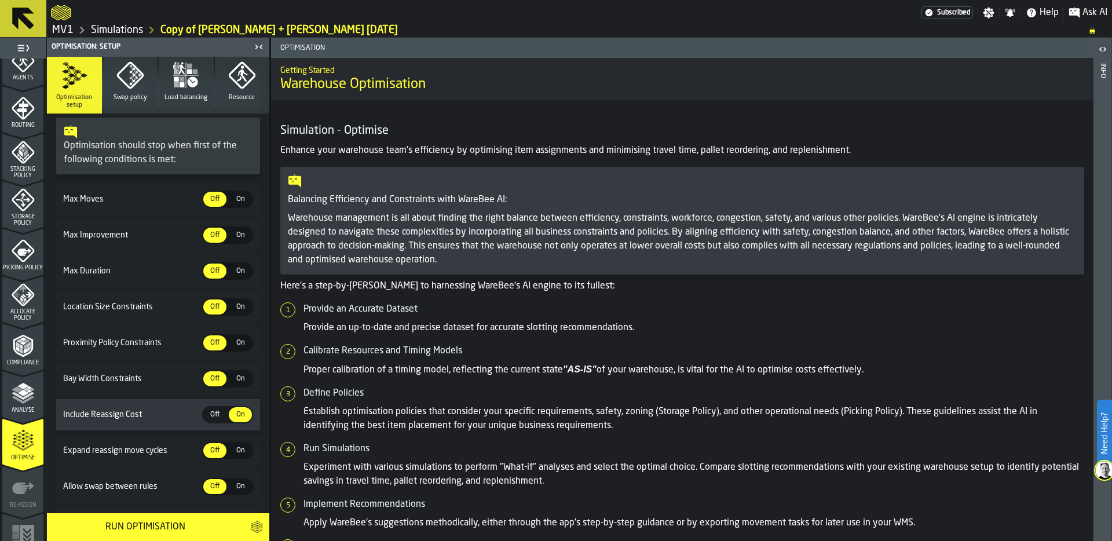
scroll to position [346, 0]
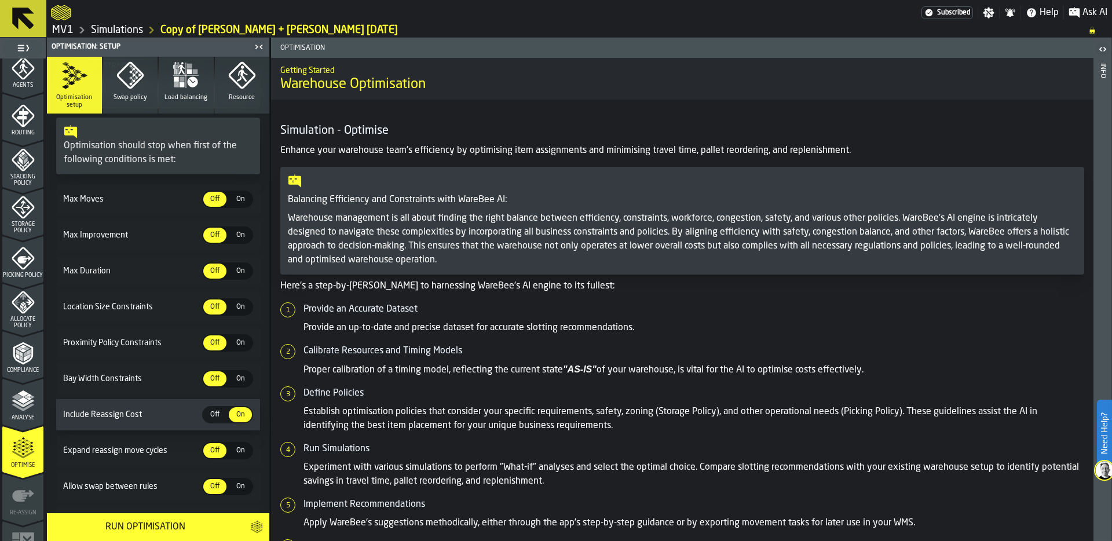
click at [25, 210] on icon "menu Storage Policy" at bounding box center [23, 207] width 23 height 23
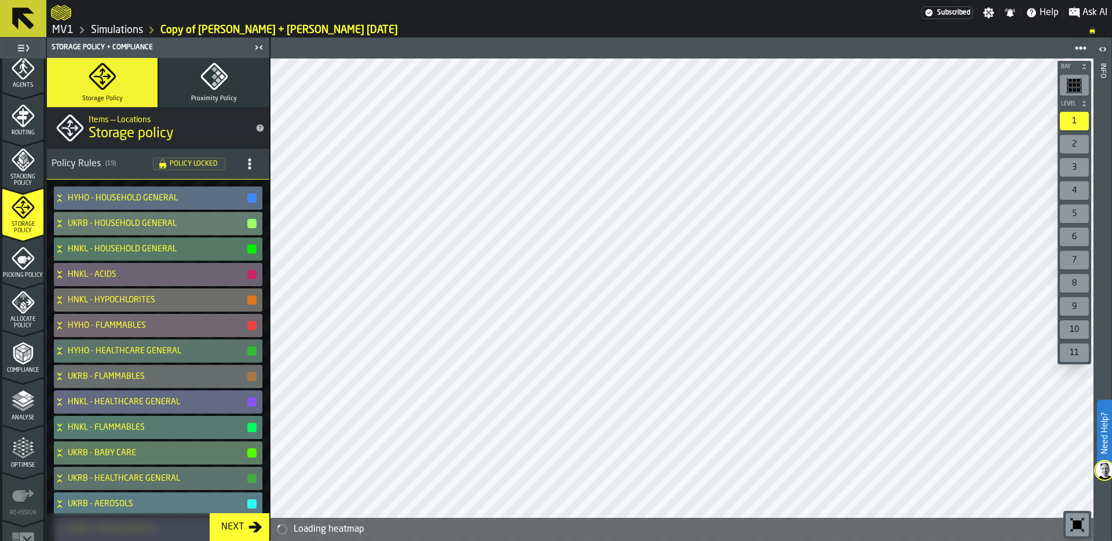
click at [219, 86] on icon "button" at bounding box center [214, 77] width 28 height 28
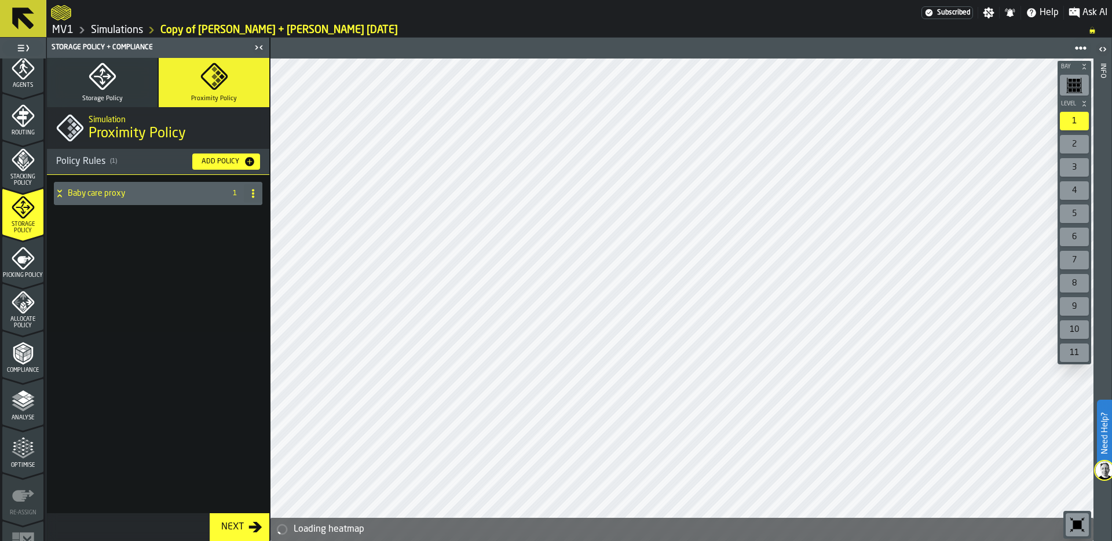
click at [61, 195] on icon at bounding box center [60, 193] width 12 height 9
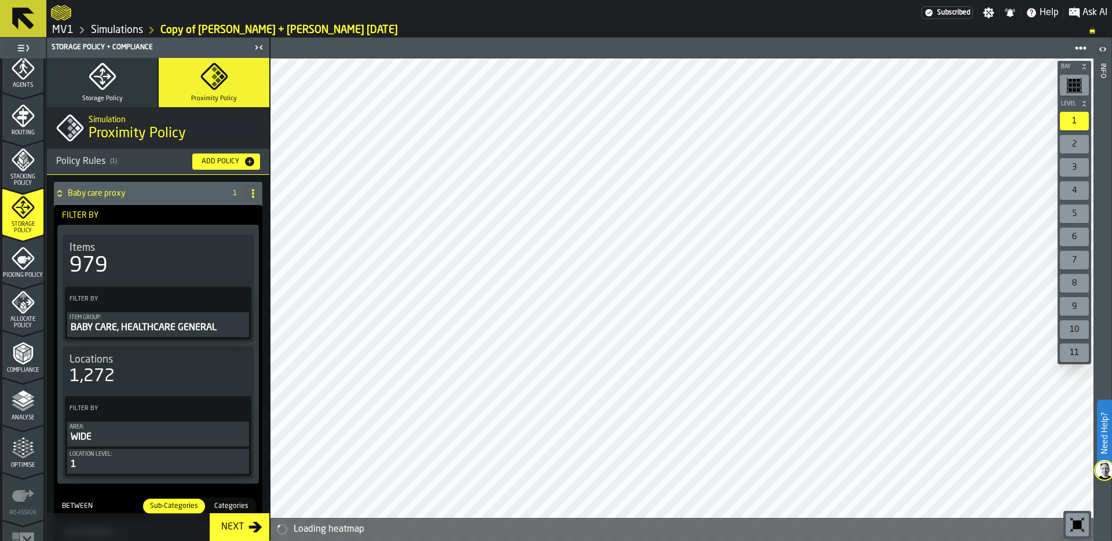
click at [22, 452] on icon "menu Optimise" at bounding box center [23, 448] width 23 height 23
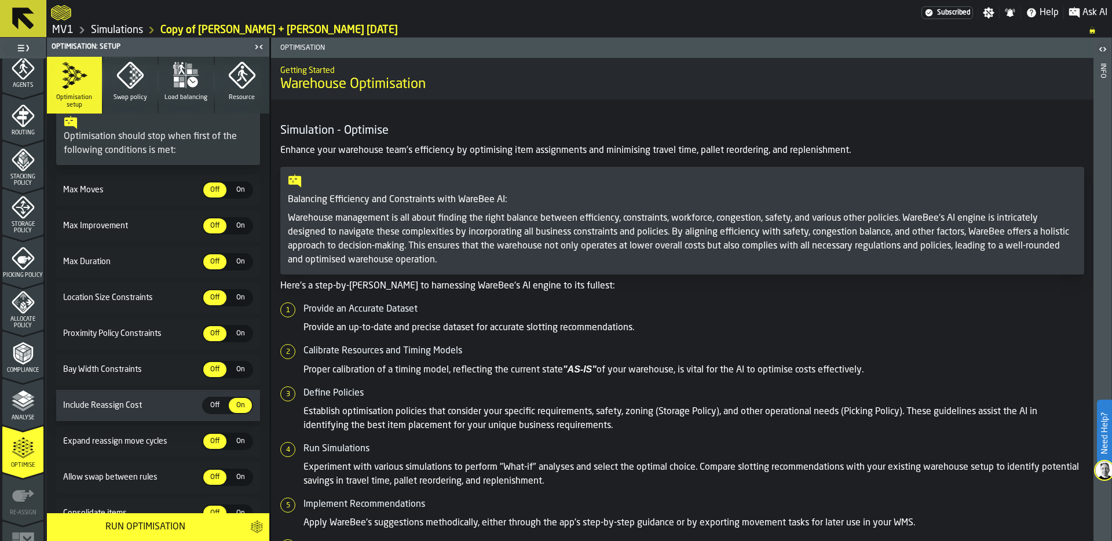
scroll to position [199, 0]
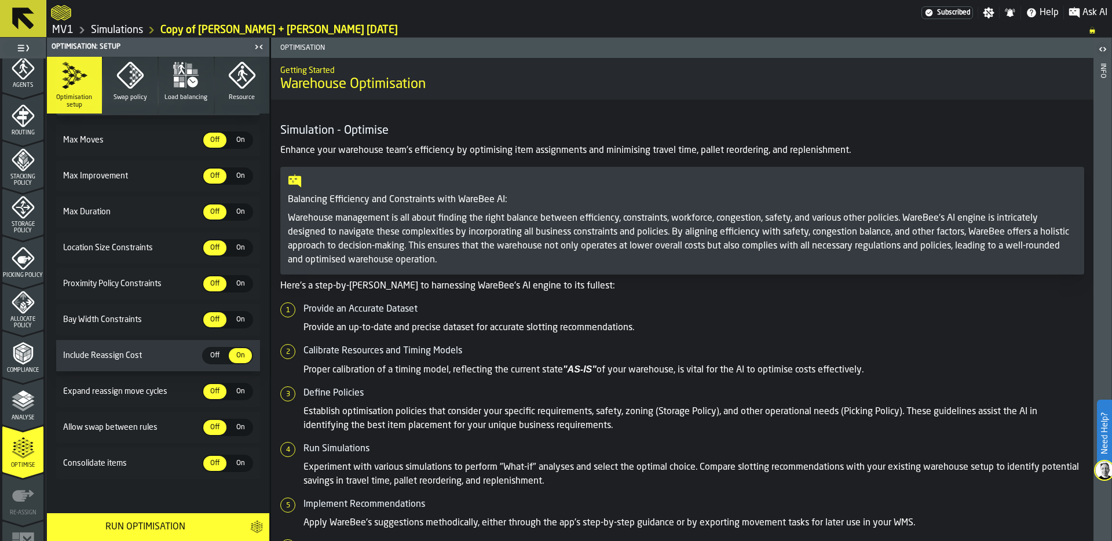
click at [239, 278] on span "On" at bounding box center [240, 283] width 19 height 10
click at [213, 355] on span "Off" at bounding box center [215, 355] width 19 height 10
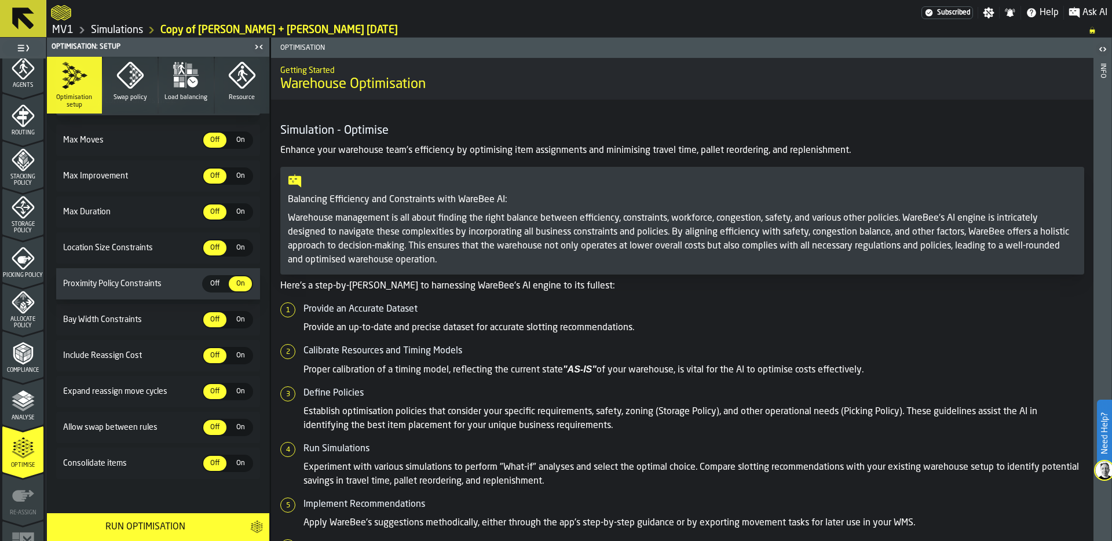
click at [124, 86] on icon "button" at bounding box center [130, 75] width 28 height 28
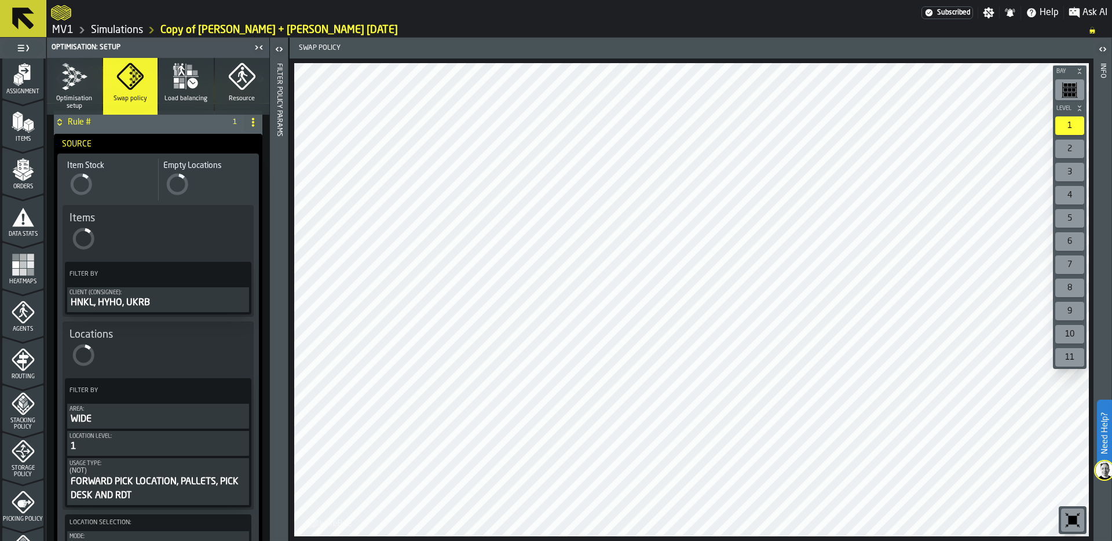
scroll to position [90, 0]
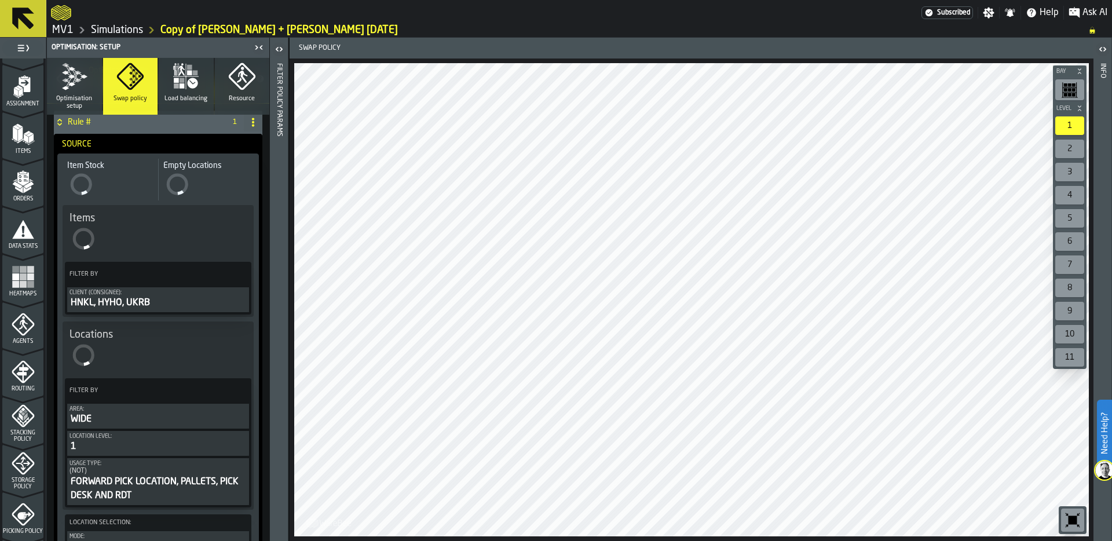
click at [23, 267] on rect "menu Heatmaps" at bounding box center [23, 269] width 7 height 7
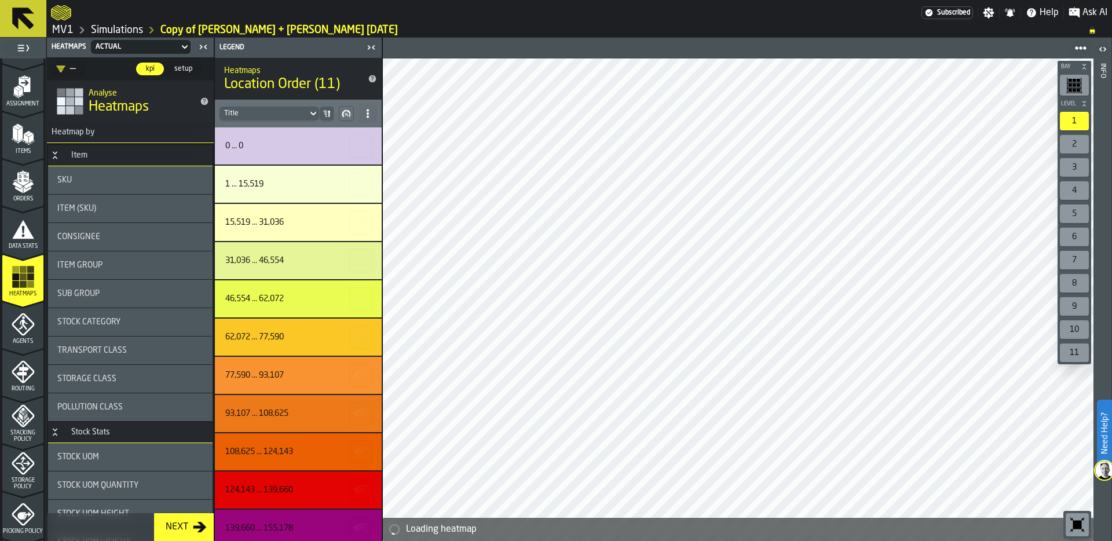
click at [124, 235] on div "Consignee" at bounding box center [130, 236] width 146 height 9
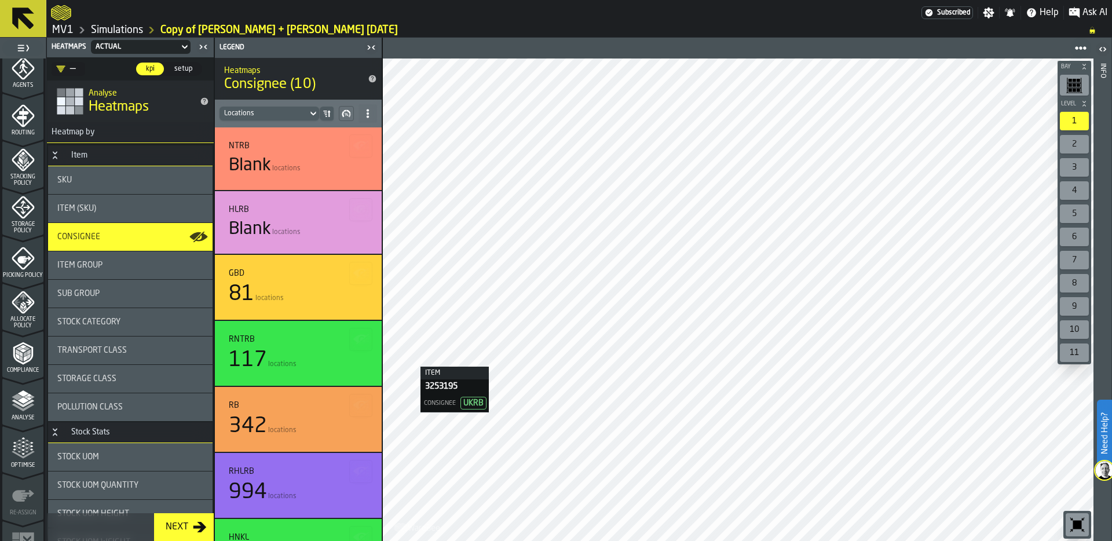
scroll to position [372, 0]
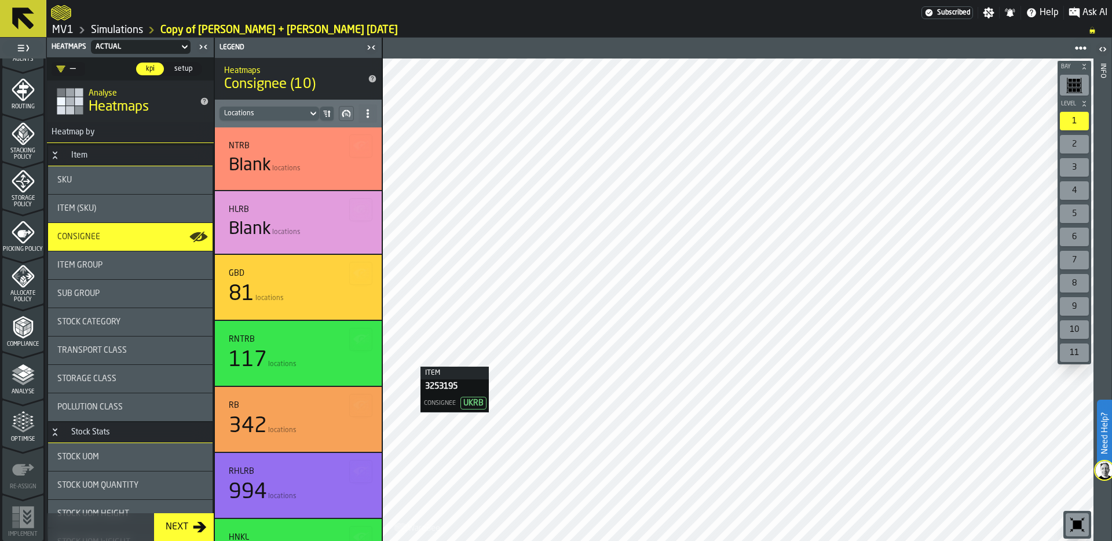
click at [20, 418] on icon "menu Optimise" at bounding box center [23, 421] width 23 height 23
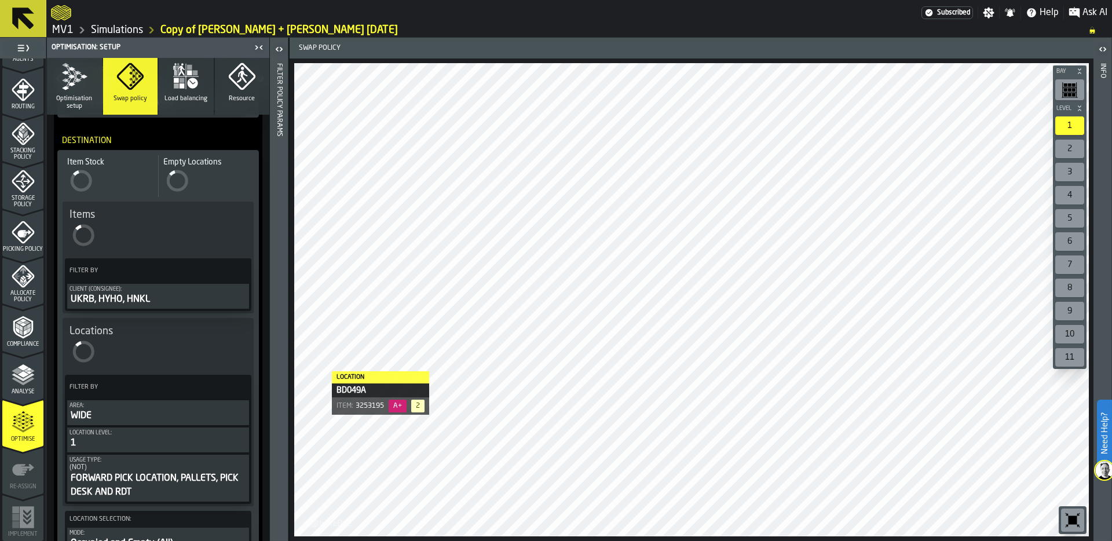
scroll to position [610, 0]
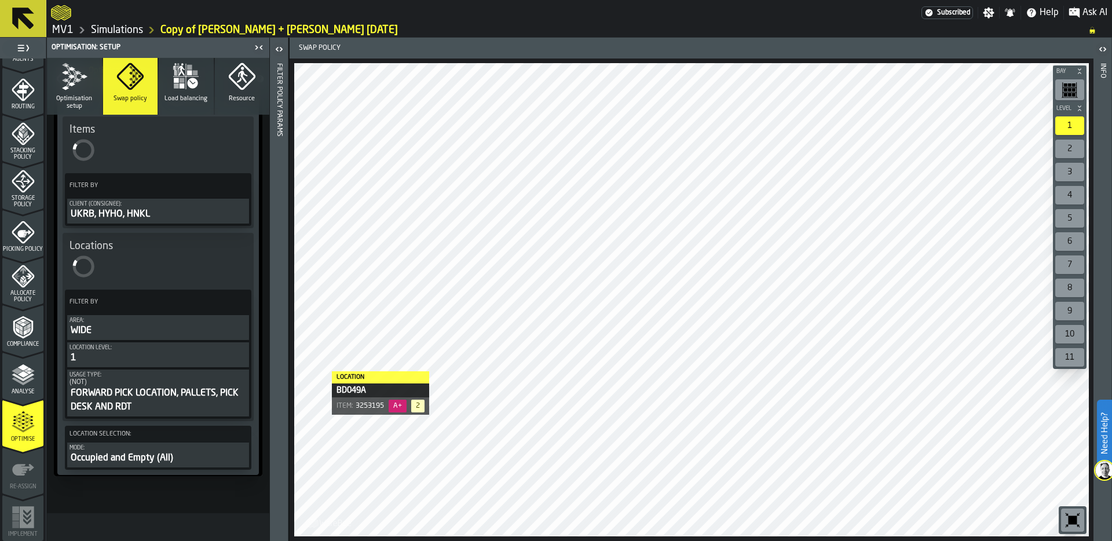
click at [74, 97] on span "Optimisation setup" at bounding box center [75, 102] width 46 height 15
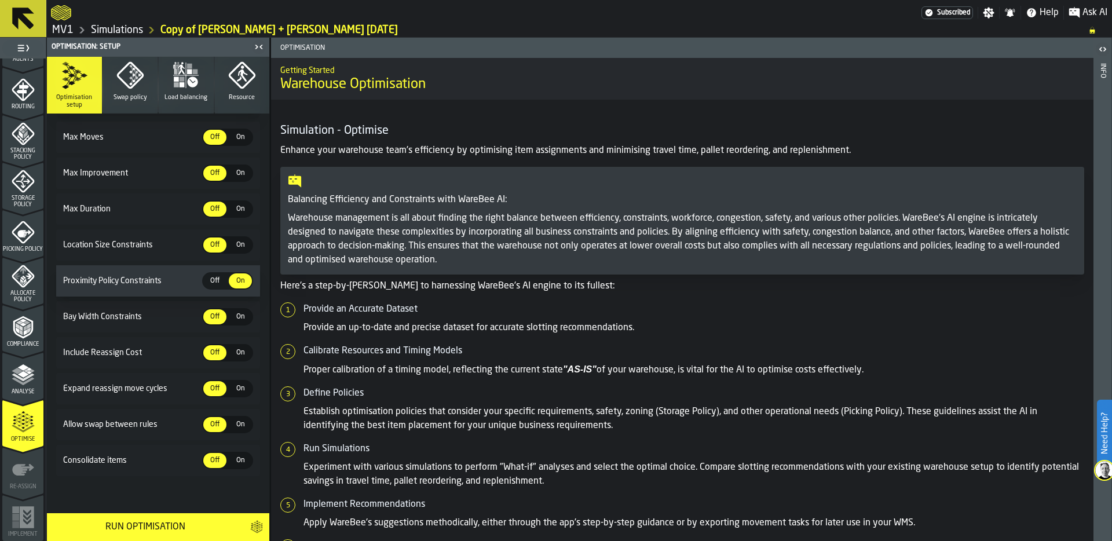
click at [160, 524] on div "Run Optimisation" at bounding box center [145, 527] width 182 height 14
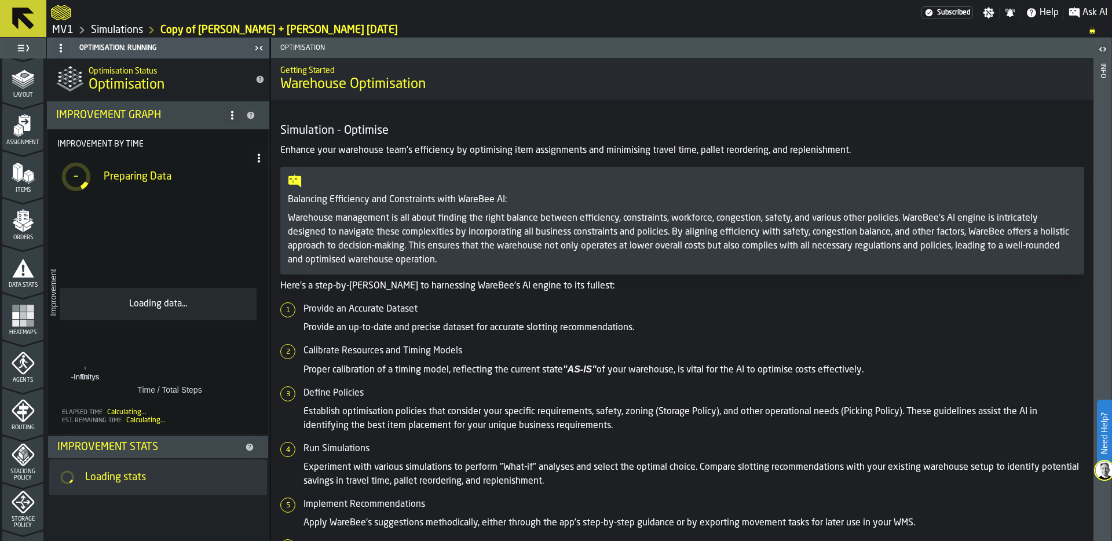
scroll to position [0, 0]
click at [22, 85] on icon "menu Start" at bounding box center [23, 81] width 22 height 17
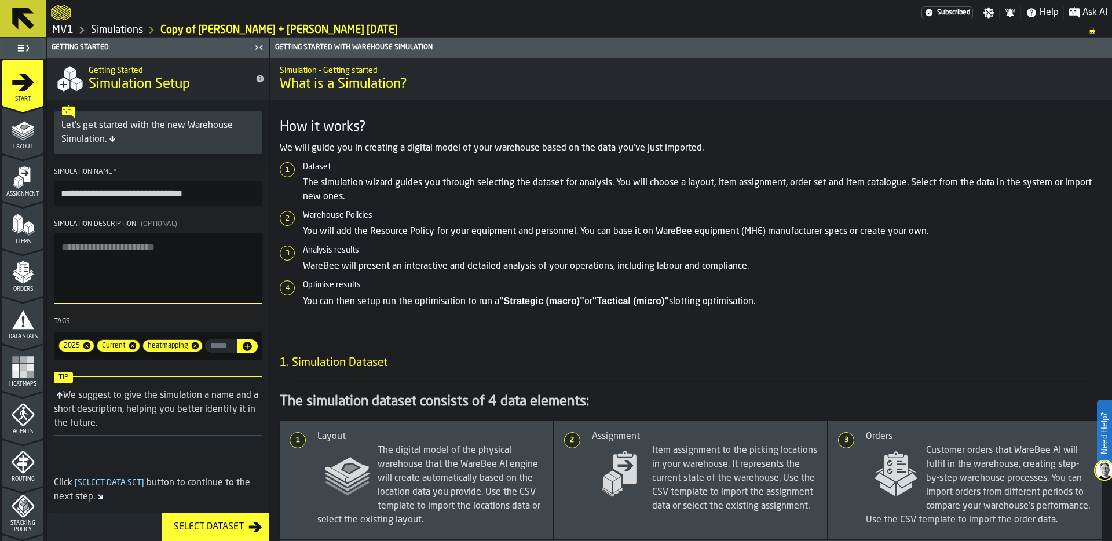
drag, startPoint x: 97, startPoint y: 194, endPoint x: 42, endPoint y: 182, distance: 56.2
click at [42, 182] on aside "**********" at bounding box center [135, 289] width 270 height 503
drag, startPoint x: 129, startPoint y: 192, endPoint x: 139, endPoint y: 195, distance: 10.7
click at [139, 195] on input "**********" at bounding box center [158, 193] width 208 height 25
type input "**********"
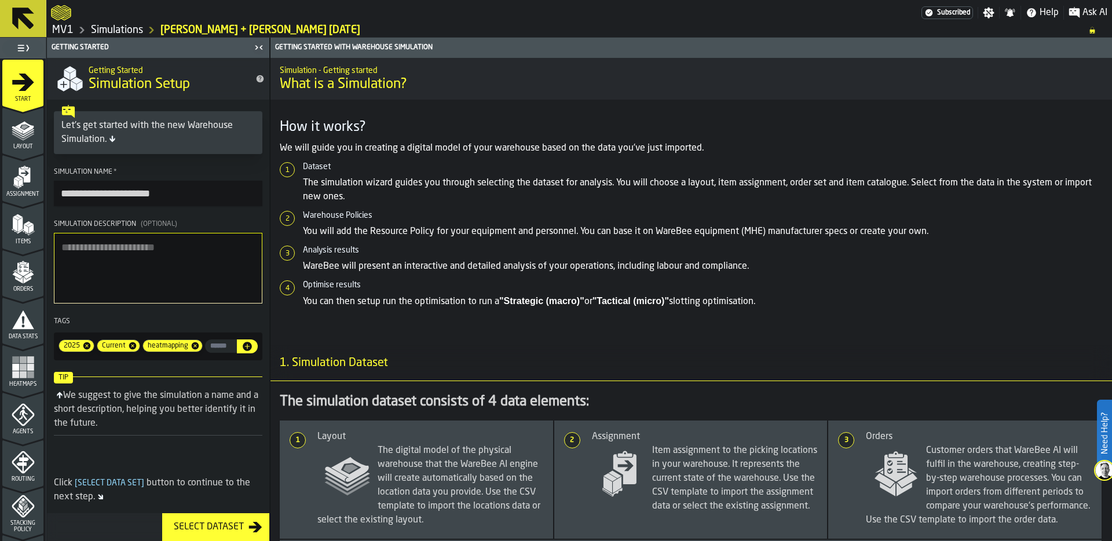
click at [146, 261] on textarea "Simulation Description (Optional)" at bounding box center [158, 268] width 208 height 71
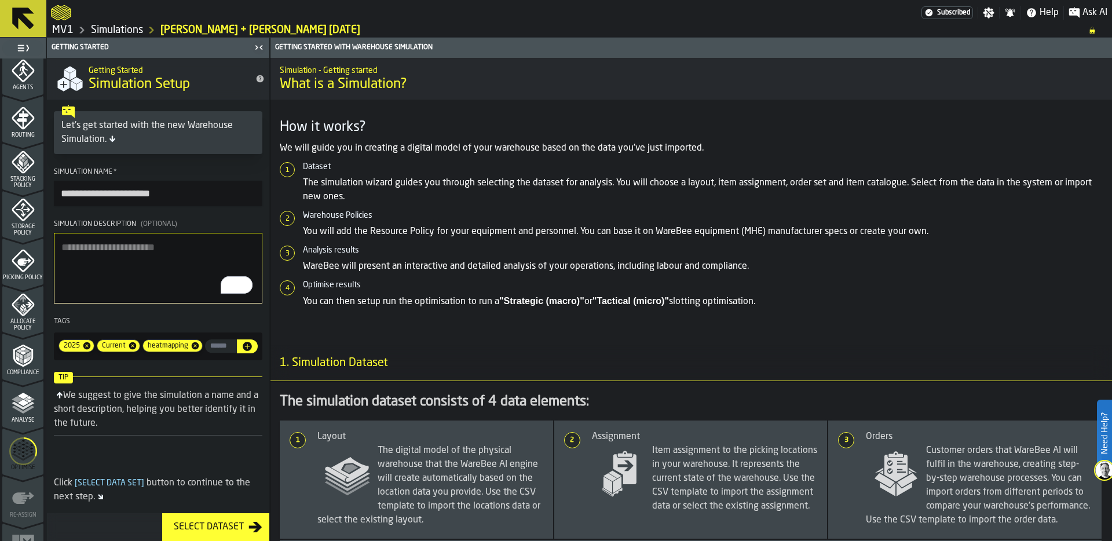
scroll to position [372, 0]
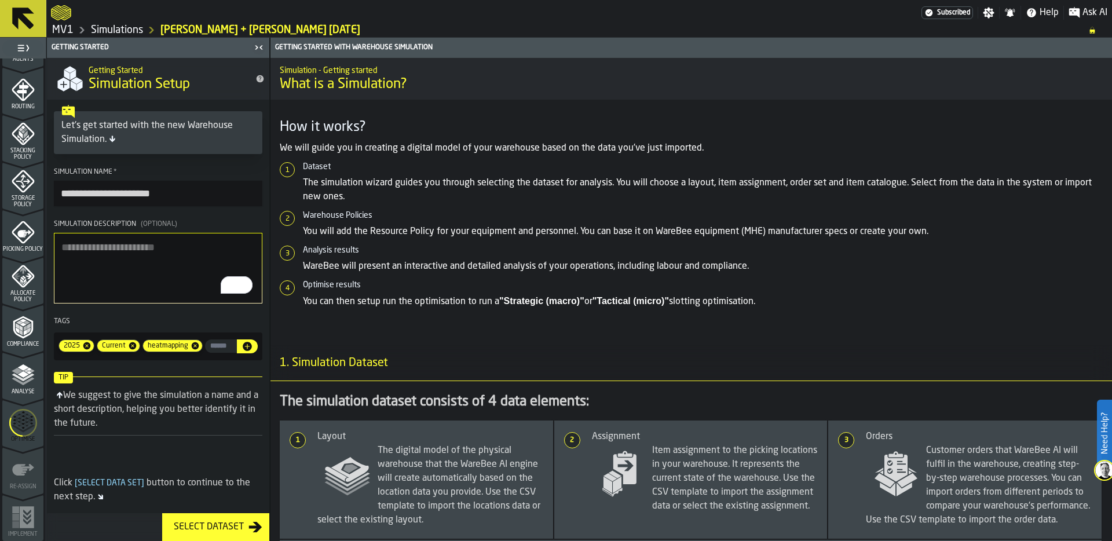
click at [20, 432] on icon "menu Optimise" at bounding box center [23, 422] width 28 height 46
